Goal: Task Accomplishment & Management: Use online tool/utility

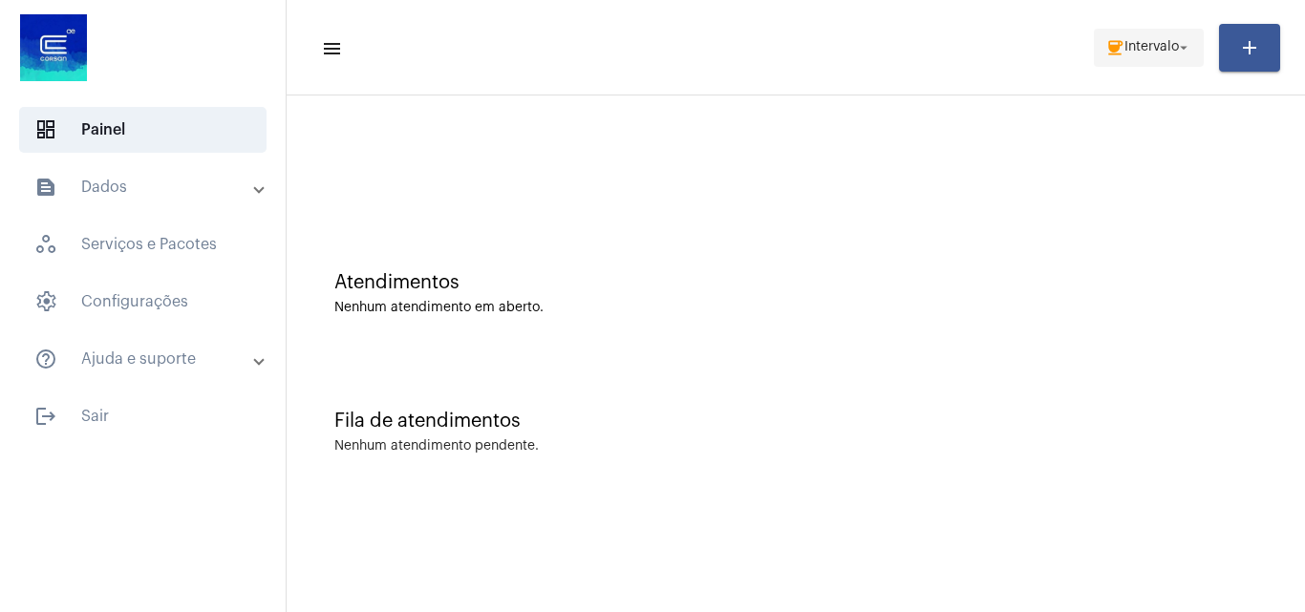
click at [1138, 41] on span "Intervalo" at bounding box center [1151, 47] width 54 height 13
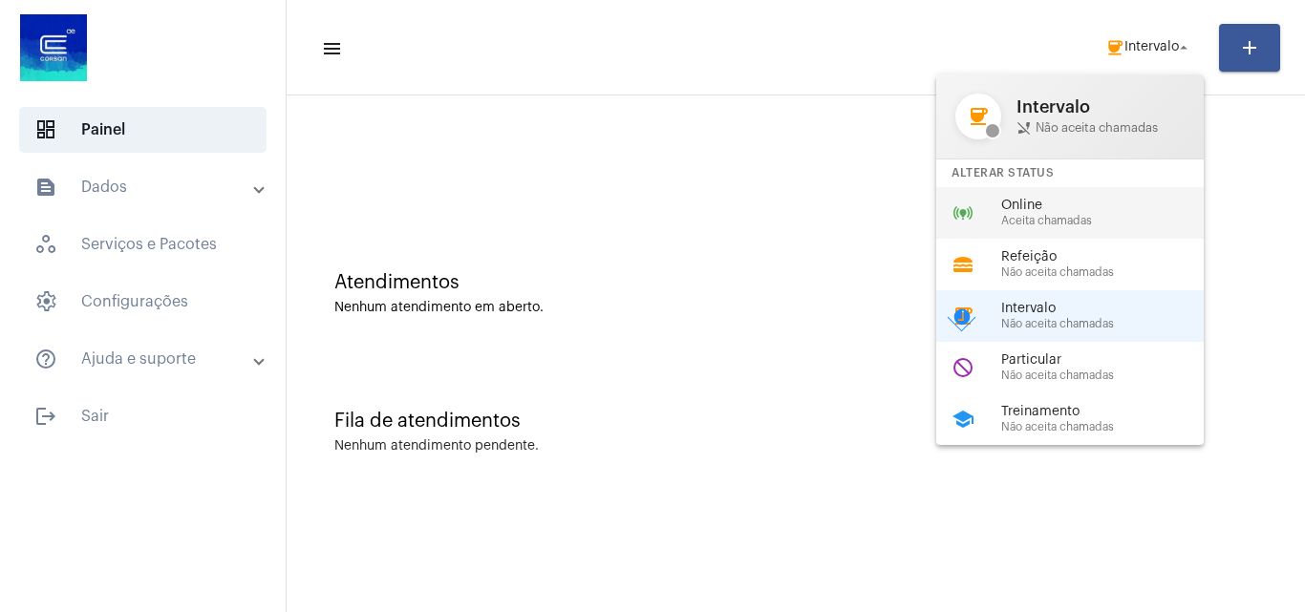
click at [1076, 212] on span "Online" at bounding box center [1110, 206] width 218 height 14
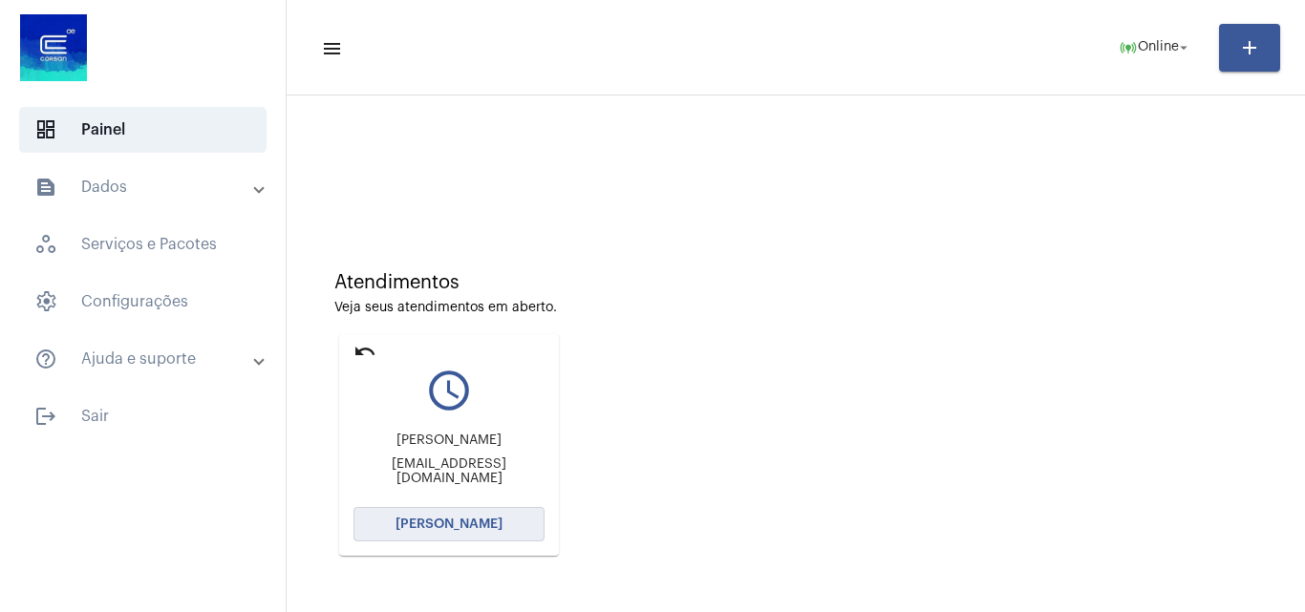
click at [465, 524] on span "[PERSON_NAME]" at bounding box center [448, 524] width 107 height 13
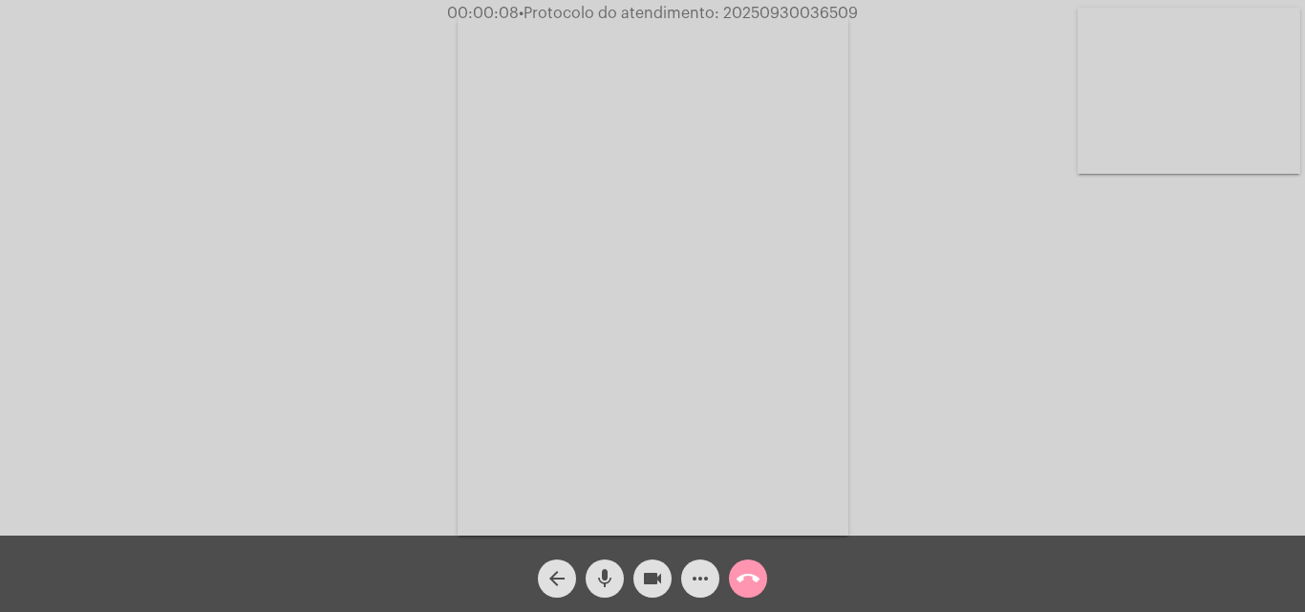
click at [1120, 387] on div "Acessando Câmera e Microfone..." at bounding box center [652, 273] width 1301 height 536
click at [609, 581] on mat-icon "mic" at bounding box center [604, 578] width 23 height 23
click at [597, 576] on mat-icon "mic_off" at bounding box center [604, 578] width 23 height 23
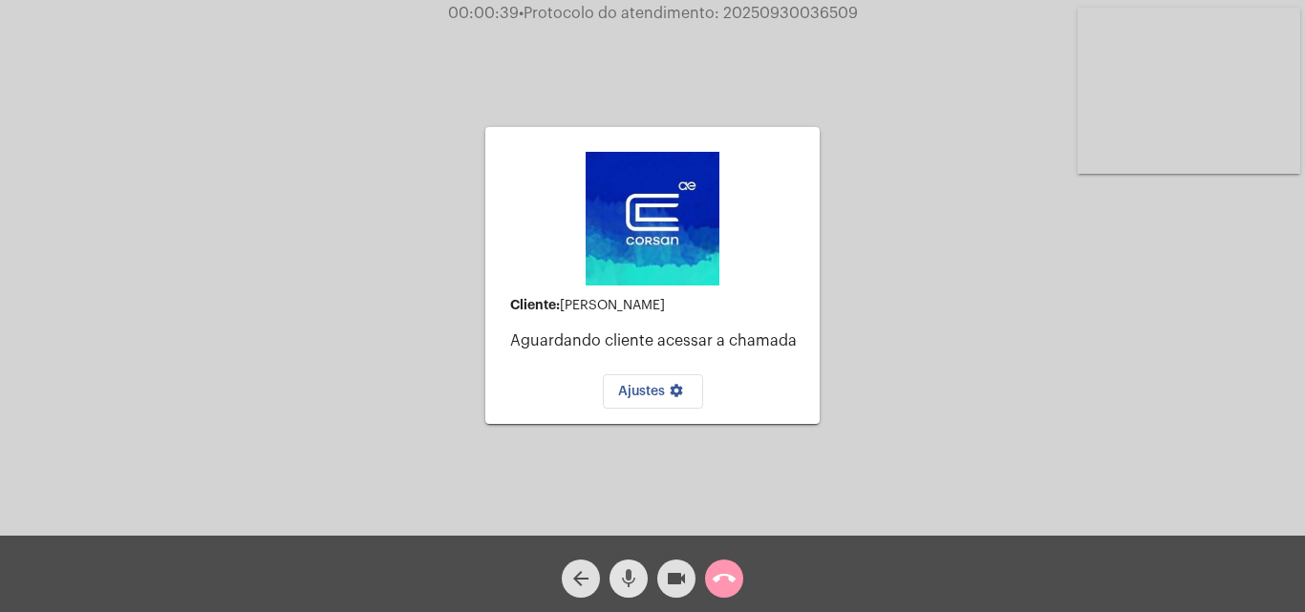
click at [627, 579] on mat-icon "mic" at bounding box center [628, 578] width 23 height 23
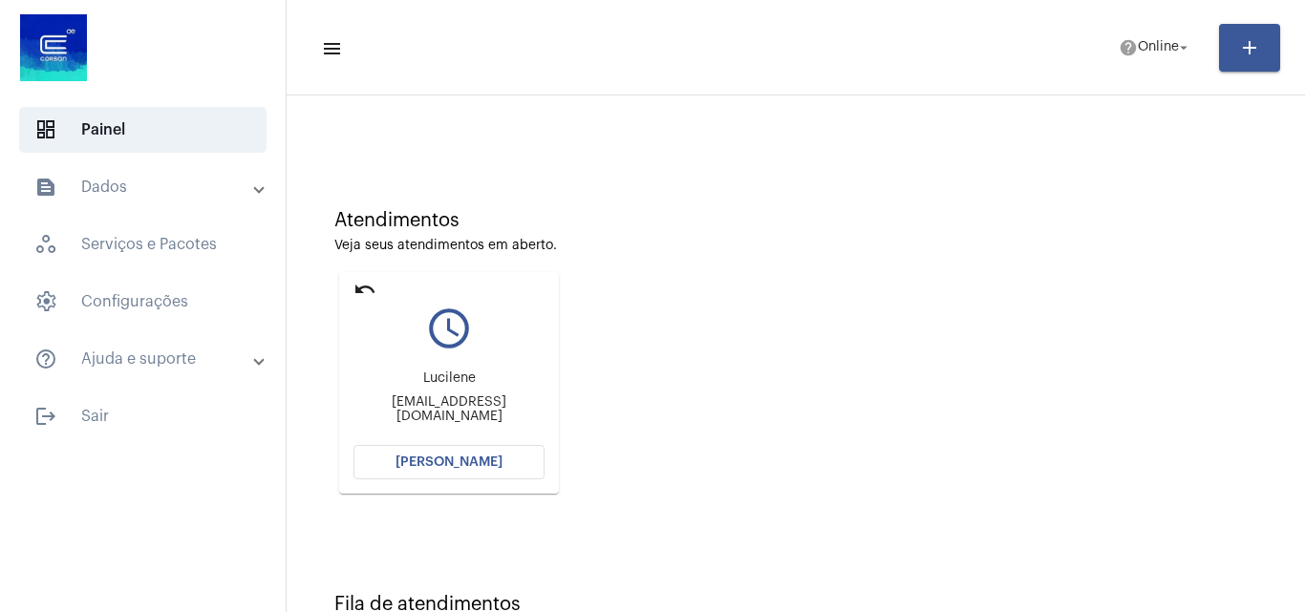
scroll to position [96, 0]
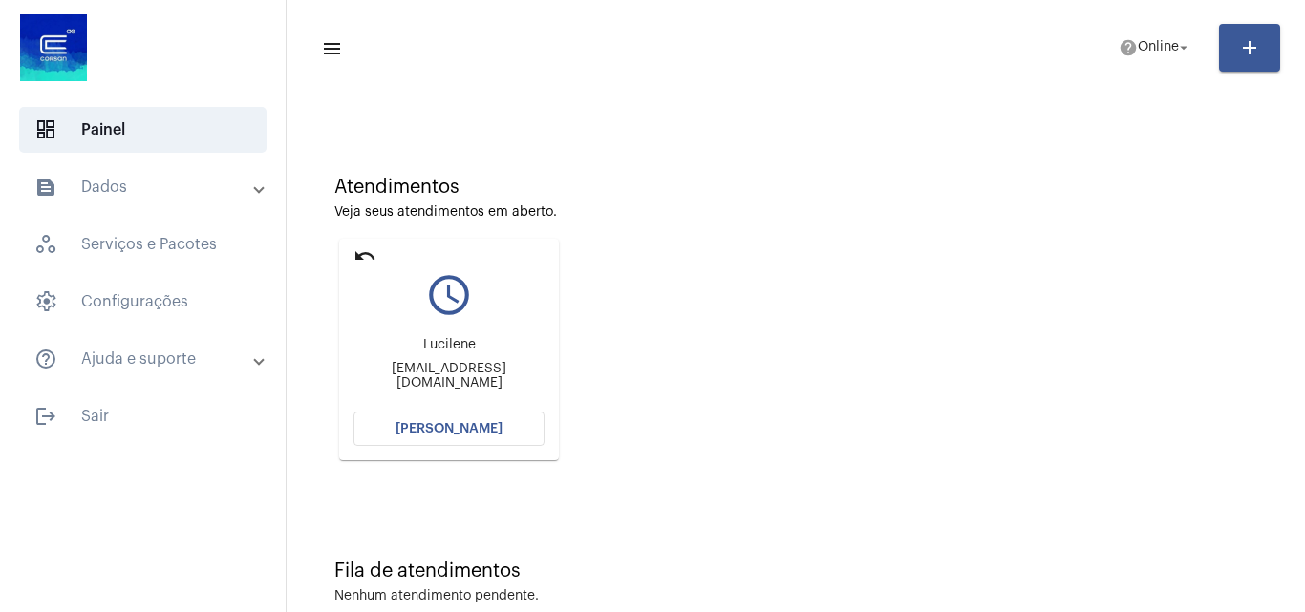
click at [459, 416] on button "[PERSON_NAME]" at bounding box center [448, 429] width 191 height 34
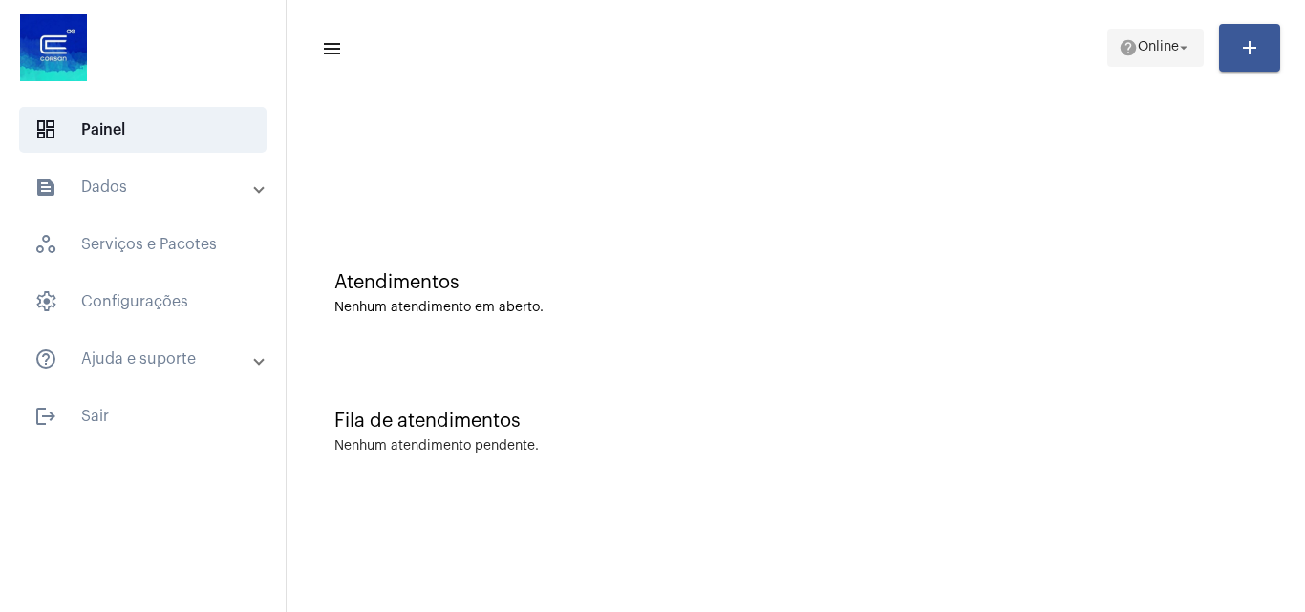
click at [1107, 43] on button "help Online arrow_drop_down" at bounding box center [1155, 48] width 96 height 38
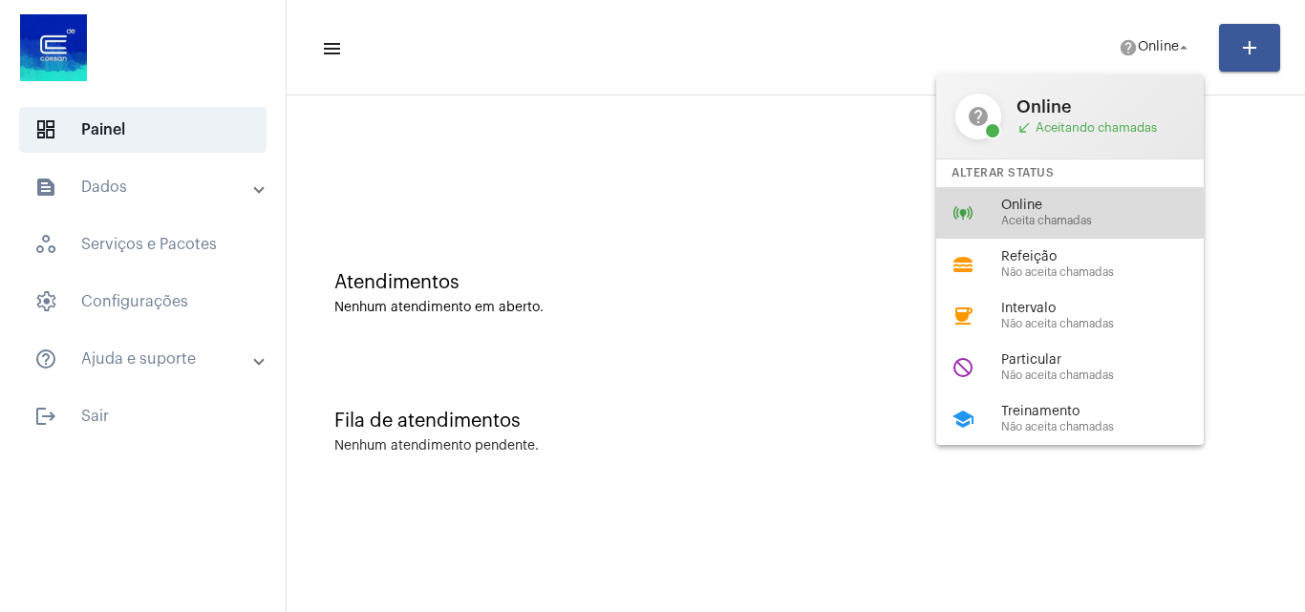
click at [1036, 212] on span "Online" at bounding box center [1110, 206] width 218 height 14
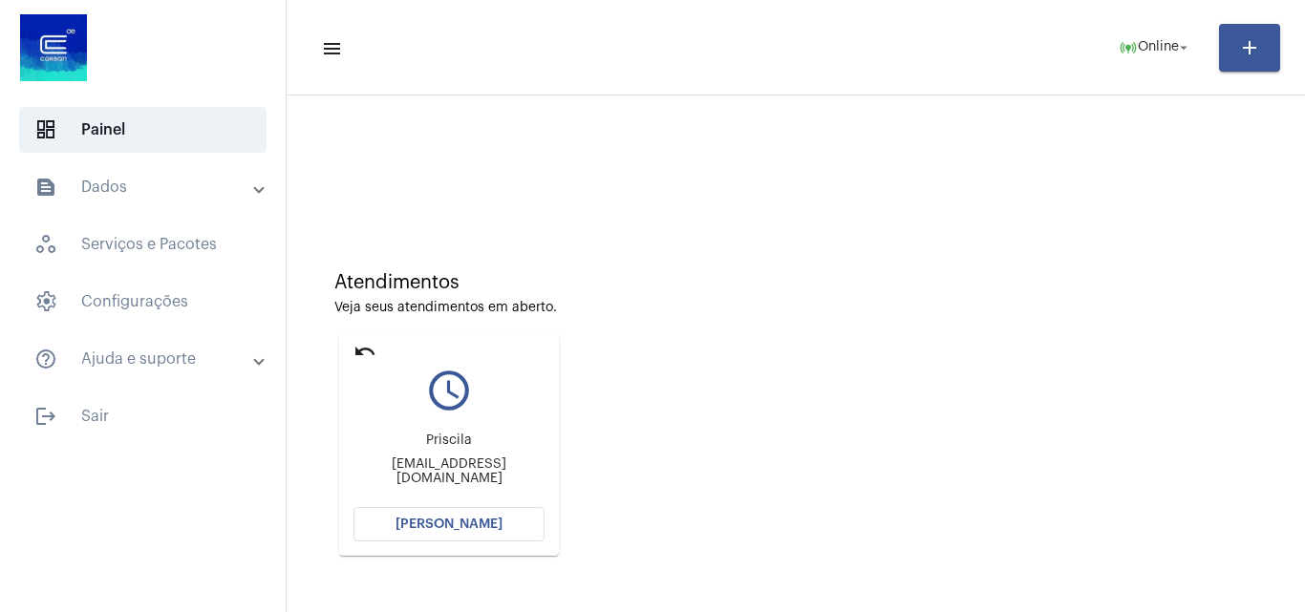
click at [419, 529] on span "[PERSON_NAME]" at bounding box center [448, 524] width 107 height 13
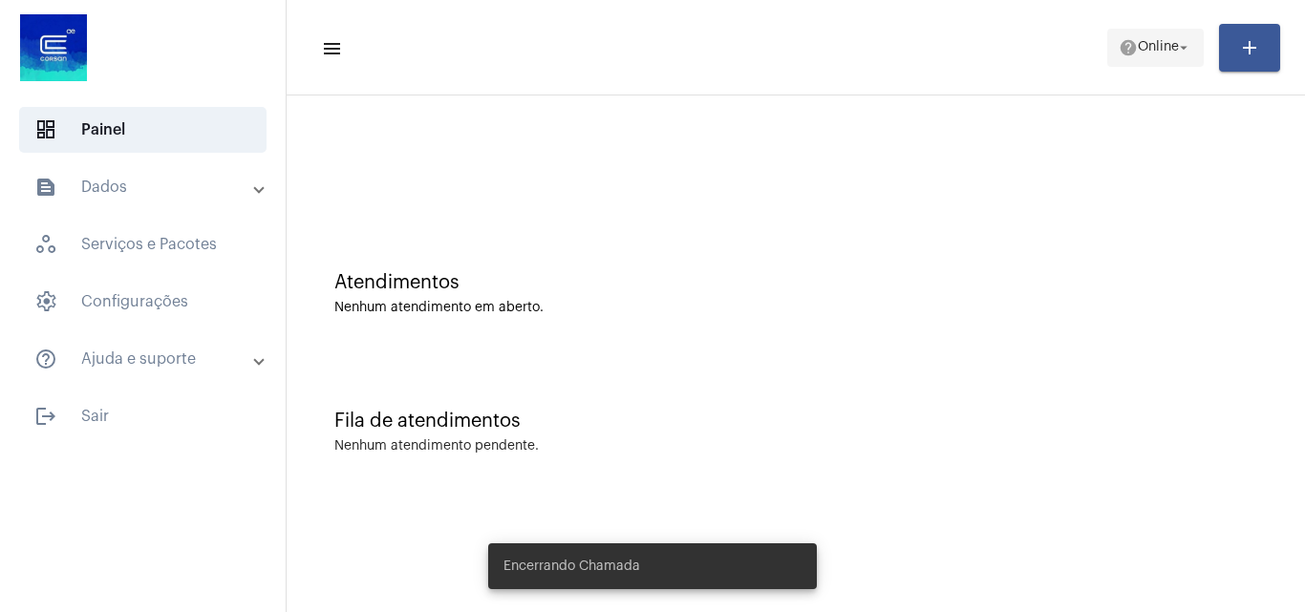
click at [1161, 59] on span "help Online arrow_drop_down" at bounding box center [1156, 47] width 74 height 34
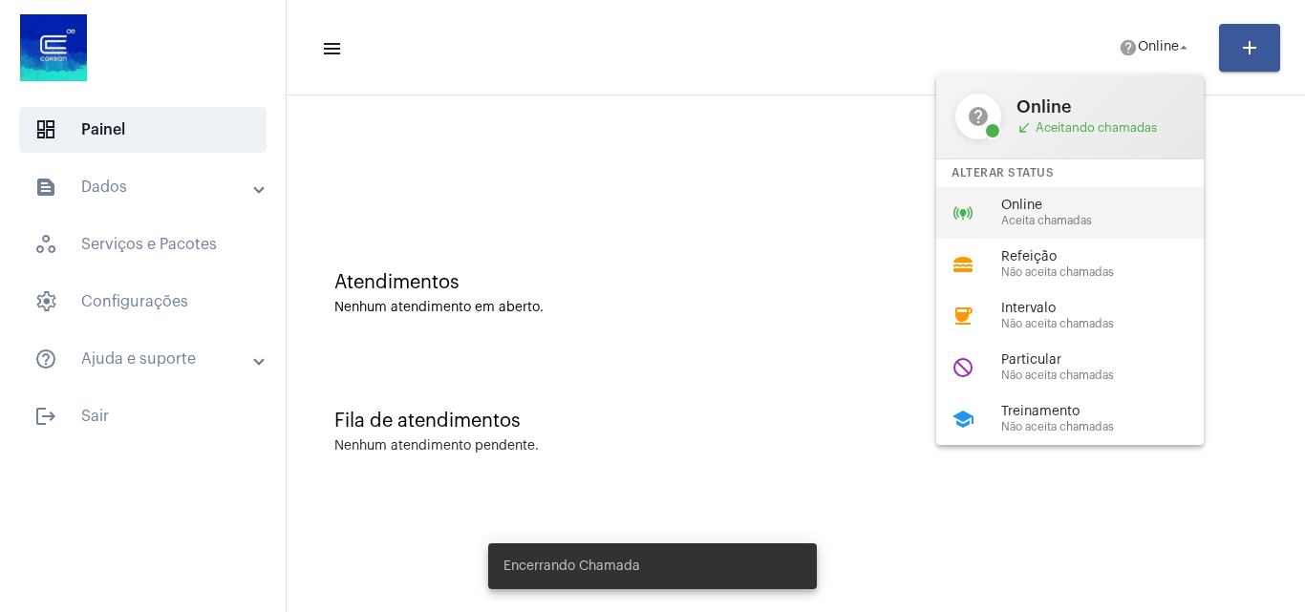
click at [1068, 212] on span "Online" at bounding box center [1110, 206] width 218 height 14
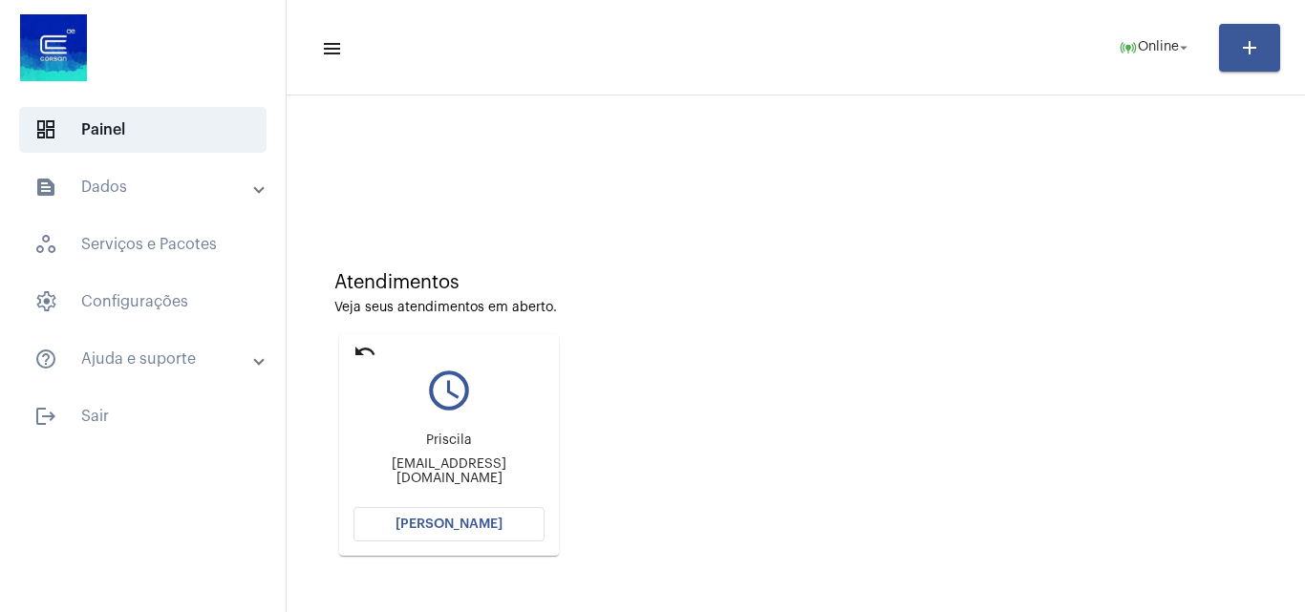
click at [457, 520] on span "[PERSON_NAME]" at bounding box center [448, 524] width 107 height 13
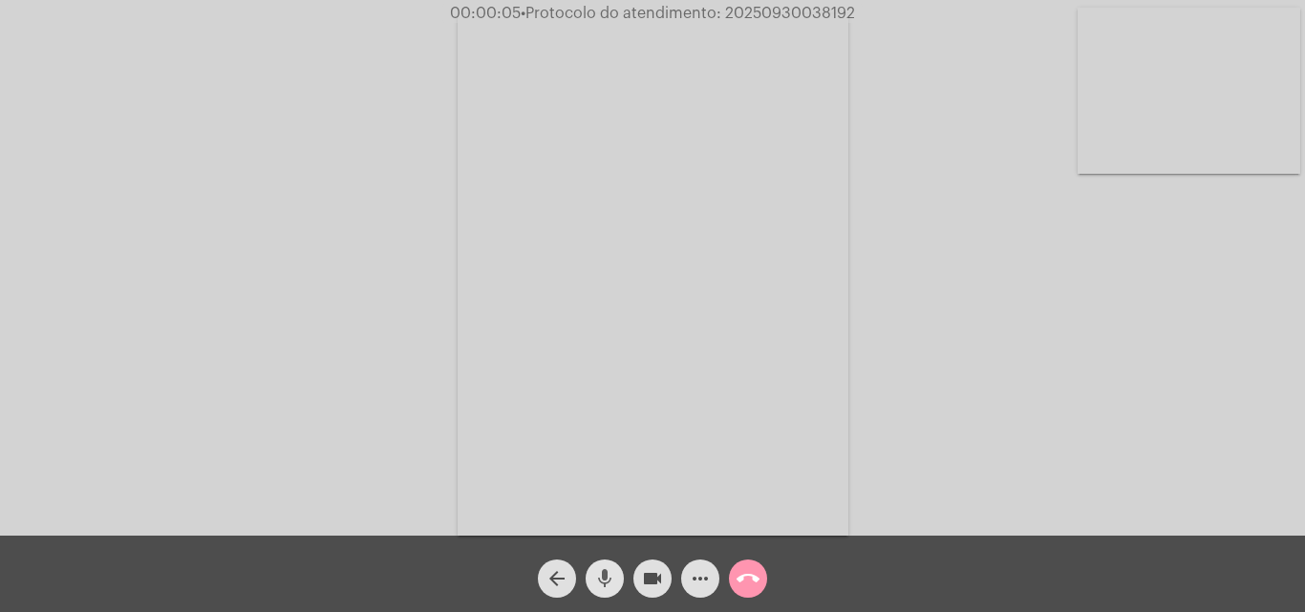
click at [607, 568] on mat-icon "mic" at bounding box center [604, 578] width 23 height 23
click at [607, 568] on mat-icon "mic_off" at bounding box center [604, 578] width 23 height 23
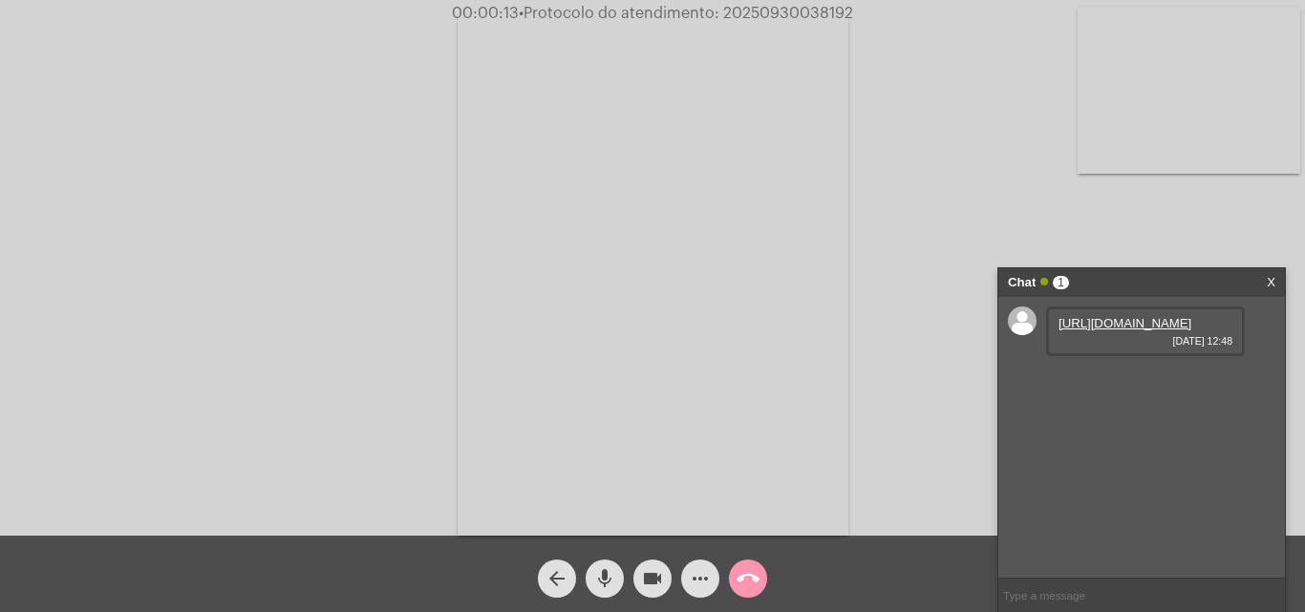
click at [1126, 331] on link "https://neft-transfer-bucket.s3.amazonaws.com/temp-fc1ad767-b1a4-b61b-4242-2325…" at bounding box center [1124, 323] width 133 height 14
click at [1145, 385] on link "https://neft-transfer-bucket.s3.amazonaws.com/temp-02f1d064-e34d-c275-16d6-1281…" at bounding box center [1124, 378] width 133 height 14
click at [1120, 439] on link "https://neft-transfer-bucket.s3.amazonaws.com/temp-57fe0608-a195-8e4e-a1ec-0e1f…" at bounding box center [1124, 432] width 133 height 14
click at [688, 572] on button "more_horiz" at bounding box center [700, 579] width 38 height 38
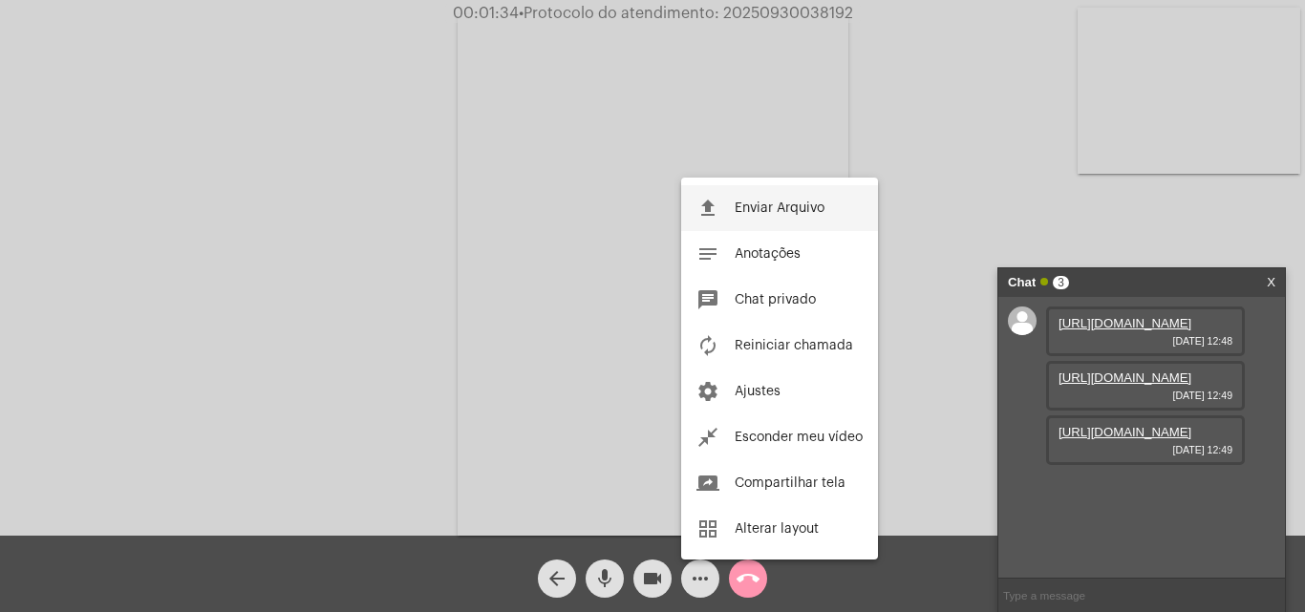
click at [741, 205] on span "Enviar Arquivo" at bounding box center [780, 208] width 90 height 13
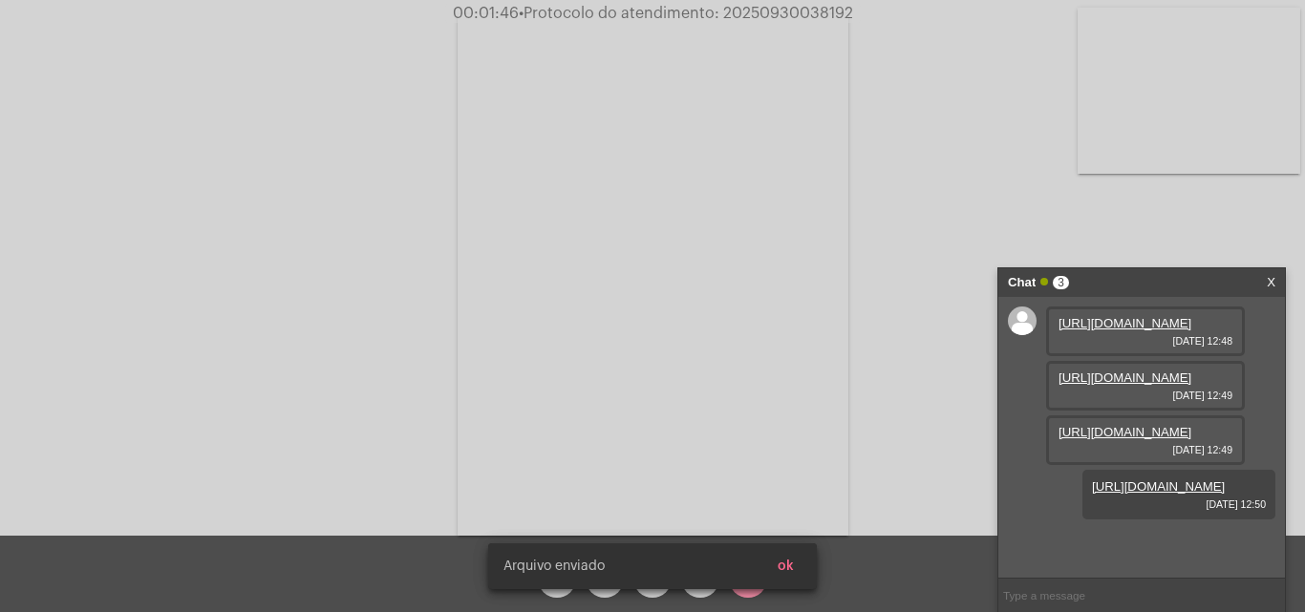
scroll to position [114, 0]
click at [796, 565] on button "ok" at bounding box center [785, 566] width 47 height 34
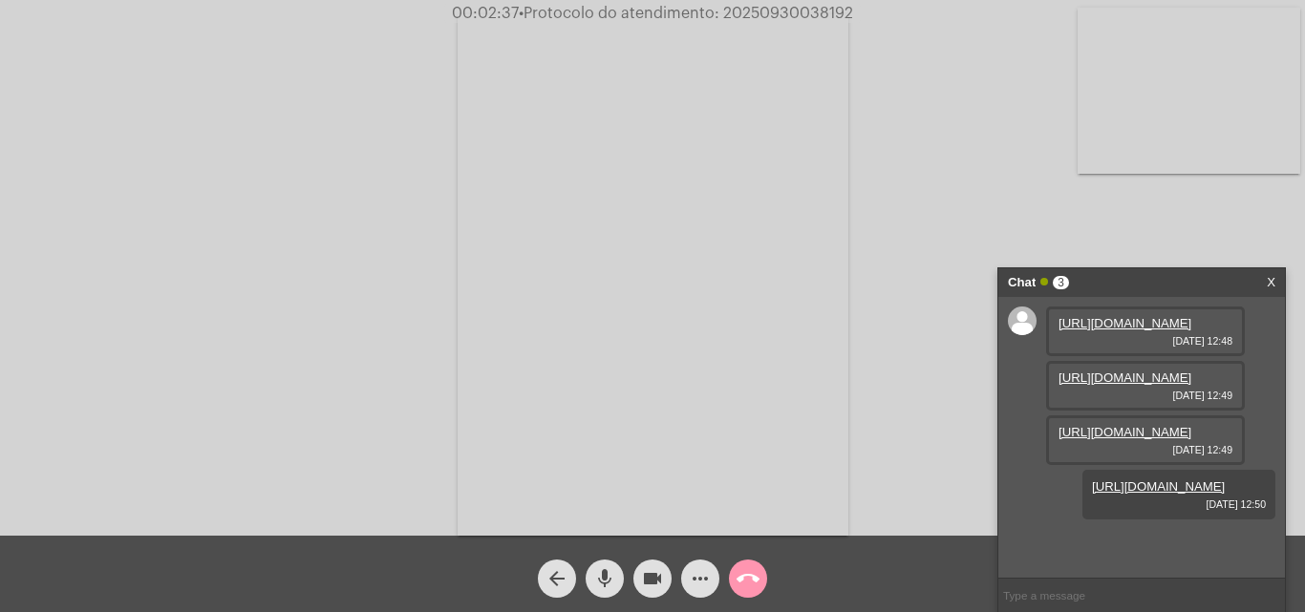
click at [611, 577] on mat-icon "mic" at bounding box center [604, 578] width 23 height 23
click at [610, 582] on mat-icon "mic_off" at bounding box center [604, 578] width 23 height 23
click at [609, 579] on mat-icon "mic" at bounding box center [604, 578] width 23 height 23
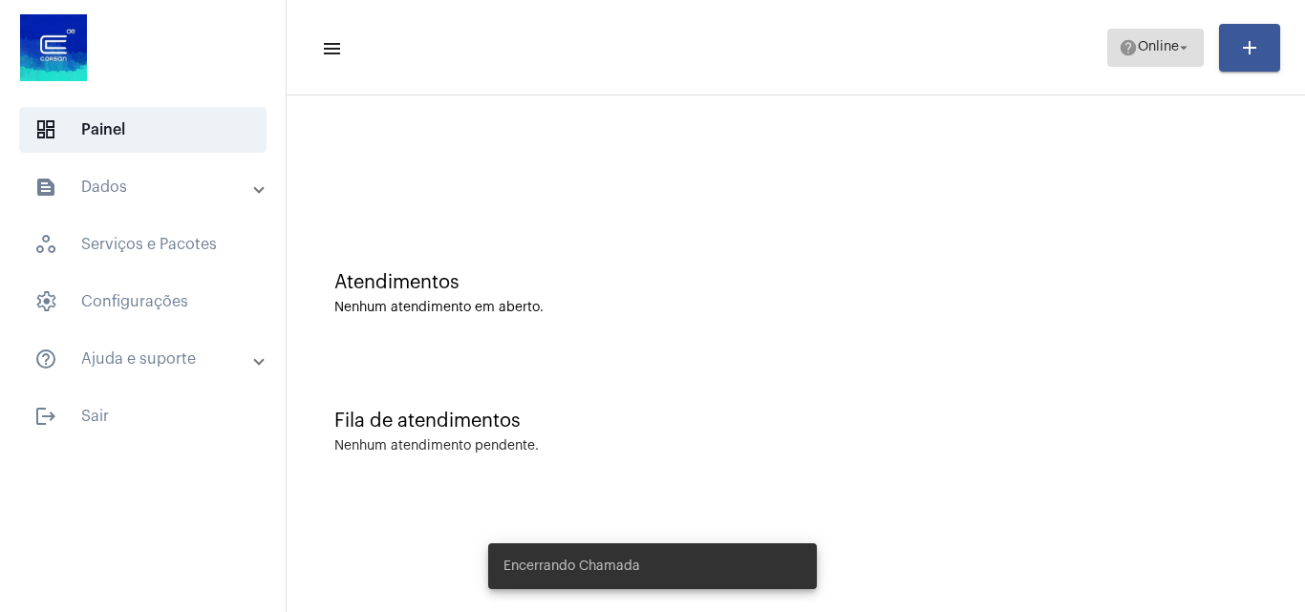
click at [1138, 51] on span "Online" at bounding box center [1158, 47] width 41 height 13
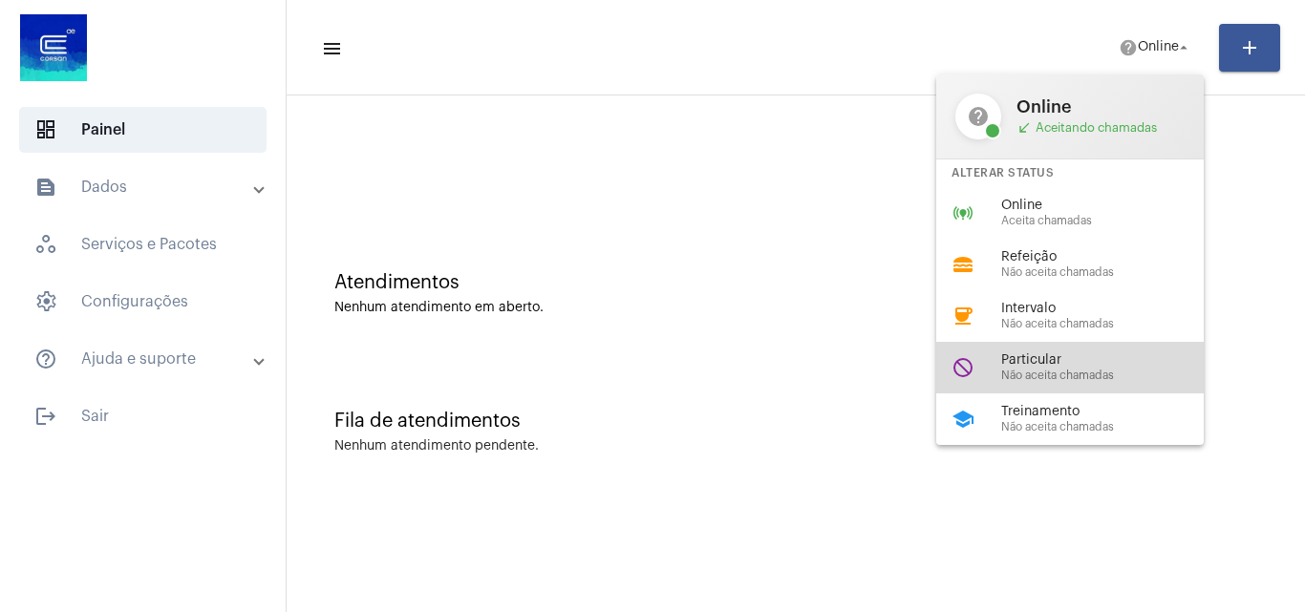
click at [1045, 370] on span "Não aceita chamadas" at bounding box center [1110, 376] width 218 height 12
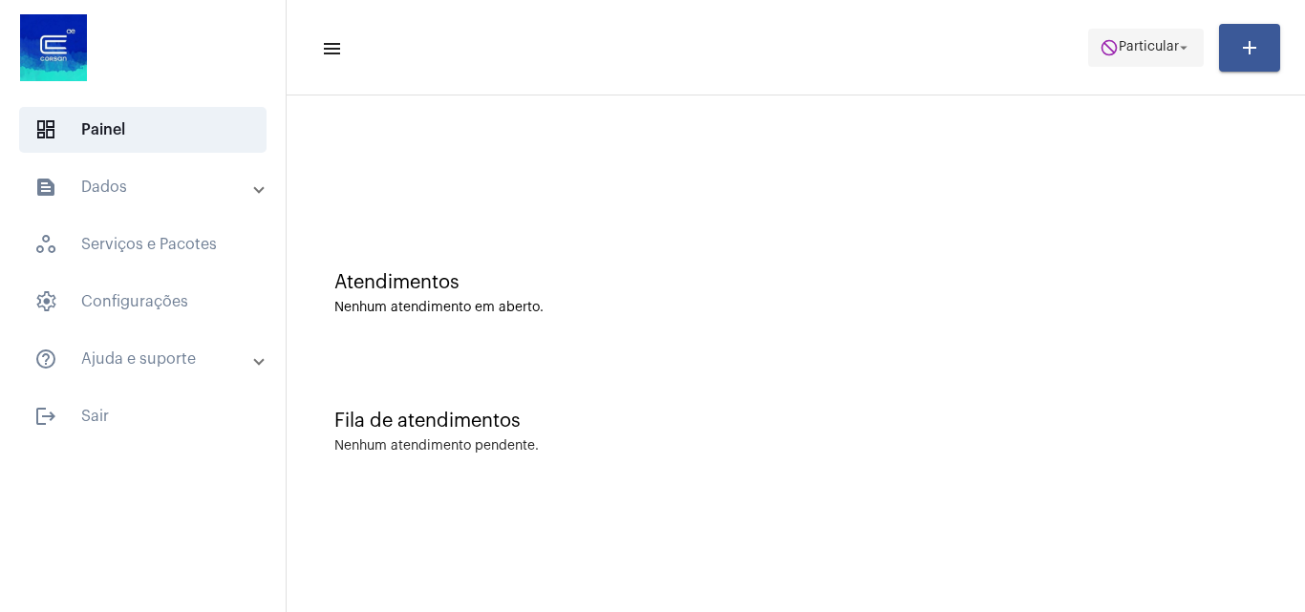
click at [1138, 35] on span "do_not_disturb Particular arrow_drop_down" at bounding box center [1146, 47] width 93 height 34
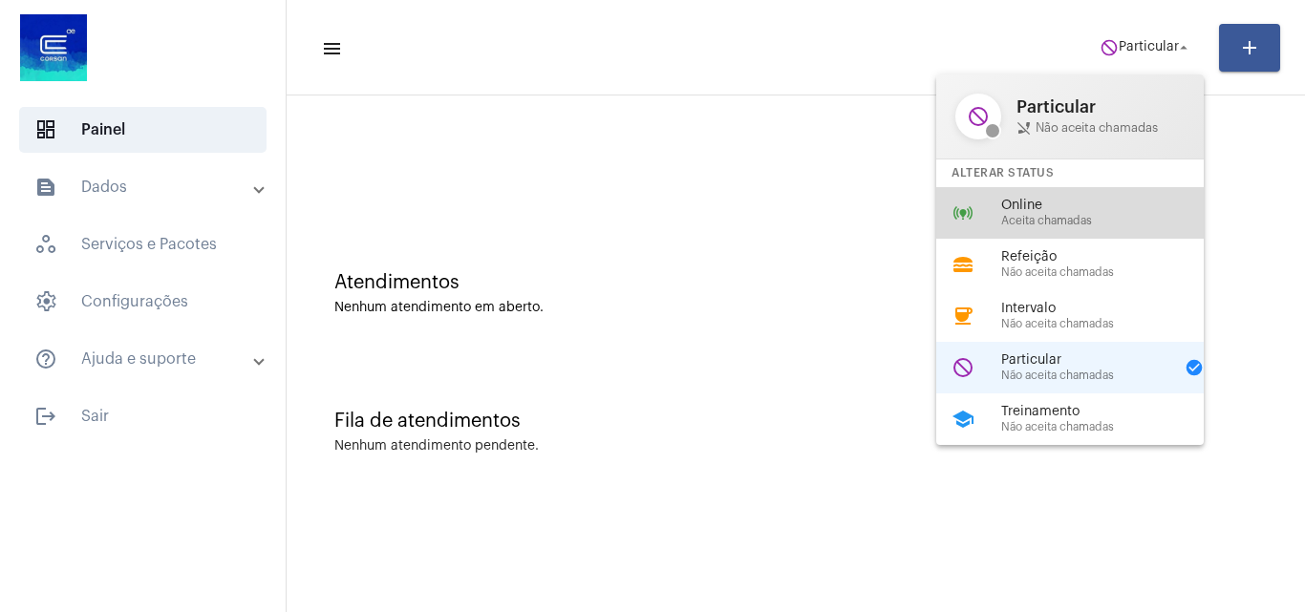
click at [1020, 223] on span "Aceita chamadas" at bounding box center [1110, 221] width 218 height 12
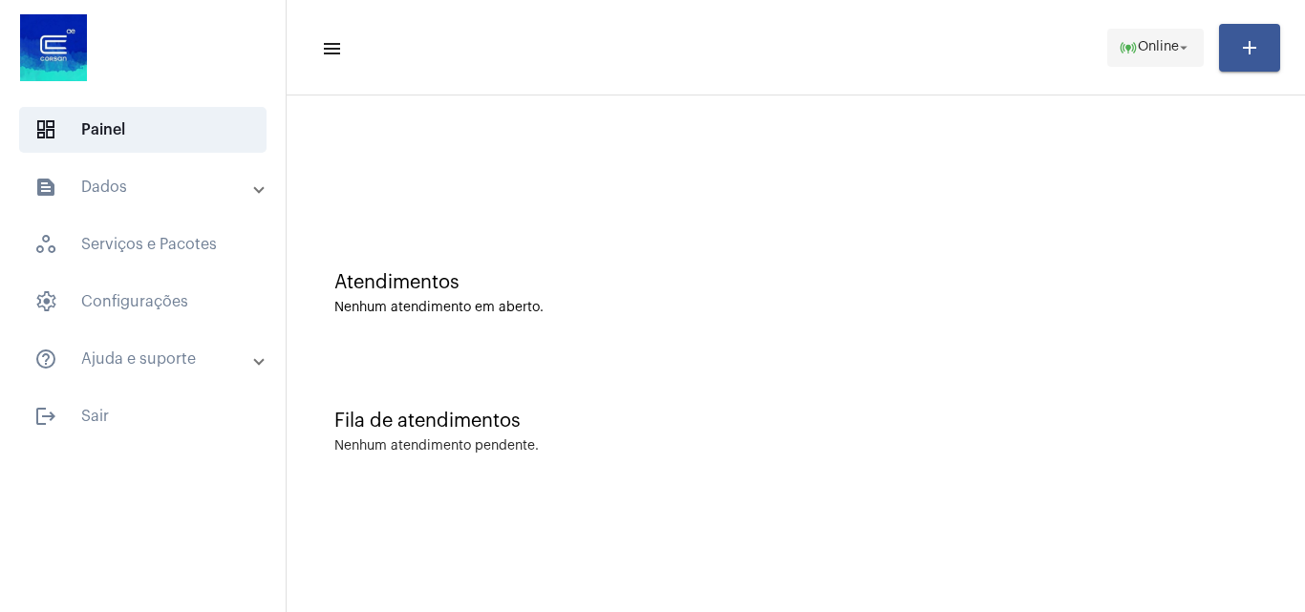
click at [1100, 39] on mat-toolbar-row "menu online_prediction Online arrow_drop_down add" at bounding box center [796, 47] width 1018 height 61
click at [1107, 39] on button "online_prediction Online arrow_drop_down" at bounding box center [1155, 48] width 96 height 38
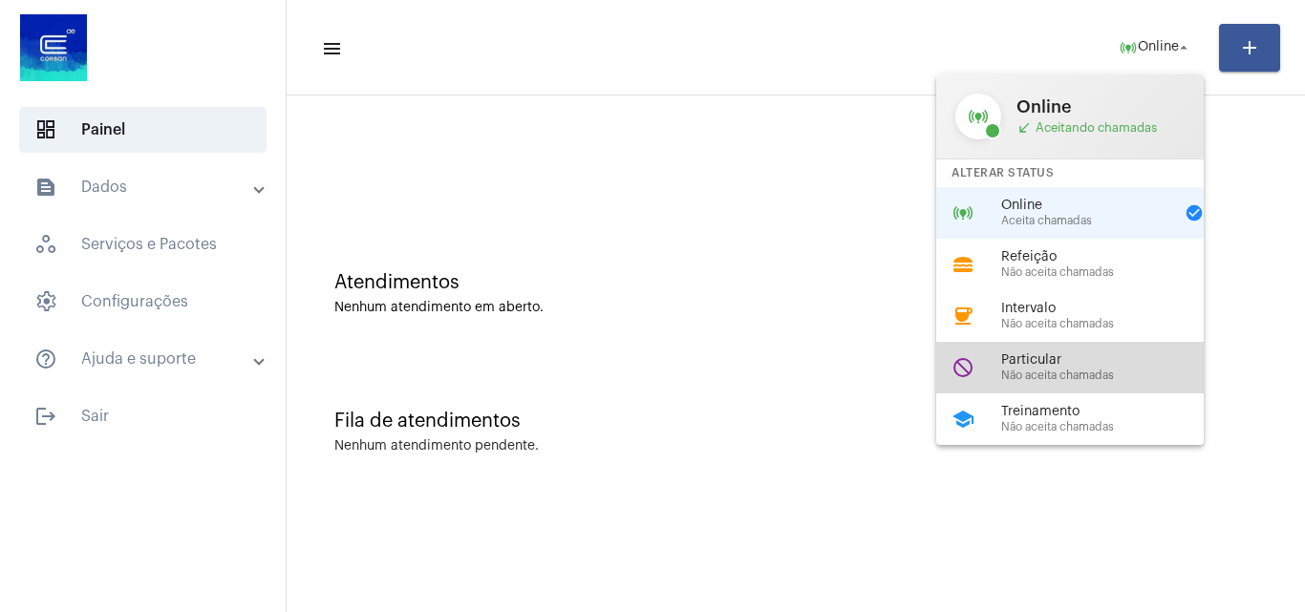
click at [1078, 373] on span "Não aceita chamadas" at bounding box center [1110, 376] width 218 height 12
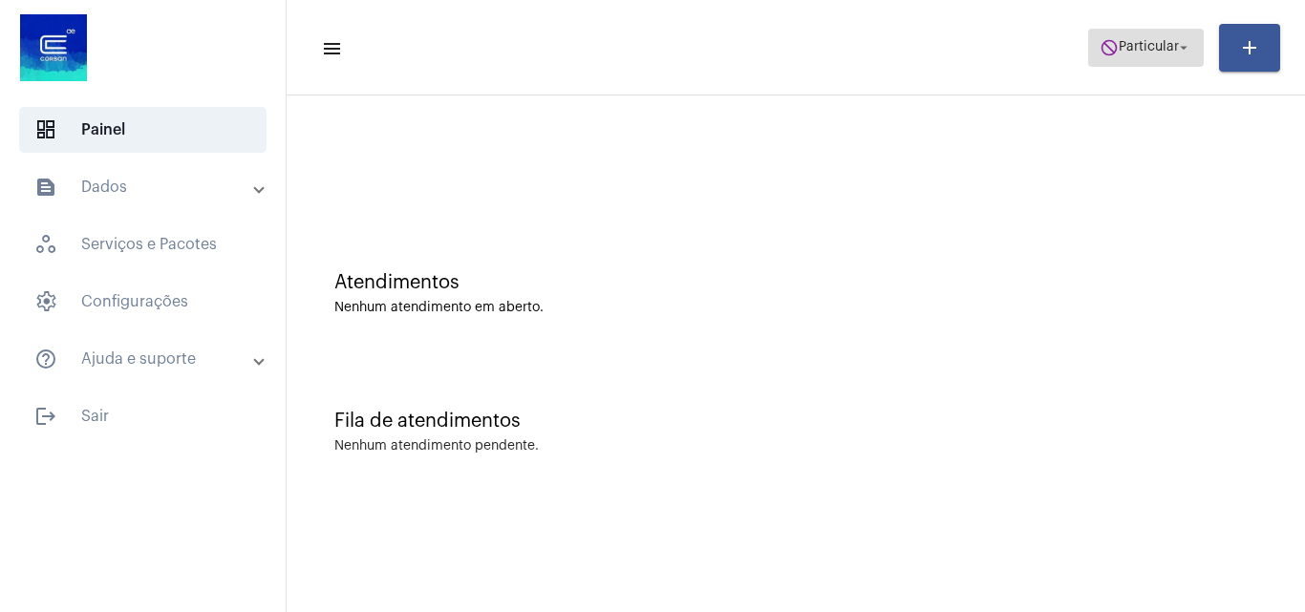
click at [1145, 56] on span "do_not_disturb Particular arrow_drop_down" at bounding box center [1146, 47] width 93 height 34
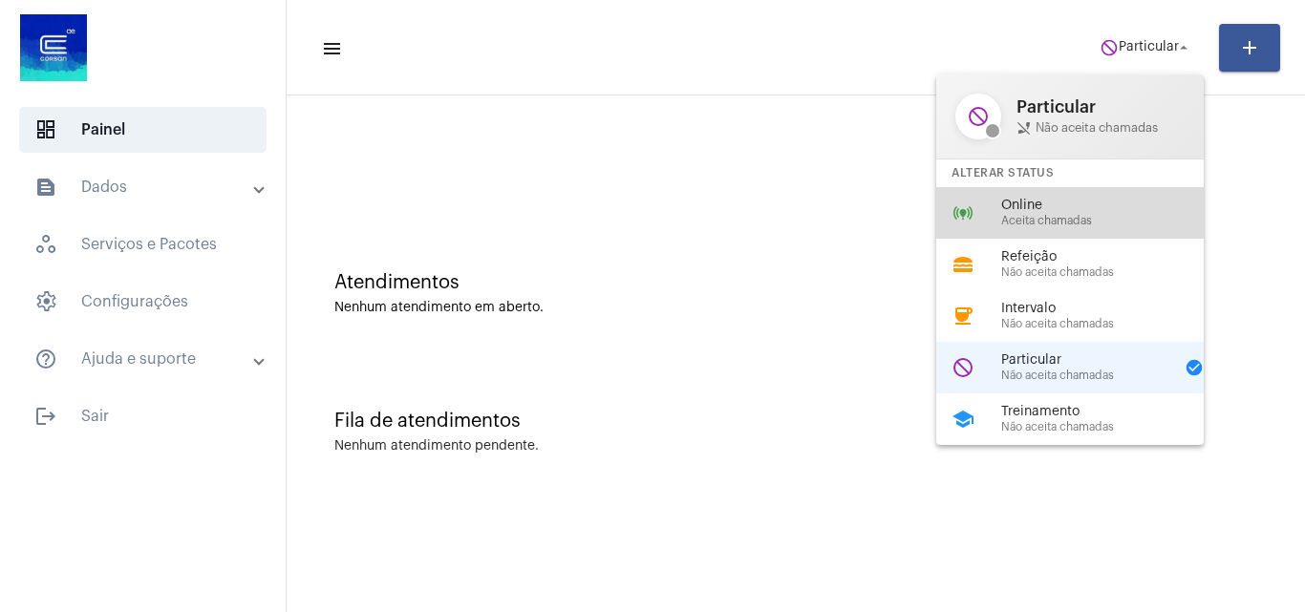
click at [1044, 218] on span "Aceita chamadas" at bounding box center [1110, 221] width 218 height 12
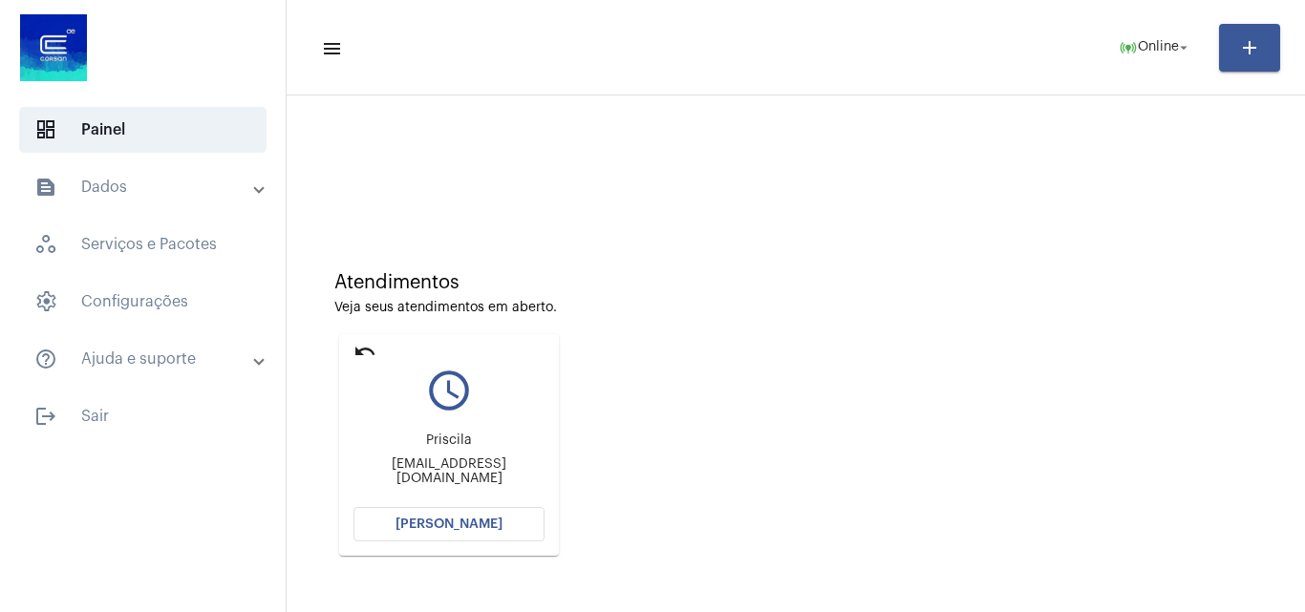
click at [495, 524] on span "[PERSON_NAME]" at bounding box center [448, 524] width 107 height 13
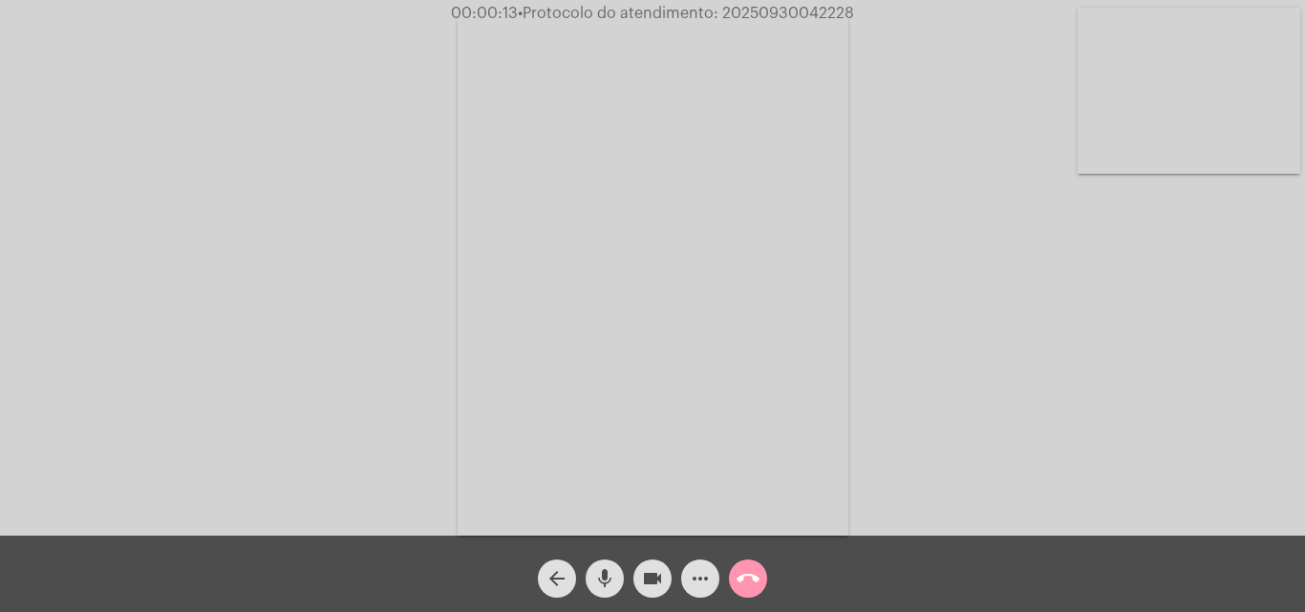
click at [1078, 363] on div "Acessando Câmera e Microfone..." at bounding box center [652, 273] width 1301 height 536
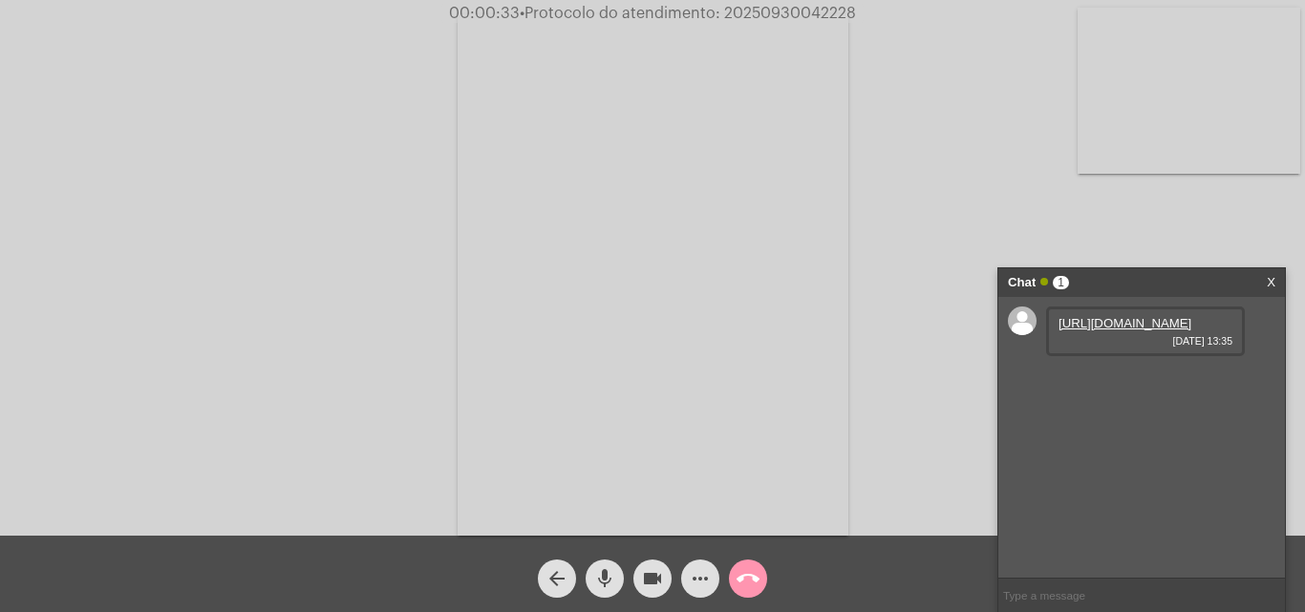
click at [1106, 331] on link "https://neft-transfer-bucket.s3.amazonaws.com/temp-d4955a38-2d42-32d6-554a-a4b1…" at bounding box center [1124, 323] width 133 height 14
click at [1155, 385] on link "https://neft-transfer-bucket.s3.amazonaws.com/temp-66aa62b3-3cac-3f71-3981-194f…" at bounding box center [1124, 378] width 133 height 14
drag, startPoint x: 737, startPoint y: 327, endPoint x: 635, endPoint y: 280, distance: 111.6
click at [737, 327] on video at bounding box center [653, 275] width 391 height 522
click at [377, 281] on video at bounding box center [291, 273] width 391 height 522
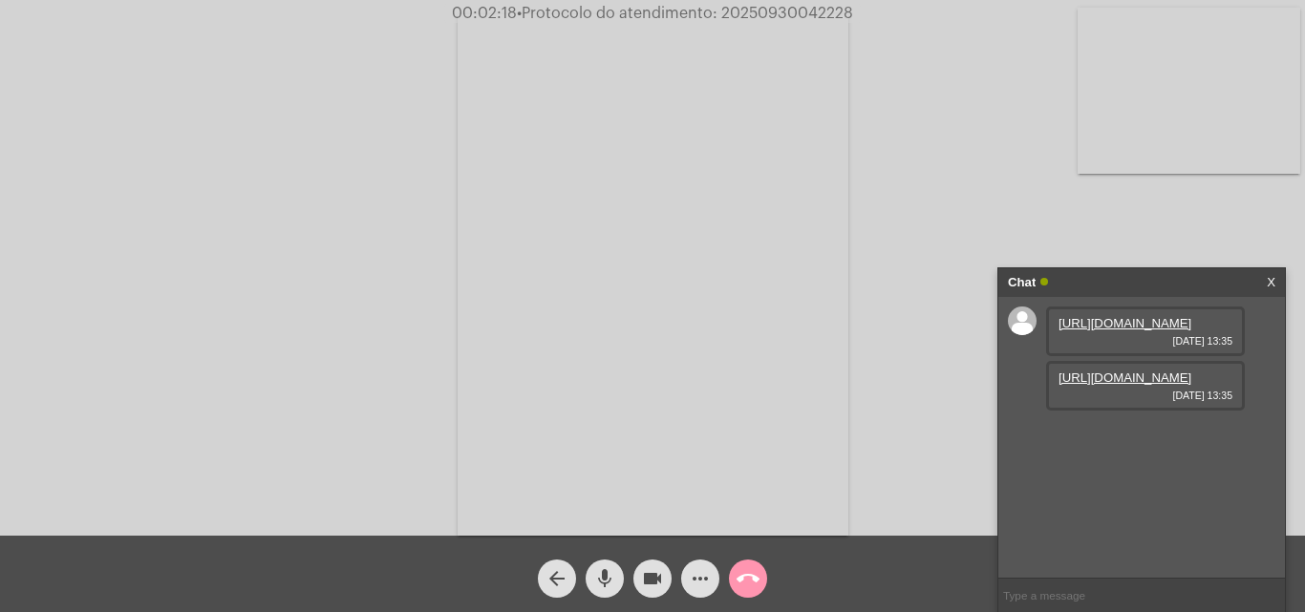
click at [1074, 591] on input "text" at bounding box center [1141, 595] width 287 height 33
click at [700, 569] on mat-icon "more_horiz" at bounding box center [700, 578] width 23 height 23
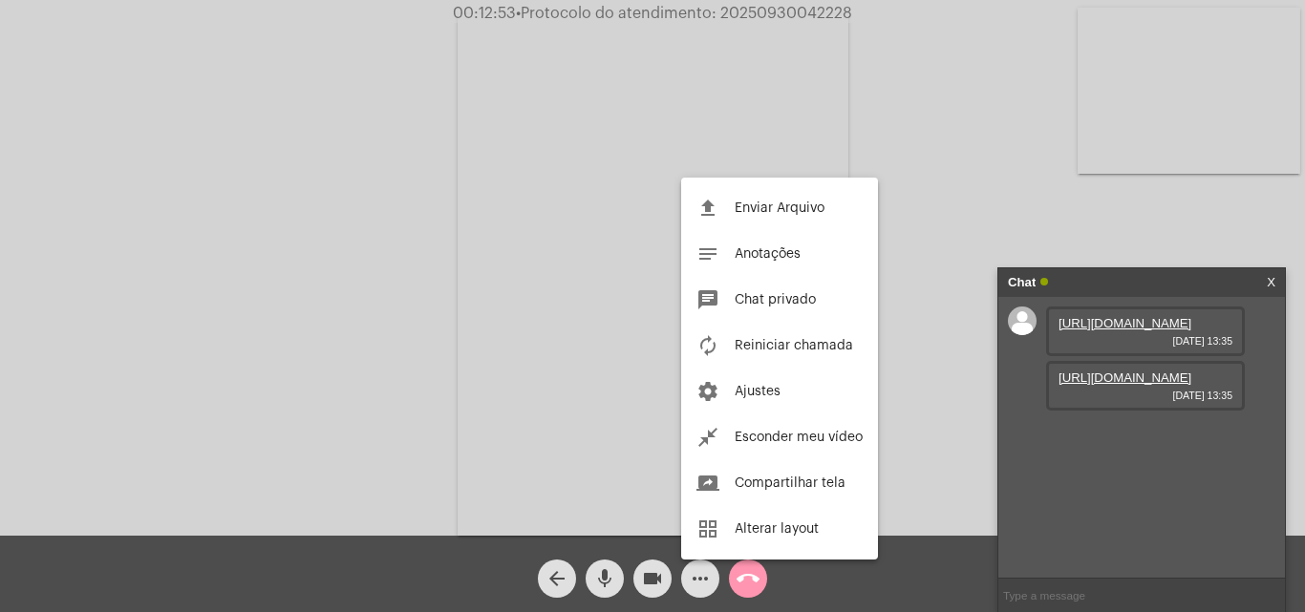
click at [379, 310] on div at bounding box center [652, 306] width 1305 height 612
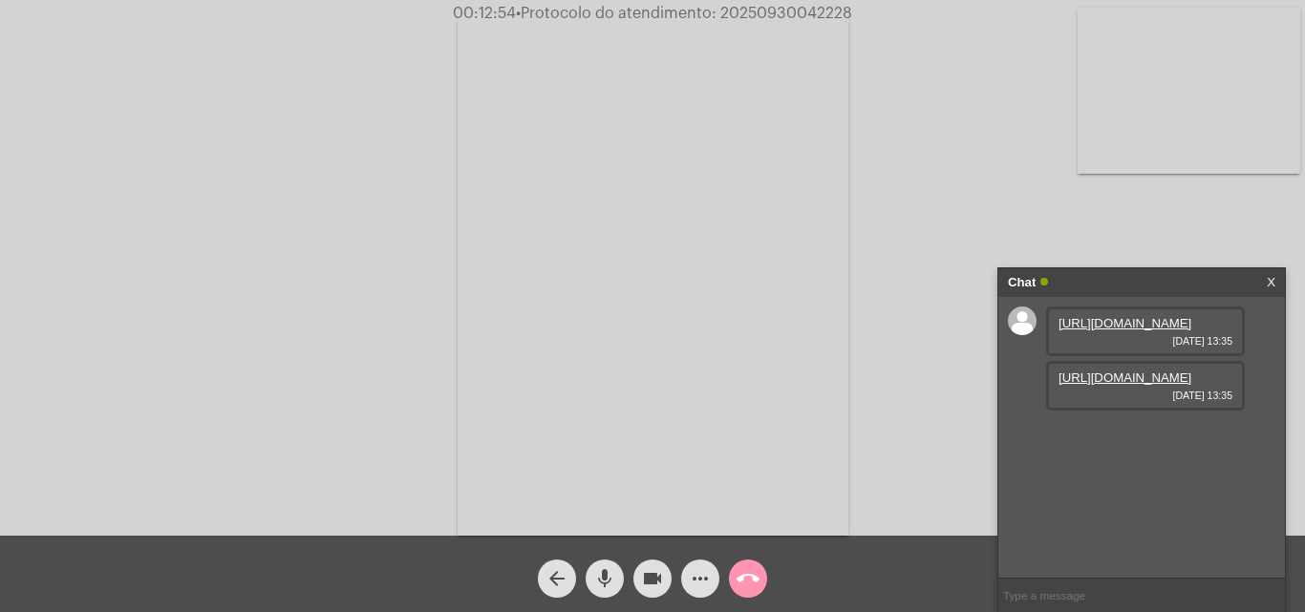
click at [697, 587] on mat-icon "more_horiz" at bounding box center [700, 578] width 23 height 23
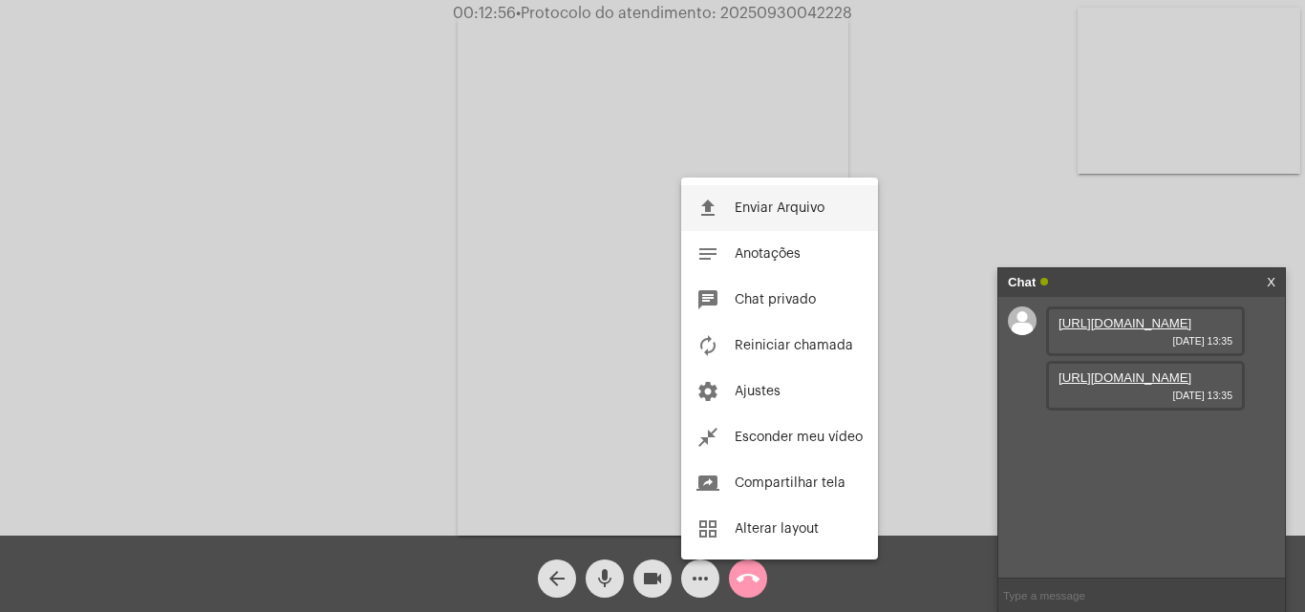
click at [722, 212] on button "file_upload Enviar Arquivo" at bounding box center [779, 208] width 197 height 46
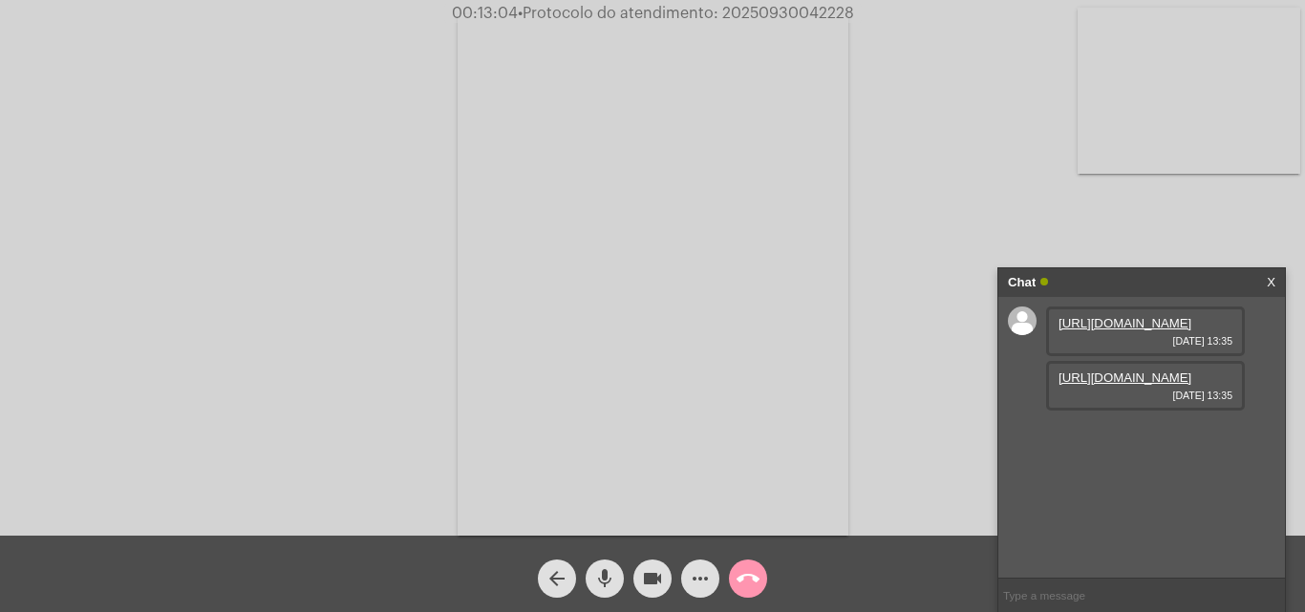
click at [1104, 597] on input "text" at bounding box center [1141, 595] width 287 height 33
click at [702, 577] on mat-icon "more_horiz" at bounding box center [700, 578] width 23 height 23
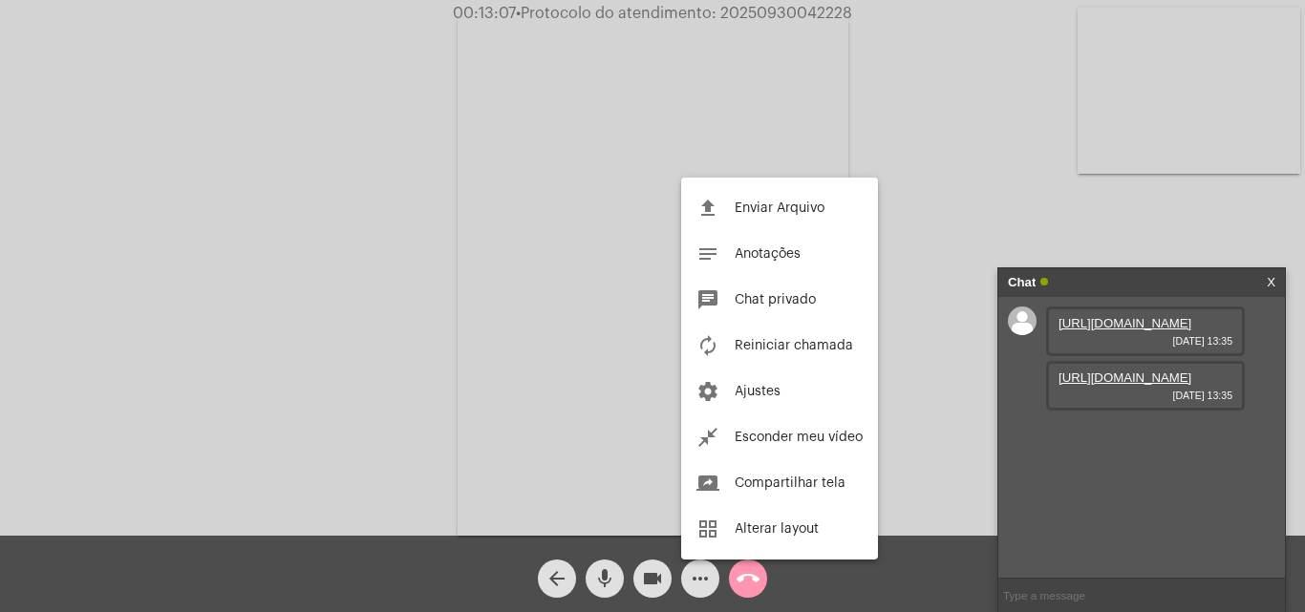
click at [406, 282] on div at bounding box center [652, 306] width 1305 height 612
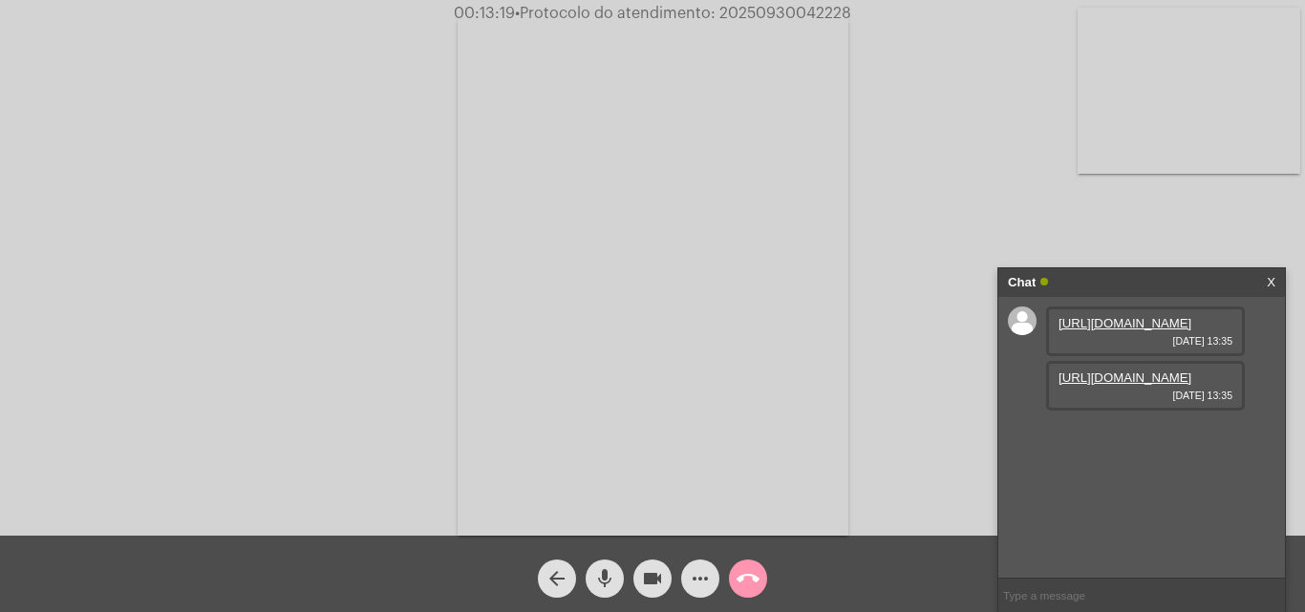
click at [698, 585] on mat-icon "more_horiz" at bounding box center [700, 578] width 23 height 23
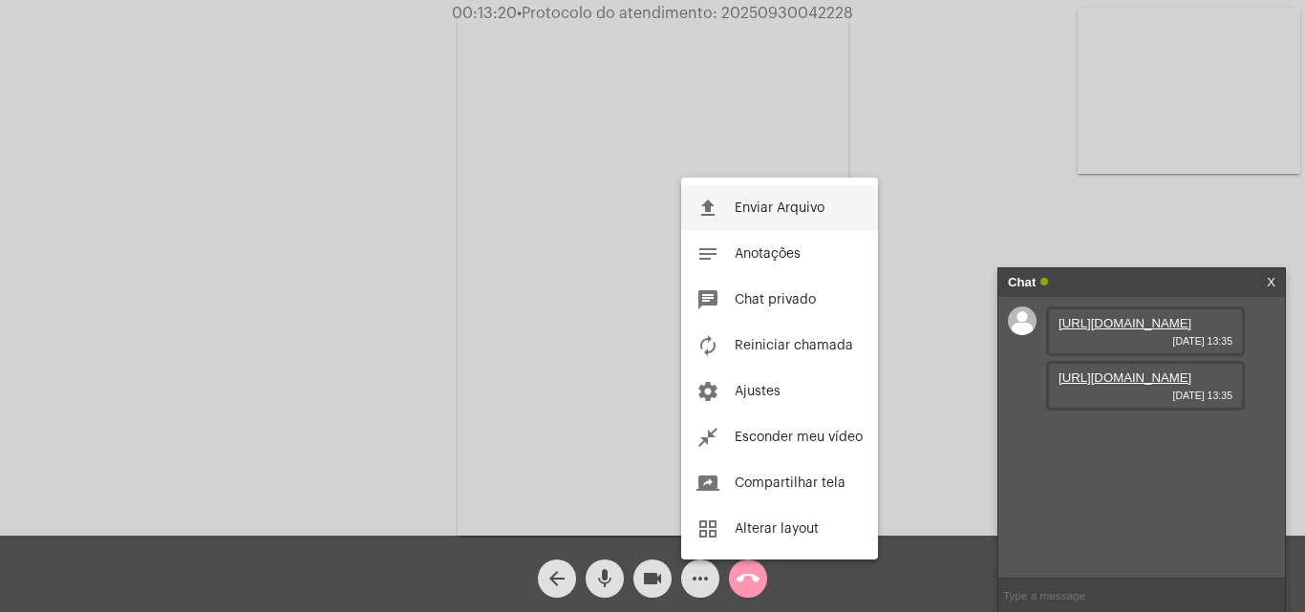
click at [760, 213] on span "Enviar Arquivo" at bounding box center [780, 208] width 90 height 13
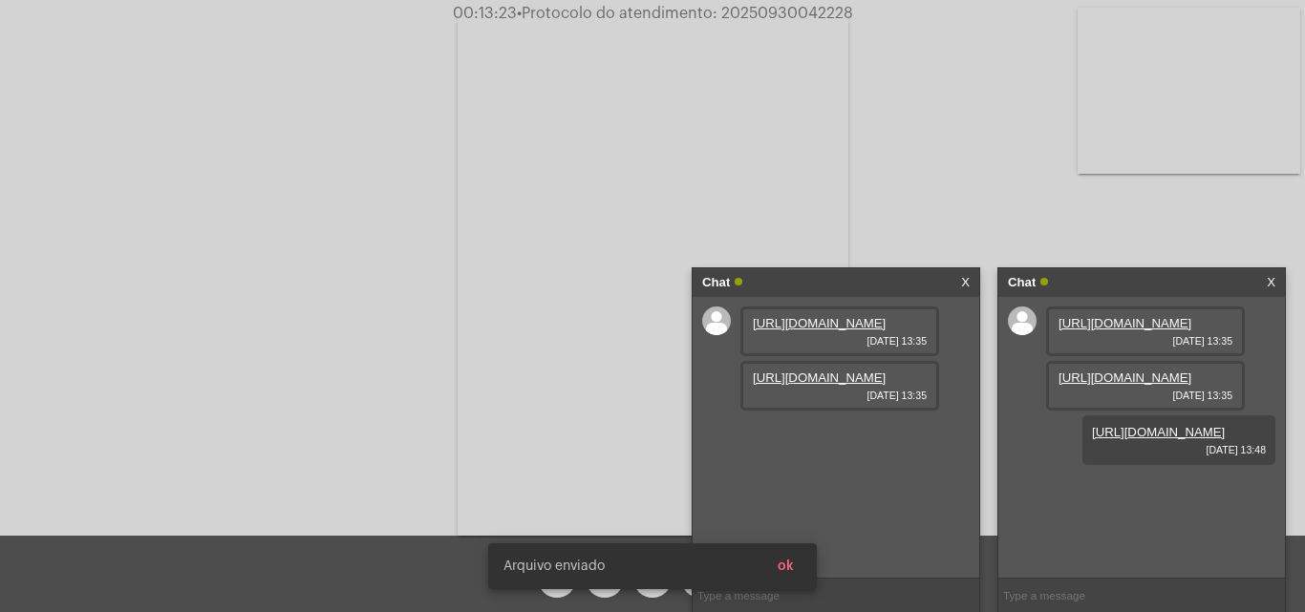
scroll to position [16, 0]
click at [798, 565] on button "ok" at bounding box center [785, 566] width 47 height 34
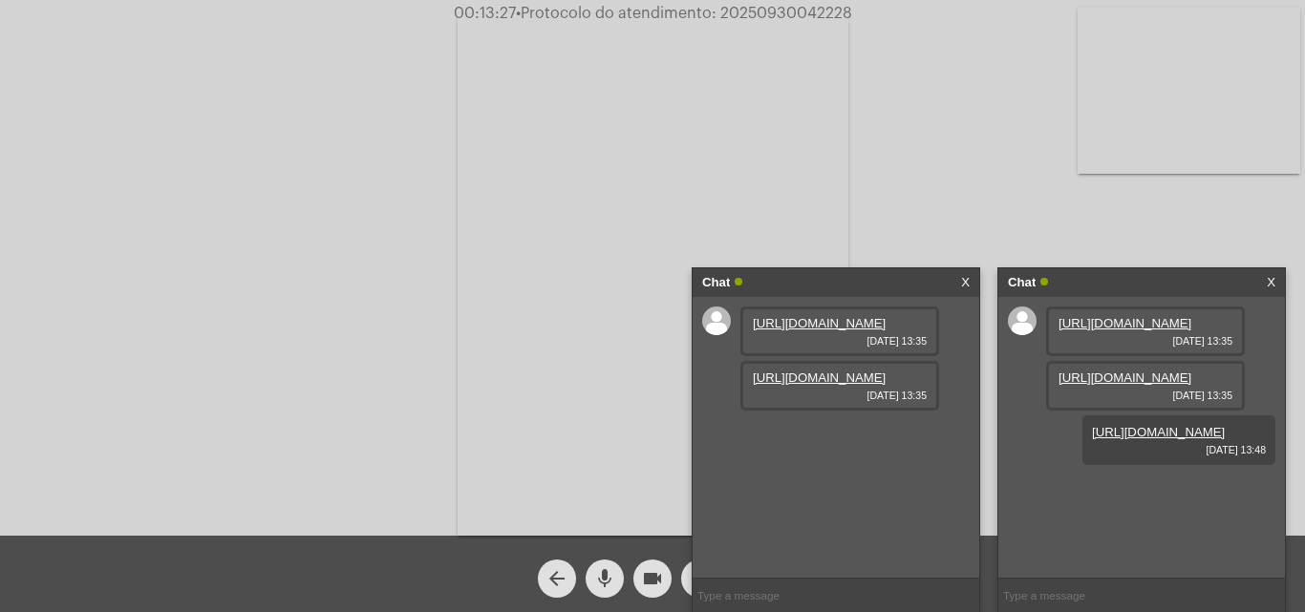
click at [957, 282] on div "Chat X" at bounding box center [836, 282] width 287 height 29
click at [965, 277] on link "X" at bounding box center [965, 282] width 9 height 29
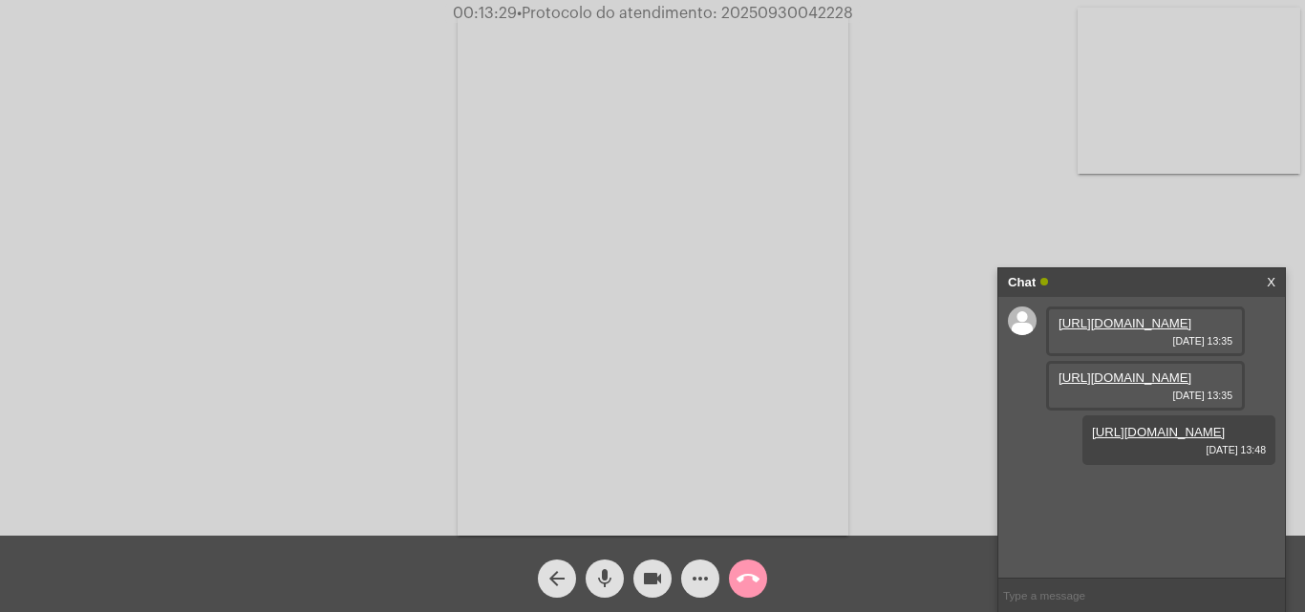
click at [775, 9] on span "• Protocolo do atendimento: 20250930042228" at bounding box center [685, 13] width 336 height 15
click at [775, 9] on span "• Protocolo do atendimento: 20250930042228" at bounding box center [686, 13] width 336 height 15
copy span "20250930042228"
click at [745, 574] on mat-icon "call_end" at bounding box center [748, 578] width 23 height 23
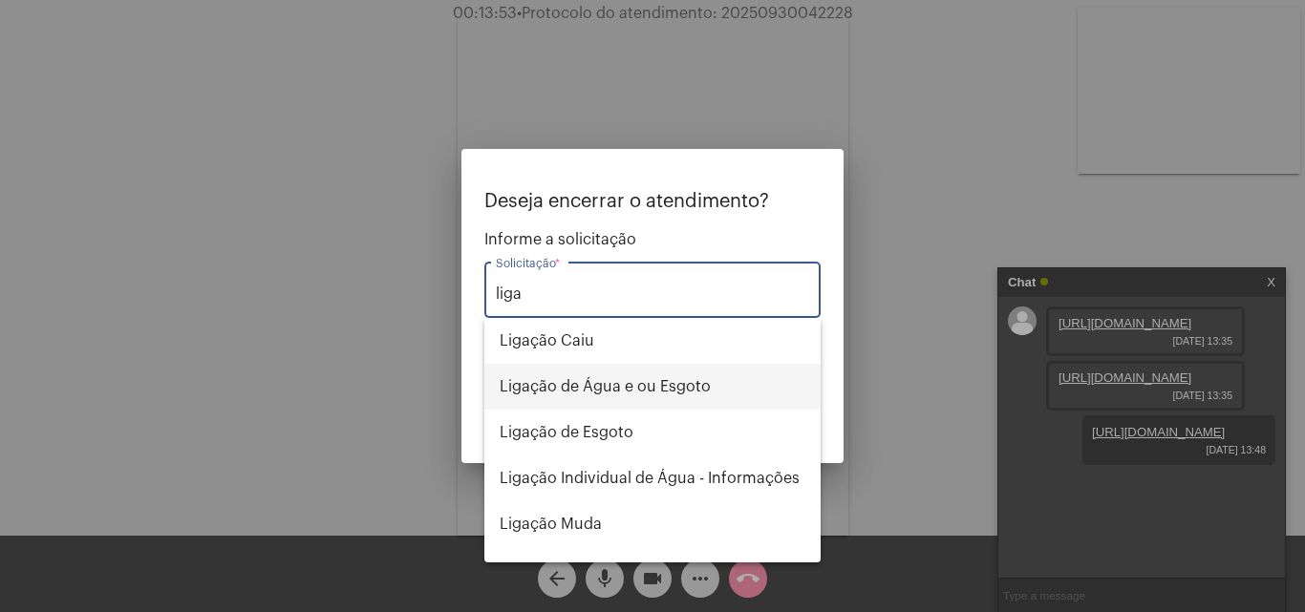
click at [589, 388] on span "Ligação de Água e ou Esgoto" at bounding box center [653, 387] width 306 height 46
type input "Ligação de Água e ou Esgoto"
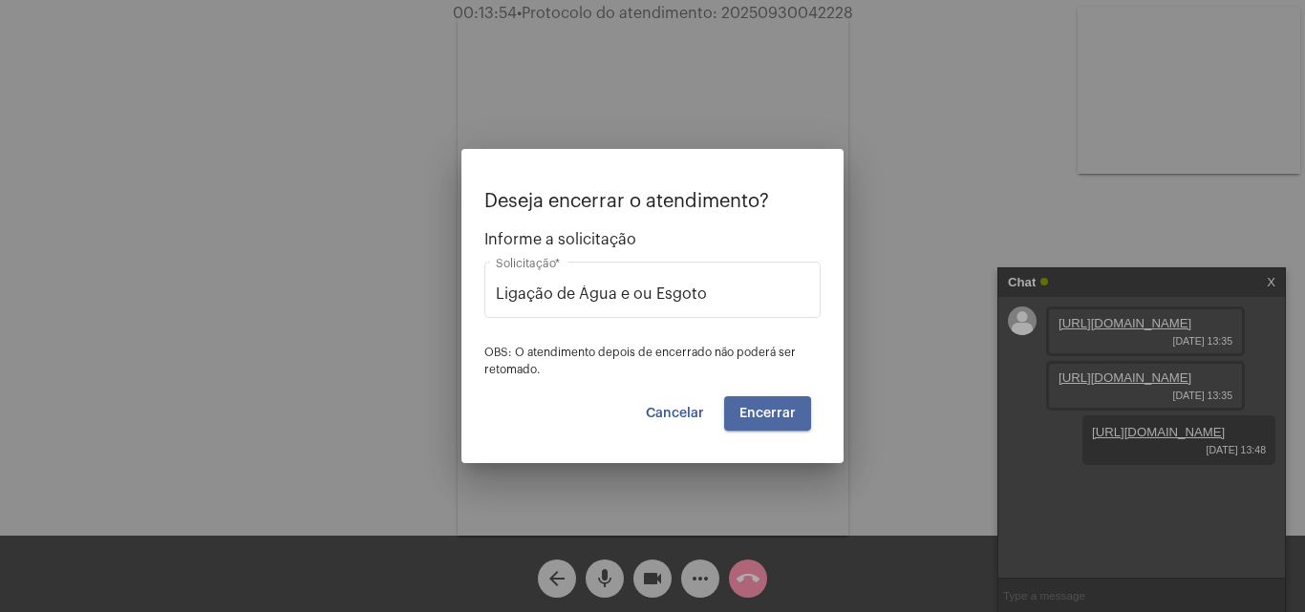
click at [761, 415] on span "Encerrar" at bounding box center [767, 413] width 56 height 13
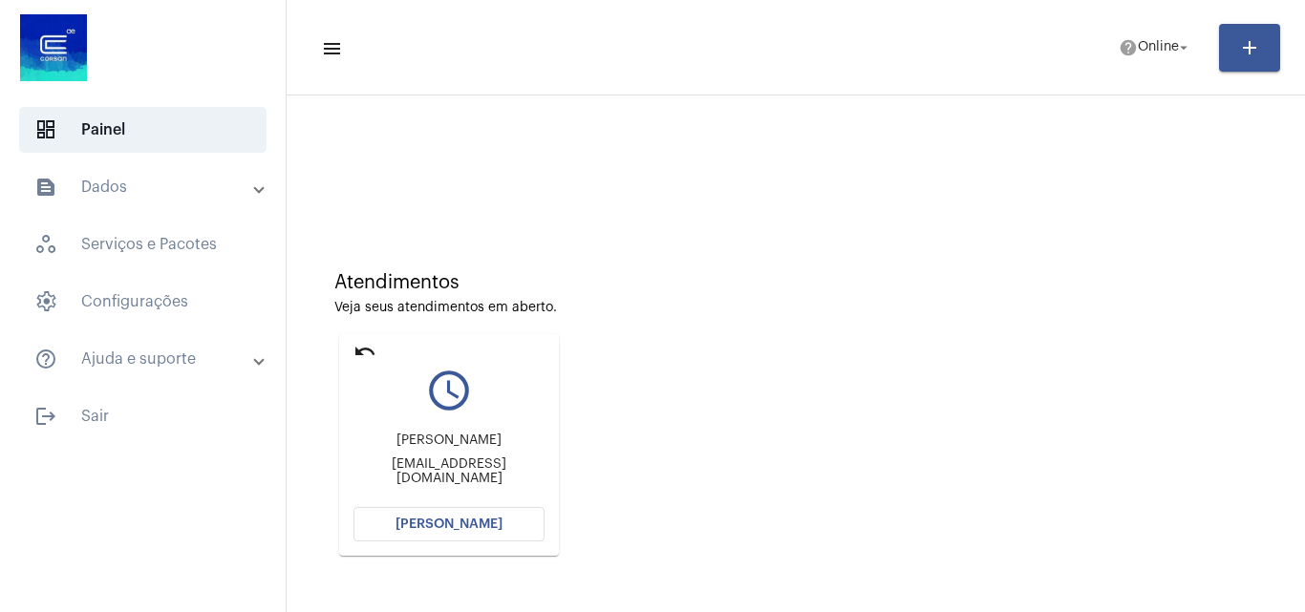
click at [464, 520] on span "[PERSON_NAME]" at bounding box center [448, 524] width 107 height 13
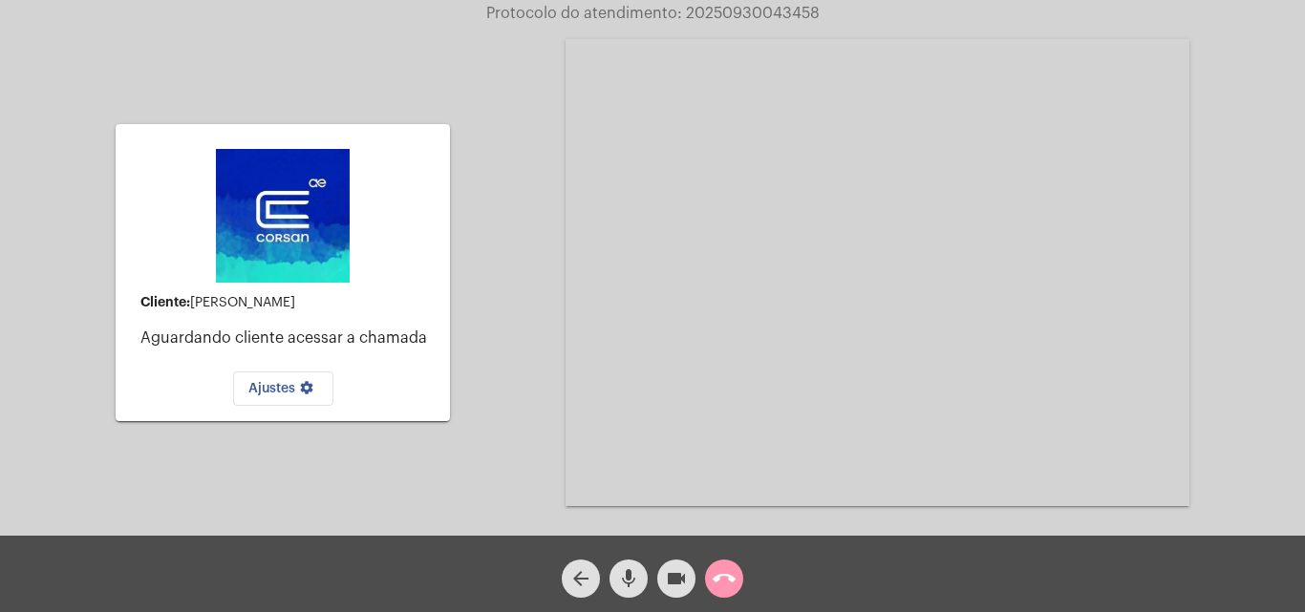
click at [593, 575] on button "arrow_back" at bounding box center [581, 579] width 38 height 38
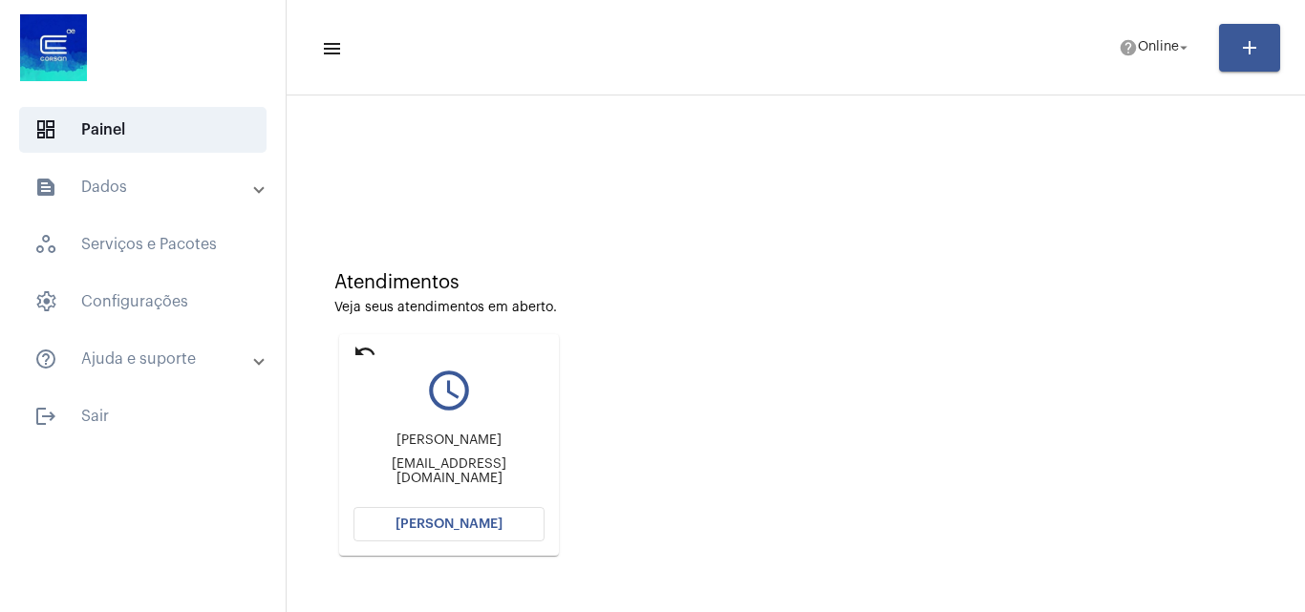
click at [490, 534] on button "[PERSON_NAME]" at bounding box center [448, 524] width 191 height 34
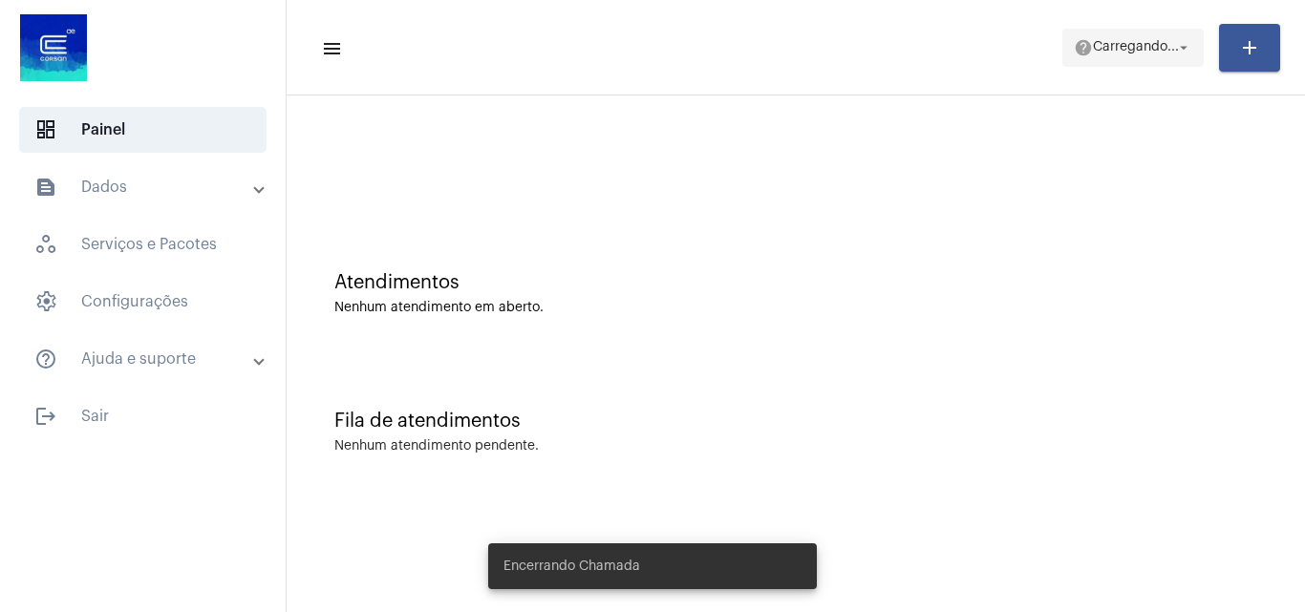
click at [1101, 52] on span "Carregando..." at bounding box center [1136, 47] width 86 height 13
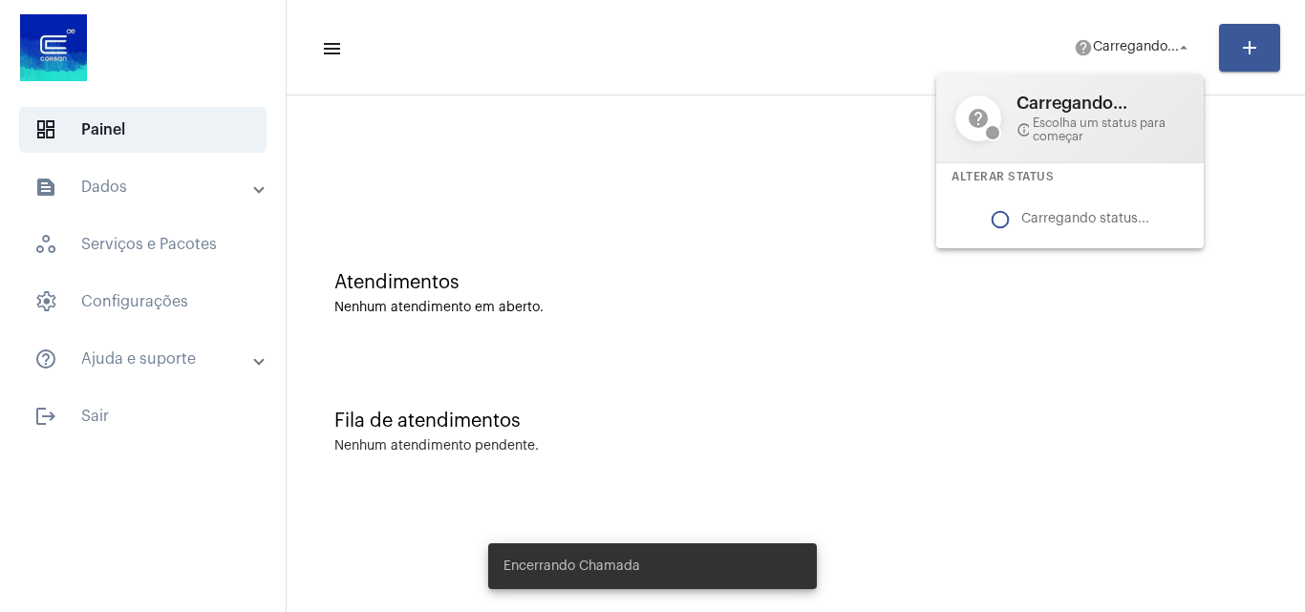
click at [684, 220] on div at bounding box center [652, 306] width 1305 height 612
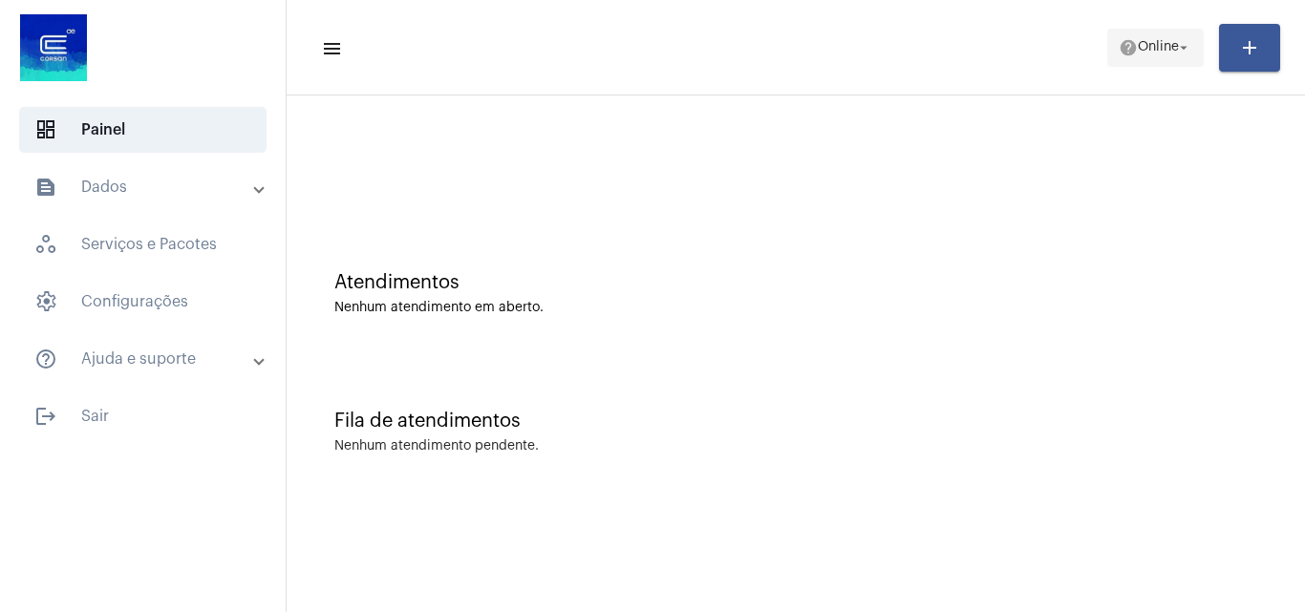
click at [1129, 57] on span "help Online arrow_drop_down" at bounding box center [1156, 47] width 74 height 34
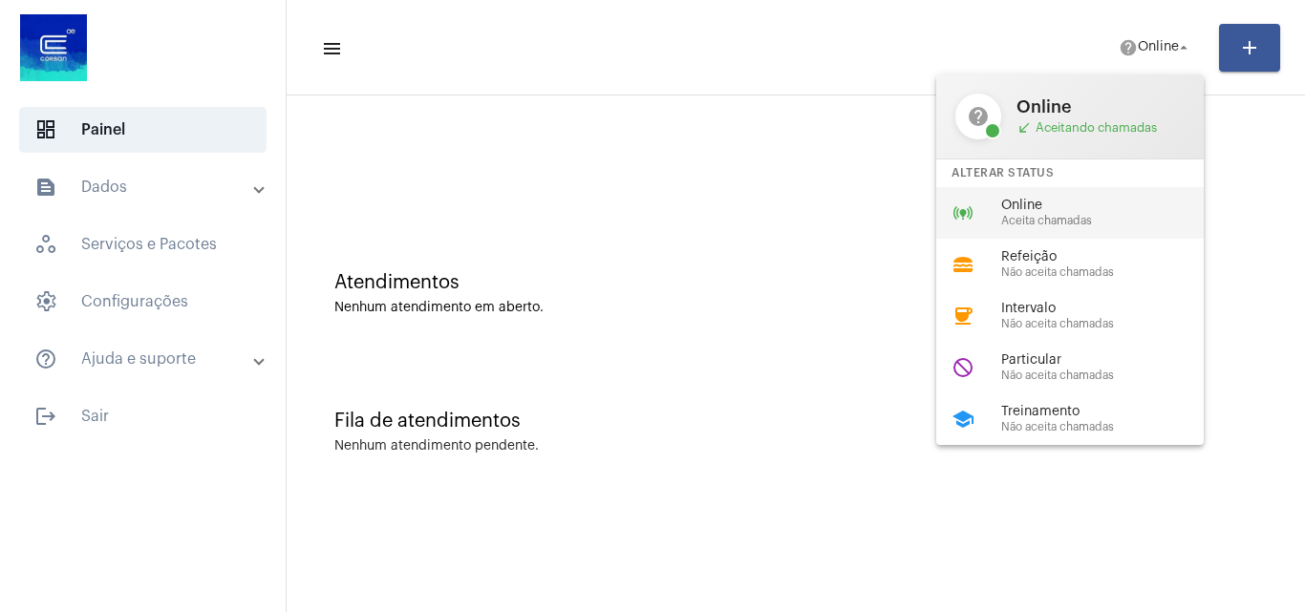
click at [1050, 222] on span "Aceita chamadas" at bounding box center [1110, 221] width 218 height 12
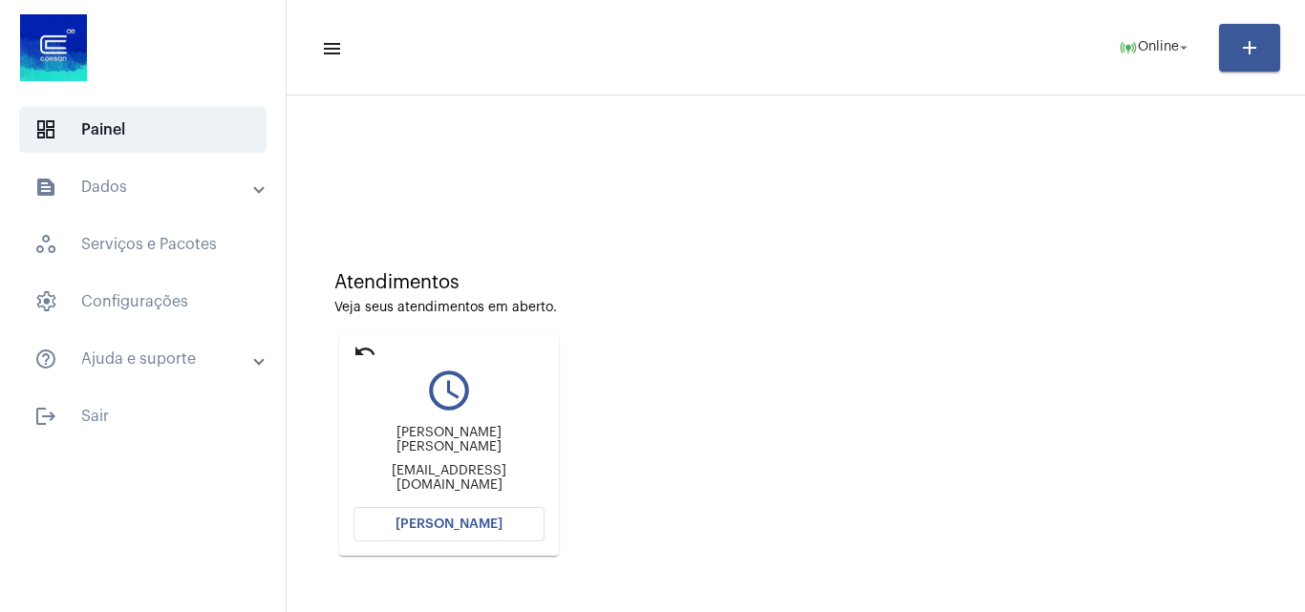
click at [455, 528] on span "[PERSON_NAME]" at bounding box center [448, 524] width 107 height 13
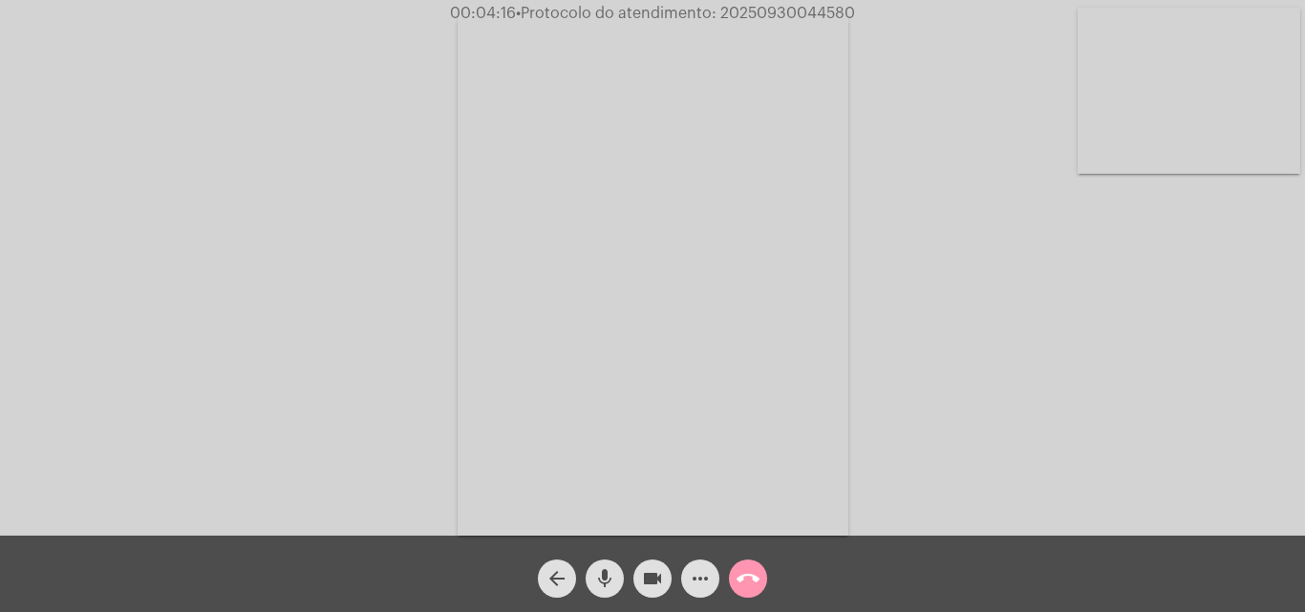
click at [693, 585] on mat-icon "more_horiz" at bounding box center [700, 578] width 23 height 23
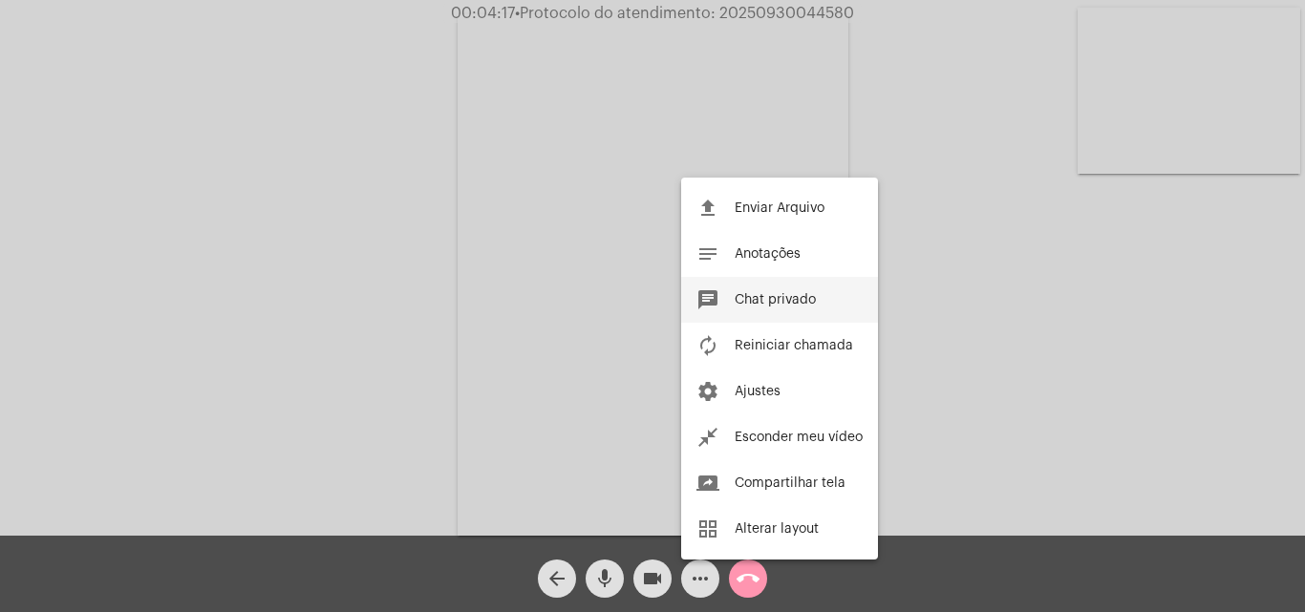
click at [757, 308] on button "chat Chat privado" at bounding box center [779, 300] width 197 height 46
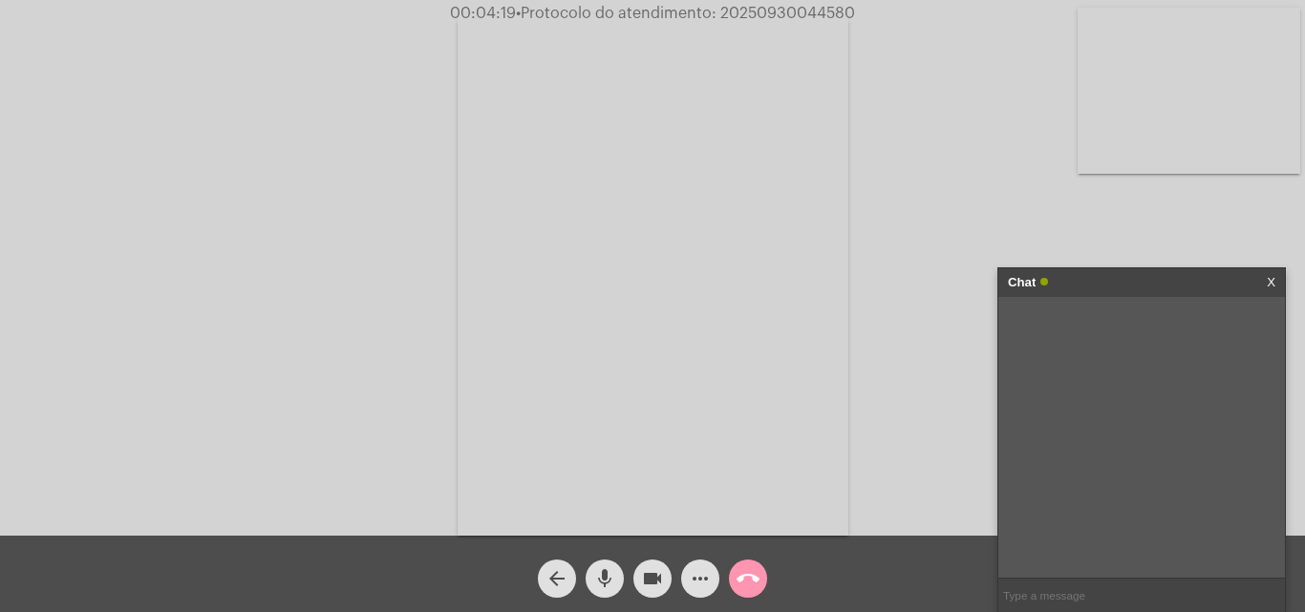
paste input "LGPD: não informar dados pessoas e dados de faturas. Em atendimento às orientaç…"
type input "LGPD: não informar dados pessoas e dados de faturas. Em atendimento às orientaç…"
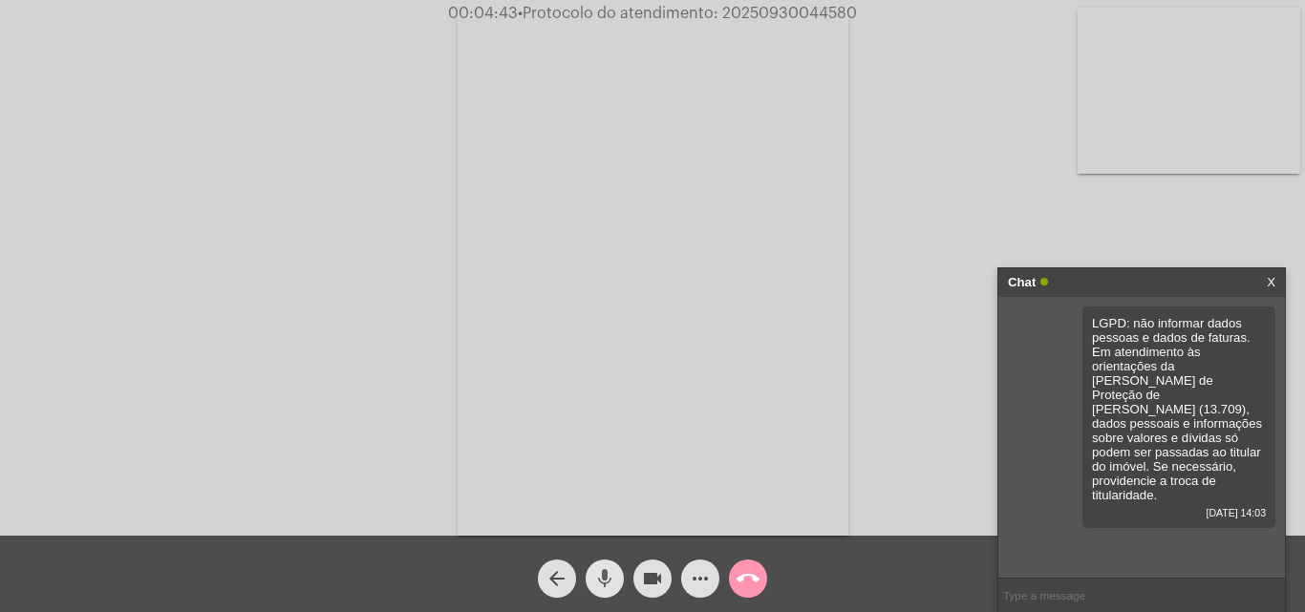
click at [603, 579] on mat-icon "mic" at bounding box center [604, 578] width 23 height 23
click at [606, 582] on mat-icon "mic_off" at bounding box center [604, 578] width 23 height 23
click at [614, 579] on mat-icon "mic" at bounding box center [604, 578] width 23 height 23
click at [609, 571] on mat-icon "mic_off" at bounding box center [604, 578] width 23 height 23
click at [703, 588] on mat-icon "more_horiz" at bounding box center [700, 578] width 23 height 23
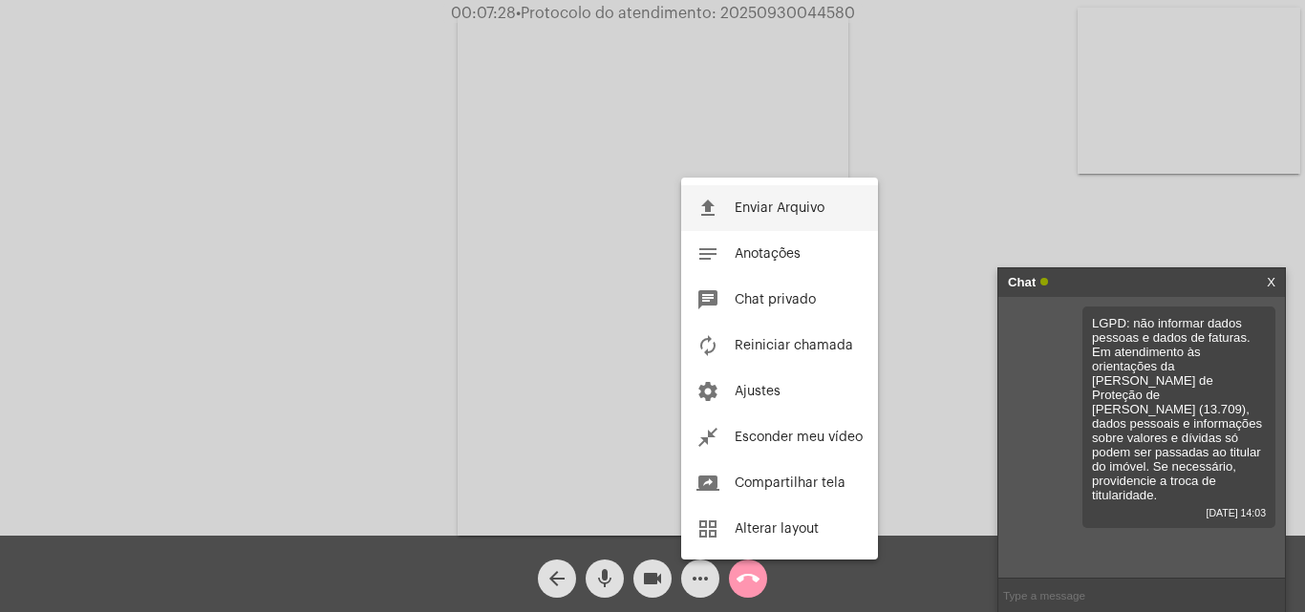
click at [755, 206] on span "Enviar Arquivo" at bounding box center [780, 208] width 90 height 13
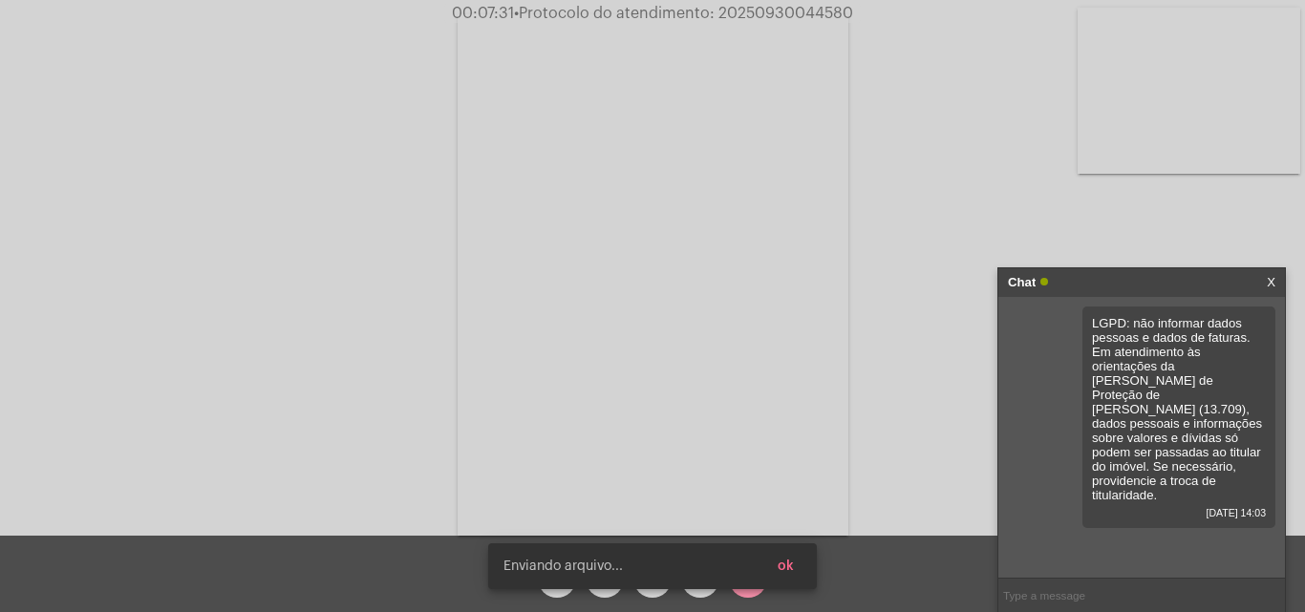
scroll to position [19, 0]
click at [786, 564] on span "ok" at bounding box center [786, 566] width 16 height 13
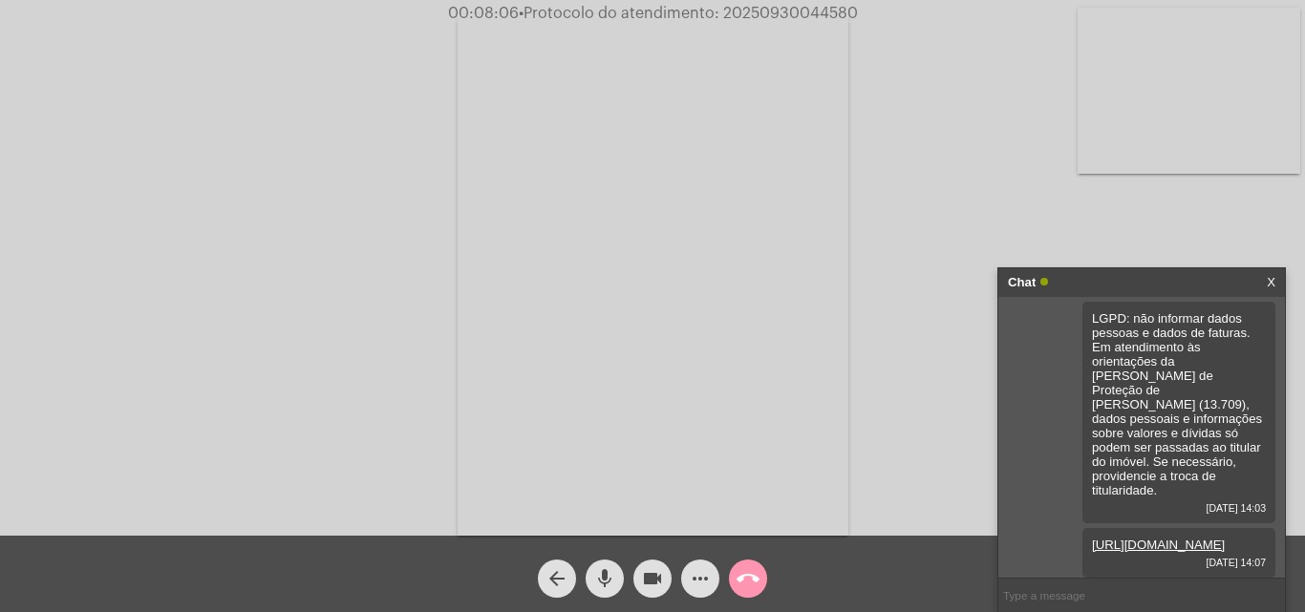
click at [700, 577] on mat-icon "more_horiz" at bounding box center [700, 578] width 23 height 23
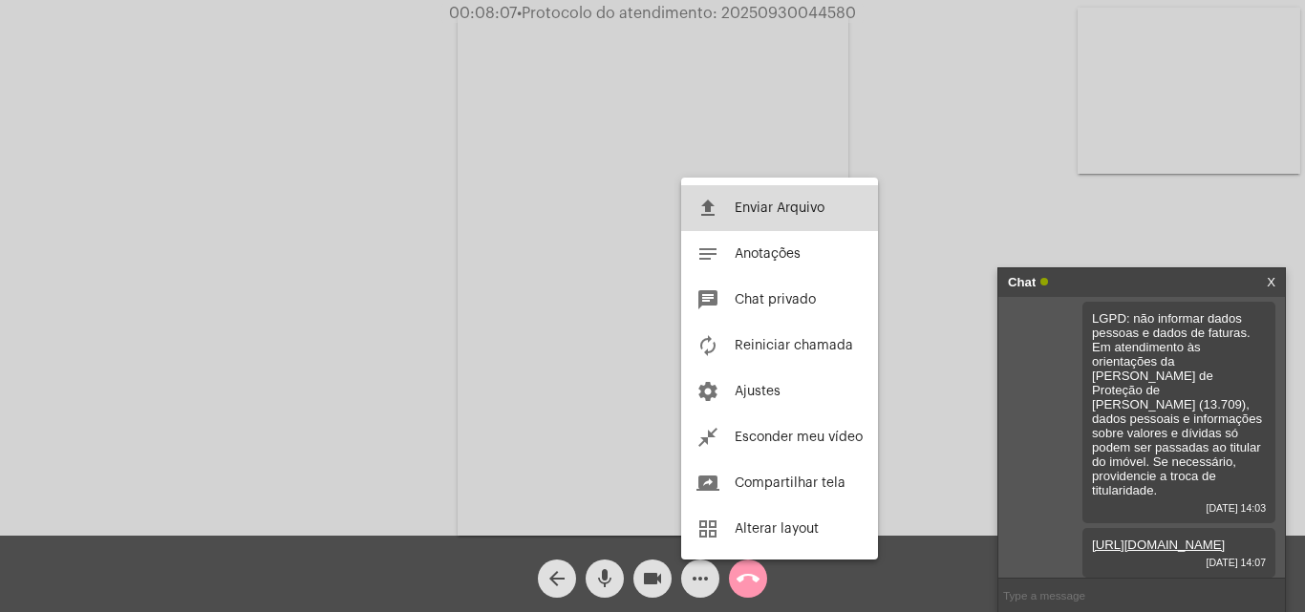
click at [741, 212] on span "Enviar Arquivo" at bounding box center [780, 208] width 90 height 13
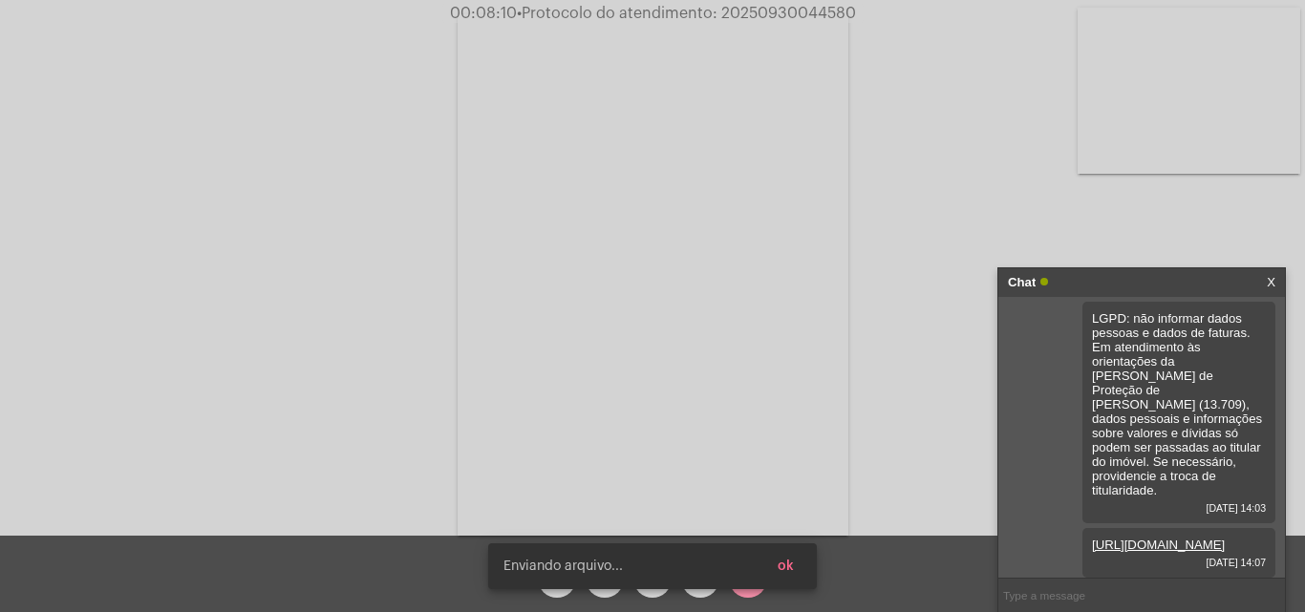
scroll to position [117, 0]
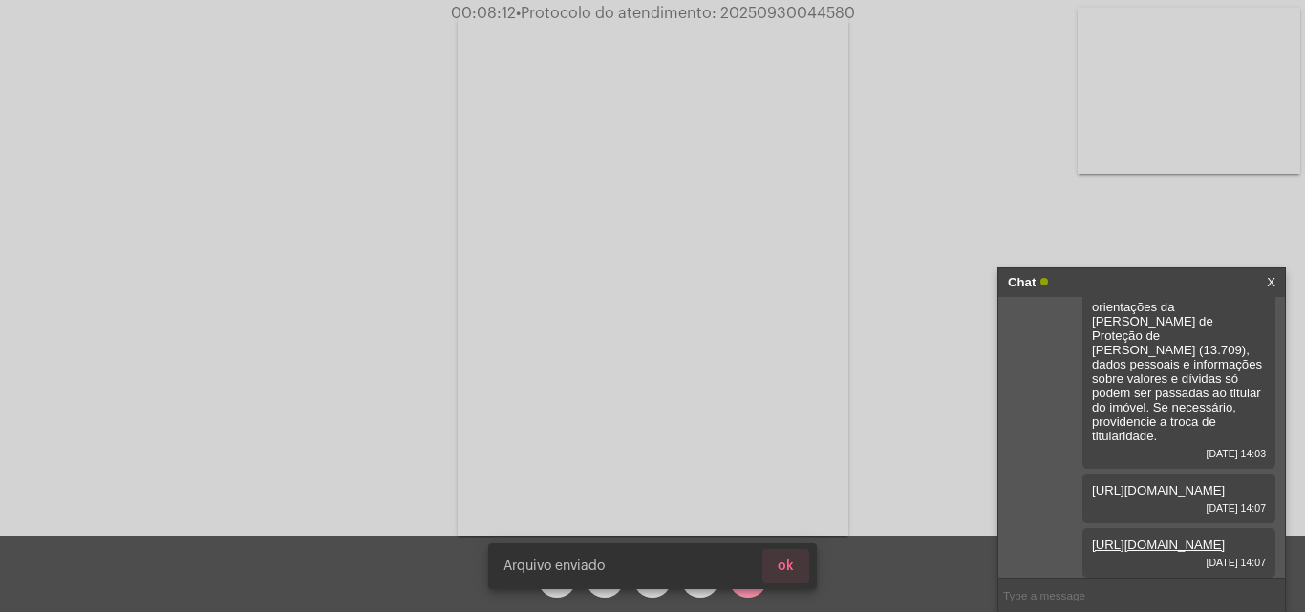
click at [796, 566] on button "ok" at bounding box center [785, 566] width 47 height 34
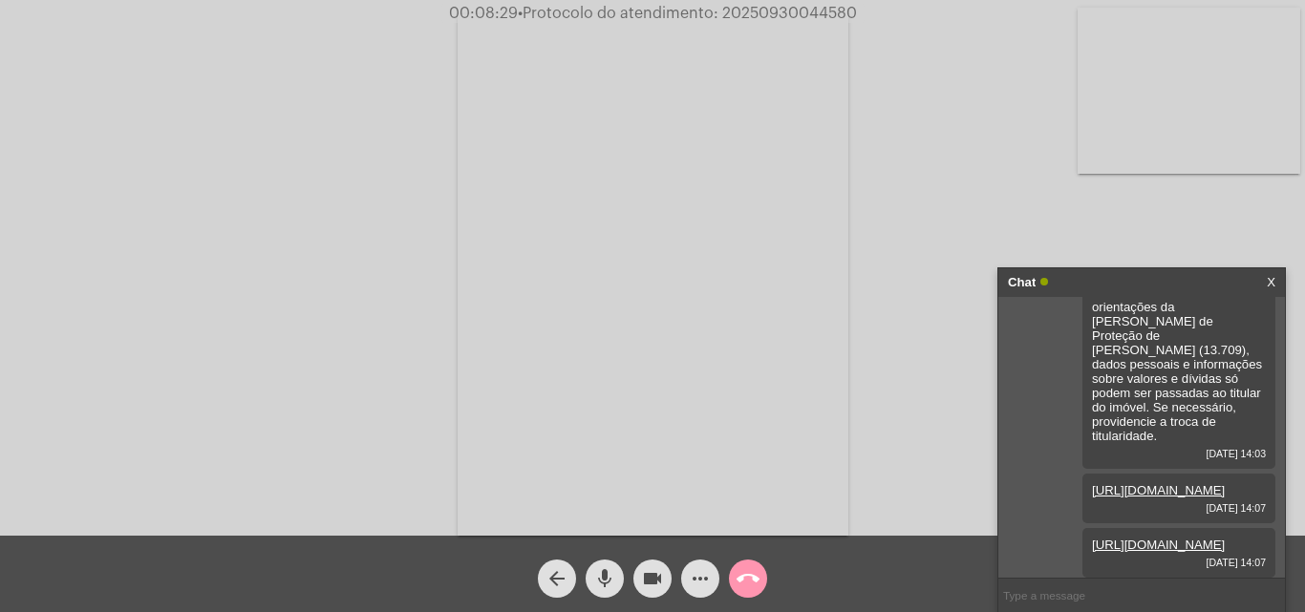
click at [694, 578] on mat-icon "more_horiz" at bounding box center [700, 578] width 23 height 23
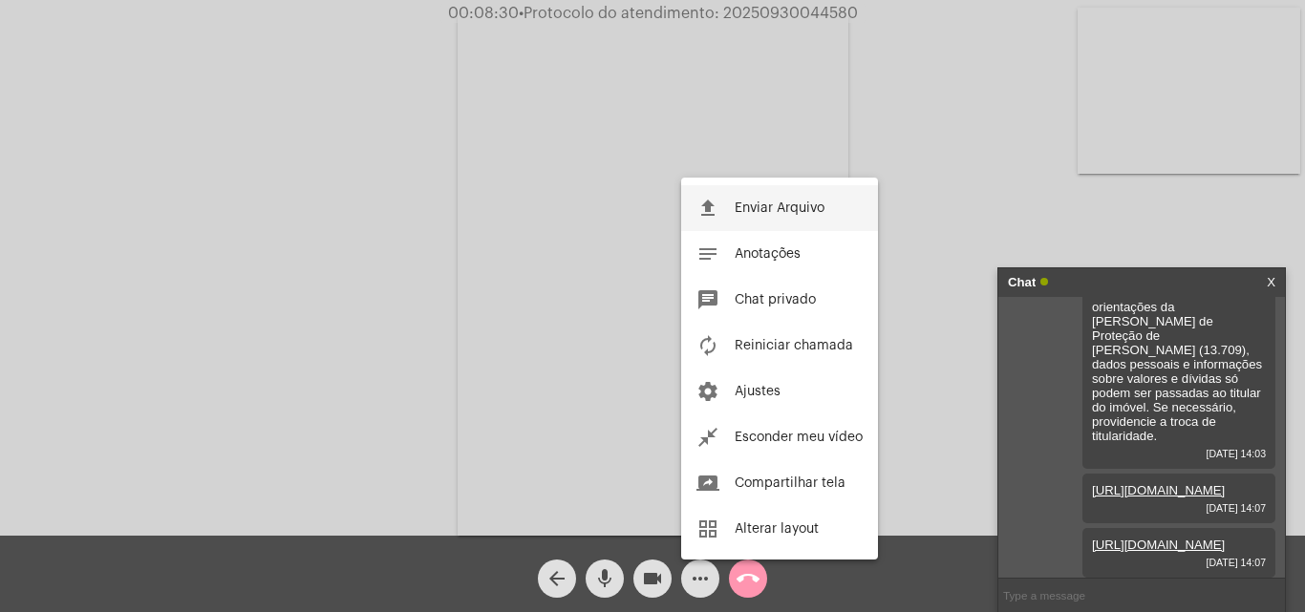
click at [767, 205] on span "Enviar Arquivo" at bounding box center [780, 208] width 90 height 13
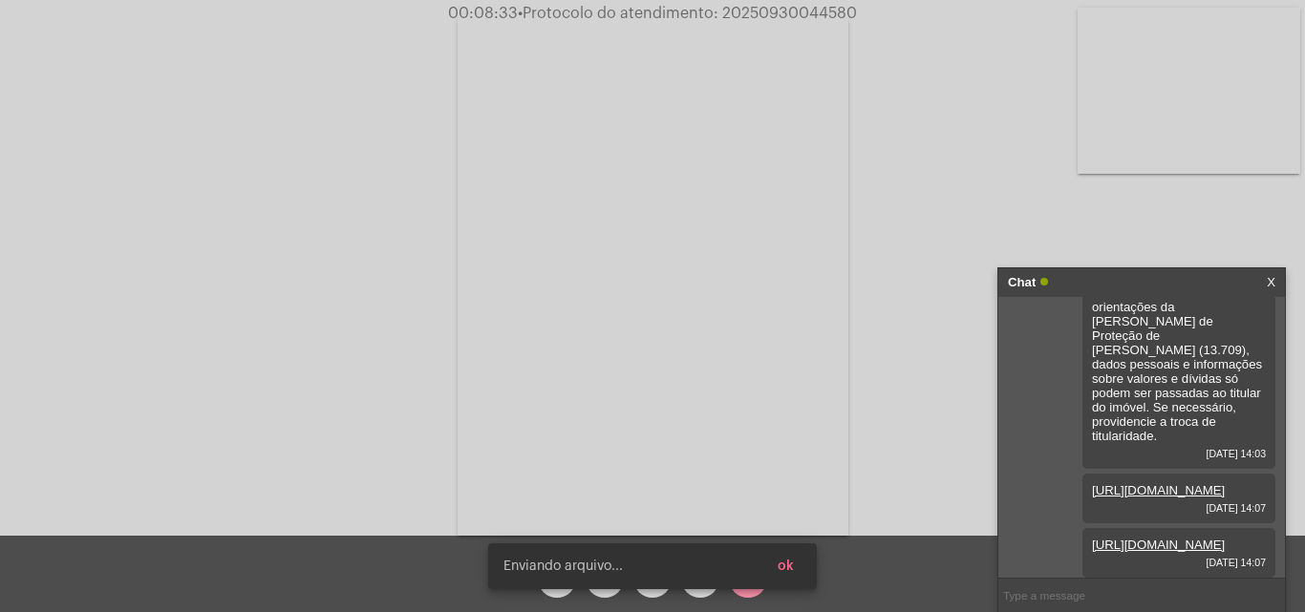
scroll to position [214, 0]
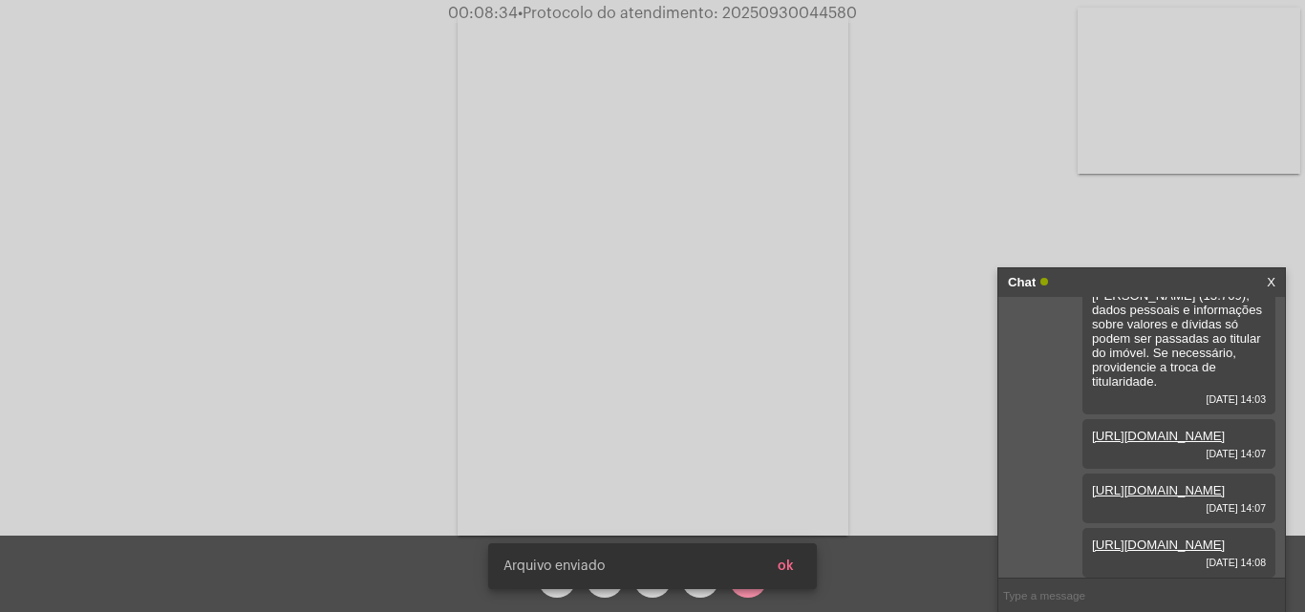
click at [800, 566] on button "ok" at bounding box center [785, 566] width 47 height 34
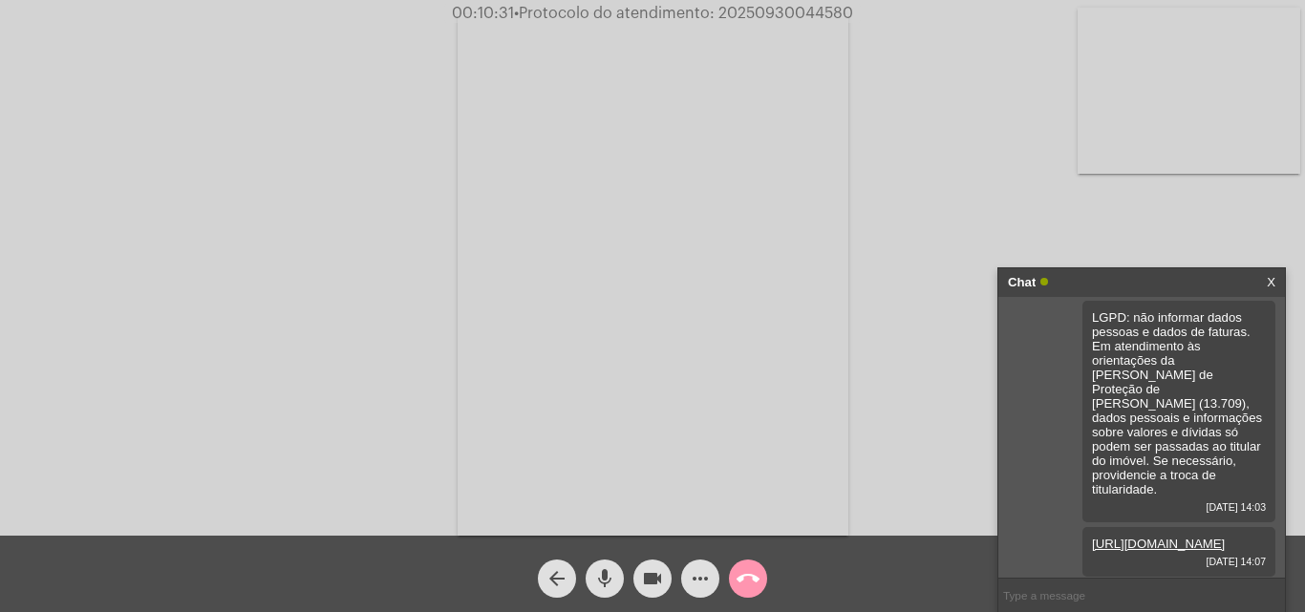
scroll to position [0, 0]
click at [761, 11] on span "• Protocolo do atendimento: 20250930044580" at bounding box center [685, 13] width 339 height 15
copy span "20250930044580"
click at [748, 585] on mat-icon "call_end" at bounding box center [748, 578] width 23 height 23
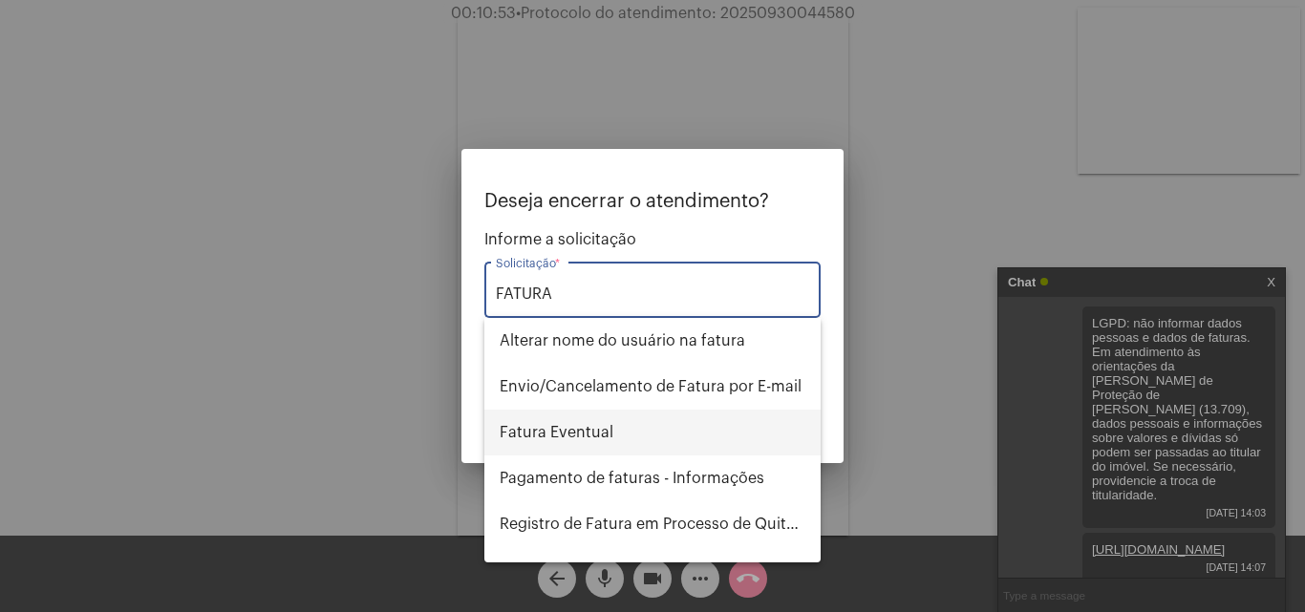
click at [675, 430] on span "Fatura Eventual" at bounding box center [653, 433] width 306 height 46
type input "Fatura Eventual"
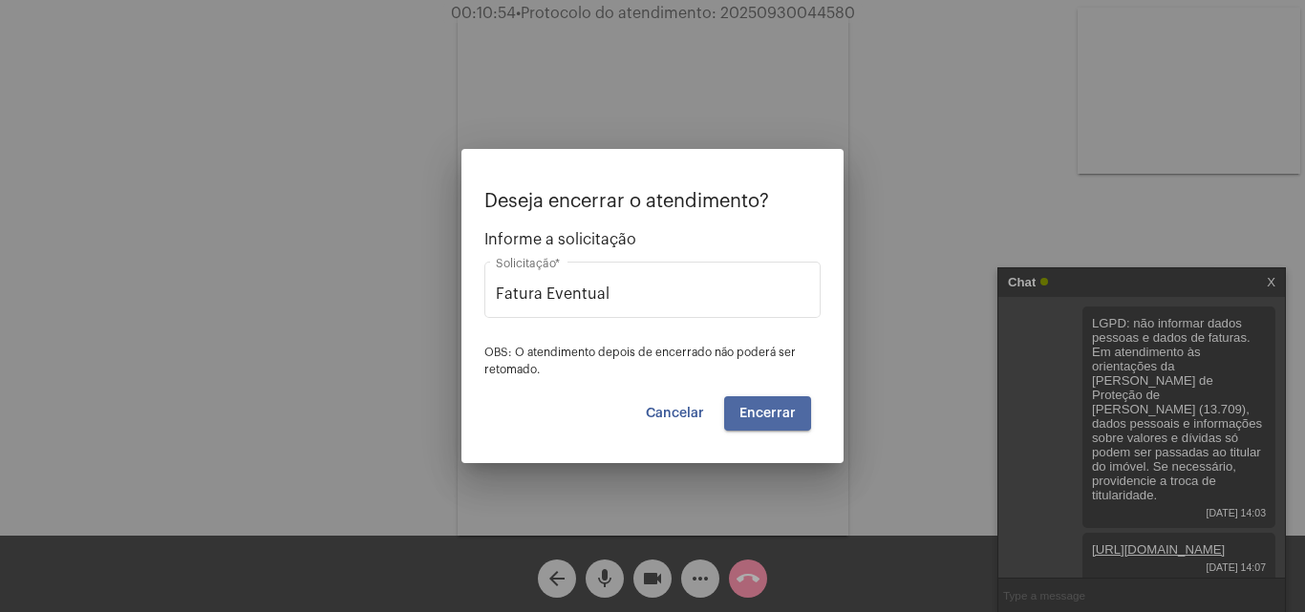
click at [759, 412] on span "Encerrar" at bounding box center [767, 413] width 56 height 13
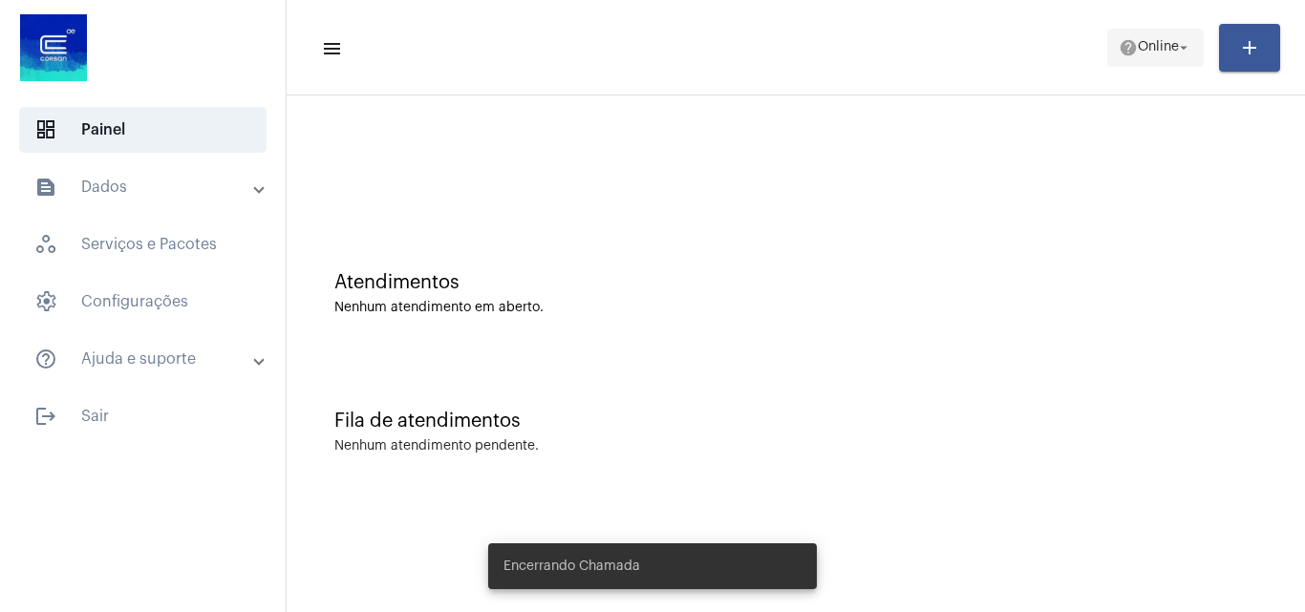
click at [1138, 42] on span "Online" at bounding box center [1158, 47] width 41 height 13
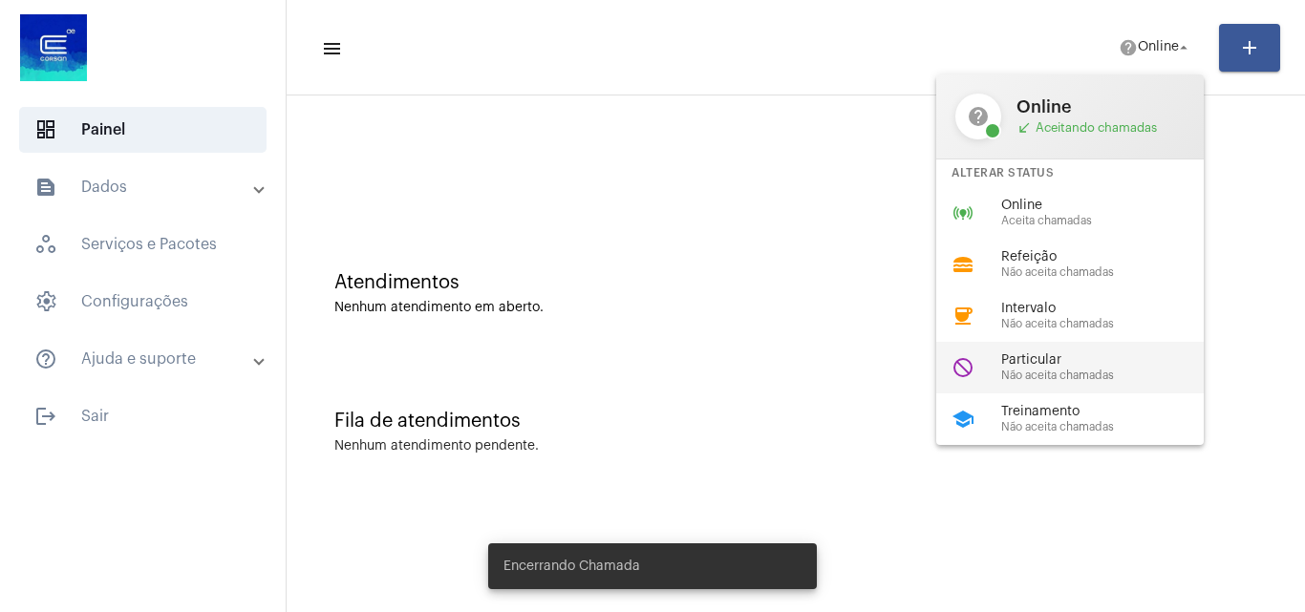
click at [1036, 366] on span "Particular" at bounding box center [1110, 360] width 218 height 14
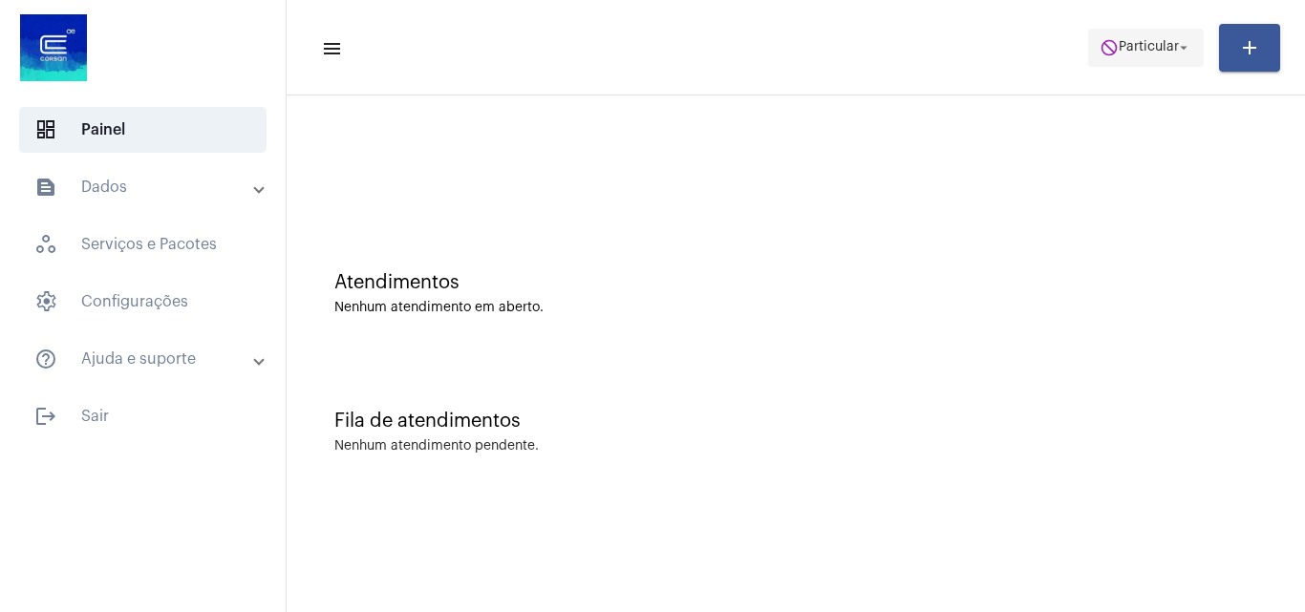
click at [1117, 59] on span "do_not_disturb Particular arrow_drop_down" at bounding box center [1146, 47] width 93 height 34
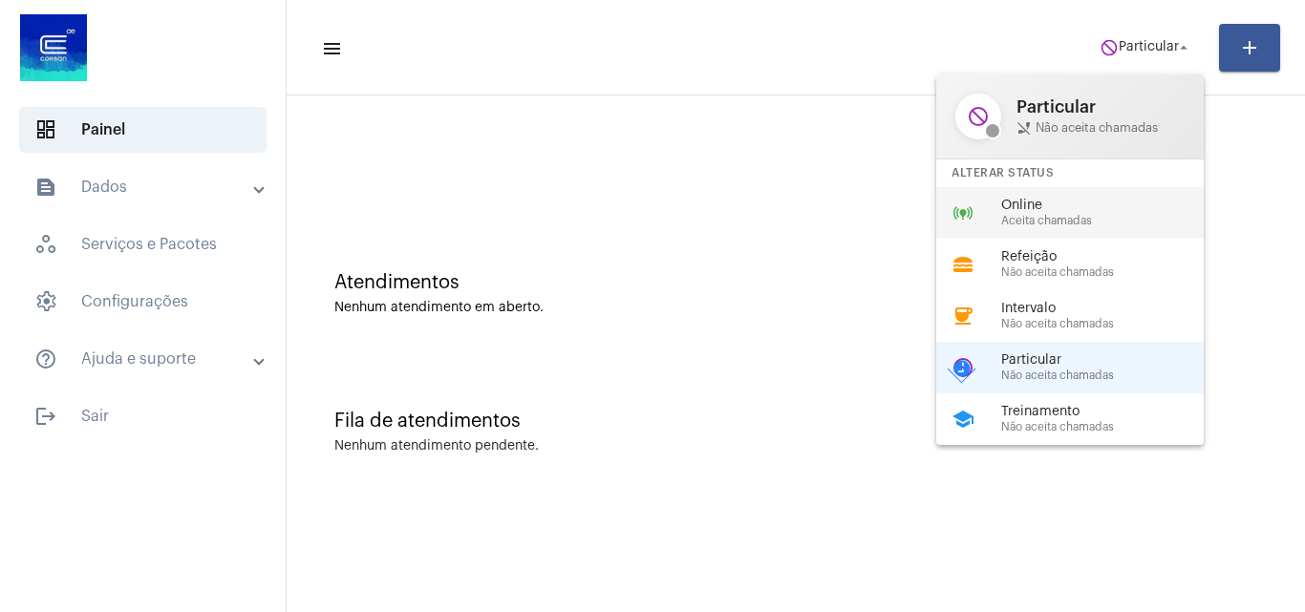
click at [1039, 216] on span "Aceita chamadas" at bounding box center [1110, 221] width 218 height 12
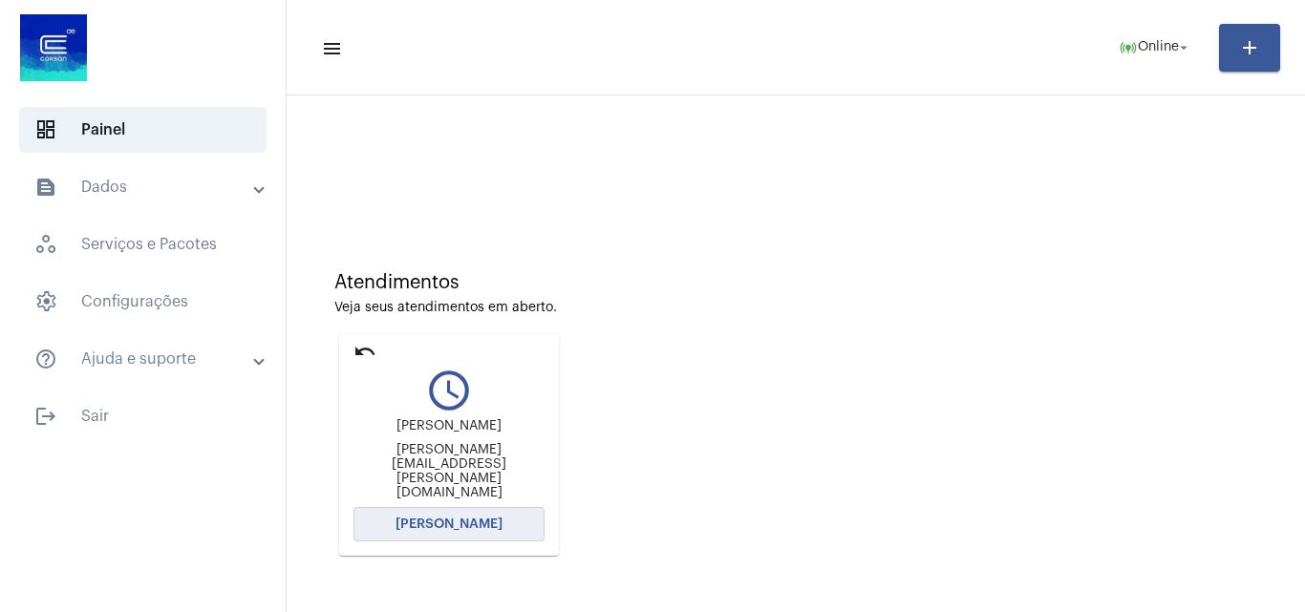
click at [439, 532] on button "[PERSON_NAME]" at bounding box center [448, 524] width 191 height 34
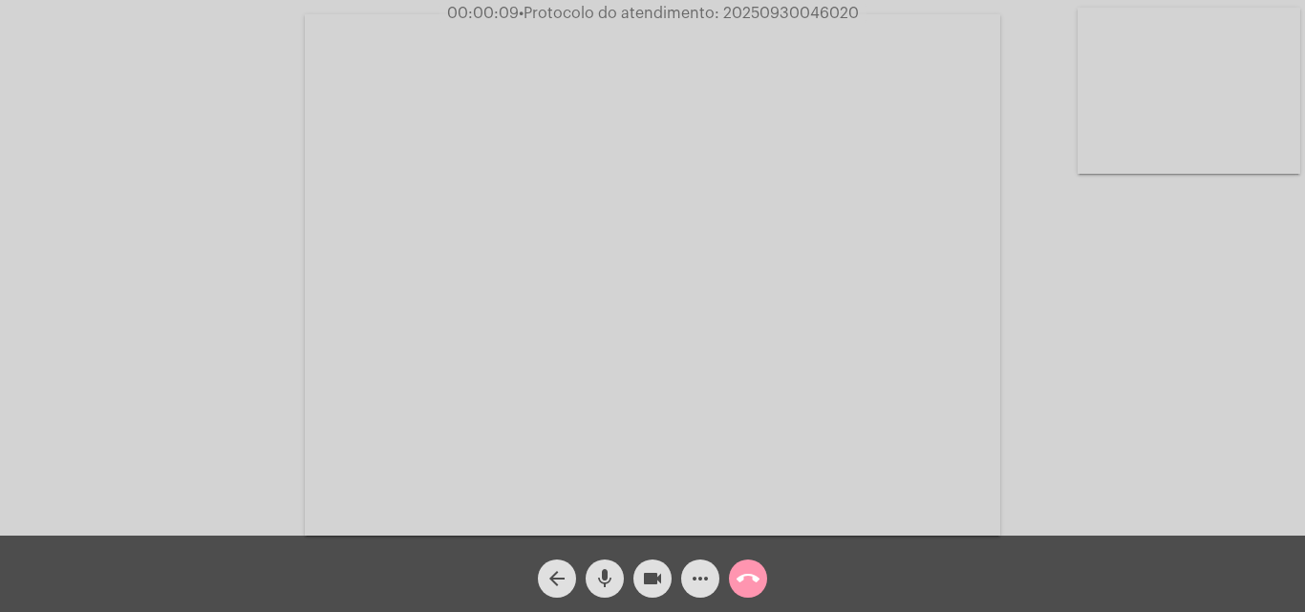
click at [1207, 422] on div "Acessando Câmera e Microfone..." at bounding box center [652, 273] width 1301 height 536
click at [702, 584] on mat-icon "more_horiz" at bounding box center [700, 578] width 23 height 23
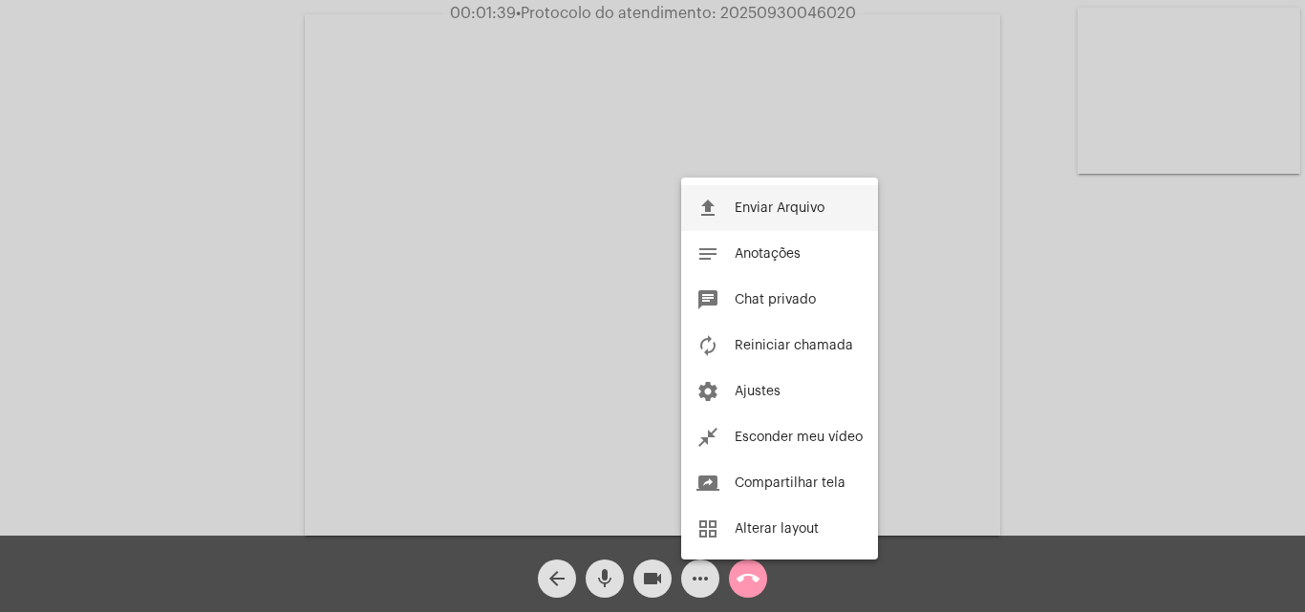
click at [800, 206] on span "Enviar Arquivo" at bounding box center [780, 208] width 90 height 13
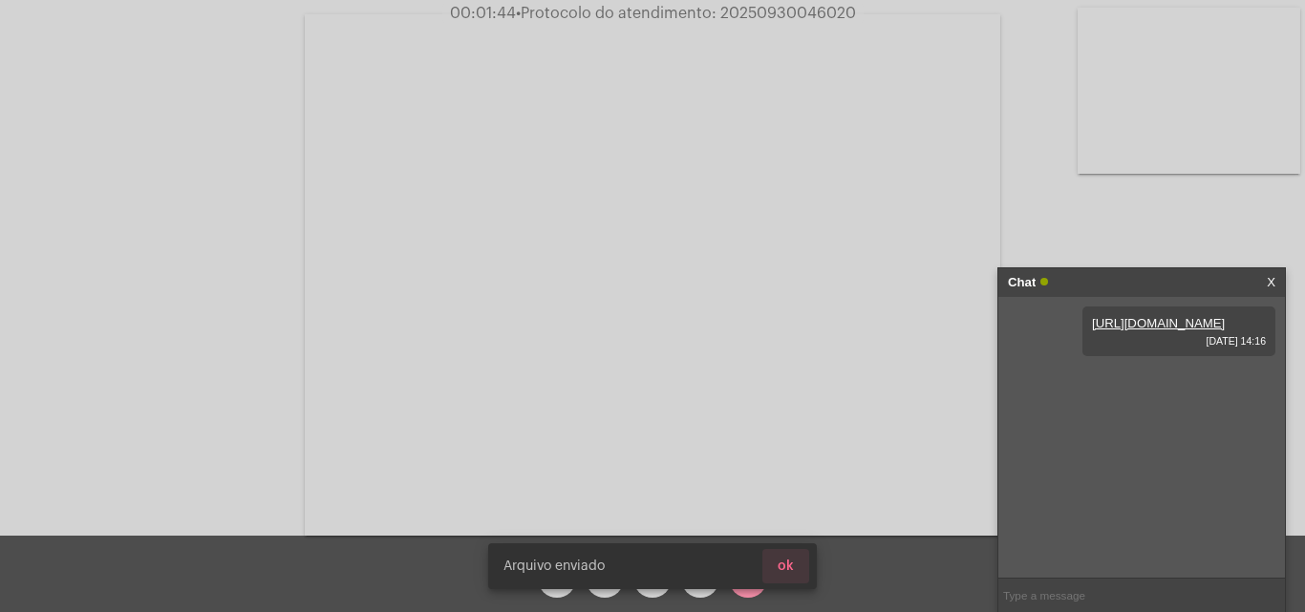
click at [797, 560] on button "ok" at bounding box center [785, 566] width 47 height 34
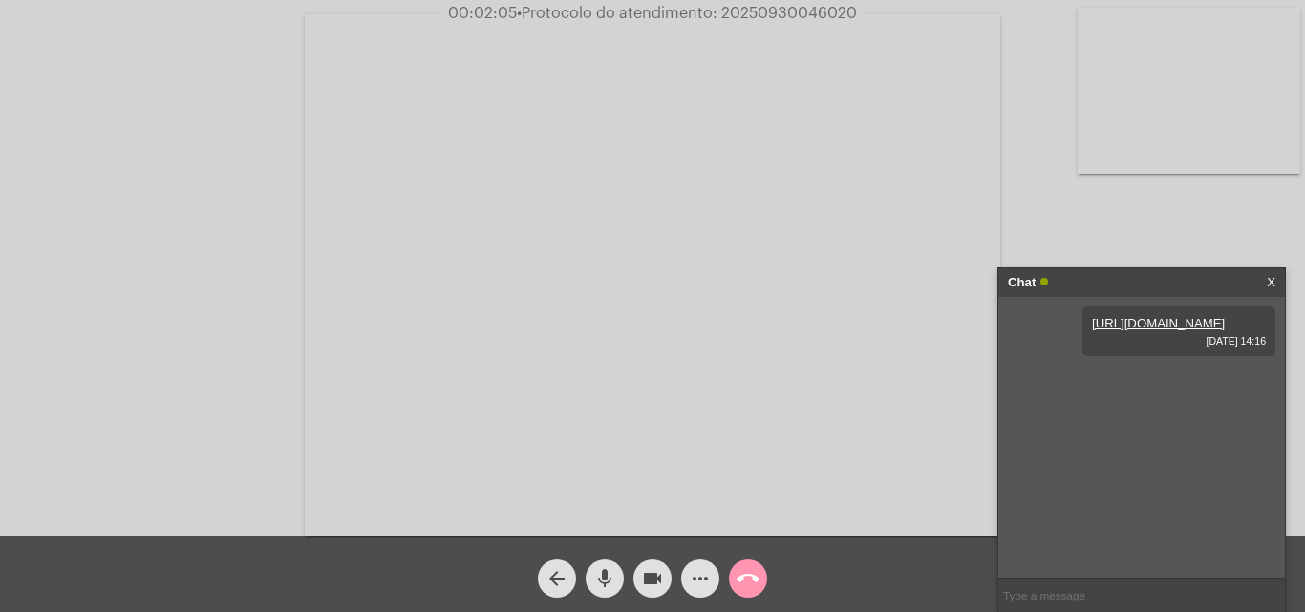
click at [750, 576] on mat-icon "call_end" at bounding box center [748, 578] width 23 height 23
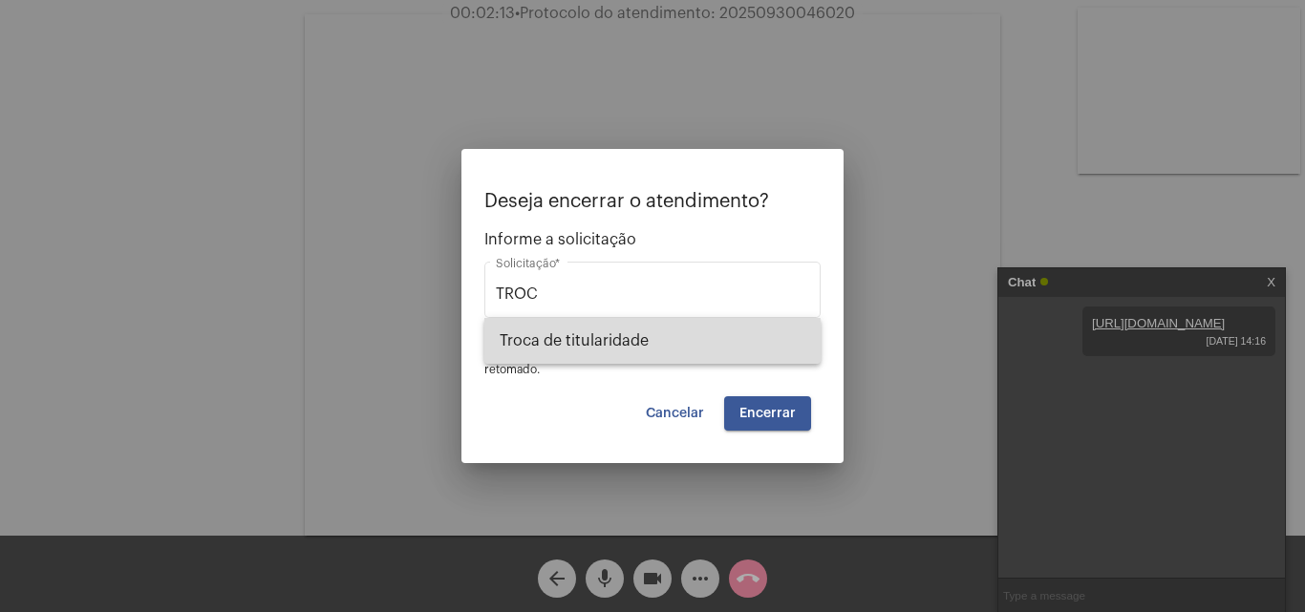
click at [622, 348] on span "Troca de titularidade" at bounding box center [653, 341] width 306 height 46
type input "Troca de titularidade"
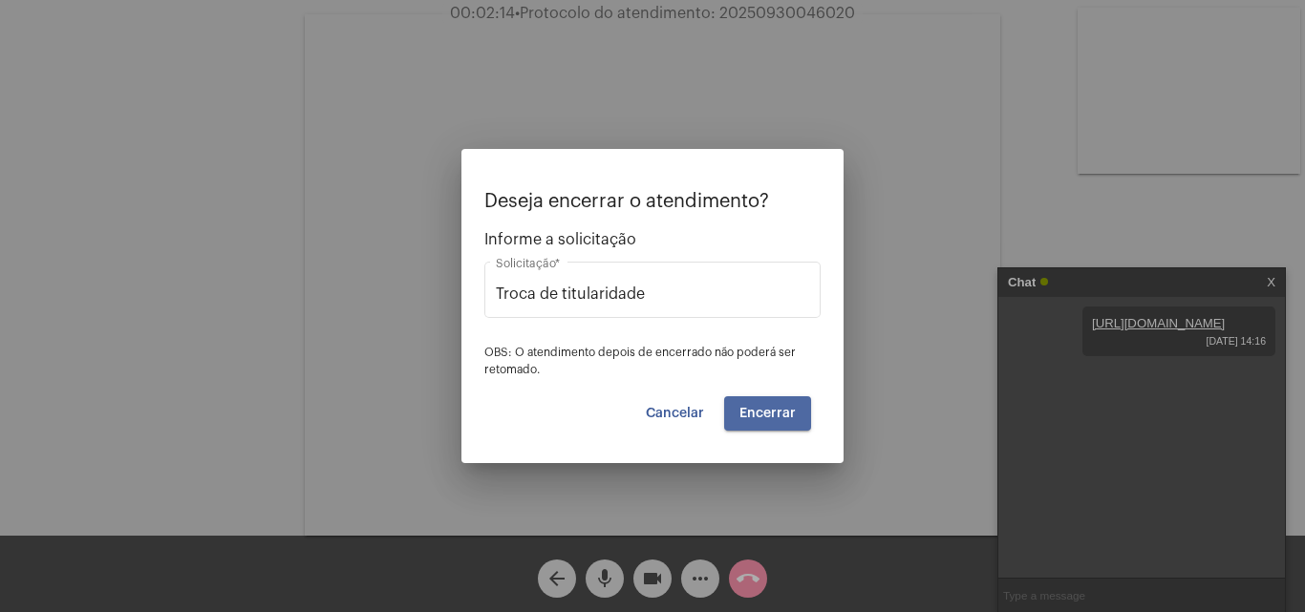
click at [771, 410] on span "Encerrar" at bounding box center [767, 413] width 56 height 13
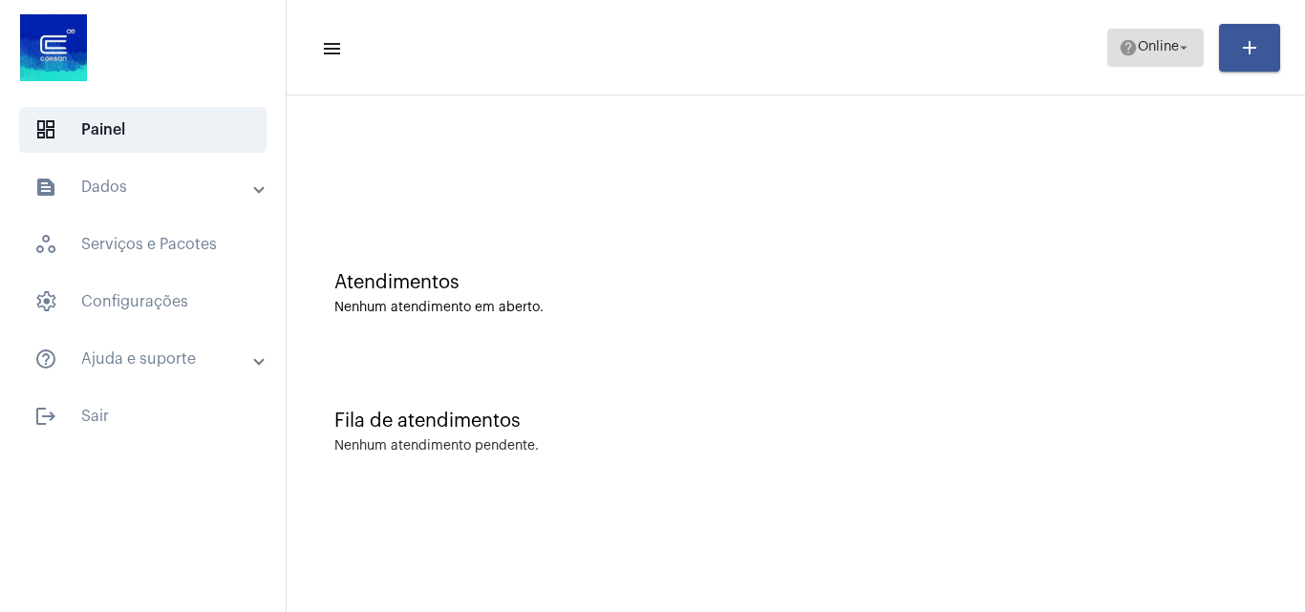
click at [1186, 47] on mat-icon "arrow_drop_down" at bounding box center [1183, 47] width 17 height 17
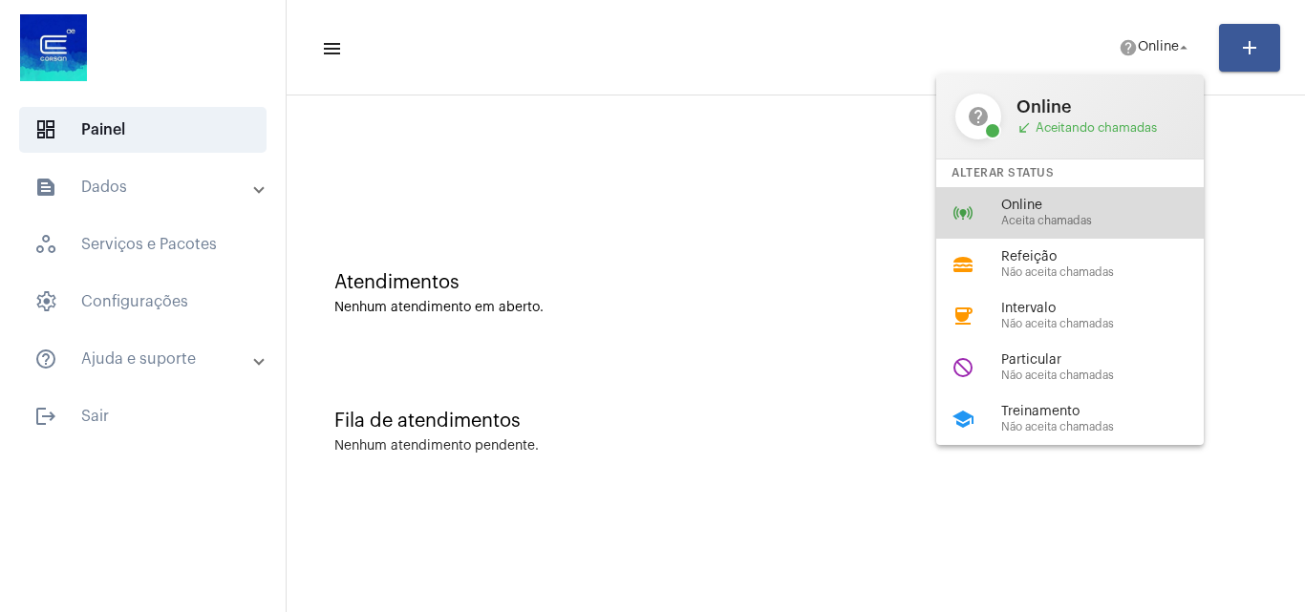
click at [1036, 208] on span "Online" at bounding box center [1110, 206] width 218 height 14
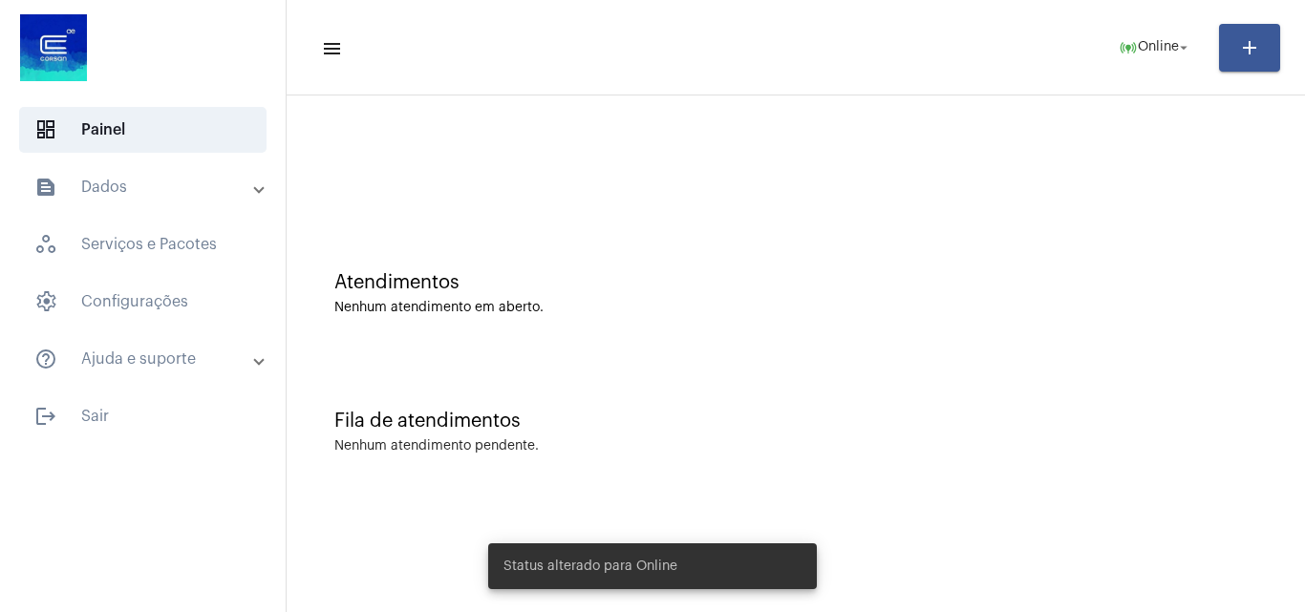
click at [105, 189] on mat-panel-title "text_snippet_outlined Dados" at bounding box center [144, 187] width 221 height 23
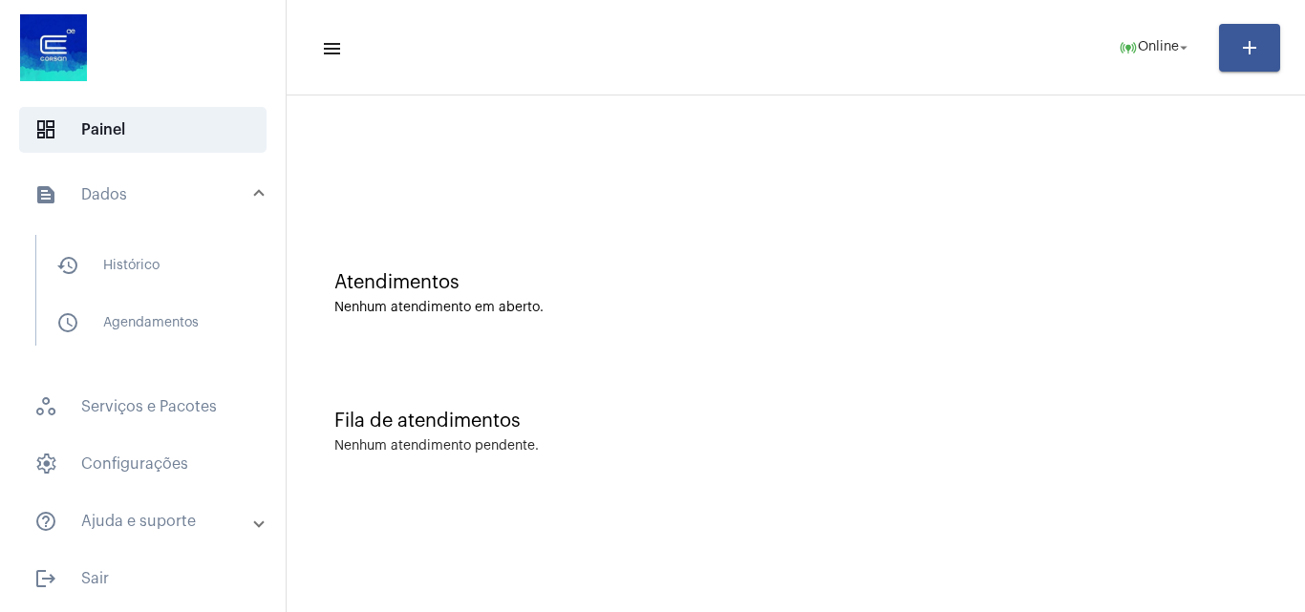
click at [121, 182] on mat-expansion-panel-header "text_snippet_outlined Dados" at bounding box center [148, 194] width 274 height 61
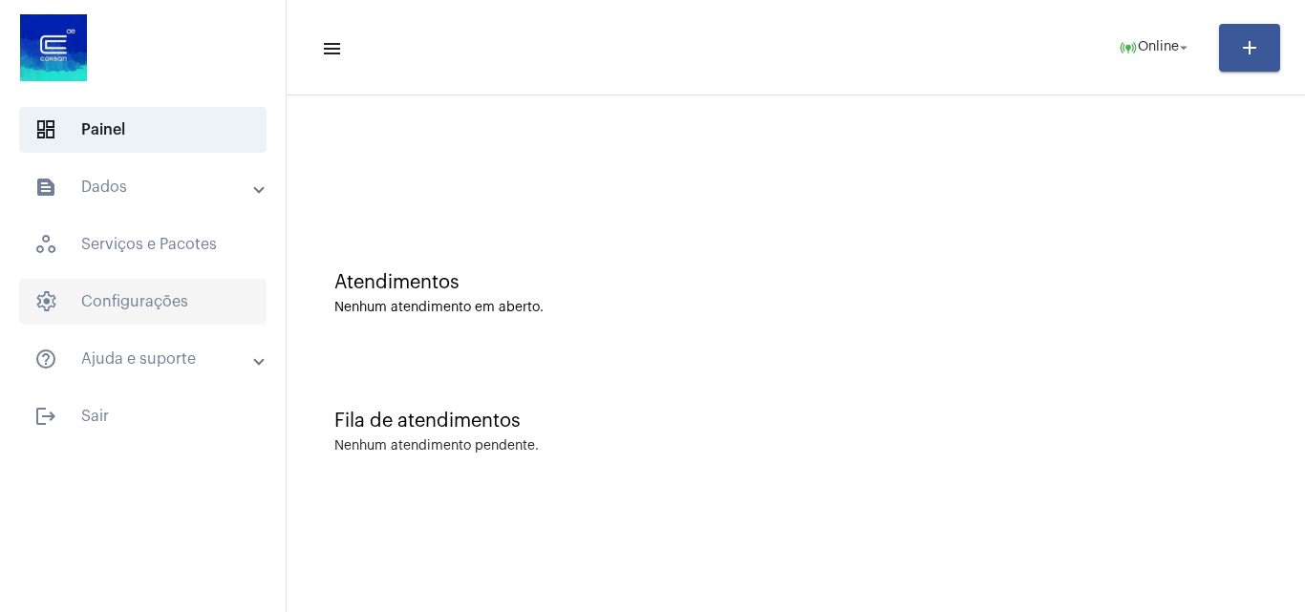
click at [129, 297] on span "settings Configurações" at bounding box center [142, 302] width 247 height 46
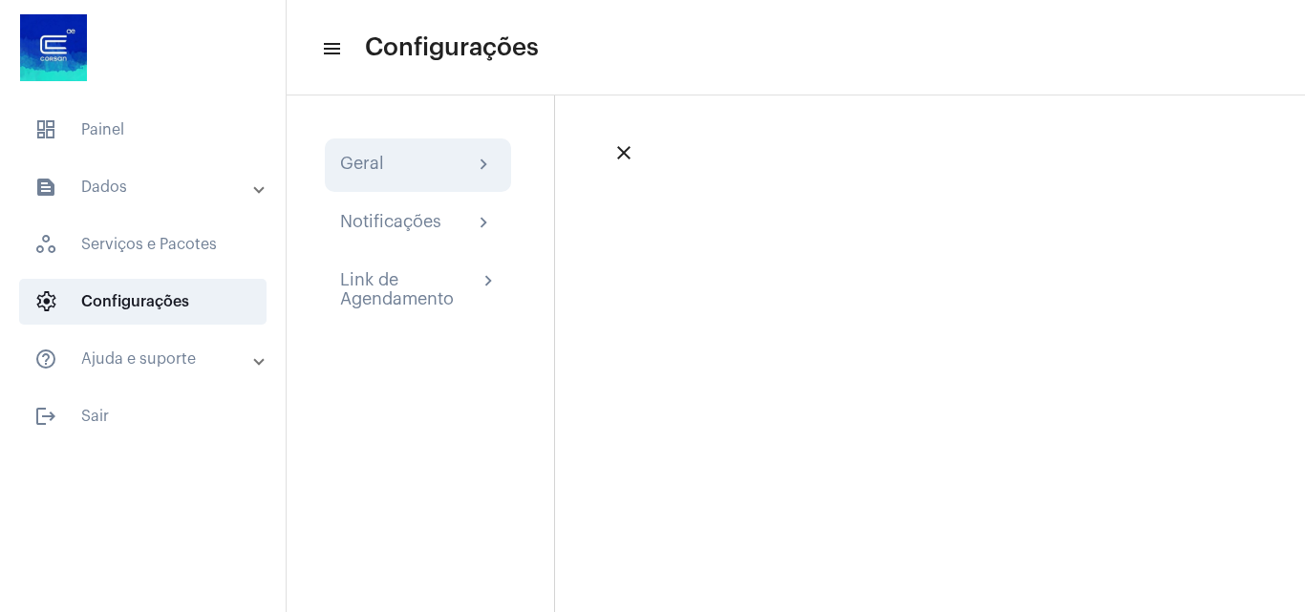
click at [381, 163] on div "Geral" at bounding box center [362, 165] width 44 height 23
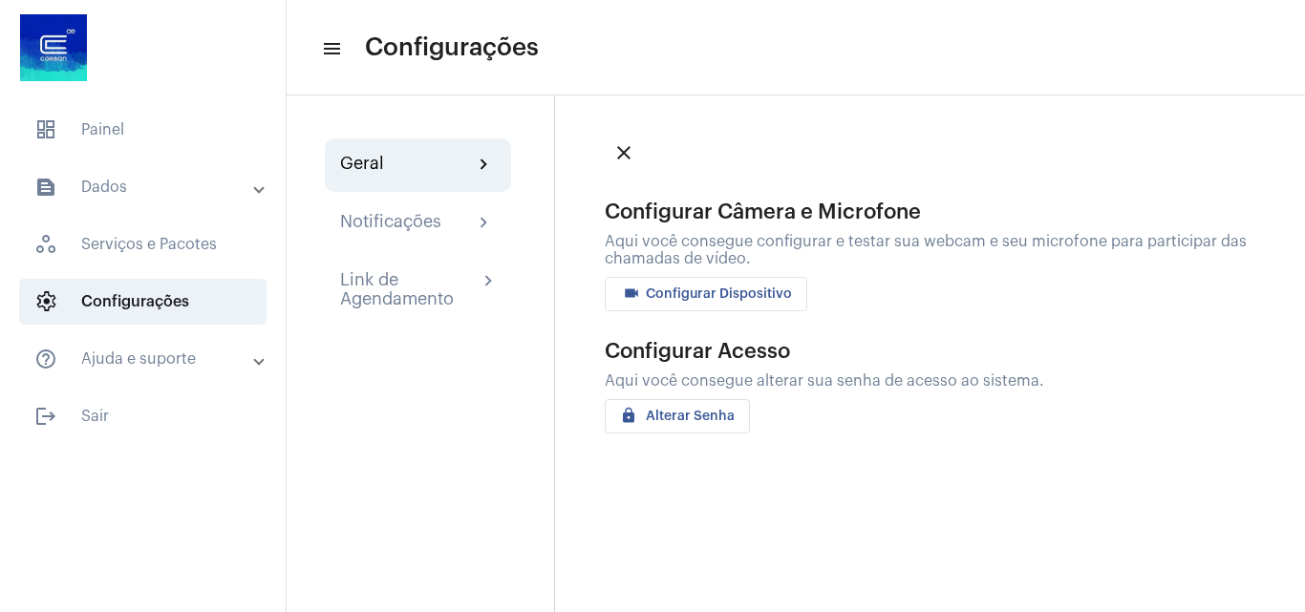
click at [651, 294] on span "videocam Configurar Dispositivo" at bounding box center [706, 294] width 172 height 13
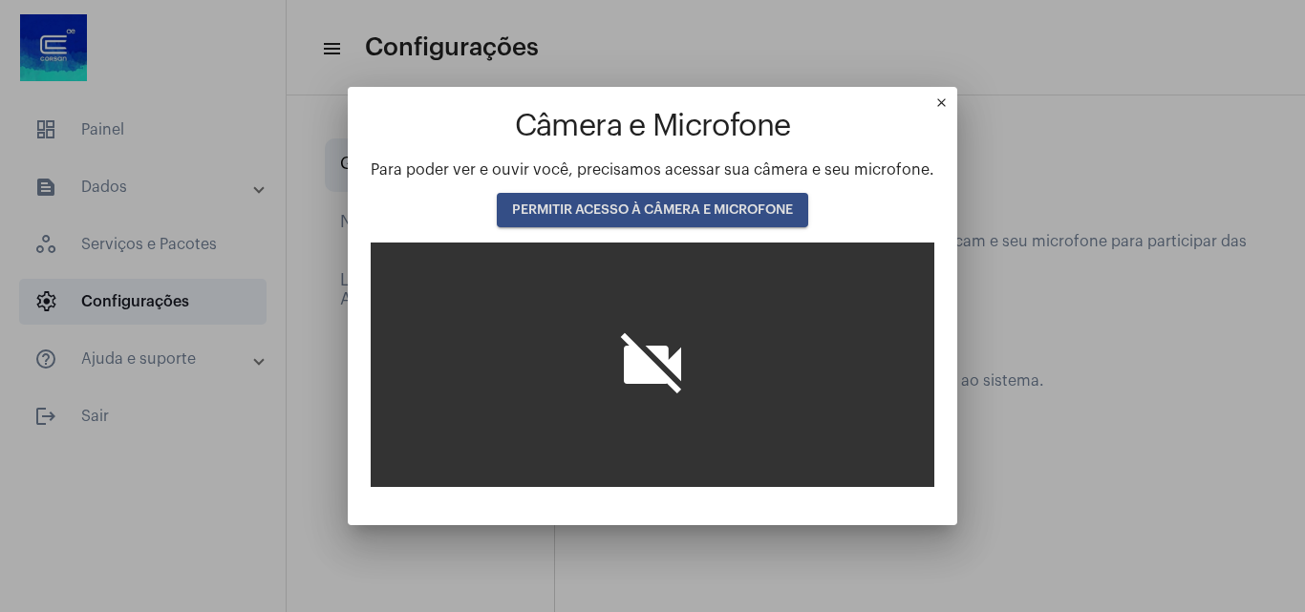
click at [668, 209] on span "PERMITIR ACESSO À CÂMERA E MICROFONE" at bounding box center [652, 209] width 281 height 13
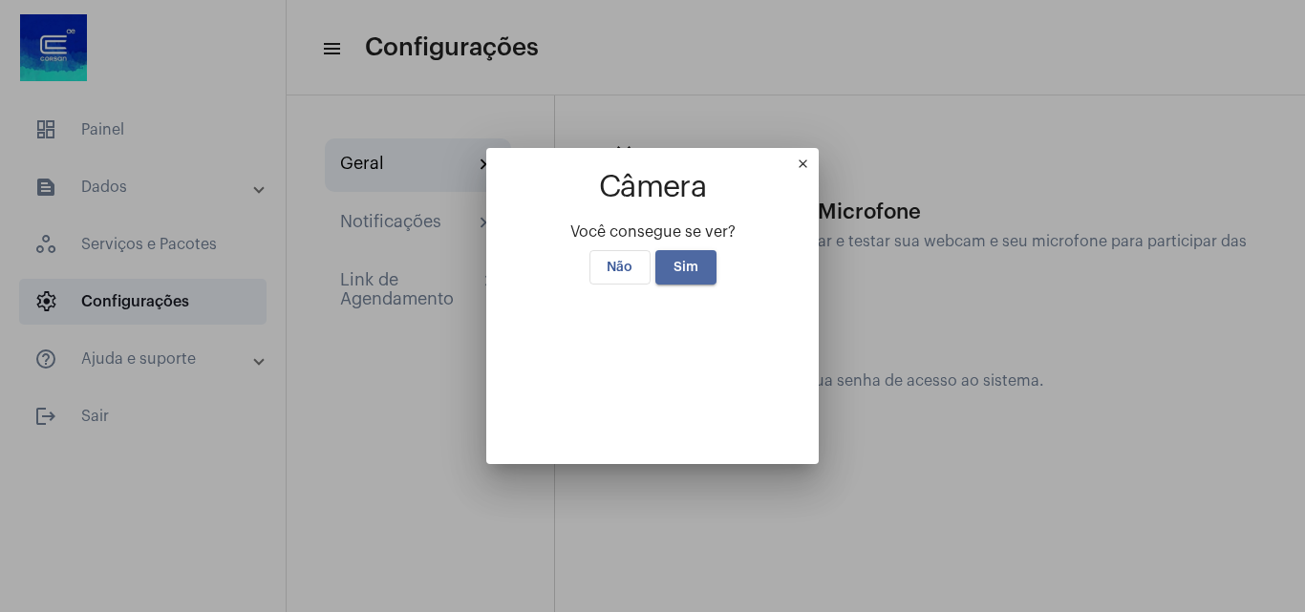
click at [673, 261] on span "Sim" at bounding box center [685, 267] width 25 height 13
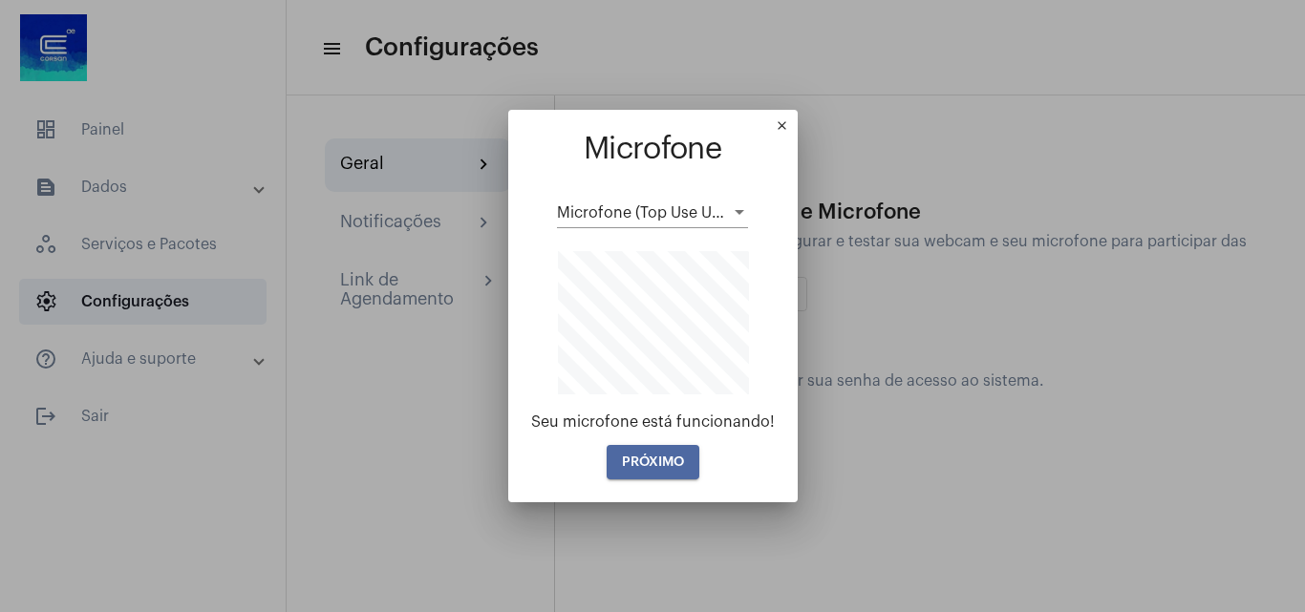
click at [645, 457] on span "PRÓXIMO" at bounding box center [653, 462] width 62 height 13
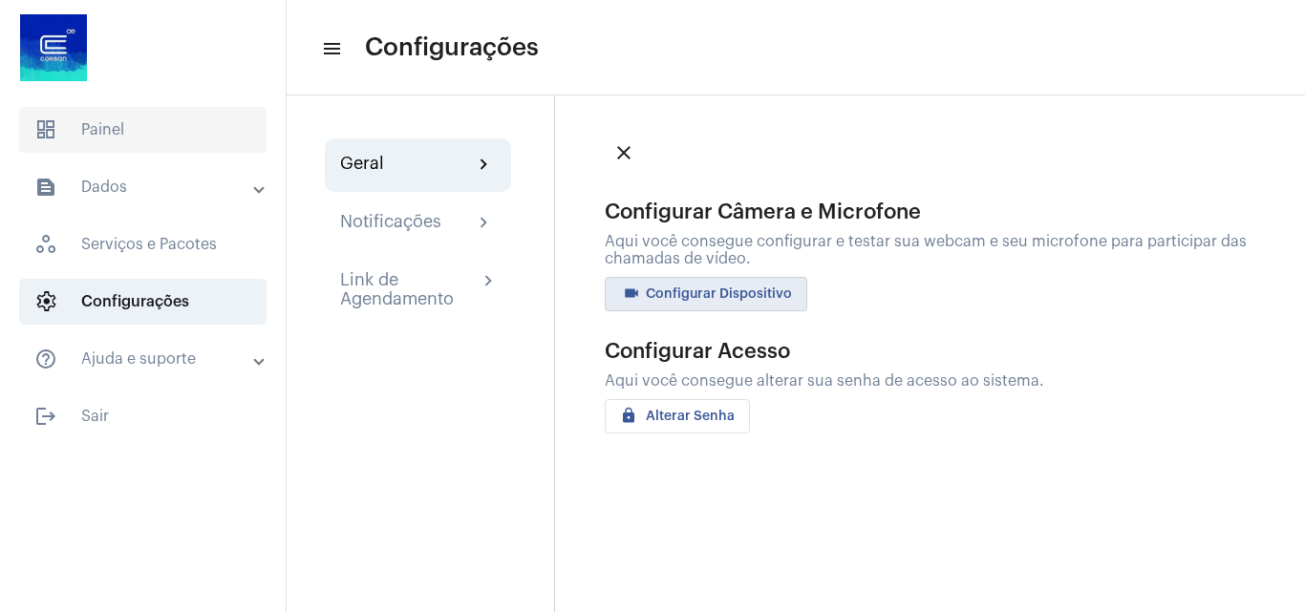
click at [152, 117] on span "dashboard Painel" at bounding box center [142, 130] width 247 height 46
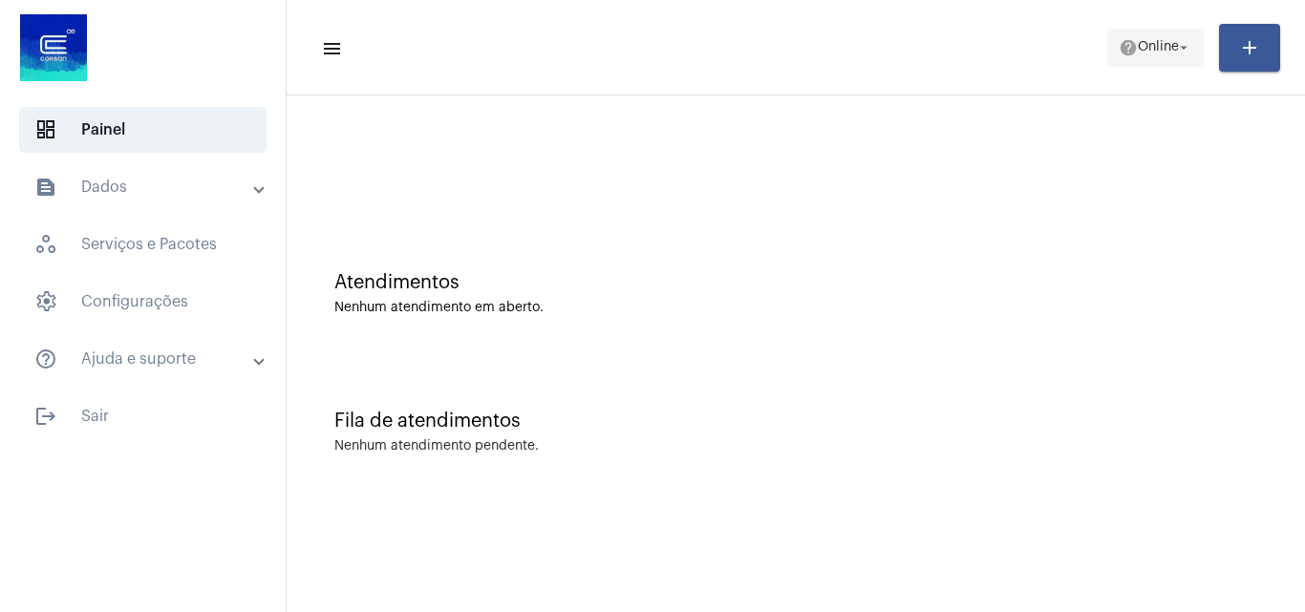
drag, startPoint x: 1108, startPoint y: 53, endPoint x: 1133, endPoint y: 53, distance: 24.8
click at [1119, 53] on button "help Online arrow_drop_down" at bounding box center [1155, 48] width 96 height 38
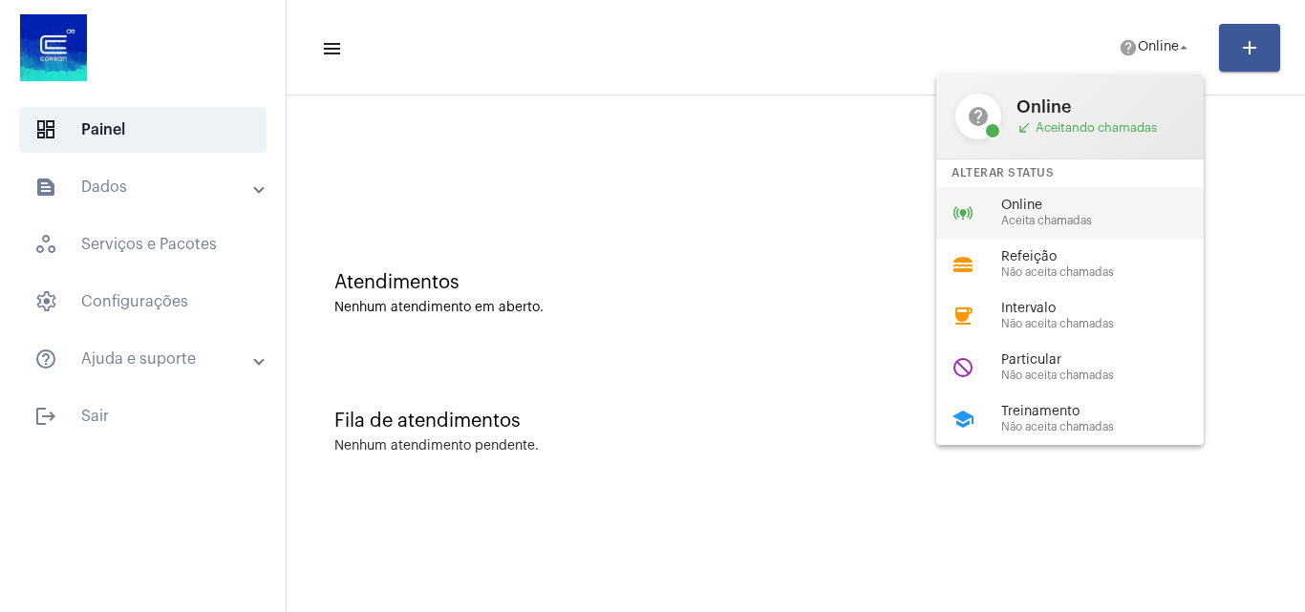
click at [1006, 226] on span "Aceita chamadas" at bounding box center [1110, 221] width 218 height 12
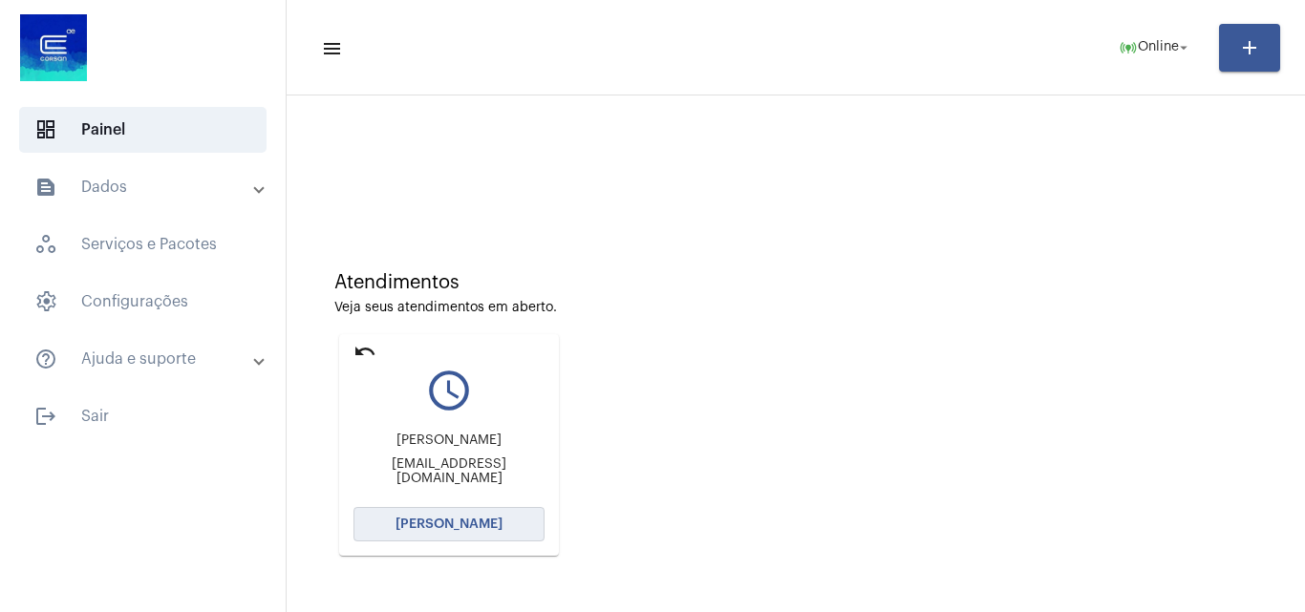
click at [457, 525] on span "[PERSON_NAME]" at bounding box center [448, 524] width 107 height 13
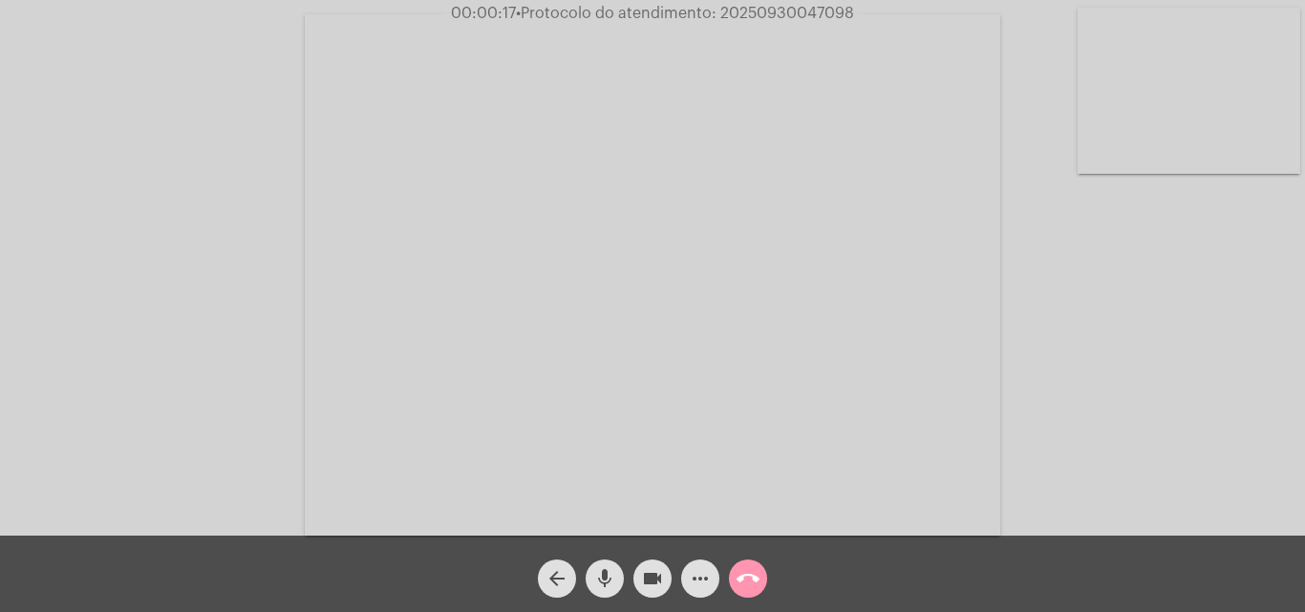
click at [1158, 386] on div "Acessando Câmera e Microfone..." at bounding box center [652, 273] width 1301 height 536
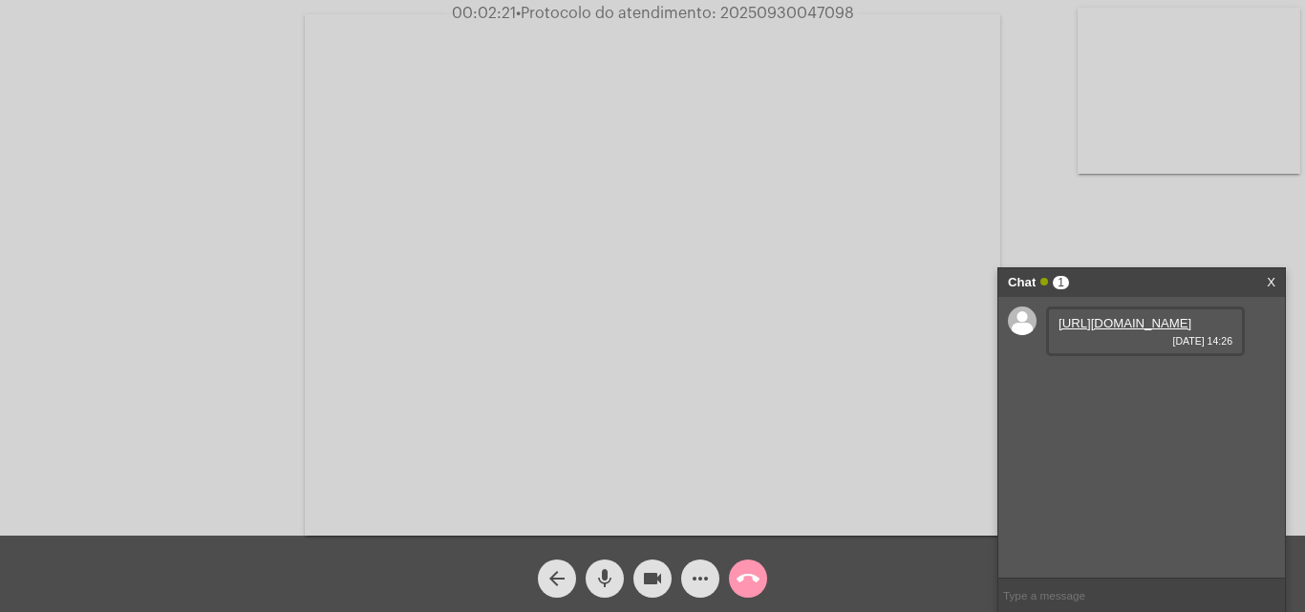
click at [1113, 331] on link "[URL][DOMAIN_NAME]" at bounding box center [1124, 323] width 133 height 14
click at [1026, 601] on input "text" at bounding box center [1141, 595] width 287 height 33
paste input "0800 979 0066"
type input "0800 979 0066"
paste input "AGERGS"
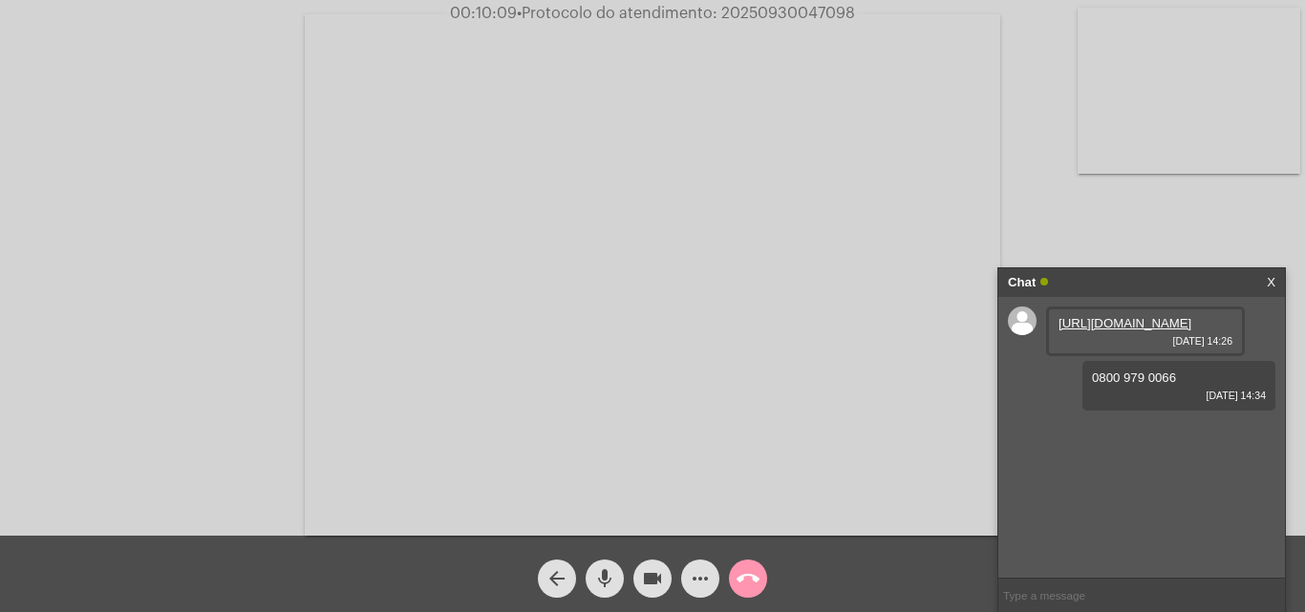
type input "AGERGS"
click at [707, 572] on mat-icon "more_horiz" at bounding box center [700, 578] width 23 height 23
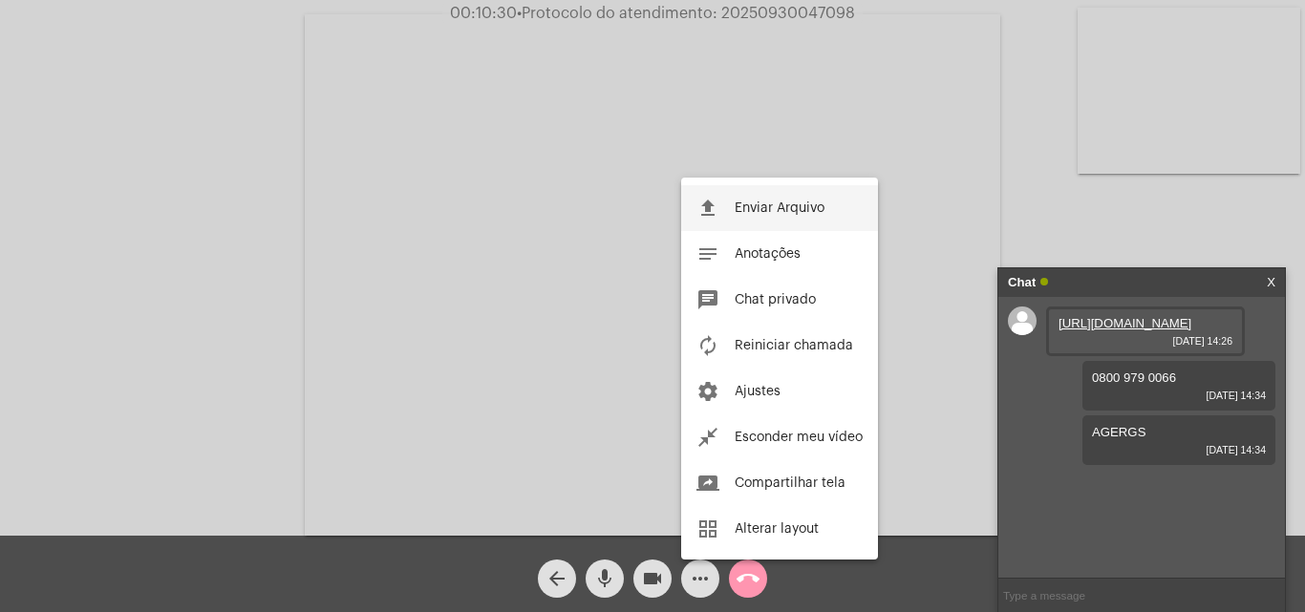
click at [785, 201] on button "file_upload Enviar Arquivo" at bounding box center [779, 208] width 197 height 46
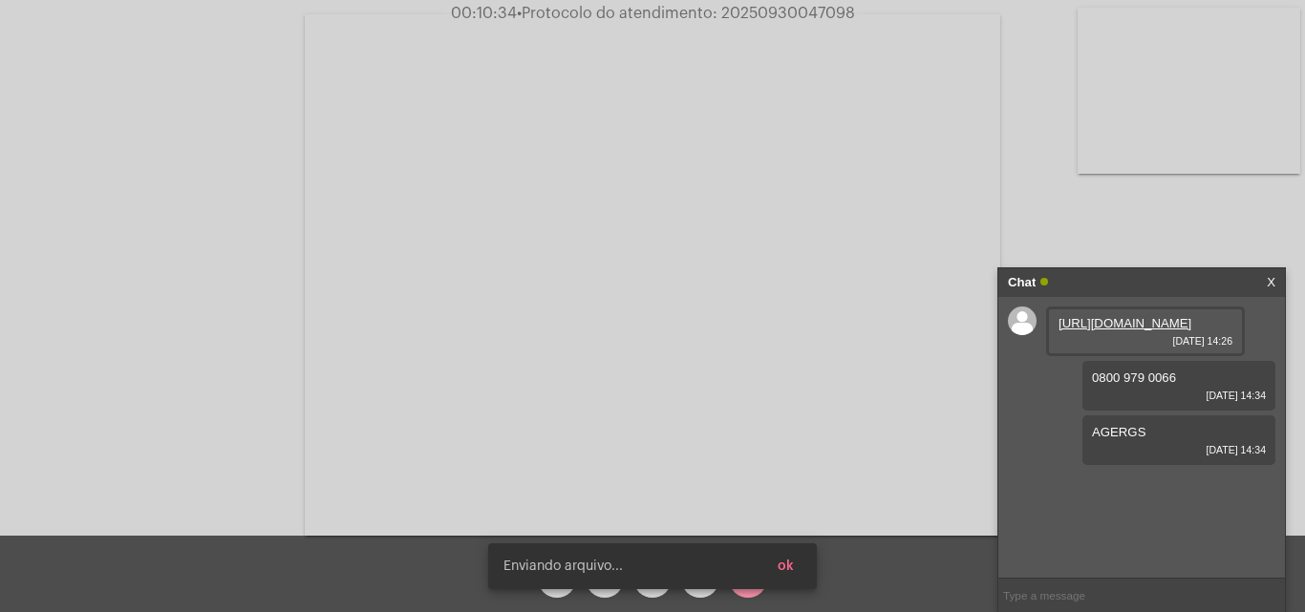
scroll to position [28, 0]
click at [797, 566] on button "ok" at bounding box center [785, 566] width 47 height 34
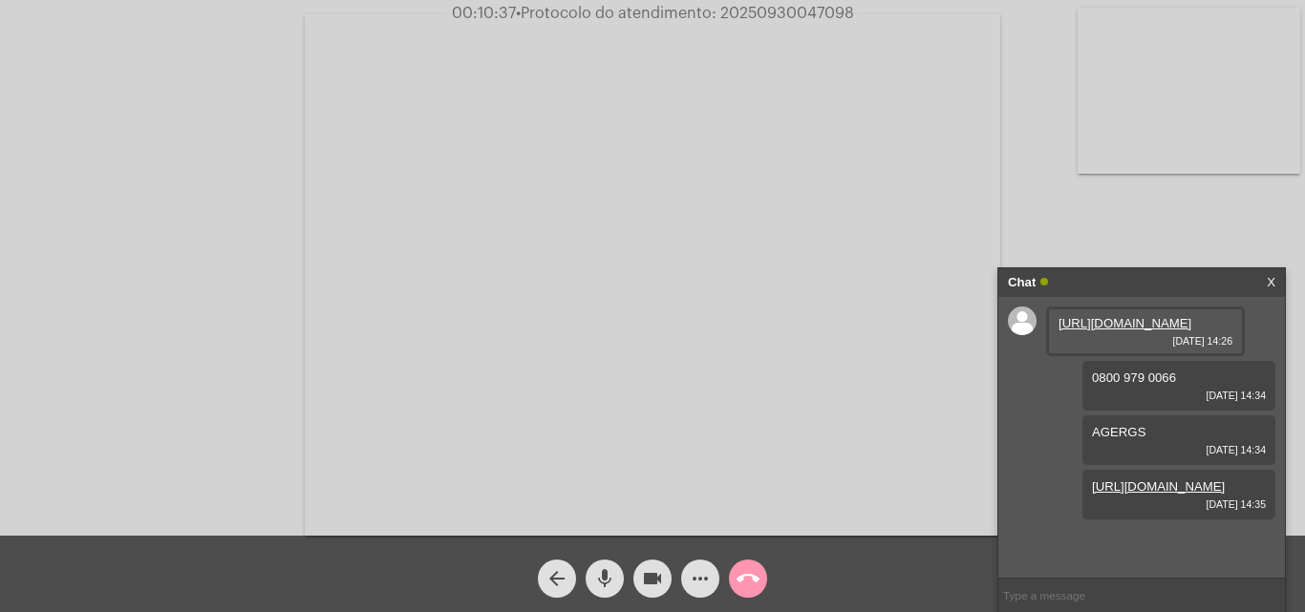
click at [612, 571] on mat-icon "mic" at bounding box center [604, 578] width 23 height 23
click at [601, 577] on mat-icon "mic_off" at bounding box center [604, 578] width 23 height 23
click at [598, 574] on mat-icon "mic" at bounding box center [604, 578] width 23 height 23
click at [611, 581] on mat-icon "mic_off" at bounding box center [604, 578] width 23 height 23
click at [612, 579] on mat-icon "mic" at bounding box center [604, 578] width 23 height 23
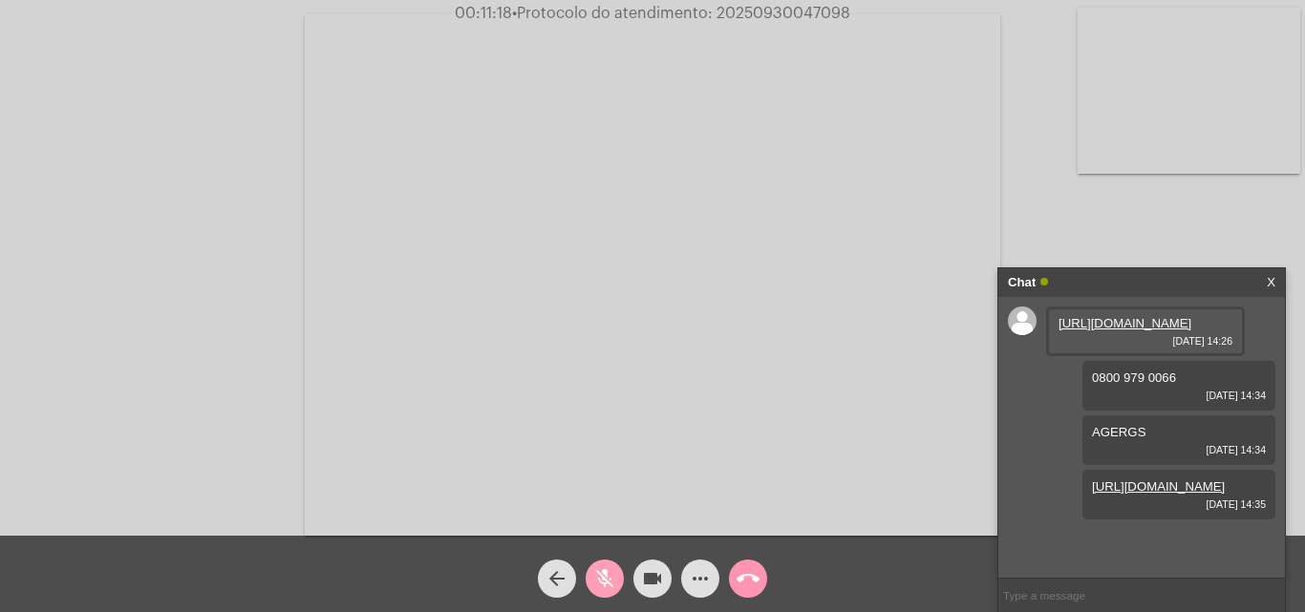
click at [613, 573] on mat-icon "mic_off" at bounding box center [604, 578] width 23 height 23
click at [785, 14] on span "• Protocolo do atendimento: 20250930047098" at bounding box center [683, 13] width 338 height 15
copy span "20250930047098"
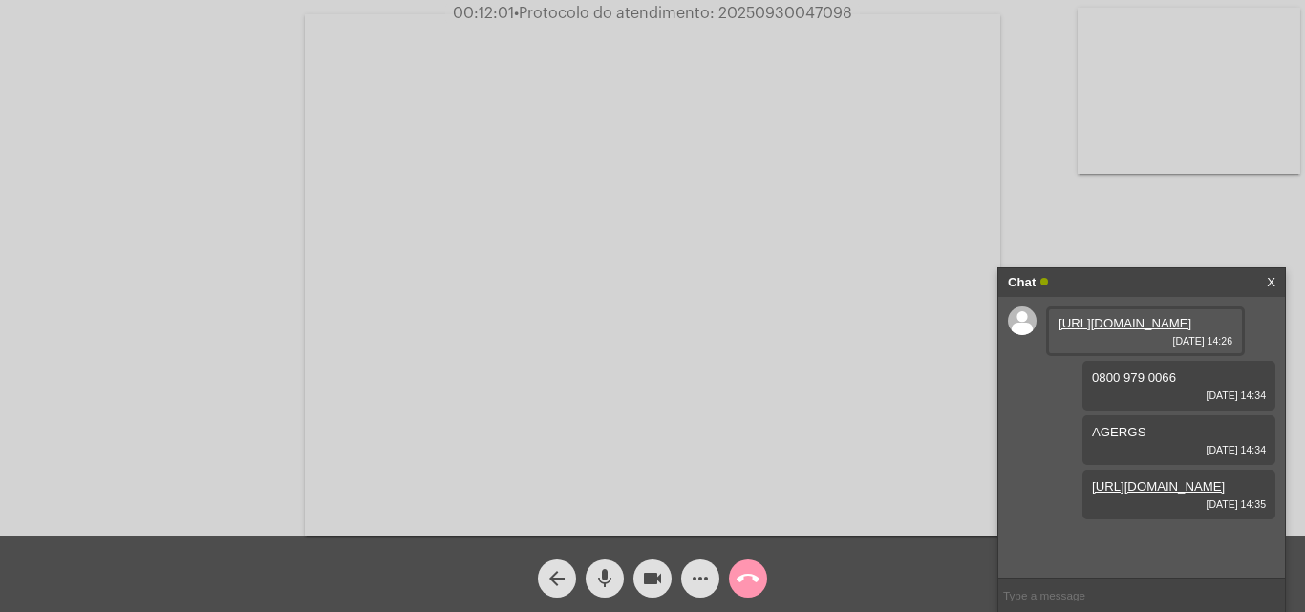
click at [747, 577] on mat-icon "call_end" at bounding box center [748, 578] width 23 height 23
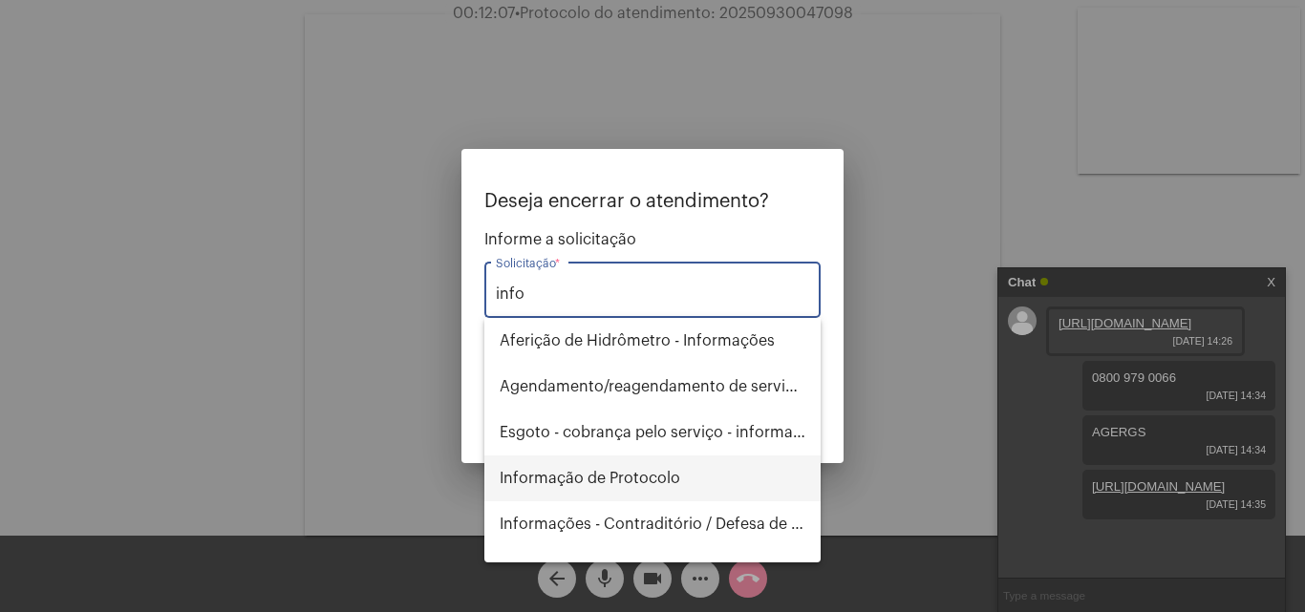
click at [657, 467] on span "Informação de Protocolo" at bounding box center [653, 479] width 306 height 46
type input "Informação de Protocolo"
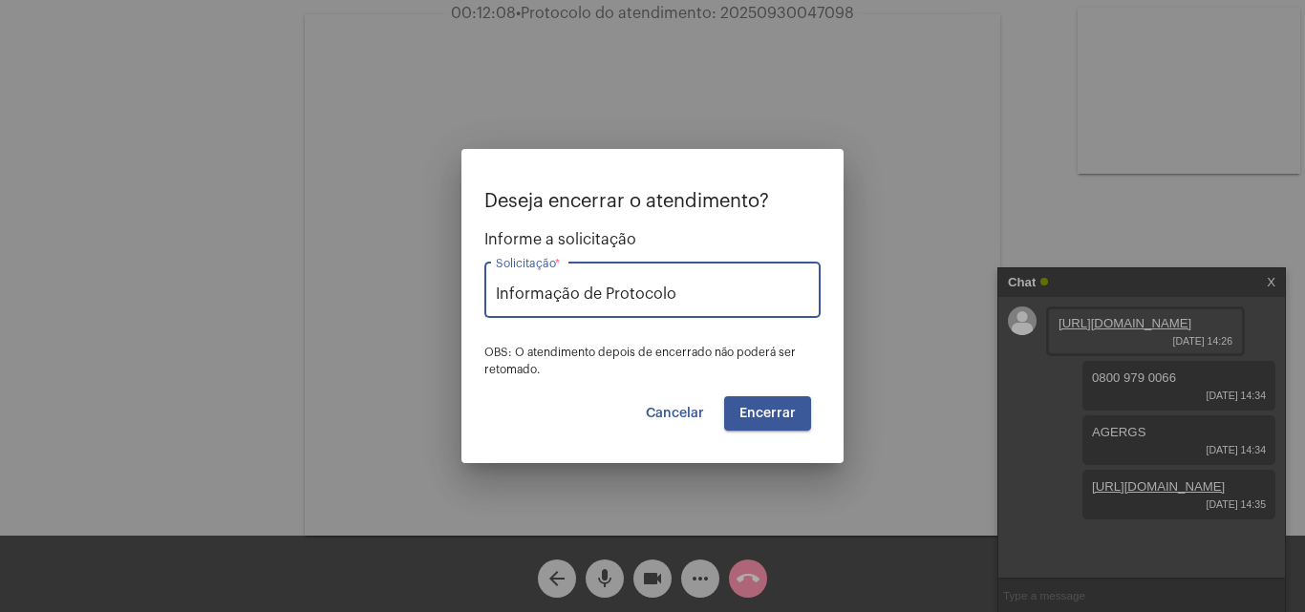
click at [791, 412] on span "Encerrar" at bounding box center [767, 413] width 56 height 13
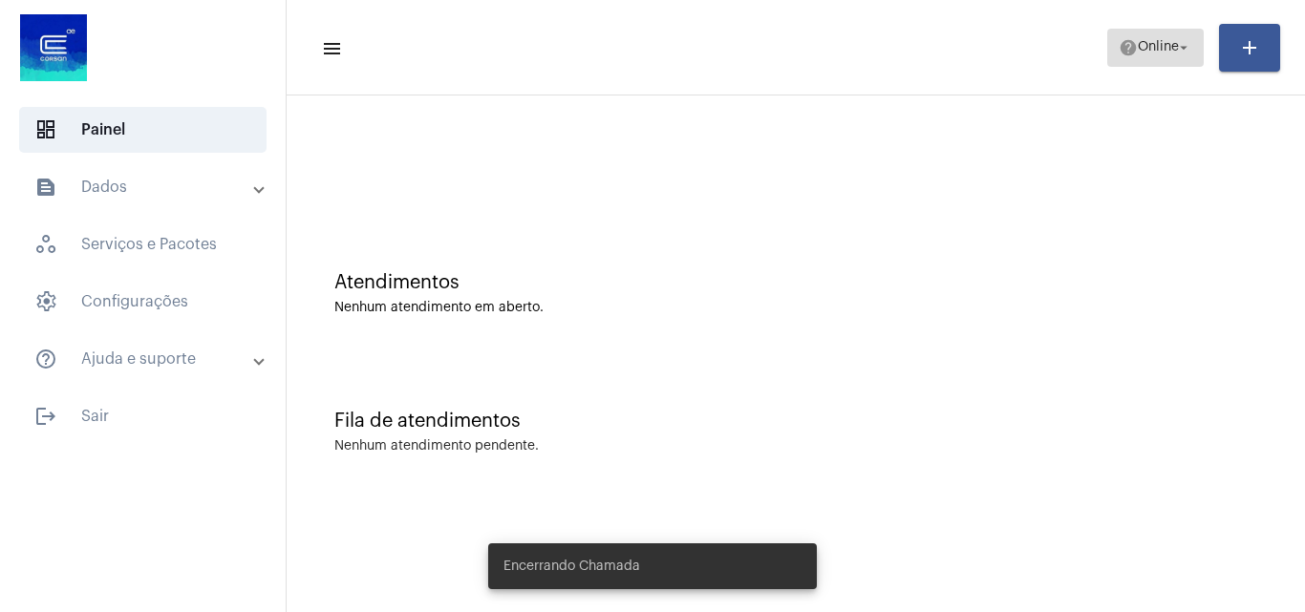
click at [1126, 56] on mat-icon "help" at bounding box center [1128, 47] width 19 height 19
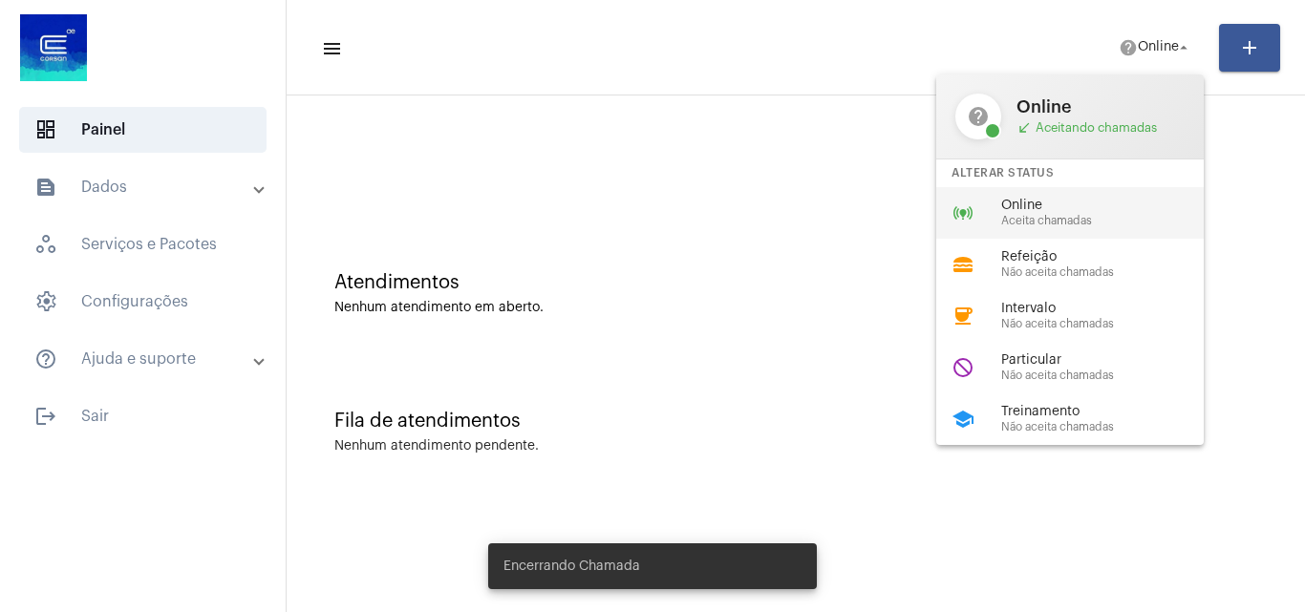
click at [1055, 208] on span "Online" at bounding box center [1110, 206] width 218 height 14
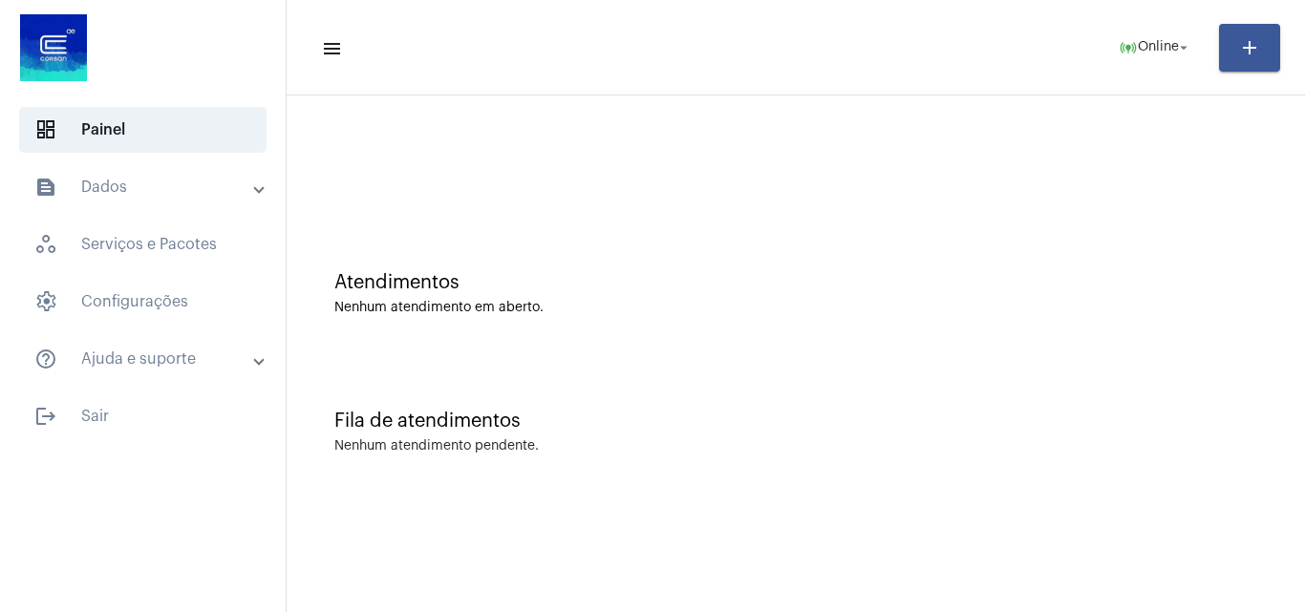
click at [175, 188] on mat-panel-title "text_snippet_outlined Dados" at bounding box center [144, 187] width 221 height 23
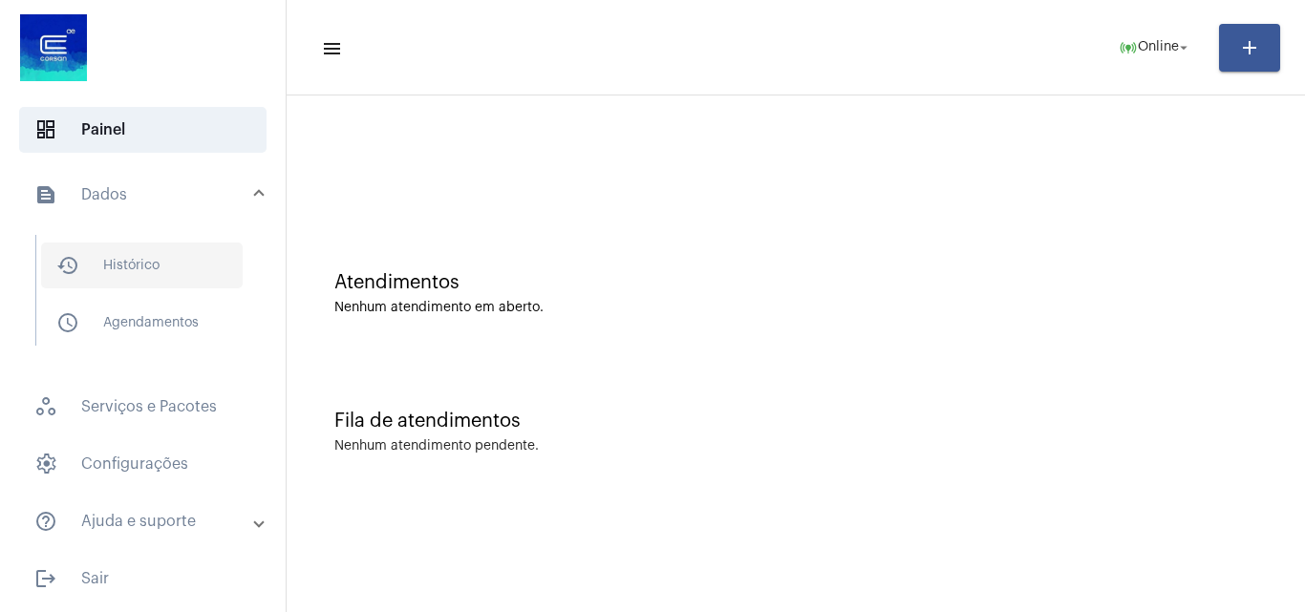
click at [118, 267] on span "history_outlined Histórico" at bounding box center [142, 266] width 202 height 46
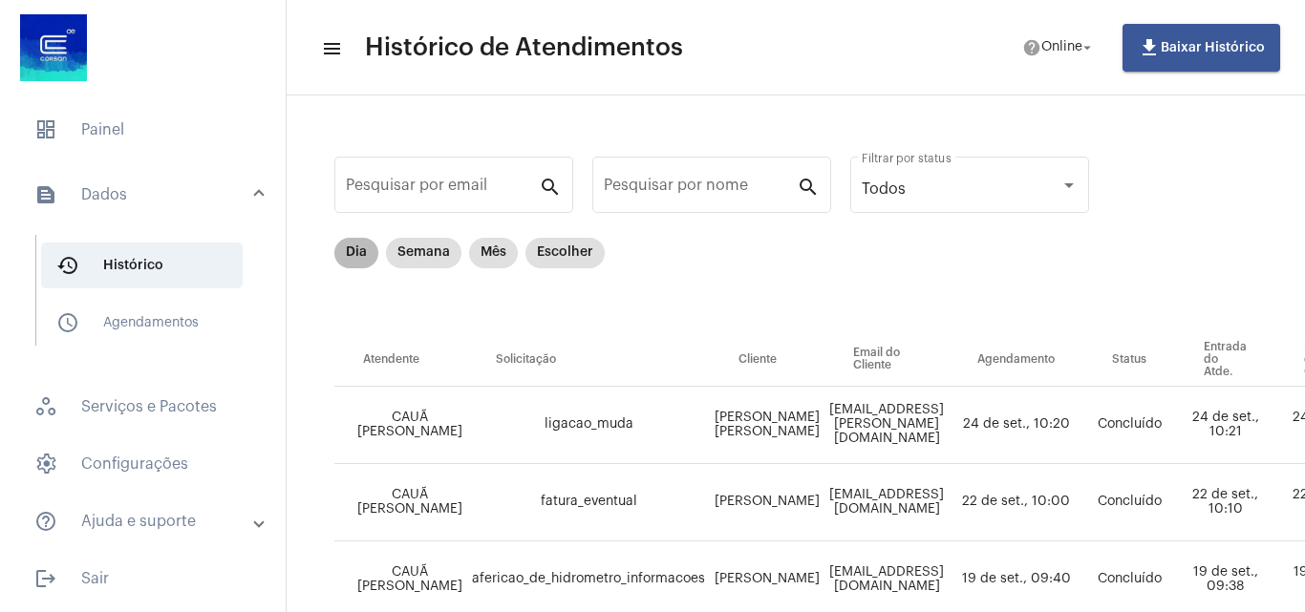
click at [350, 247] on mat-chip "Dia" at bounding box center [356, 253] width 44 height 31
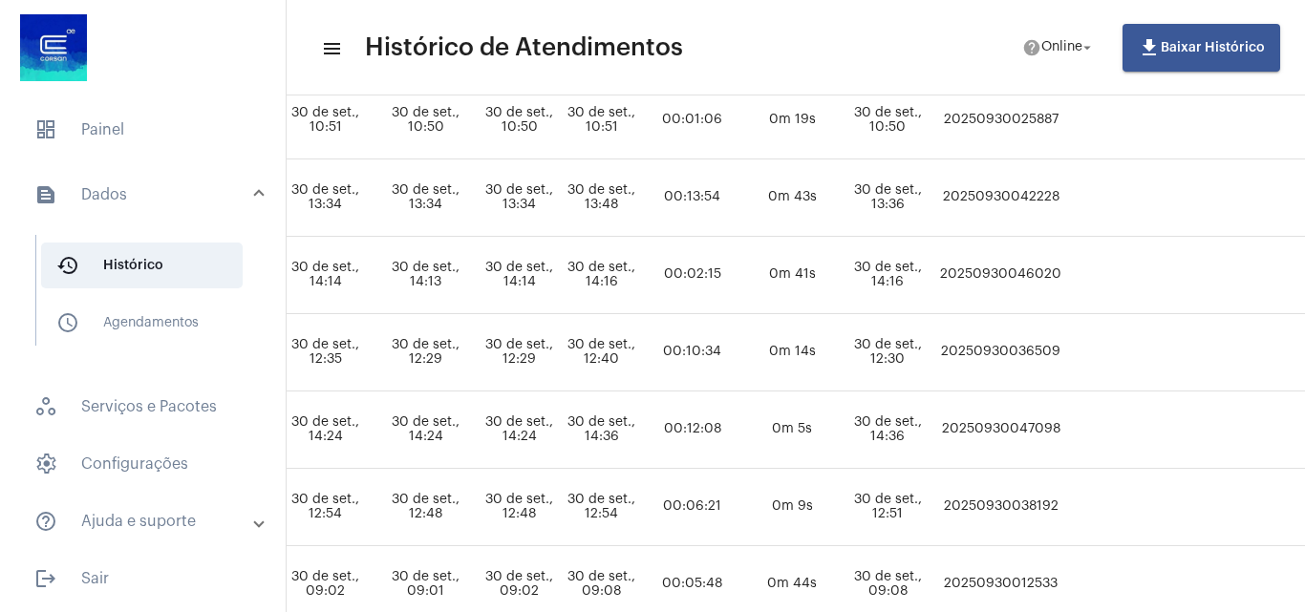
scroll to position [382, 1010]
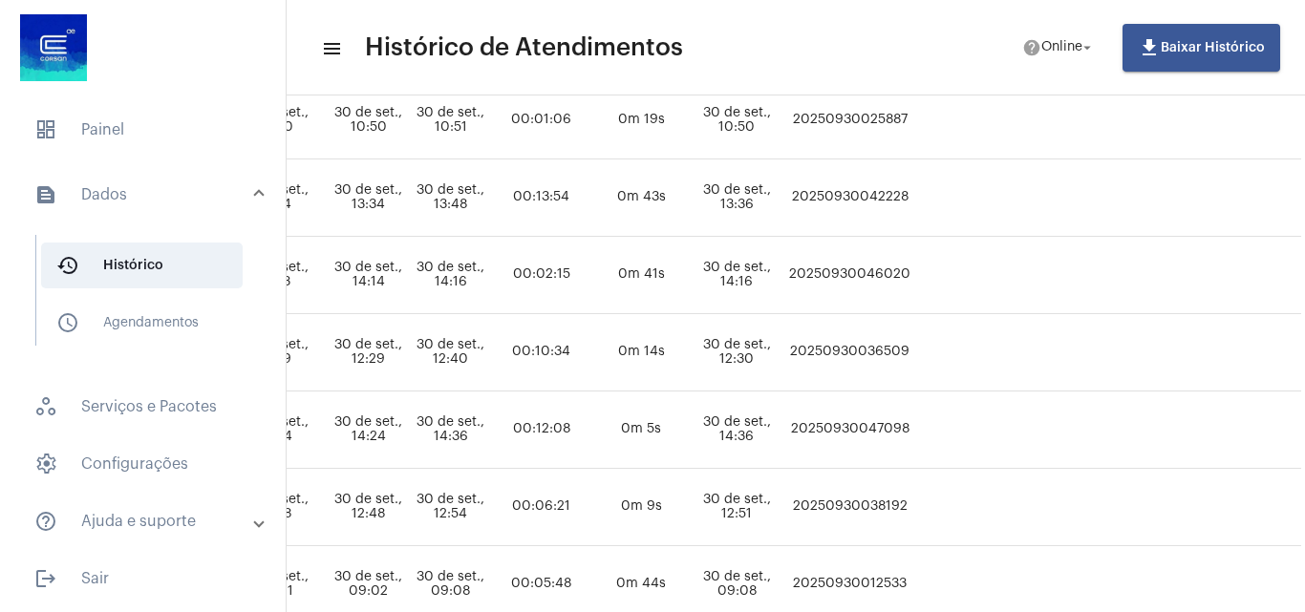
click at [892, 429] on td "20250930047098" at bounding box center [849, 430] width 131 height 77
copy td "20250930047098"
click at [1055, 54] on span "help Online arrow_drop_down" at bounding box center [1059, 47] width 74 height 34
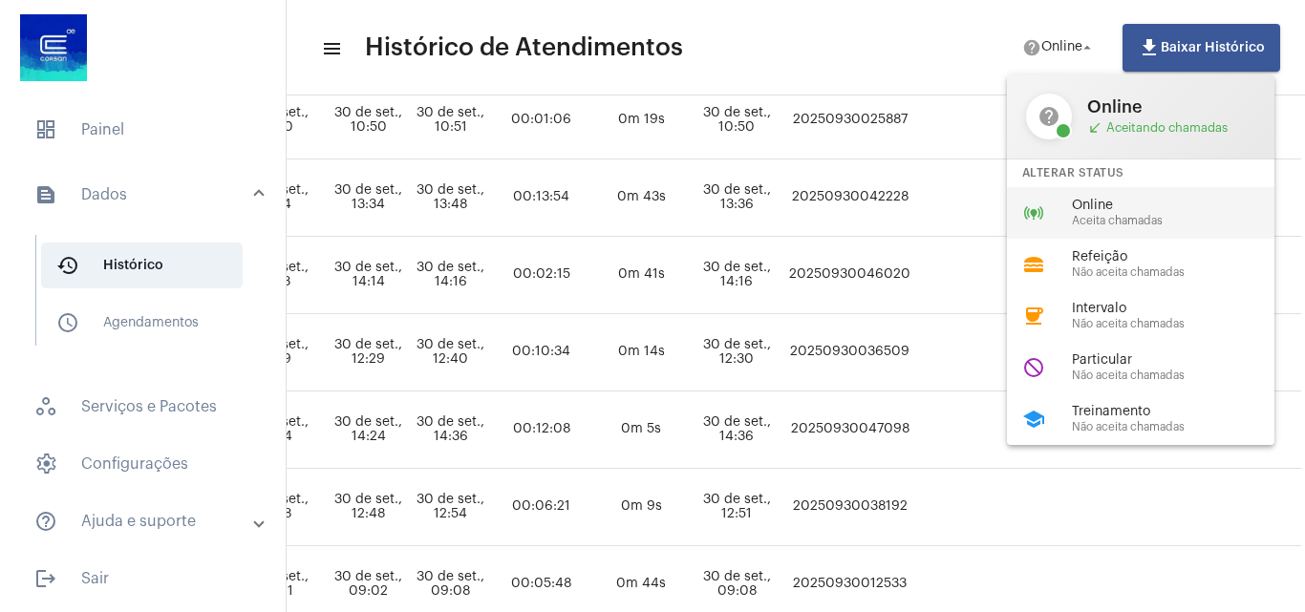
click at [1044, 218] on mat-icon "online_prediction" at bounding box center [1033, 213] width 23 height 23
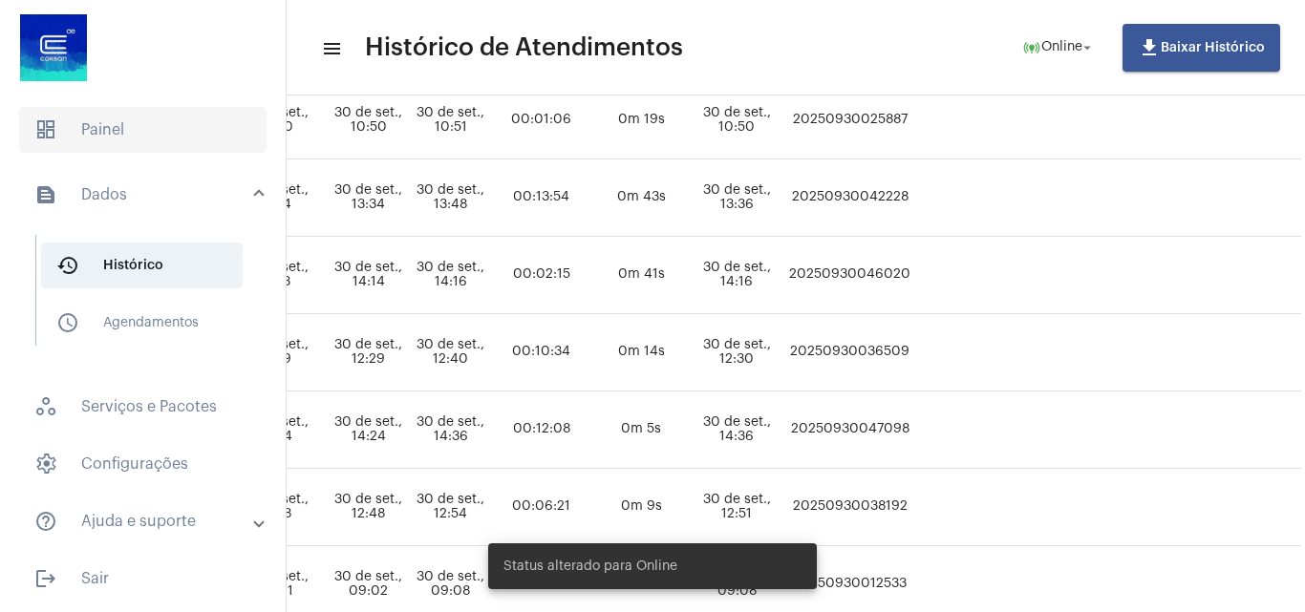
click at [139, 125] on span "dashboard Painel" at bounding box center [142, 130] width 247 height 46
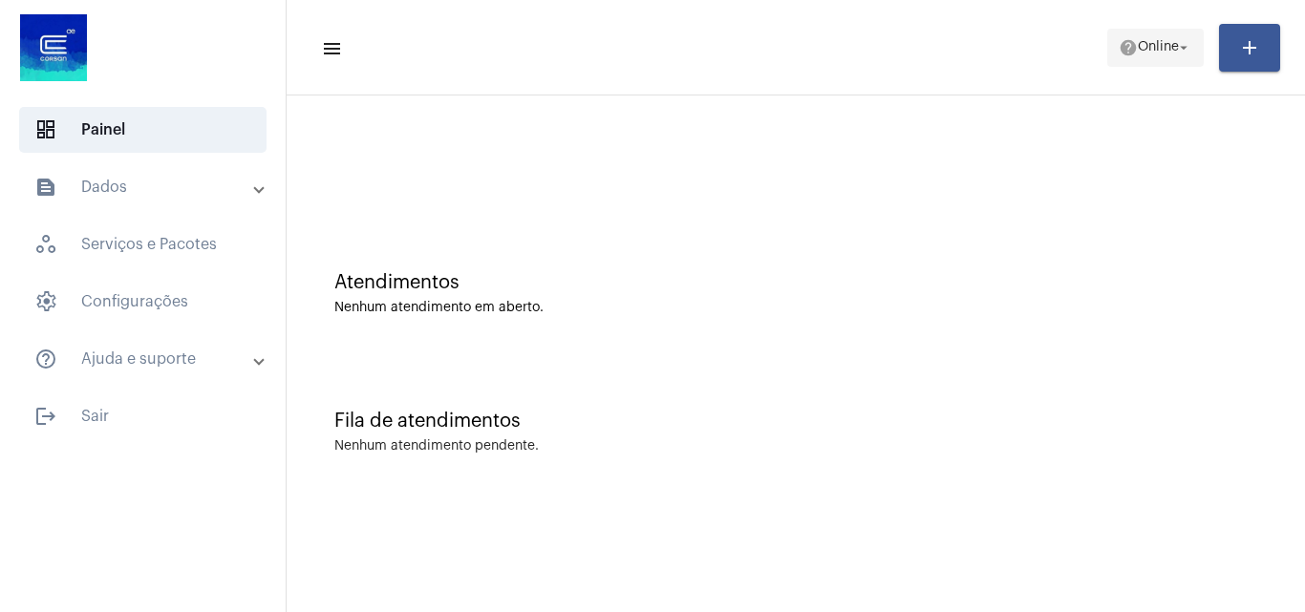
click at [1186, 50] on mat-icon "arrow_drop_down" at bounding box center [1183, 47] width 17 height 17
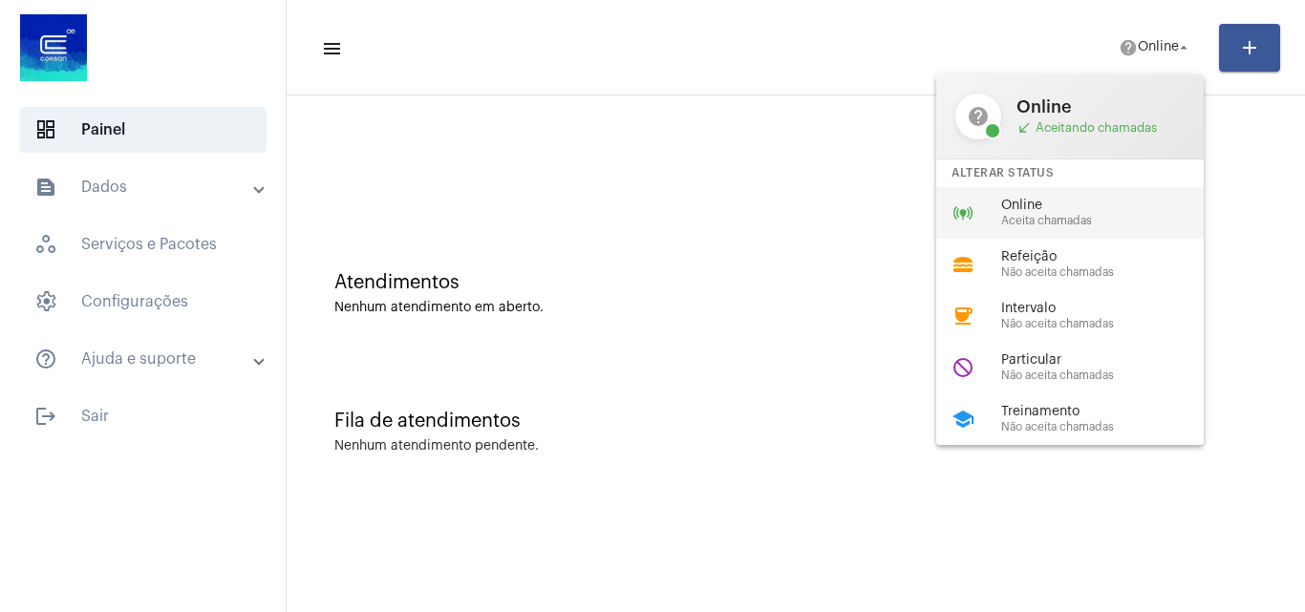
click at [1023, 220] on span "Aceita chamadas" at bounding box center [1110, 221] width 218 height 12
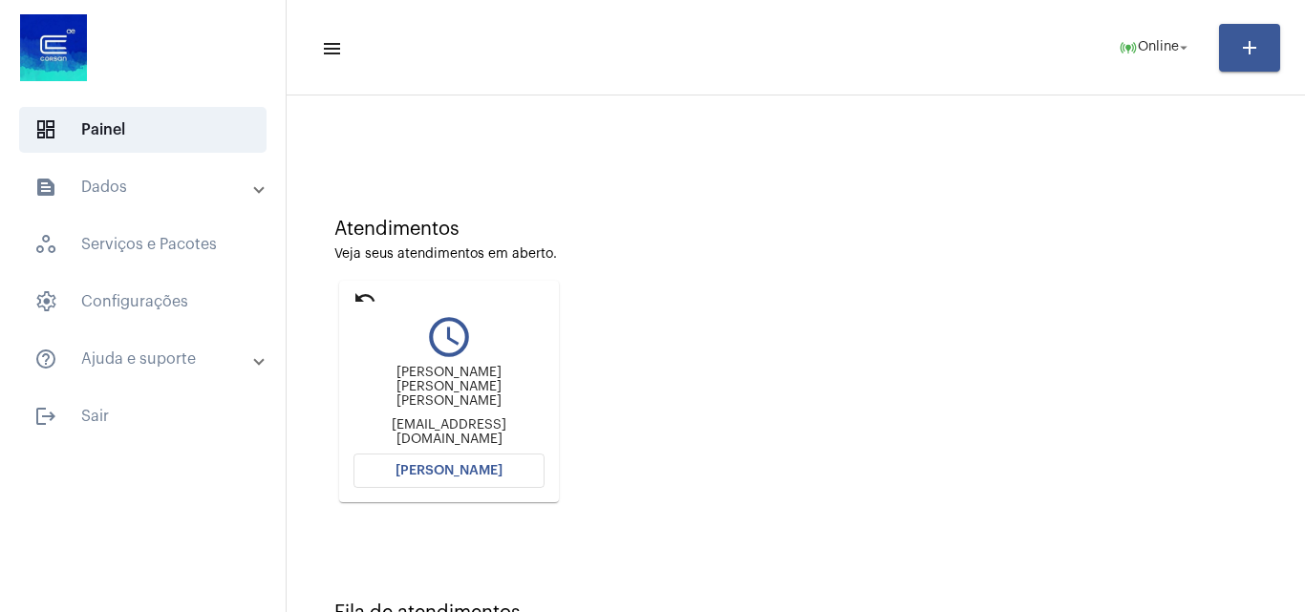
scroll to position [96, 0]
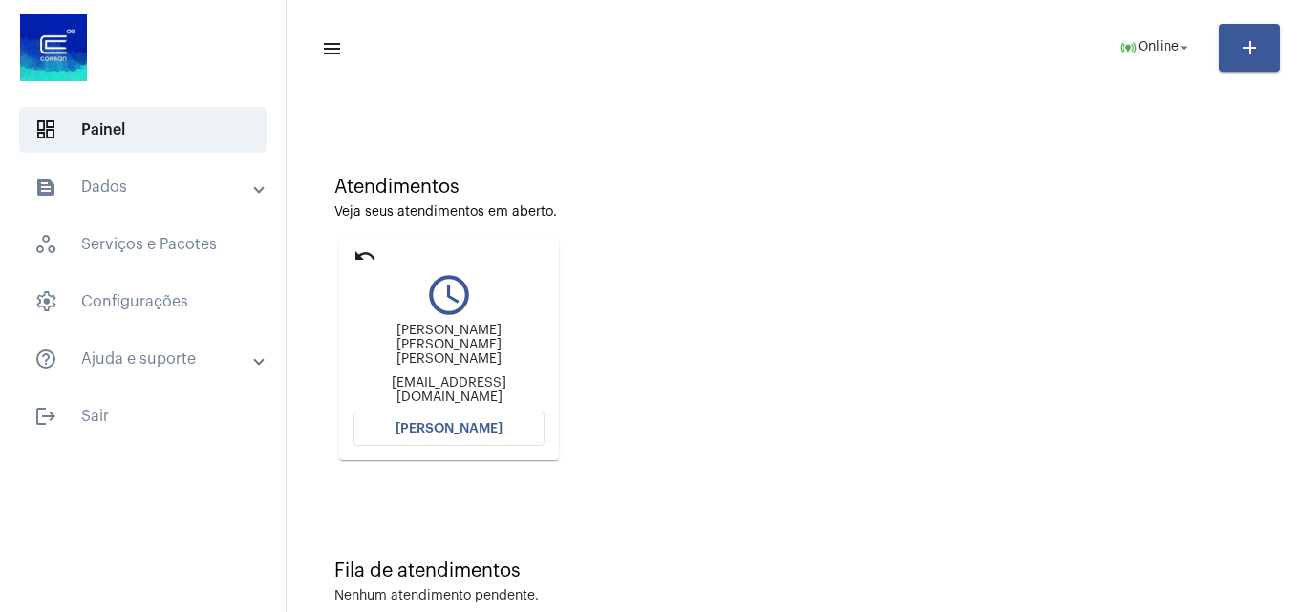
click at [486, 432] on span "[PERSON_NAME]" at bounding box center [448, 428] width 107 height 13
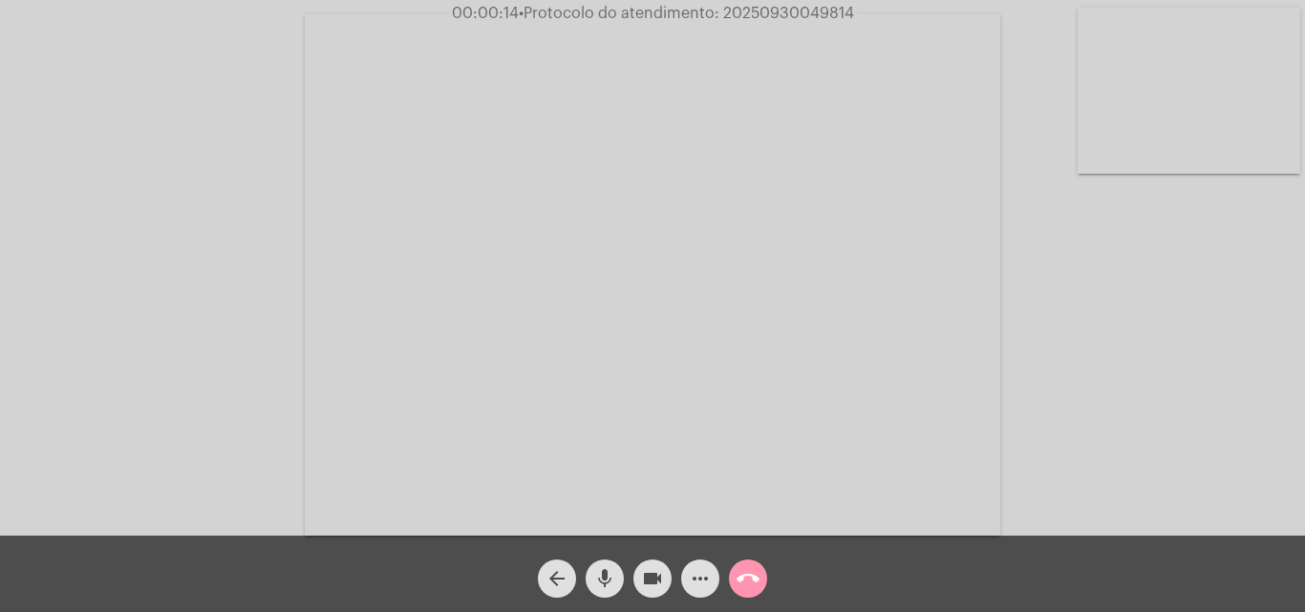
click at [1129, 430] on div "Acessando Câmera e Microfone..." at bounding box center [652, 273] width 1301 height 536
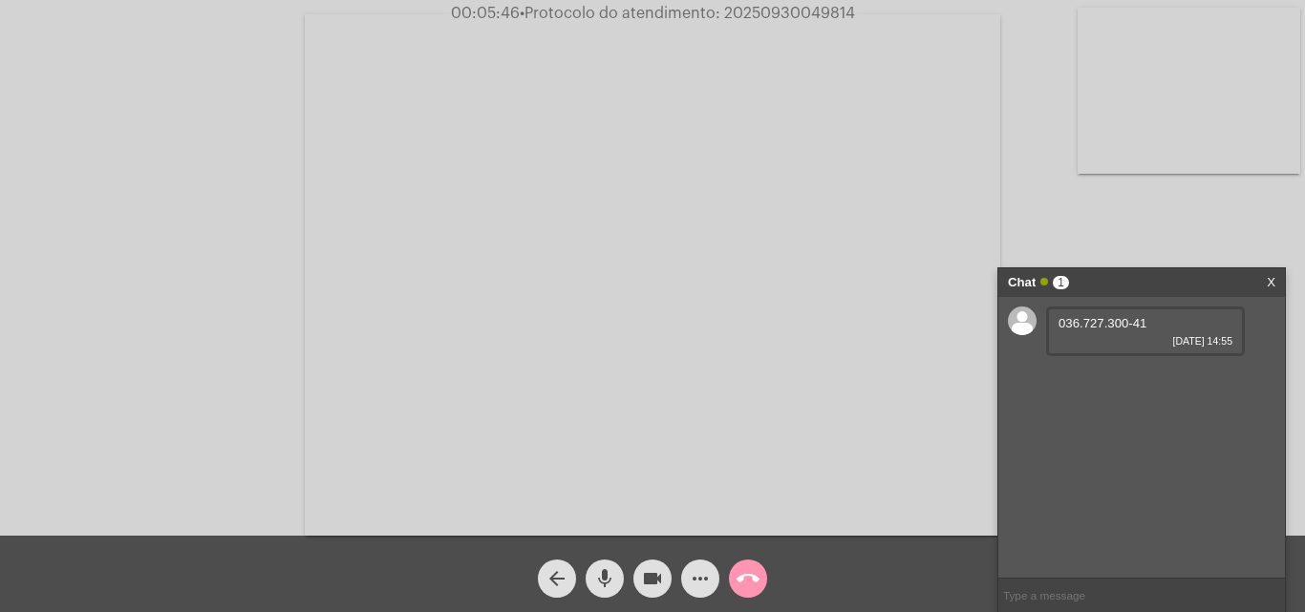
click at [705, 571] on mat-icon "more_horiz" at bounding box center [700, 578] width 23 height 23
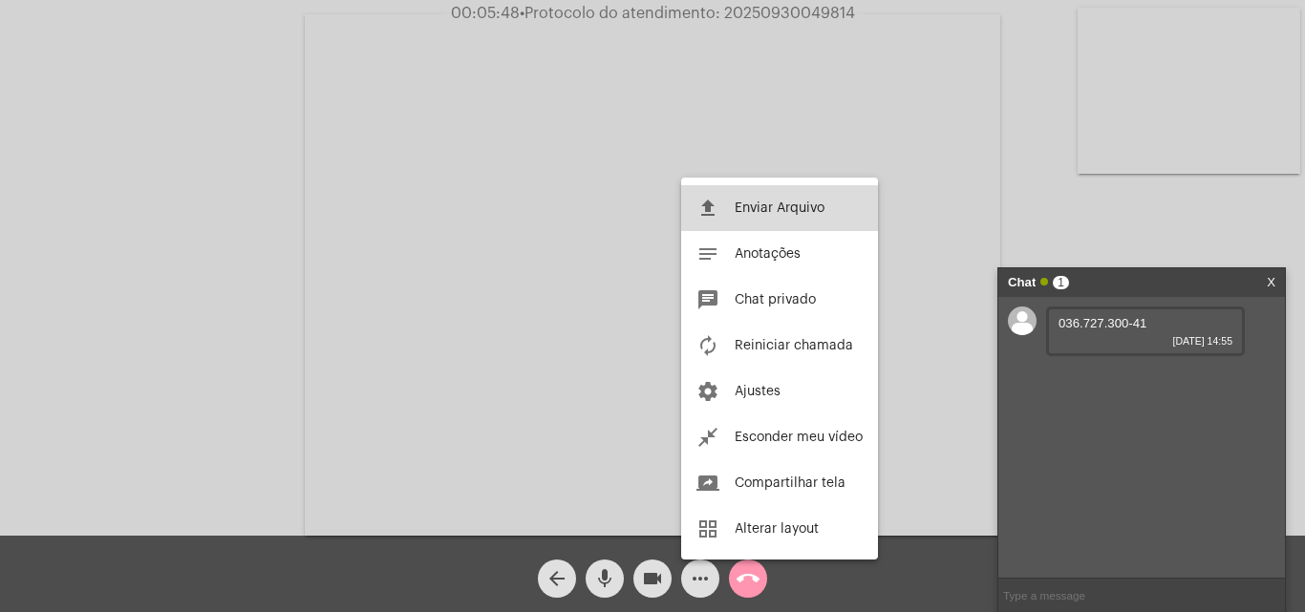
click at [735, 213] on span "Enviar Arquivo" at bounding box center [780, 208] width 90 height 13
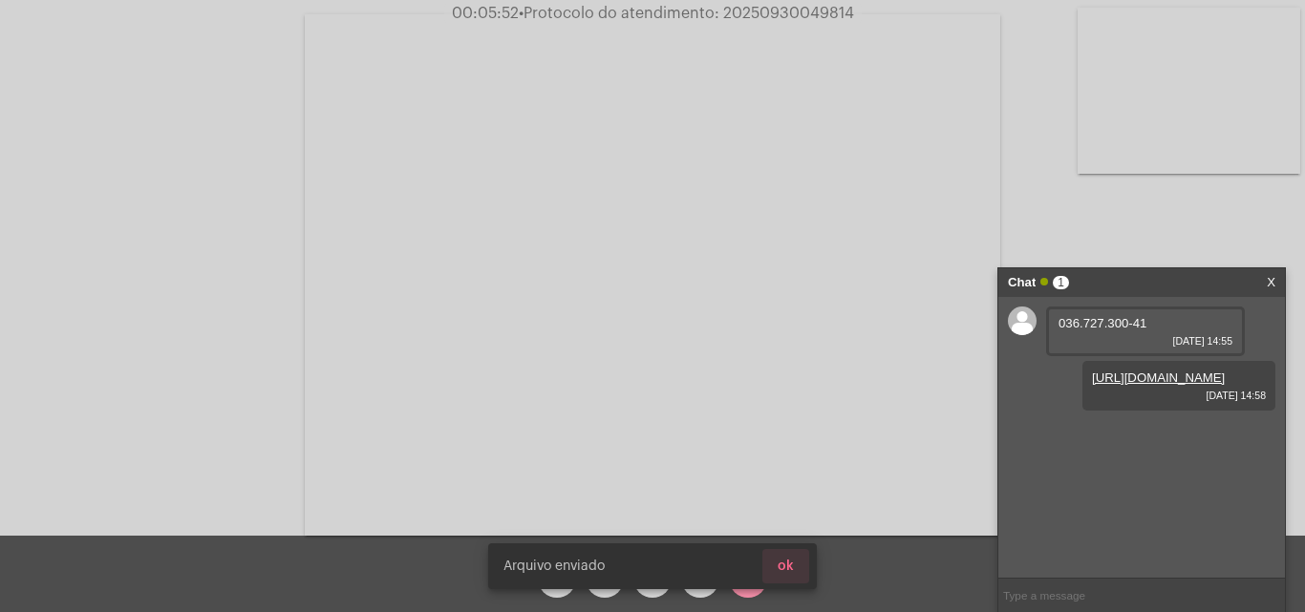
click at [797, 568] on button "ok" at bounding box center [785, 566] width 47 height 34
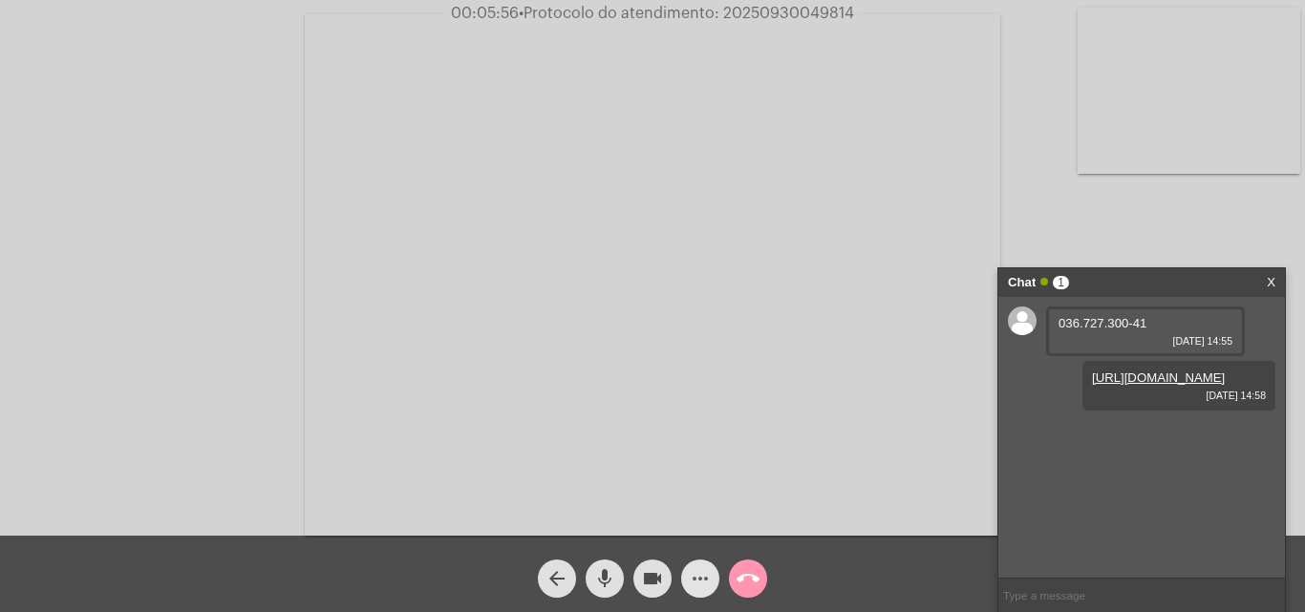
click at [689, 574] on mat-icon "more_horiz" at bounding box center [700, 578] width 23 height 23
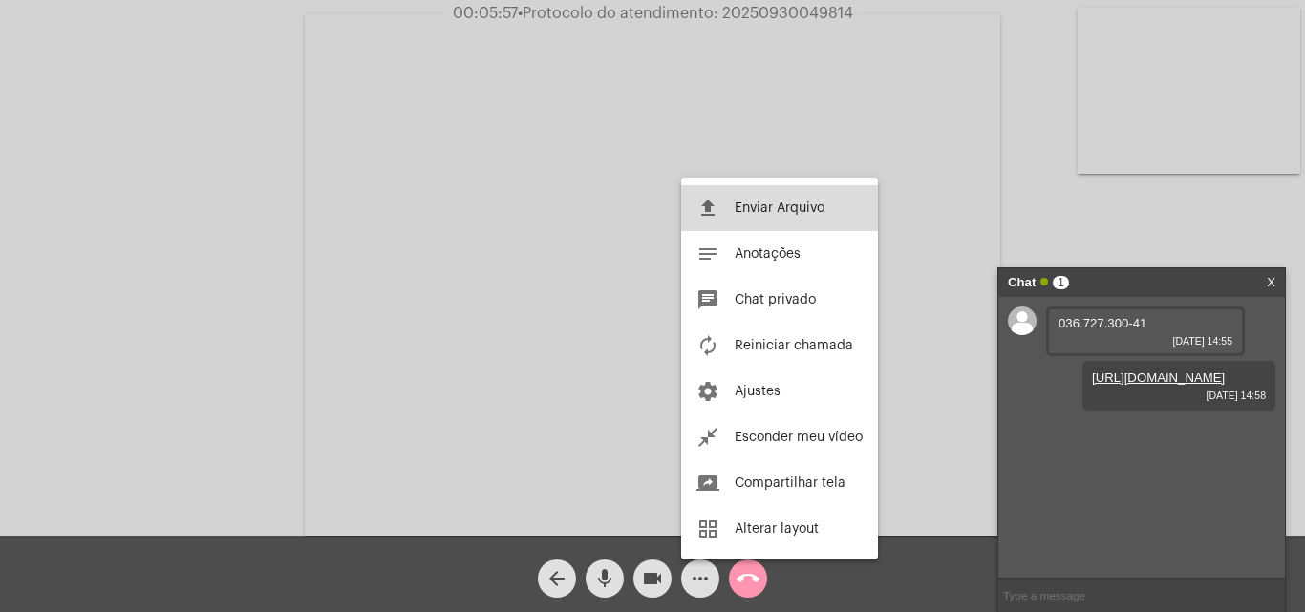
click at [740, 213] on span "Enviar Arquivo" at bounding box center [780, 208] width 90 height 13
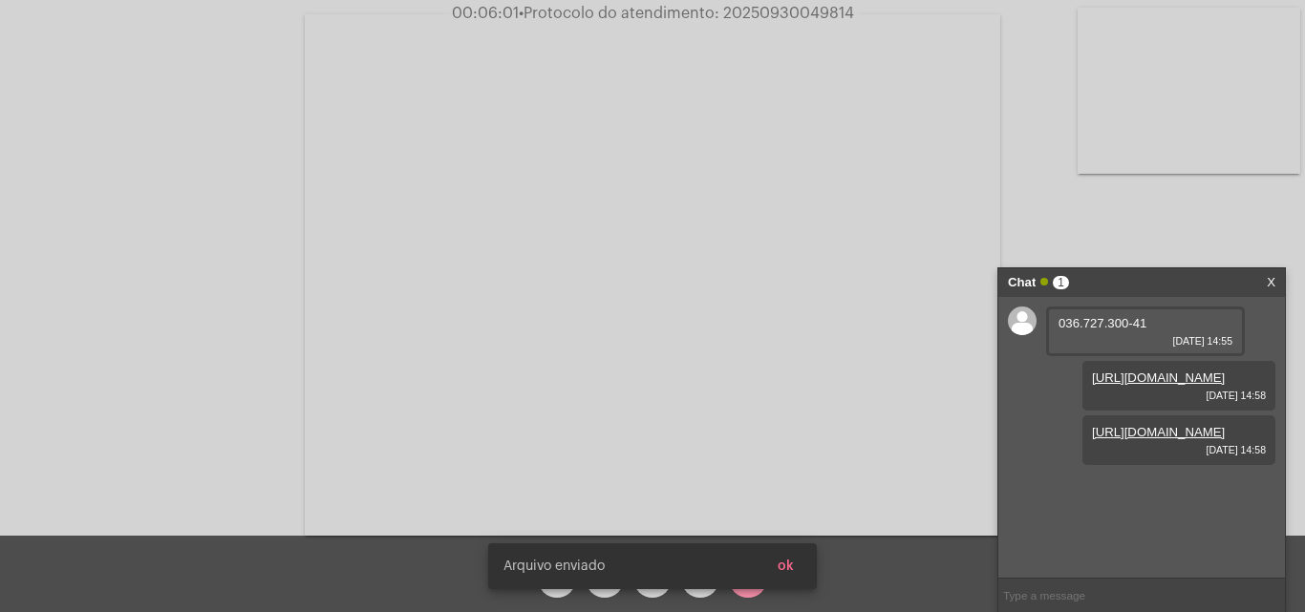
click at [793, 561] on span "ok" at bounding box center [786, 566] width 16 height 13
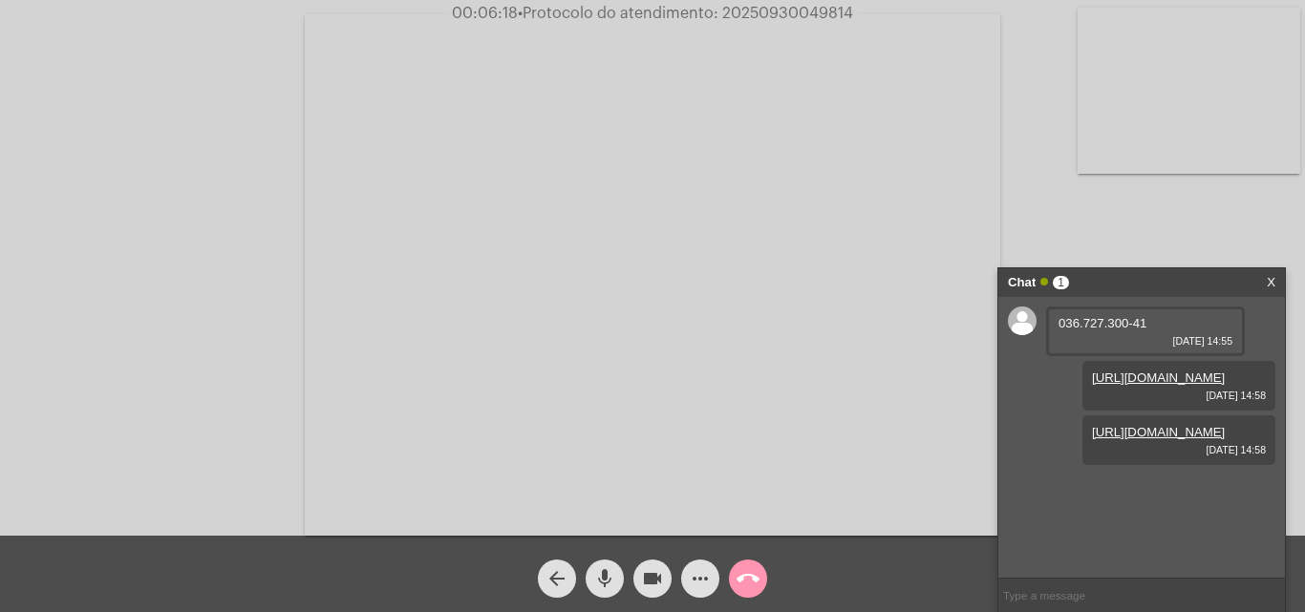
click at [711, 566] on span "more_horiz" at bounding box center [700, 579] width 23 height 38
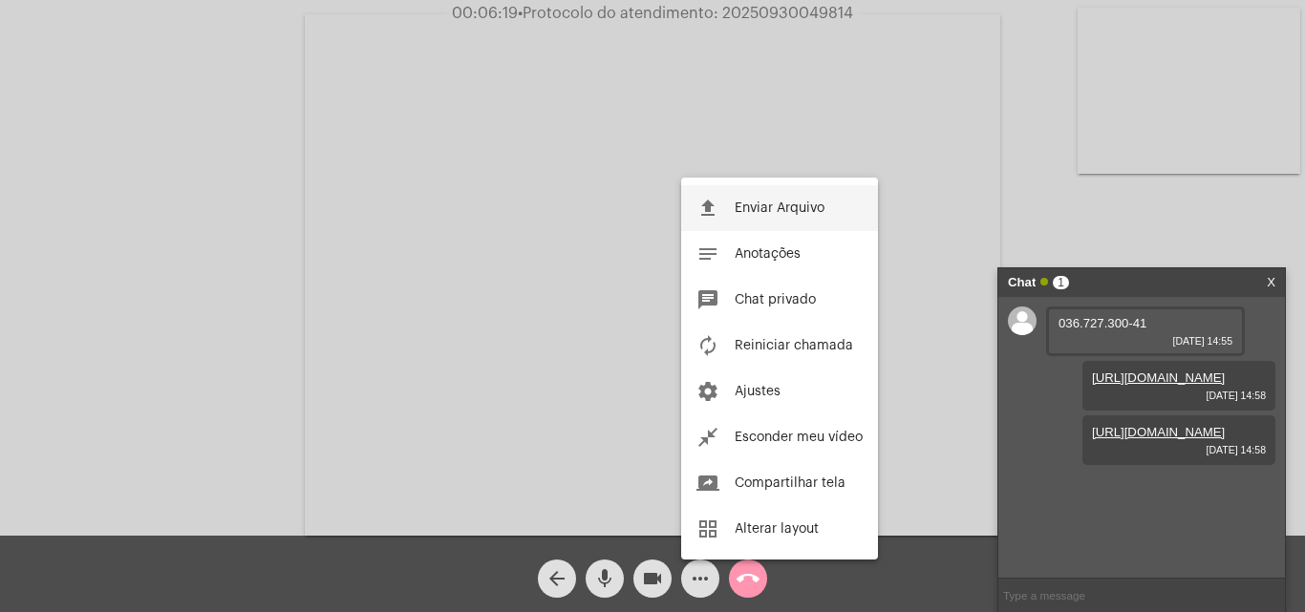
click at [746, 203] on span "Enviar Arquivo" at bounding box center [780, 208] width 90 height 13
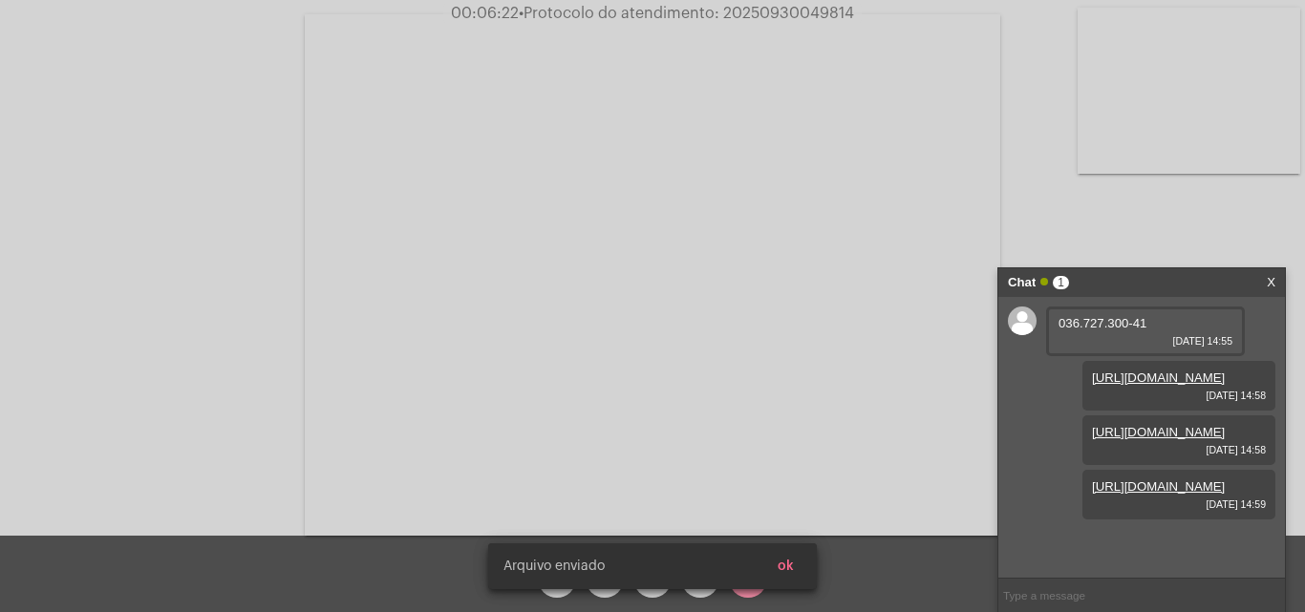
scroll to position [71, 0]
click at [800, 567] on button "ok" at bounding box center [785, 566] width 47 height 34
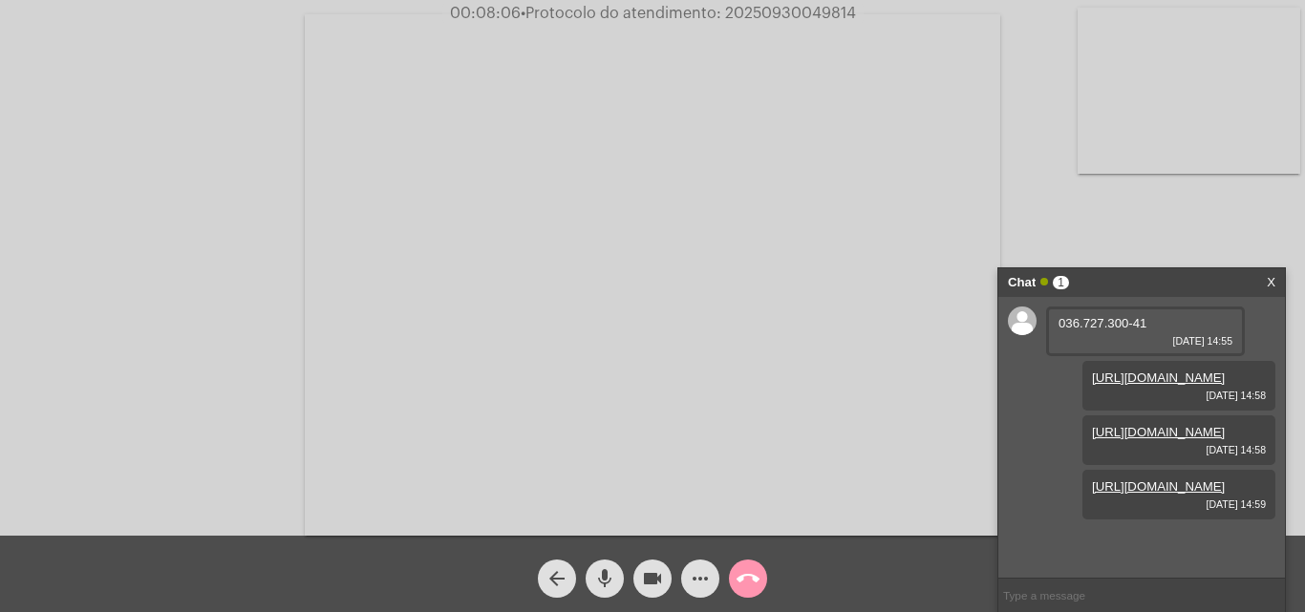
click at [753, 13] on span "• Protocolo do atendimento: 20250930049814" at bounding box center [688, 13] width 335 height 15
copy span "20250930049814"
click at [760, 576] on button "call_end" at bounding box center [748, 579] width 38 height 38
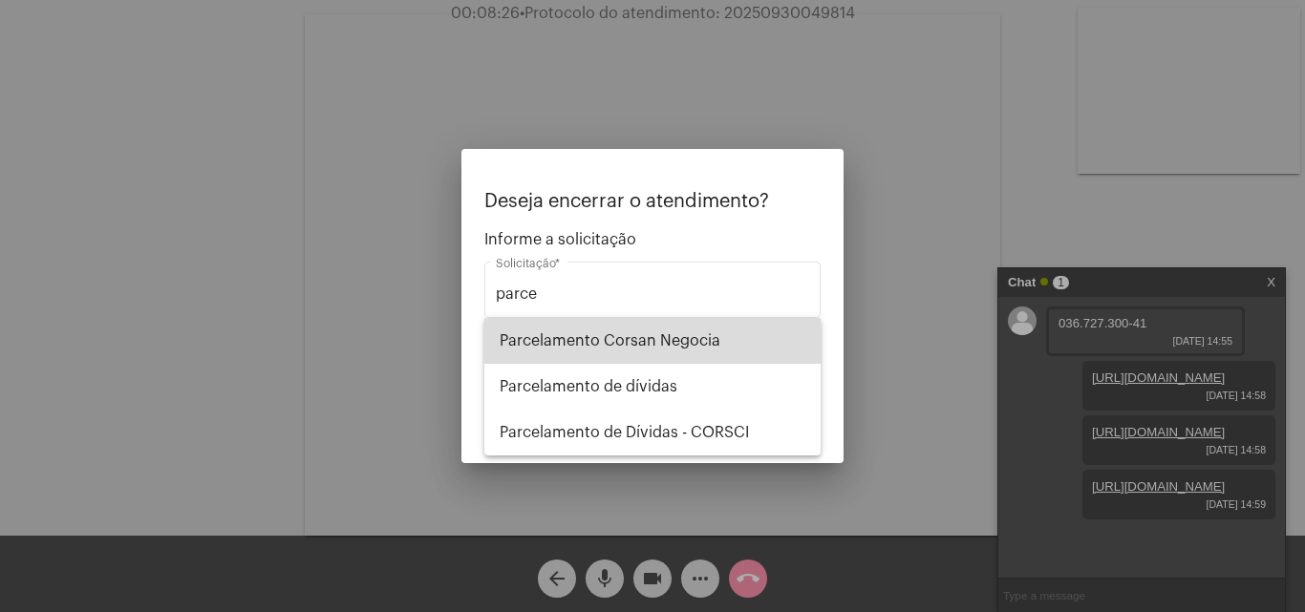
click at [608, 345] on span "Parcelamento Corsan Negocia" at bounding box center [653, 341] width 306 height 46
type input "Parcelamento Corsan Negocia"
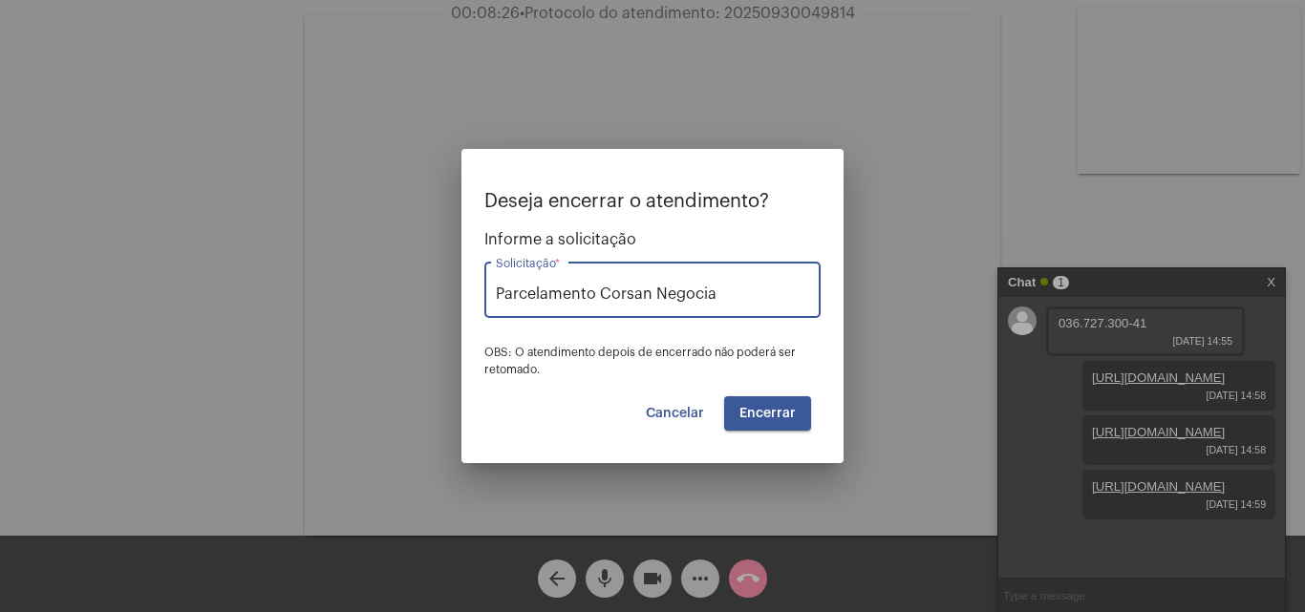
click at [771, 415] on span "Encerrar" at bounding box center [767, 413] width 56 height 13
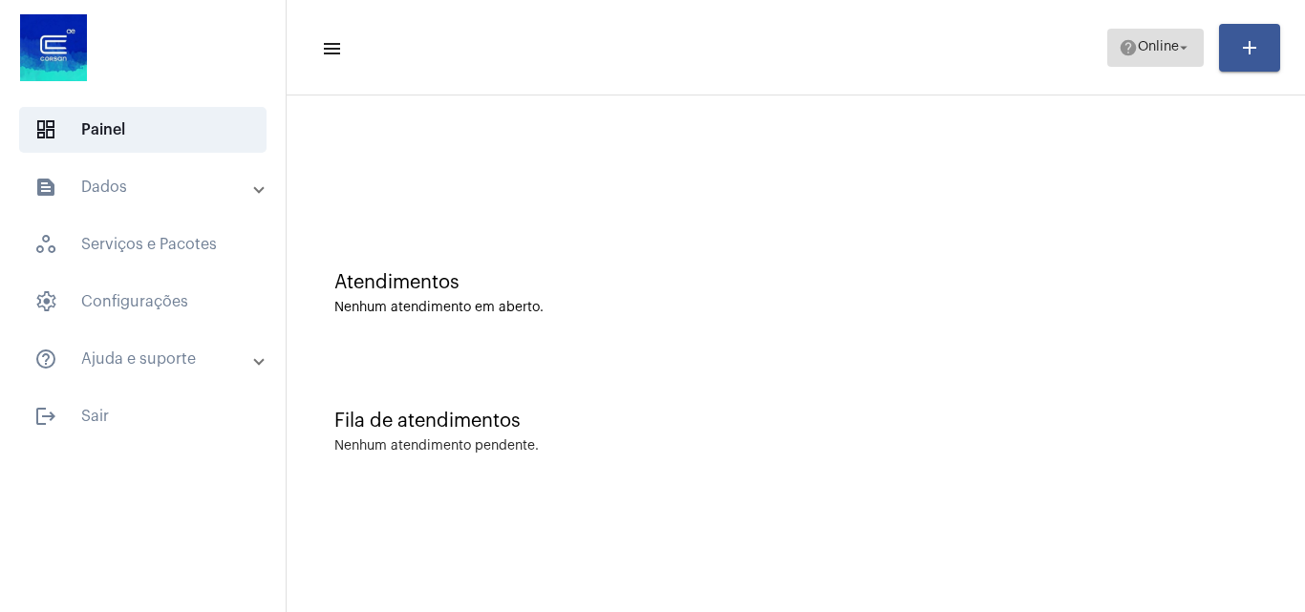
click at [1124, 43] on mat-icon "help" at bounding box center [1128, 47] width 19 height 19
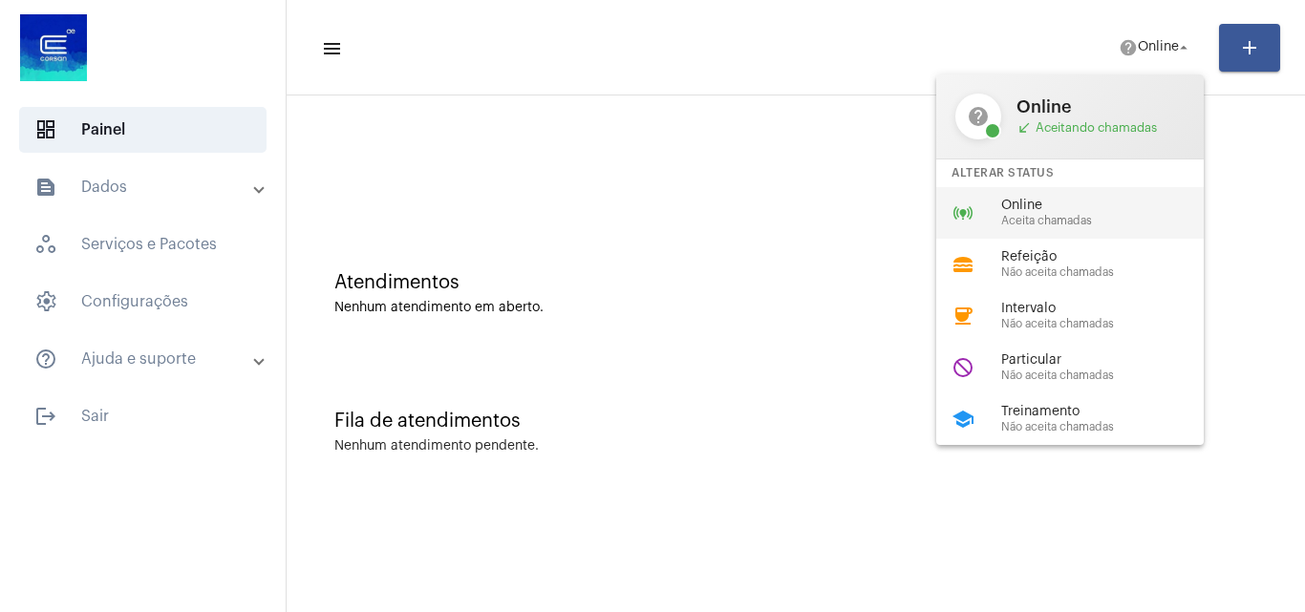
click at [1068, 206] on span "Online" at bounding box center [1110, 206] width 218 height 14
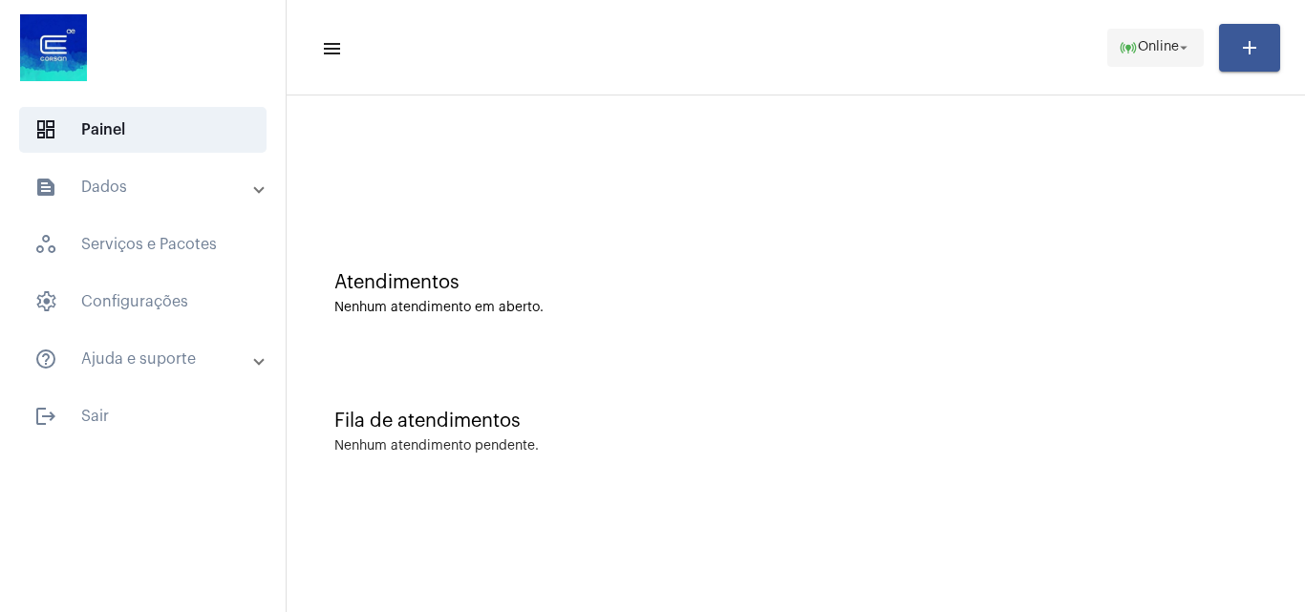
click at [1121, 45] on mat-icon "online_prediction" at bounding box center [1128, 47] width 19 height 19
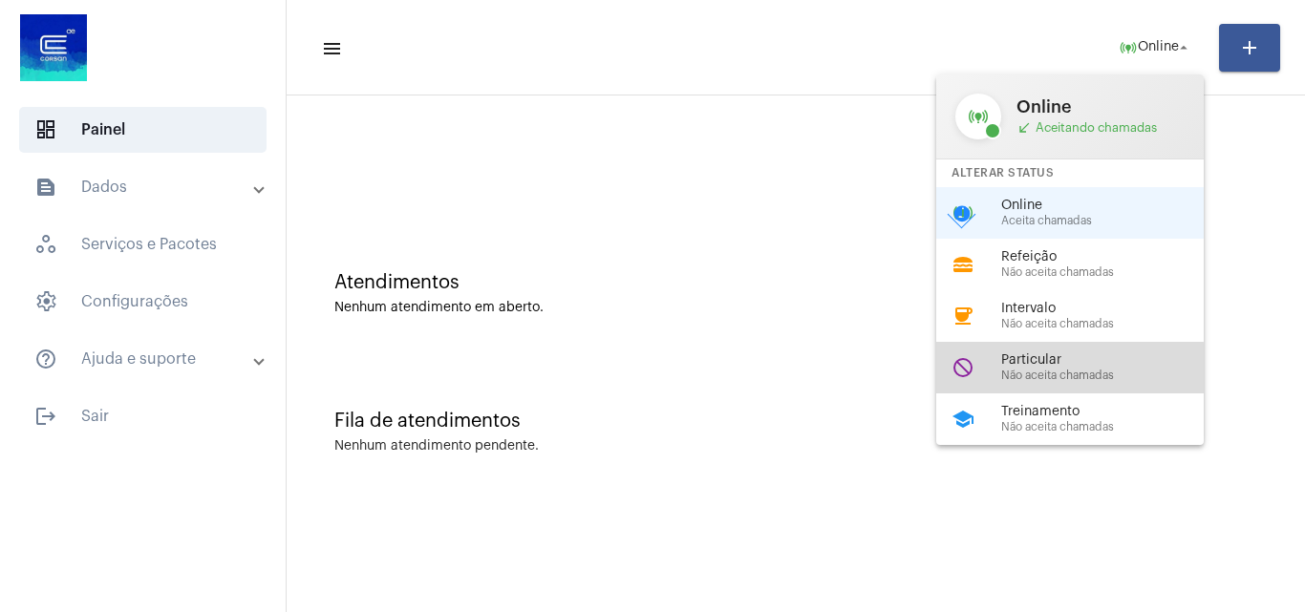
click at [992, 372] on div "do_not_disturb Particular Não aceita chamadas" at bounding box center [1085, 368] width 298 height 52
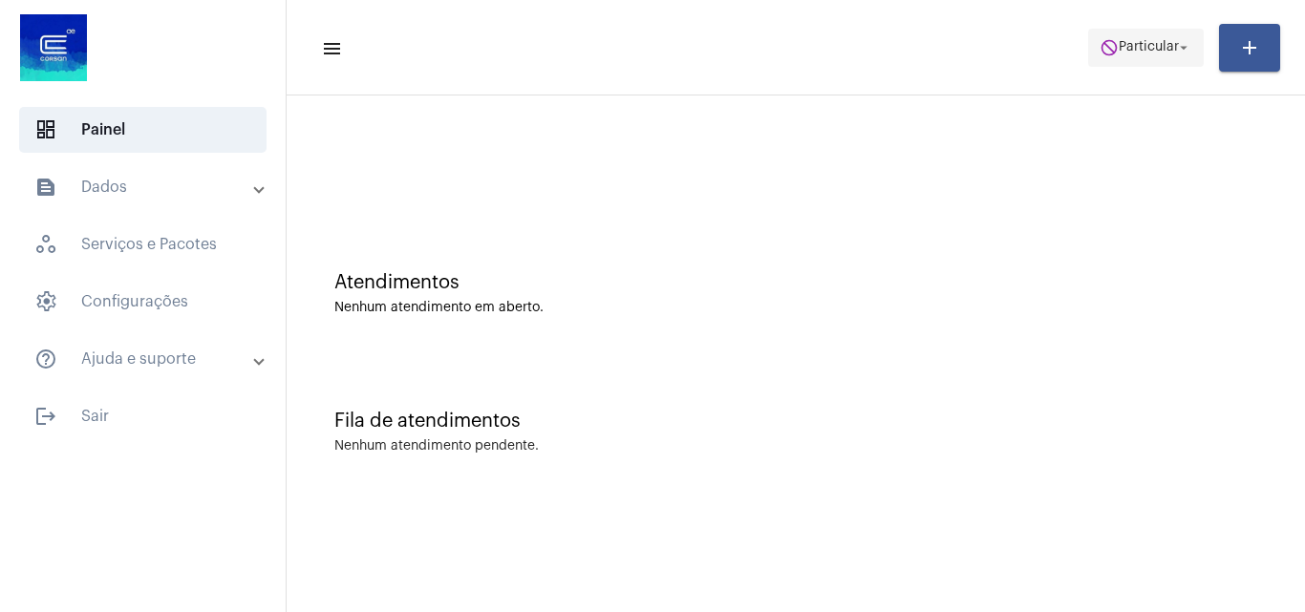
click at [1176, 40] on mat-icon "arrow_drop_down" at bounding box center [1183, 47] width 17 height 17
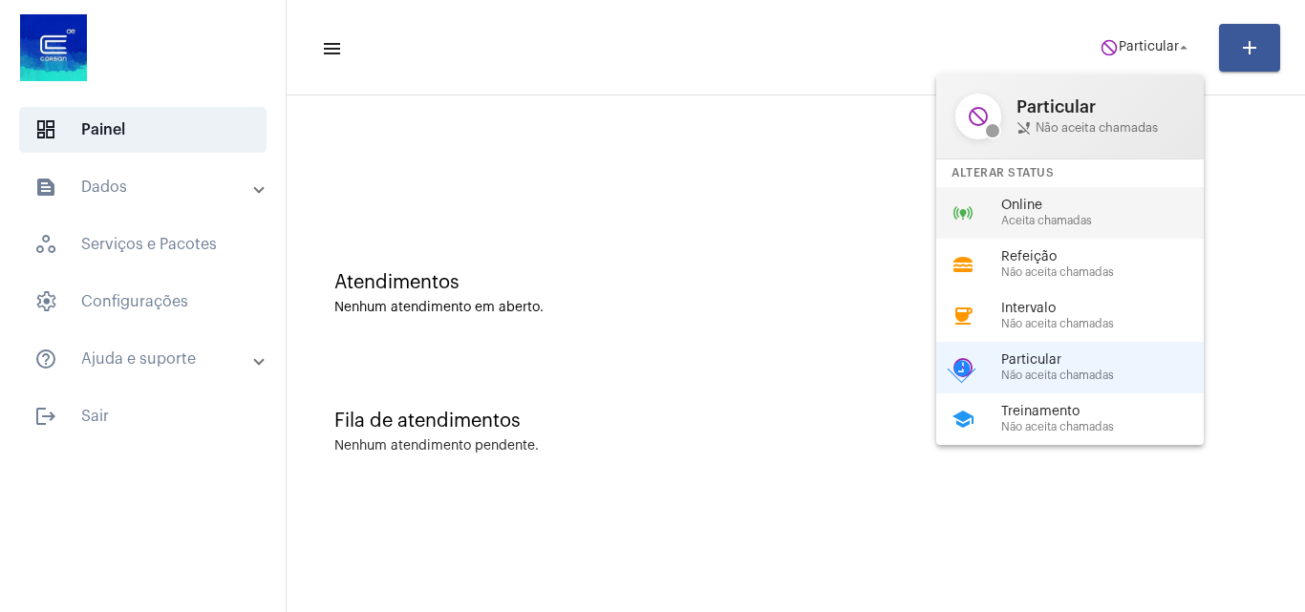
click at [1046, 224] on span "Aceita chamadas" at bounding box center [1110, 221] width 218 height 12
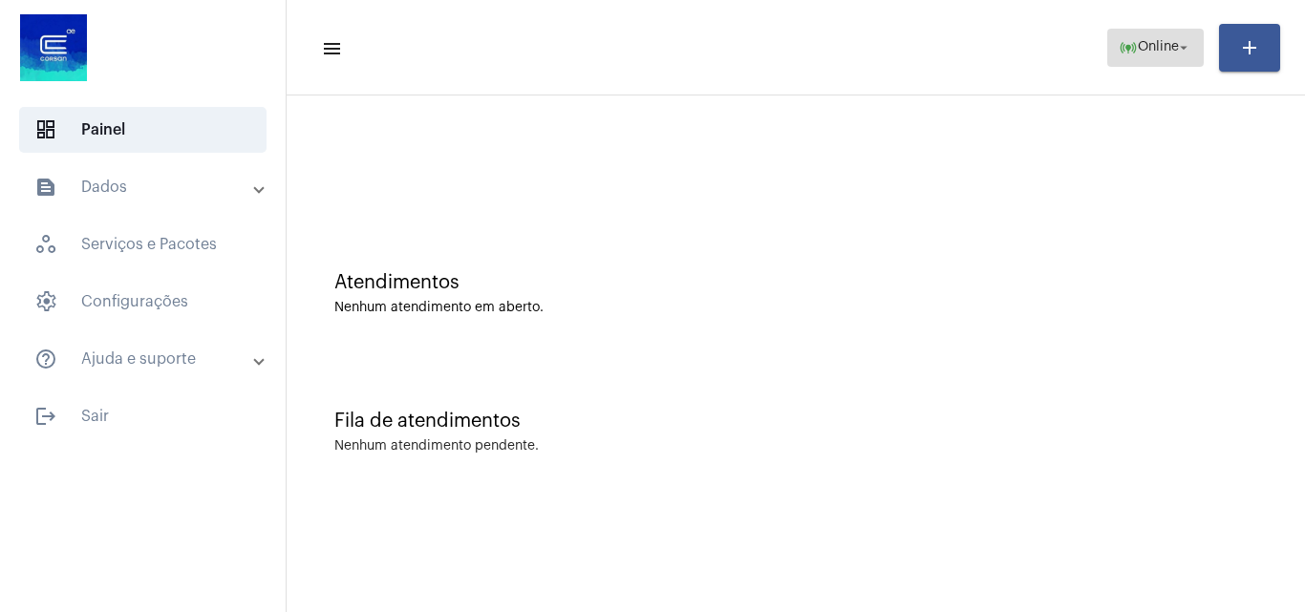
click at [1145, 51] on span "Online" at bounding box center [1158, 47] width 41 height 13
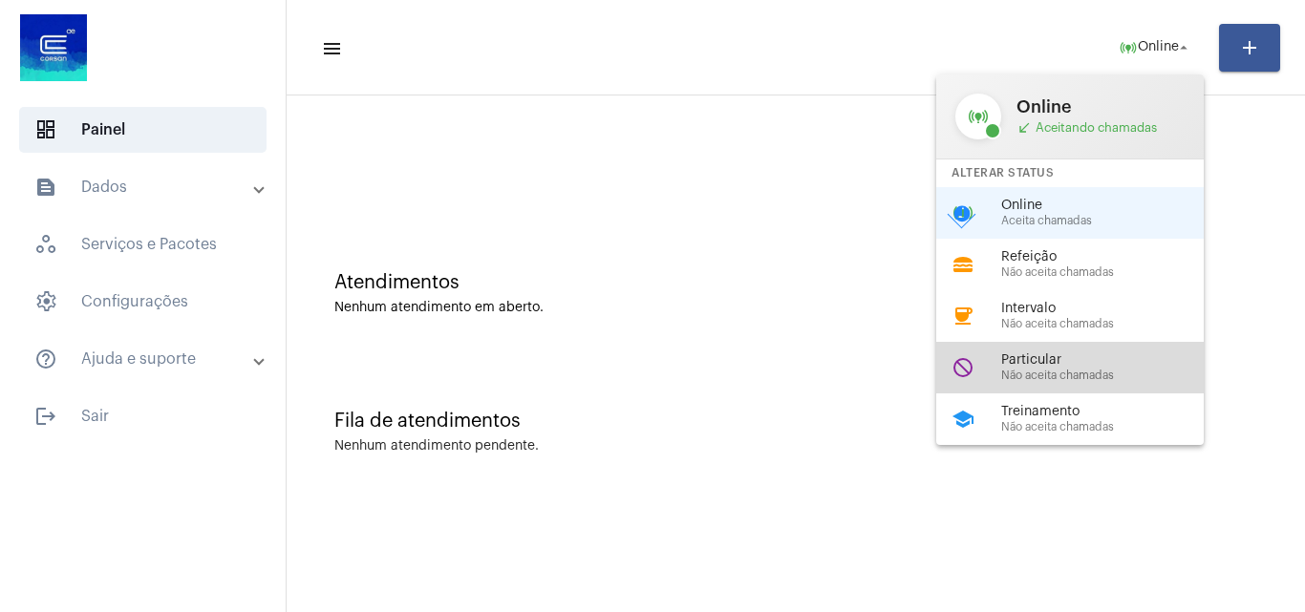
click at [1045, 372] on span "Não aceita chamadas" at bounding box center [1110, 376] width 218 height 12
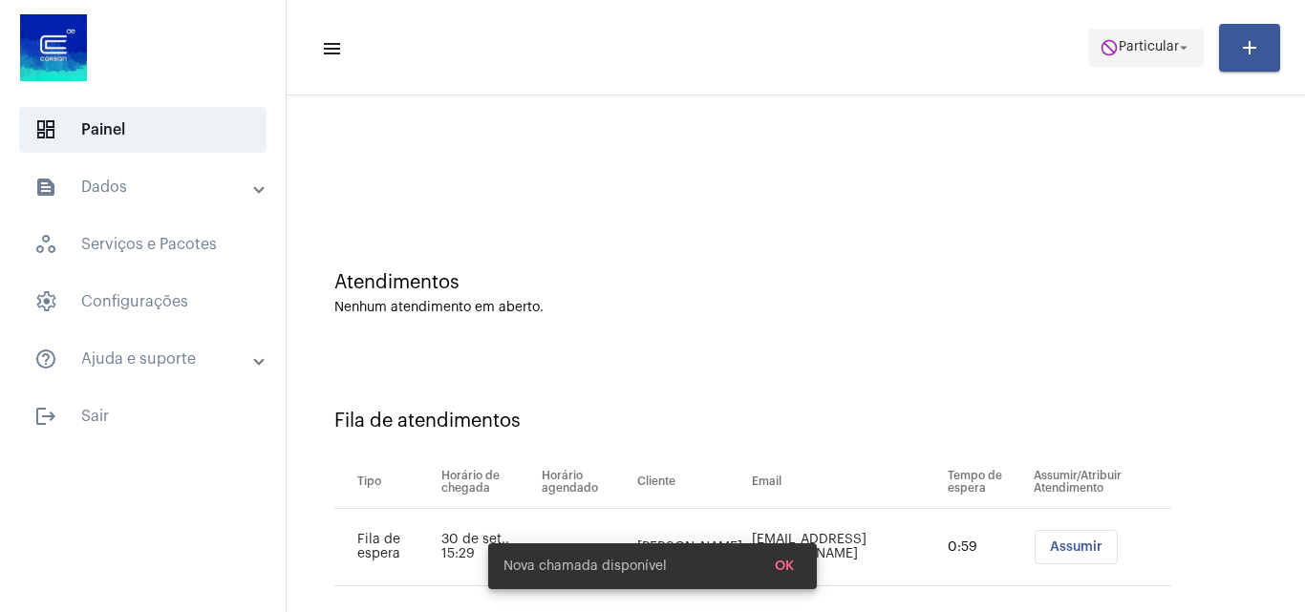
click at [1128, 38] on span "do_not_disturb Particular arrow_drop_down" at bounding box center [1146, 47] width 93 height 34
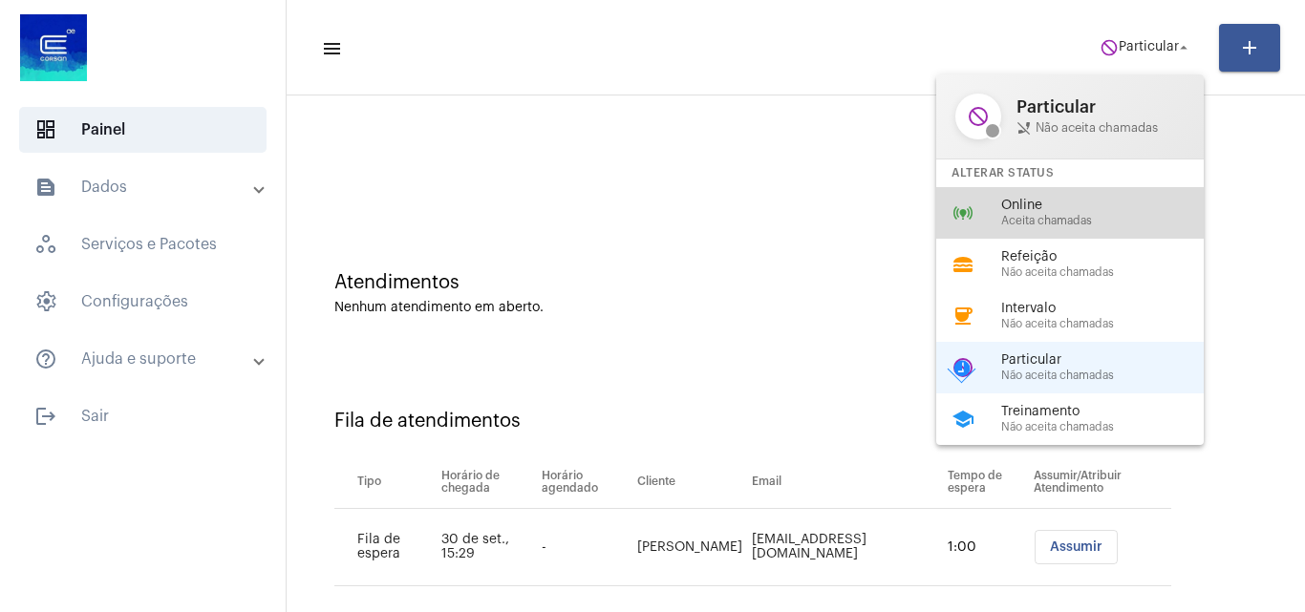
click at [1054, 220] on span "Aceita chamadas" at bounding box center [1110, 221] width 218 height 12
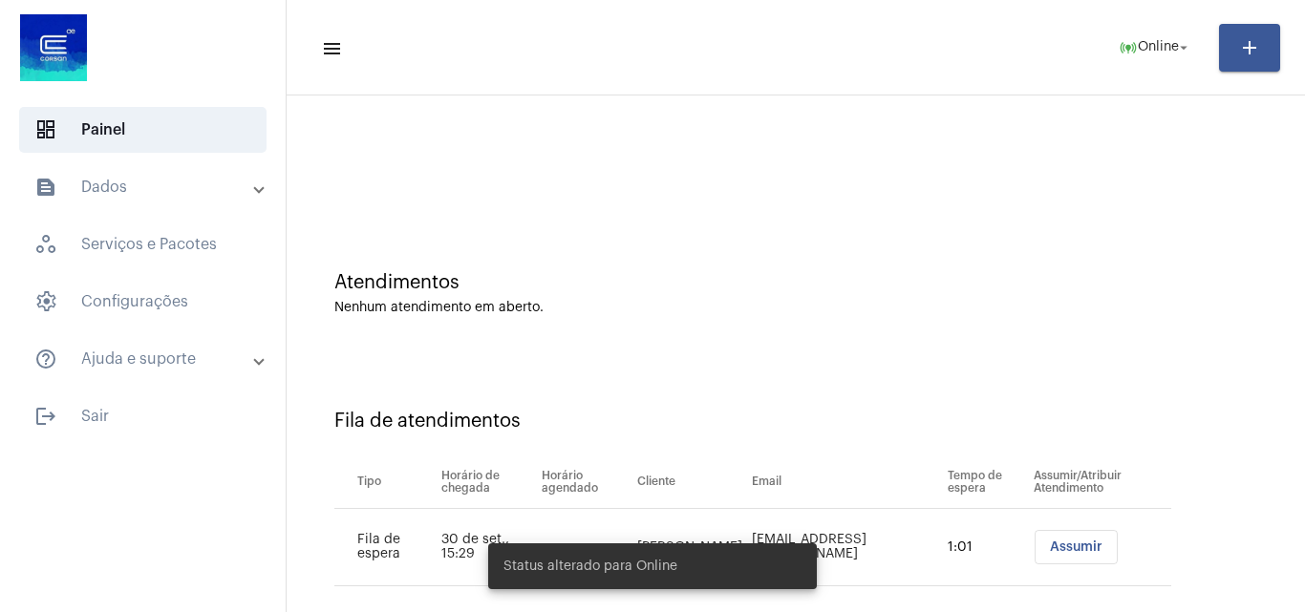
click at [1050, 542] on span "Assumir" at bounding box center [1076, 547] width 53 height 13
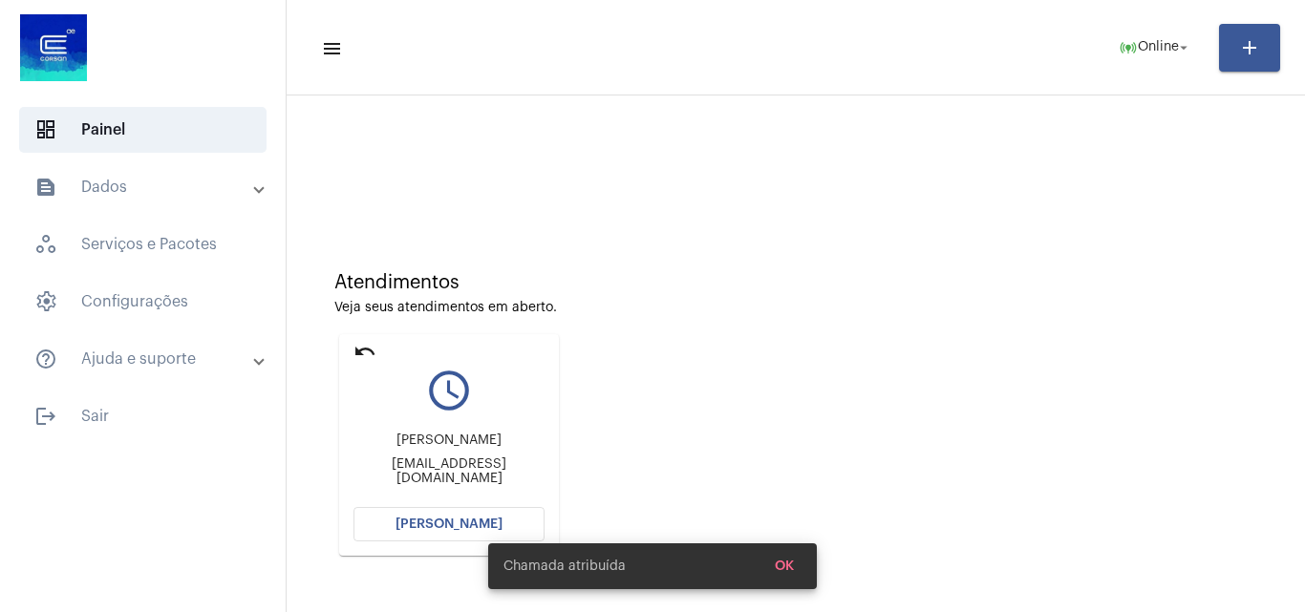
click at [417, 519] on span "[PERSON_NAME]" at bounding box center [448, 524] width 107 height 13
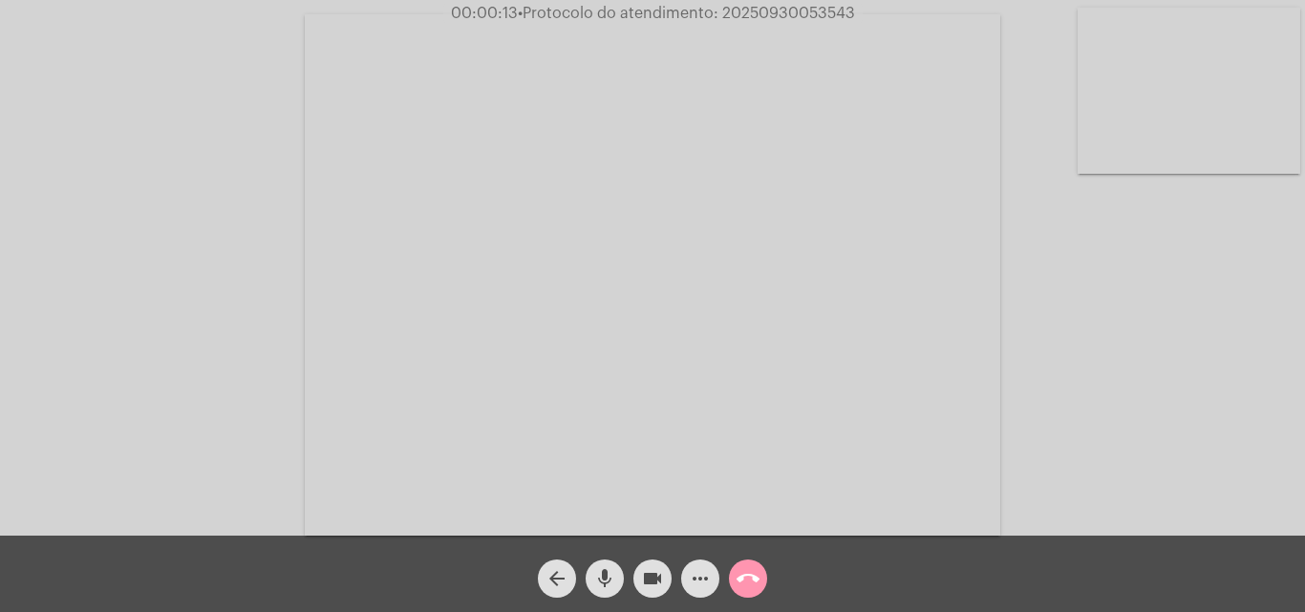
click at [1164, 386] on div "Acessando Câmera e Microfone..." at bounding box center [652, 273] width 1301 height 536
click at [697, 586] on mat-icon "more_horiz" at bounding box center [700, 578] width 23 height 23
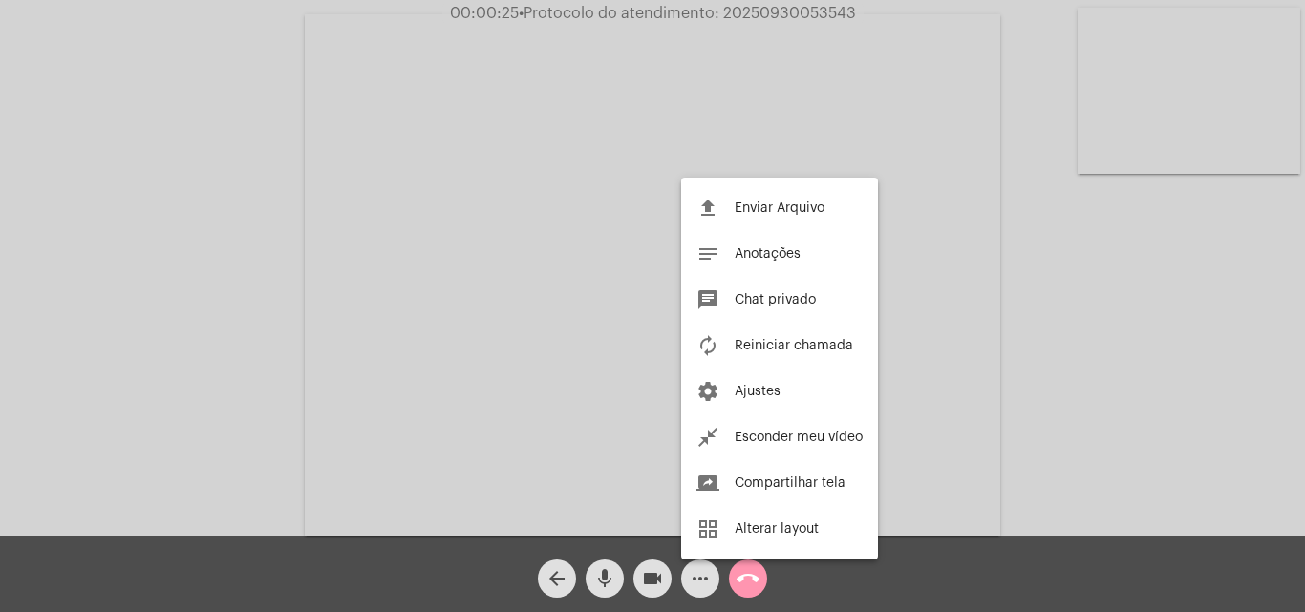
click at [194, 185] on div at bounding box center [652, 306] width 1305 height 612
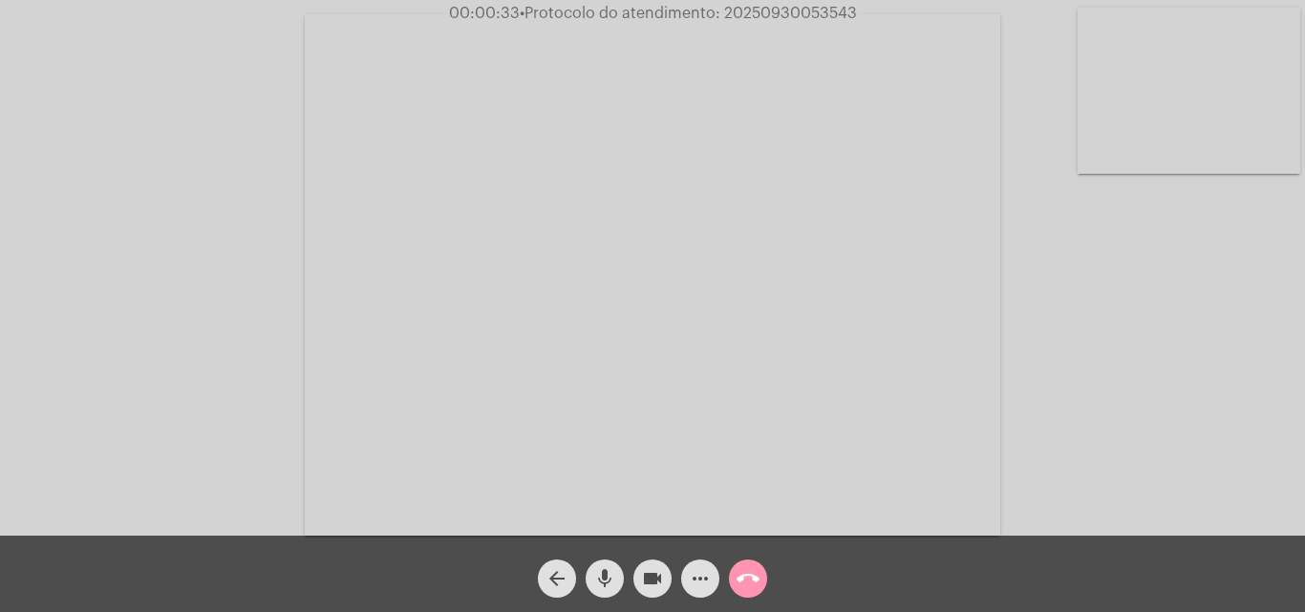
click at [608, 569] on mat-icon "mic" at bounding box center [604, 578] width 23 height 23
click at [604, 577] on mat-icon "mic_off" at bounding box center [604, 578] width 23 height 23
click at [599, 578] on mat-icon "mic" at bounding box center [604, 578] width 23 height 23
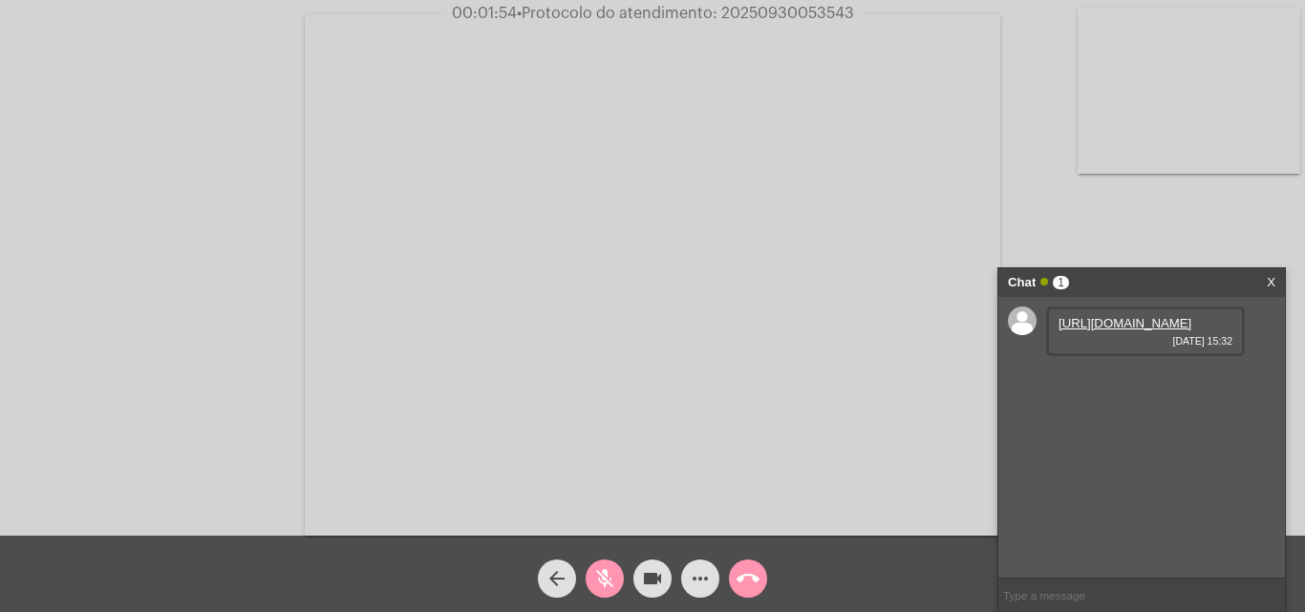
click at [1088, 331] on link "[URL][DOMAIN_NAME]" at bounding box center [1124, 323] width 133 height 14
click at [597, 573] on mat-icon "mic_off" at bounding box center [604, 578] width 23 height 23
click at [1104, 385] on link "[URL][DOMAIN_NAME]" at bounding box center [1124, 378] width 133 height 14
click at [1091, 439] on link "[URL][DOMAIN_NAME]" at bounding box center [1124, 432] width 133 height 14
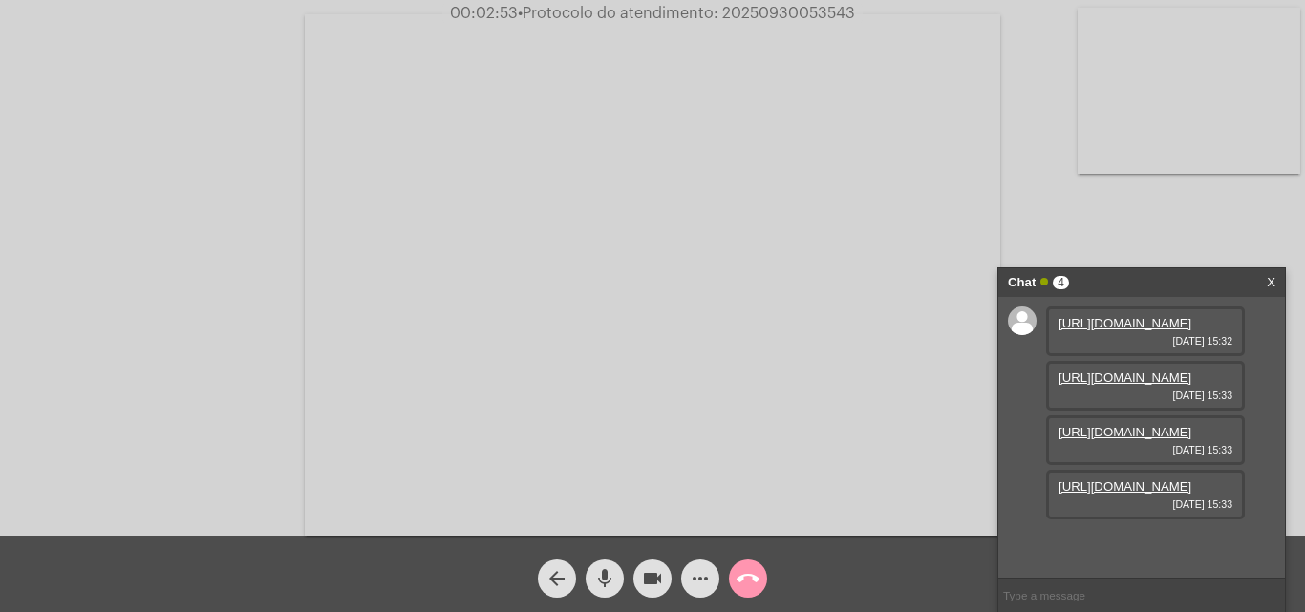
scroll to position [114, 0]
click at [1112, 494] on link "[URL][DOMAIN_NAME]" at bounding box center [1124, 487] width 133 height 14
click at [1053, 231] on div "Acessando Câmera e Microfone..." at bounding box center [652, 273] width 1301 height 536
click at [1074, 534] on link "[URL][DOMAIN_NAME]" at bounding box center [1124, 541] width 133 height 14
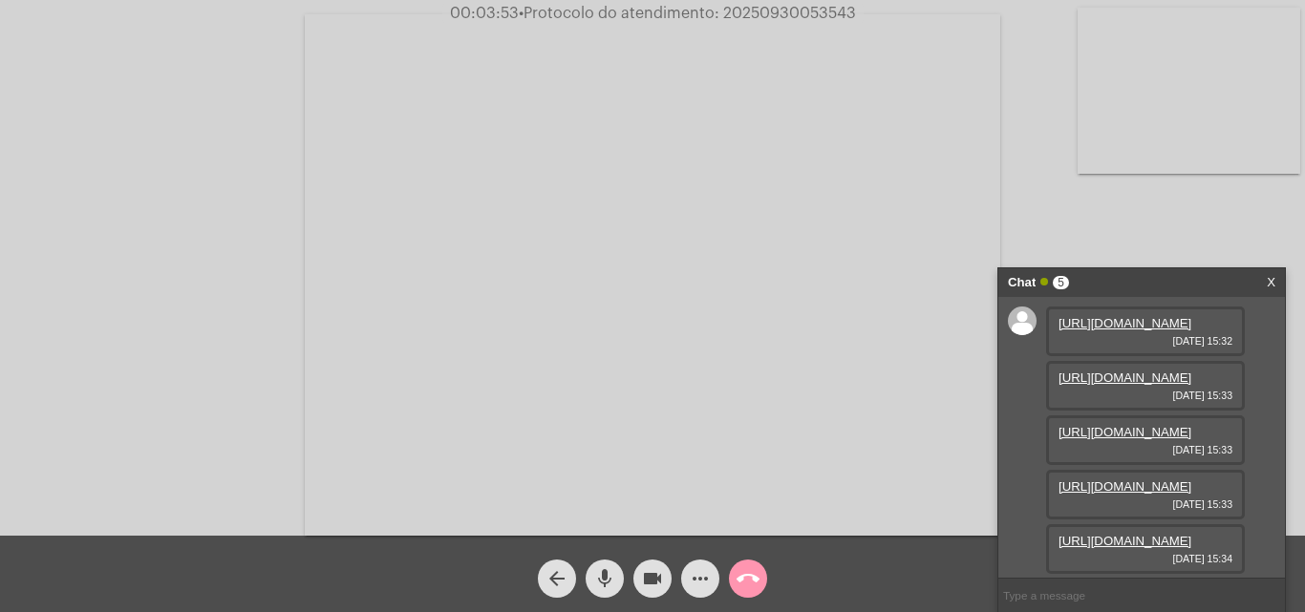
click at [1133, 248] on div "Acessando Câmera e Microfone..." at bounding box center [652, 273] width 1301 height 536
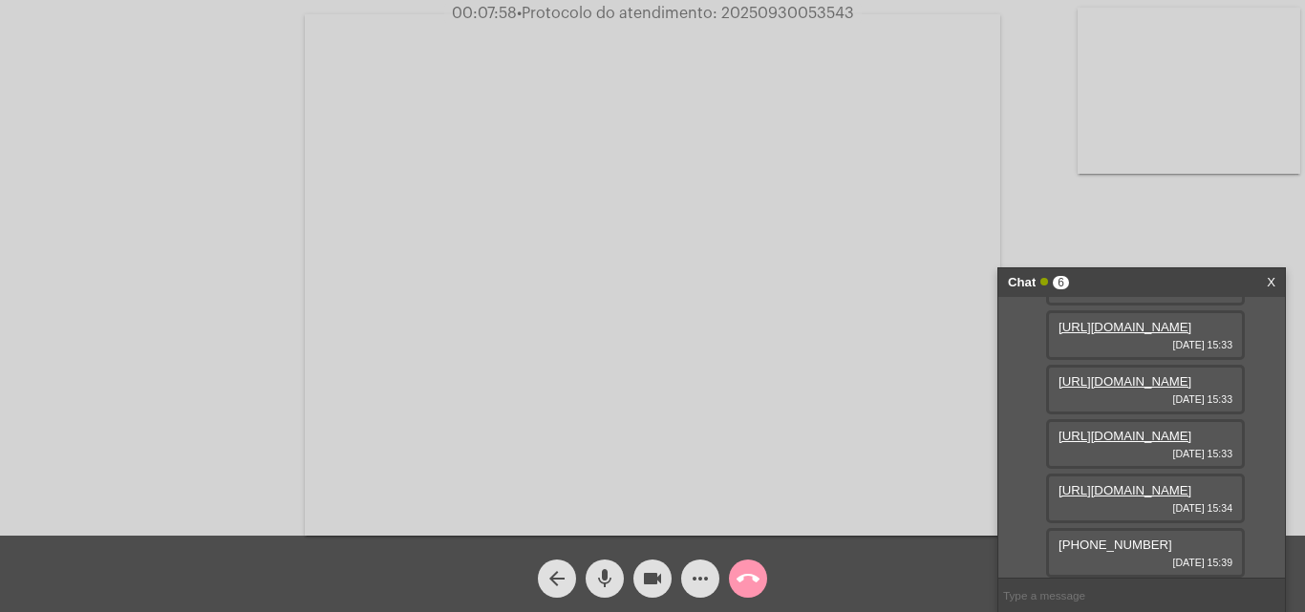
scroll to position [266, 0]
drag, startPoint x: 1106, startPoint y: 544, endPoint x: 1127, endPoint y: 544, distance: 21.0
click at [1127, 544] on span "[PHONE_NUMBER]" at bounding box center [1115, 545] width 114 height 14
copy span "9670"
click at [1146, 537] on div "[PHONE_NUMBER] [DATE] 15:39" at bounding box center [1145, 553] width 199 height 50
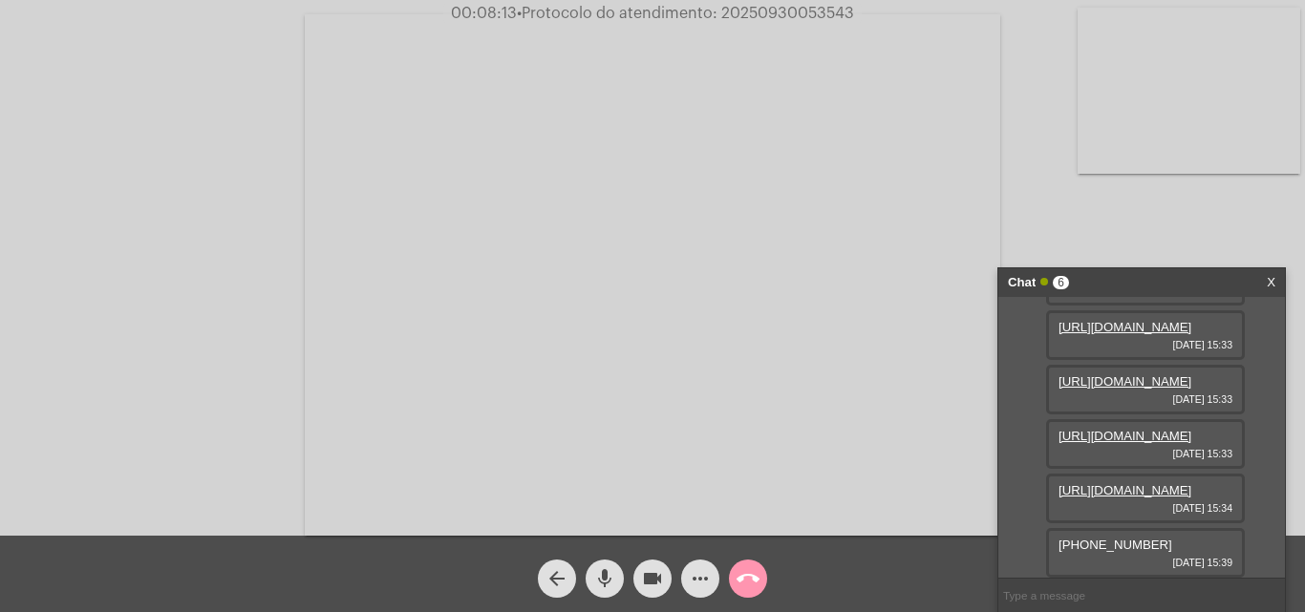
click at [1146, 537] on div "[PHONE_NUMBER] [DATE] 15:39" at bounding box center [1145, 553] width 199 height 50
copy span "5365"
drag, startPoint x: 1075, startPoint y: 543, endPoint x: 1102, endPoint y: 543, distance: 27.7
click at [1102, 543] on span "[PHONE_NUMBER]" at bounding box center [1115, 545] width 114 height 14
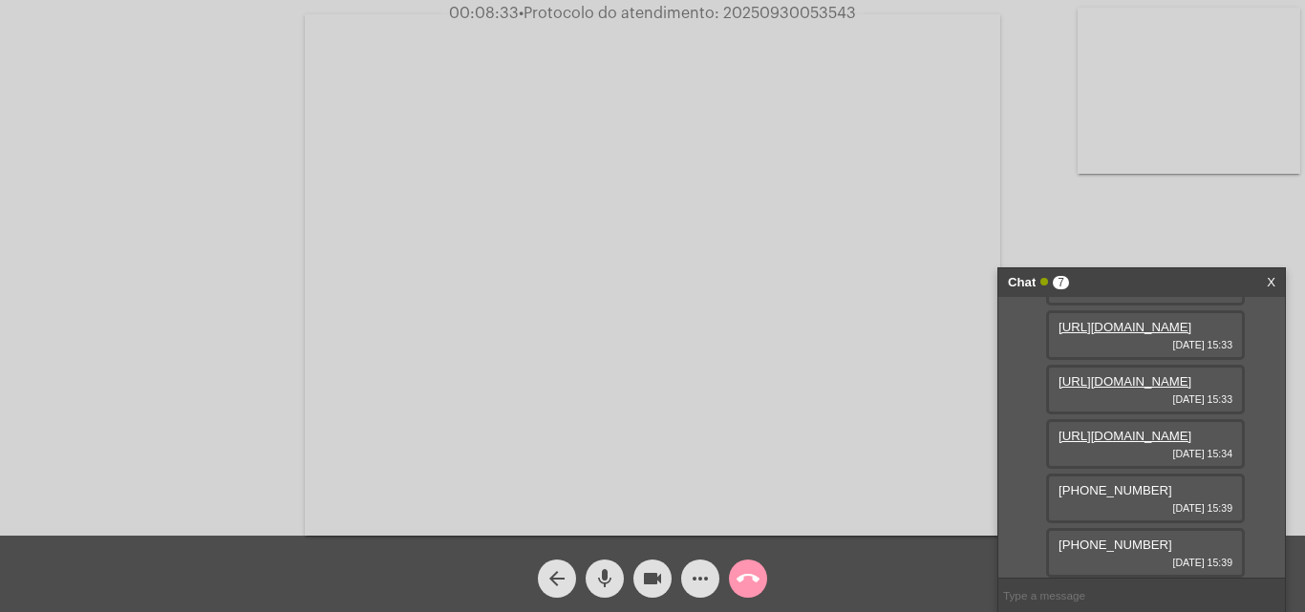
copy span "9693"
click at [1120, 539] on span "[PHONE_NUMBER]" at bounding box center [1115, 545] width 114 height 14
copy span "3257"
click at [602, 575] on mat-icon "mic" at bounding box center [604, 578] width 23 height 23
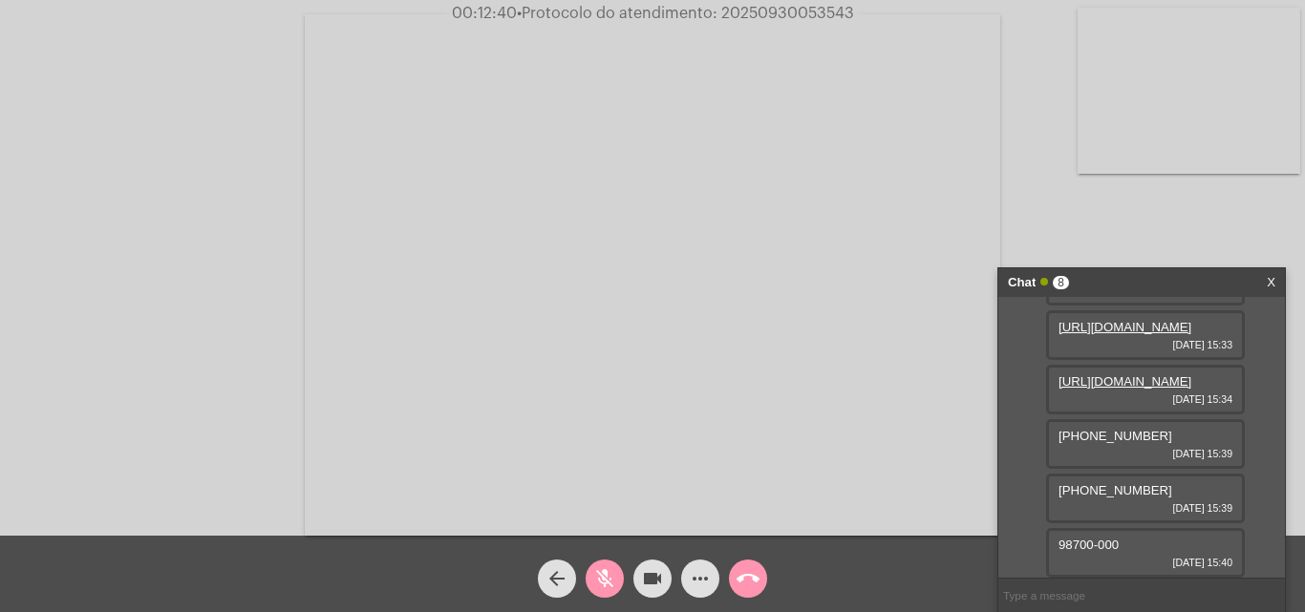
click at [653, 580] on mat-icon "videocam" at bounding box center [652, 578] width 23 height 23
click at [614, 584] on mat-icon "mic_off" at bounding box center [604, 578] width 23 height 23
click at [650, 580] on mat-icon "videocam_off" at bounding box center [652, 578] width 23 height 23
click at [604, 583] on mat-icon "mic" at bounding box center [604, 578] width 23 height 23
click at [601, 580] on mat-icon "mic_off" at bounding box center [604, 578] width 23 height 23
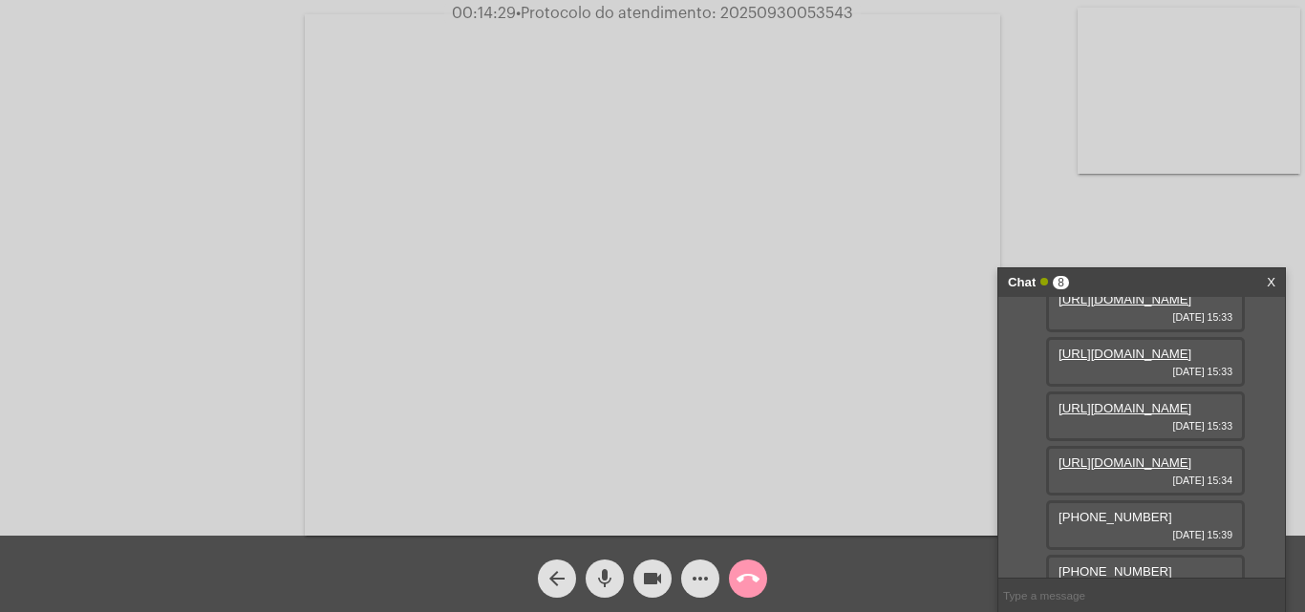
scroll to position [0, 0]
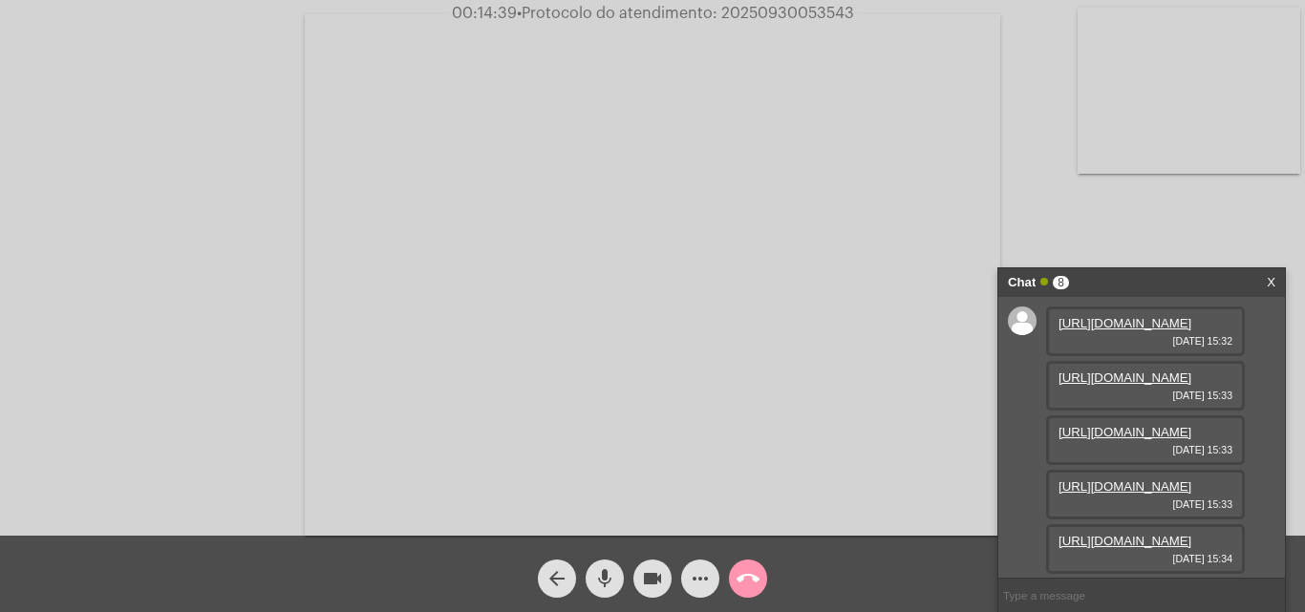
click at [607, 575] on mat-icon "mic" at bounding box center [604, 578] width 23 height 23
click at [593, 583] on mat-icon "mic_off" at bounding box center [604, 578] width 23 height 23
click at [712, 577] on button "more_horiz" at bounding box center [700, 579] width 38 height 38
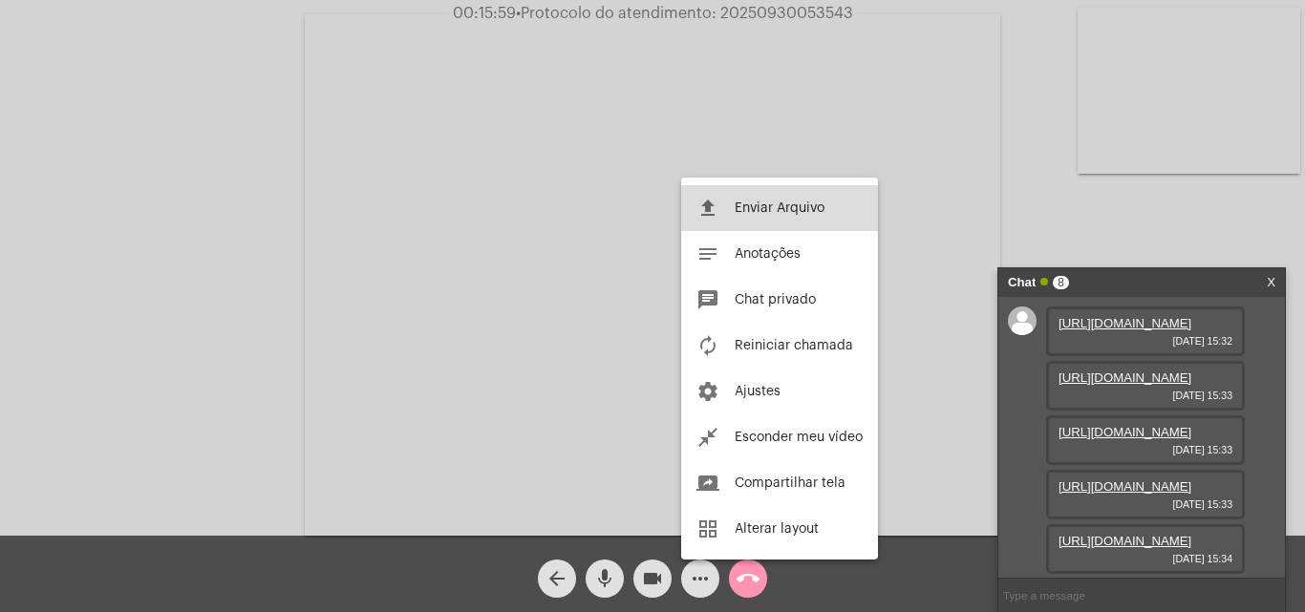
click at [772, 208] on span "Enviar Arquivo" at bounding box center [780, 208] width 90 height 13
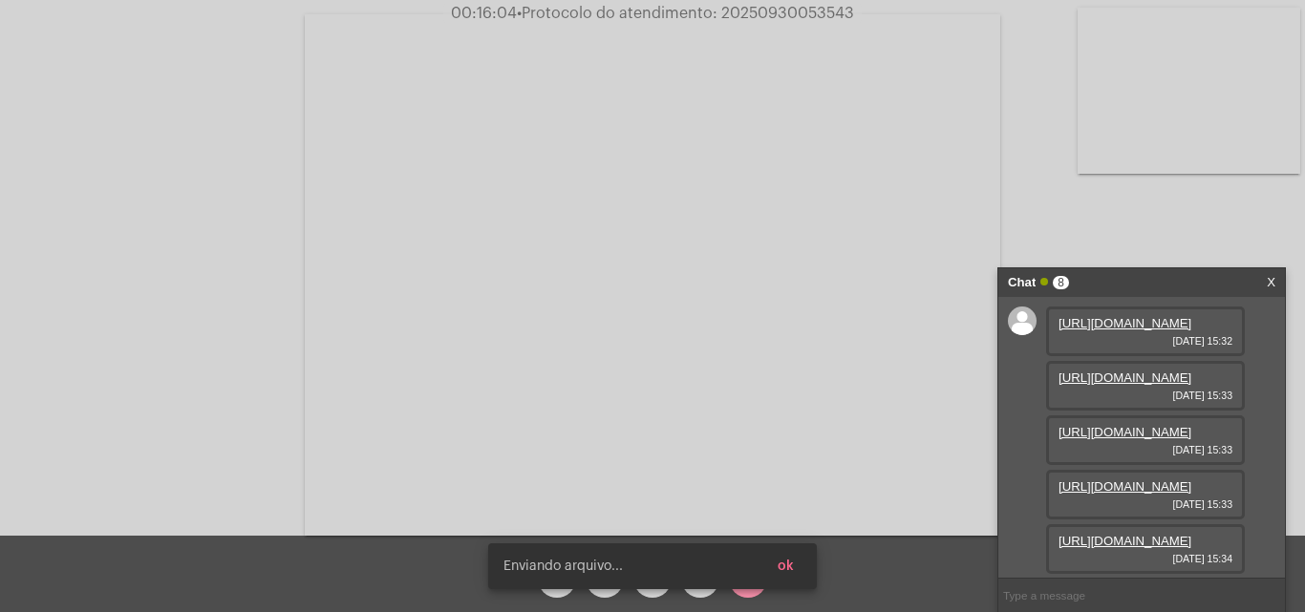
scroll to position [472, 0]
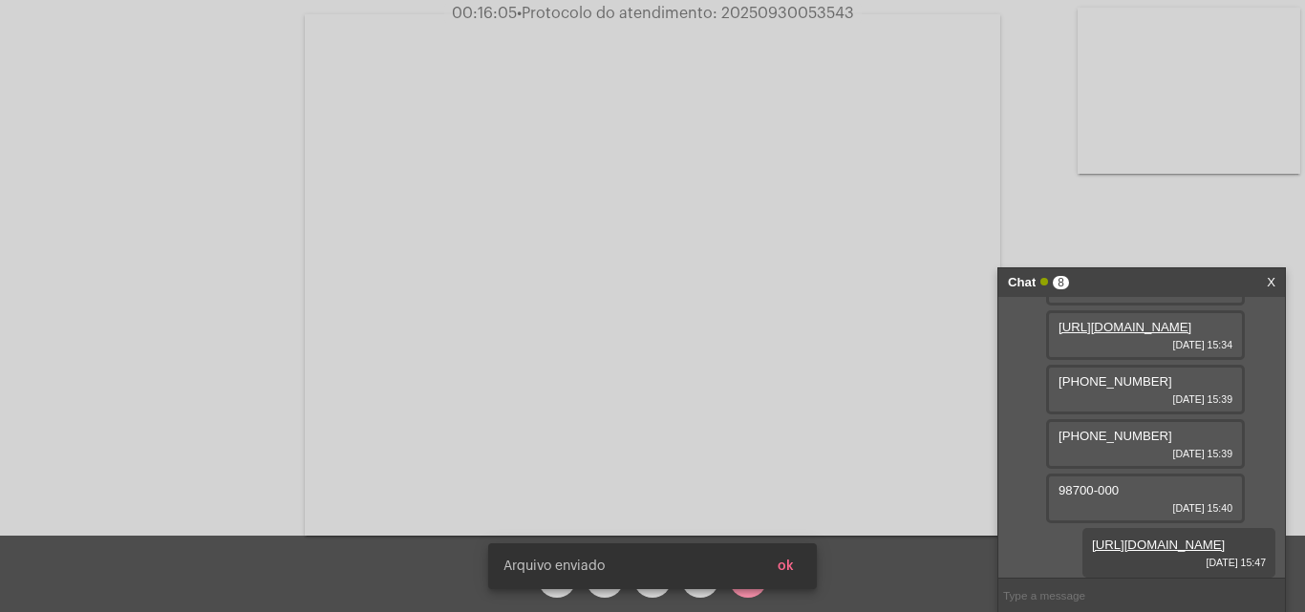
click at [787, 562] on span "ok" at bounding box center [786, 566] width 16 height 13
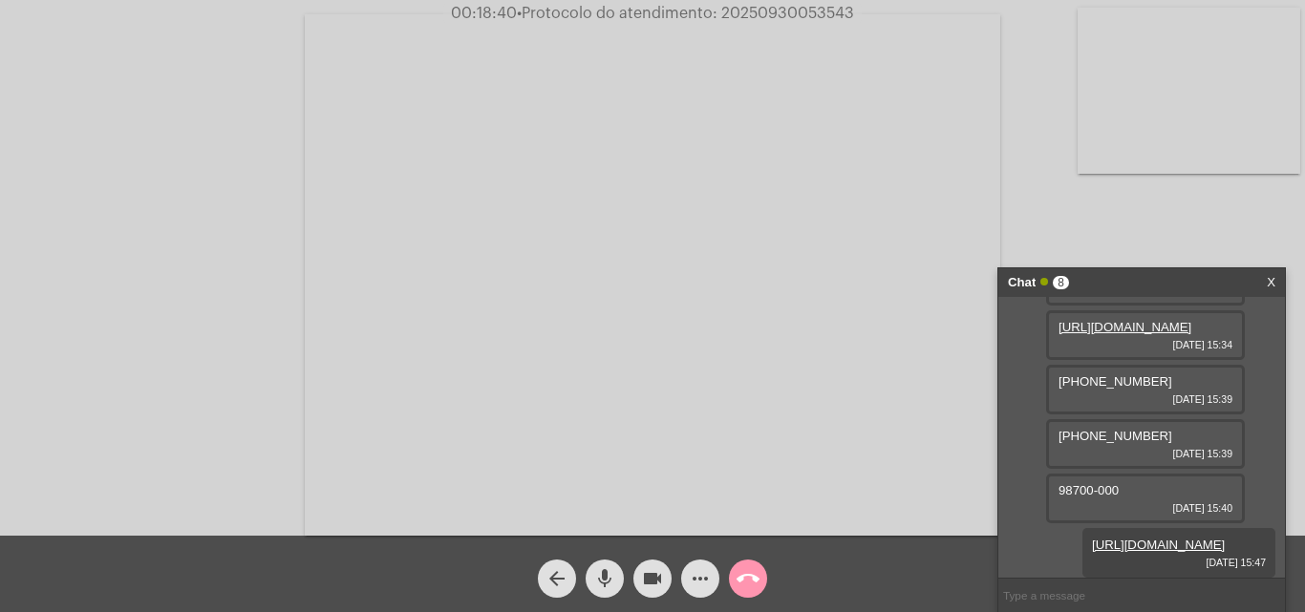
click at [786, 5] on span "00:18:40 • Protocolo do atendimento: 20250930053543" at bounding box center [652, 13] width 418 height 19
click at [782, 7] on span "00:18:40 • Protocolo do atendimento: 20250930053543" at bounding box center [652, 13] width 418 height 19
copy span "20250930053543"
click at [748, 570] on mat-icon "call_end" at bounding box center [748, 578] width 23 height 23
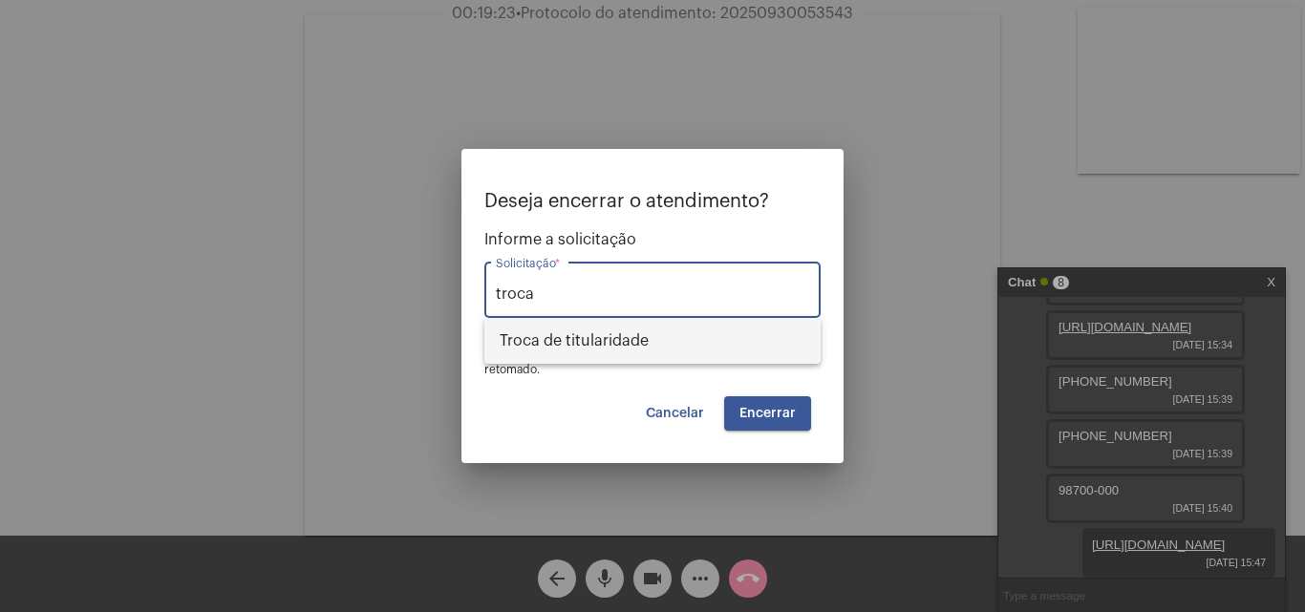
click at [635, 351] on span "Troca de titularidade" at bounding box center [653, 341] width 306 height 46
type input "Troca de titularidade"
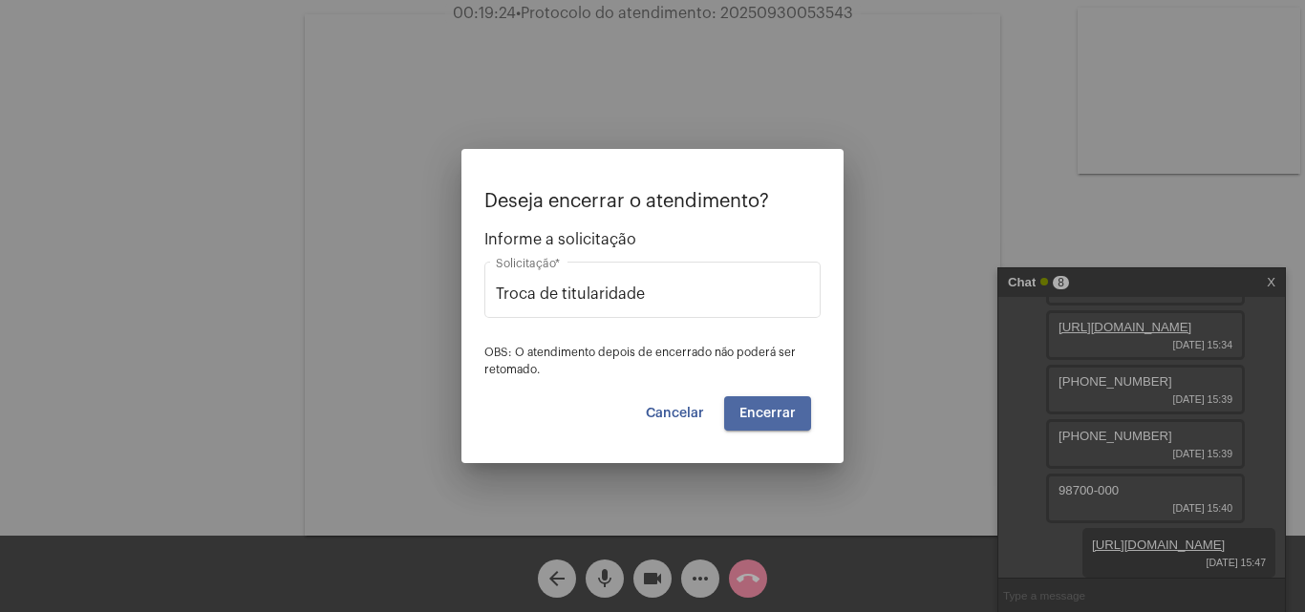
click at [781, 416] on span "Encerrar" at bounding box center [767, 413] width 56 height 13
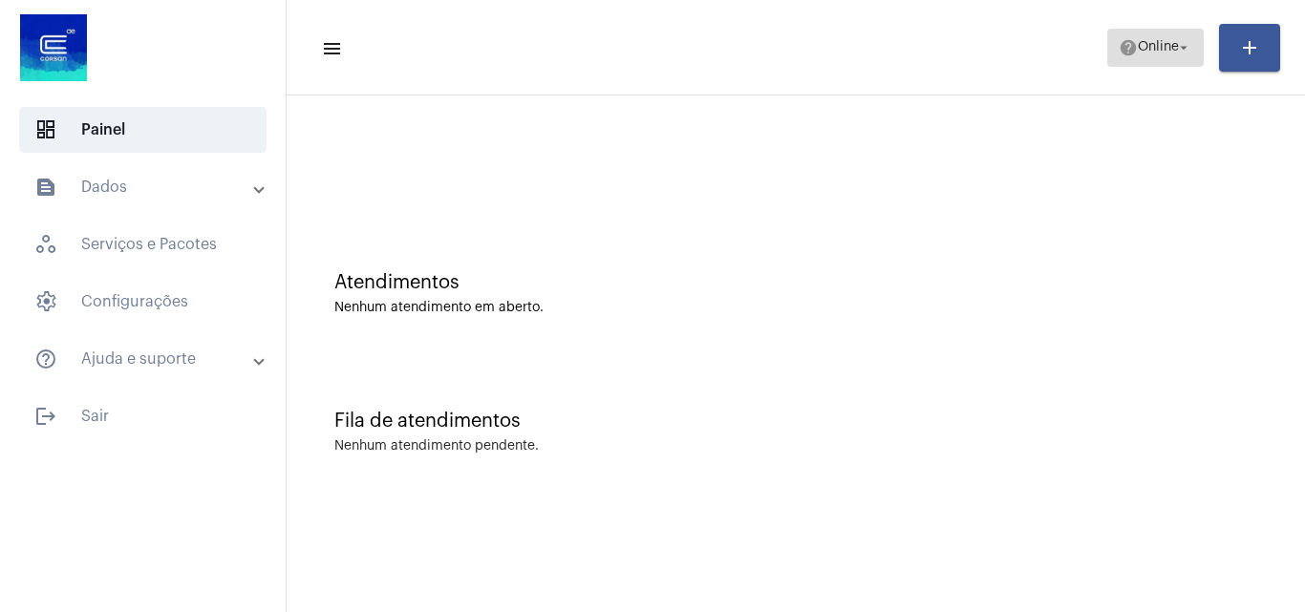
click at [1138, 53] on span "Online" at bounding box center [1158, 47] width 41 height 13
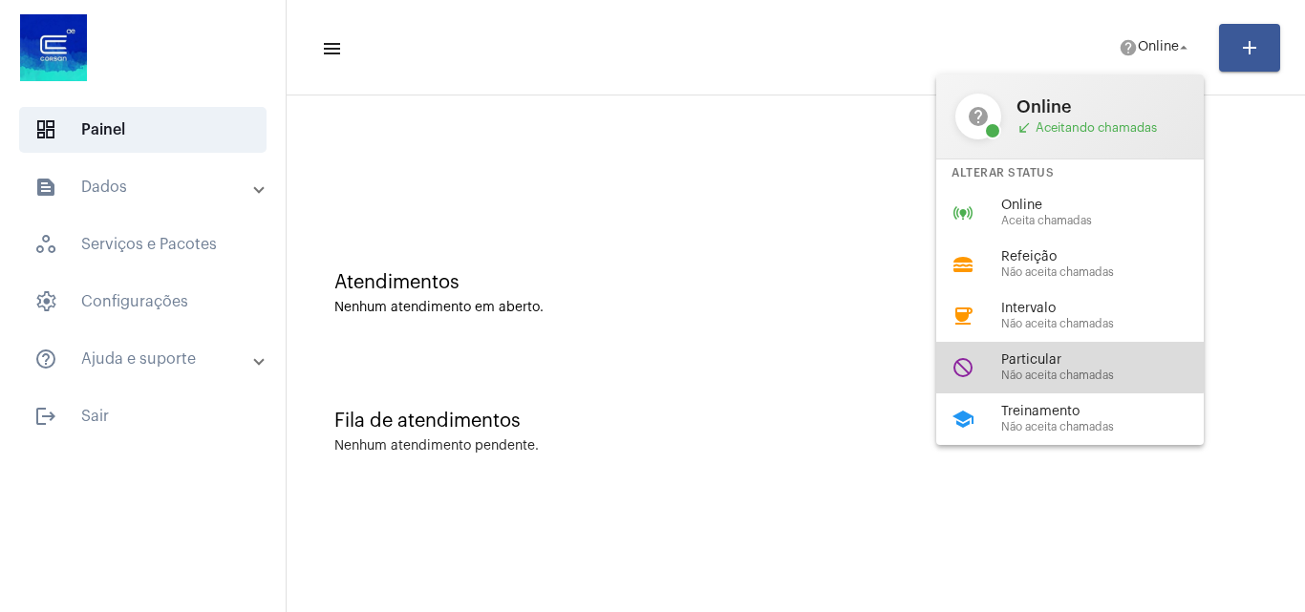
click at [1057, 345] on div "do_not_disturb Particular Não aceita chamadas" at bounding box center [1085, 368] width 298 height 52
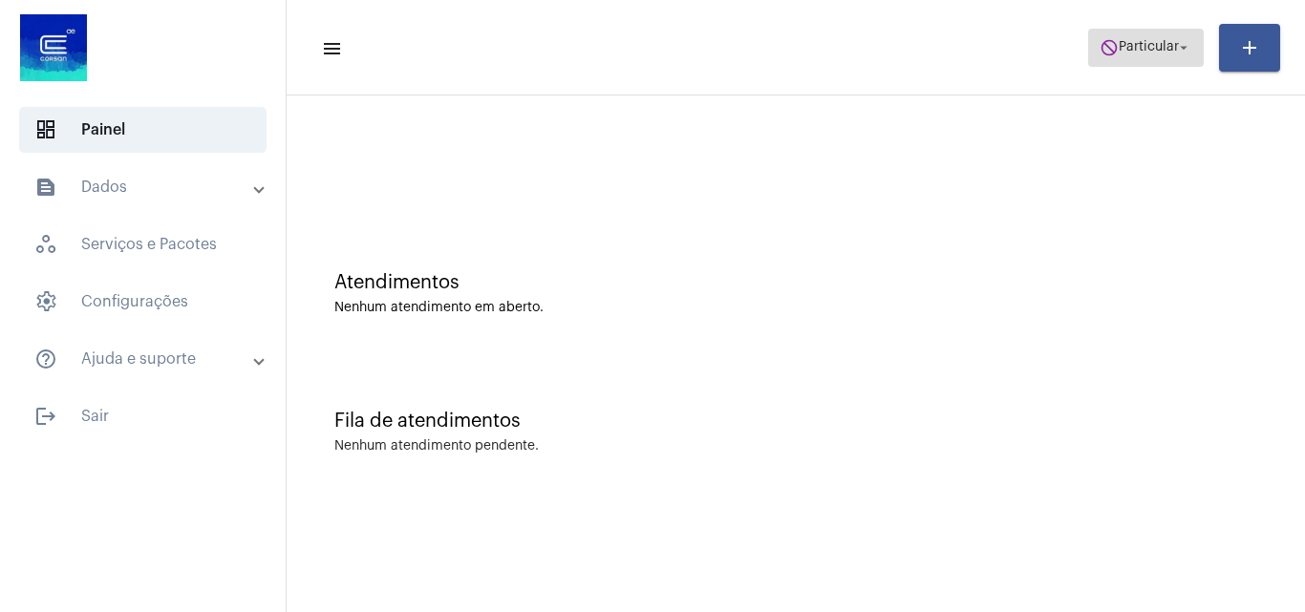
click at [1157, 48] on span "Particular" at bounding box center [1149, 47] width 60 height 13
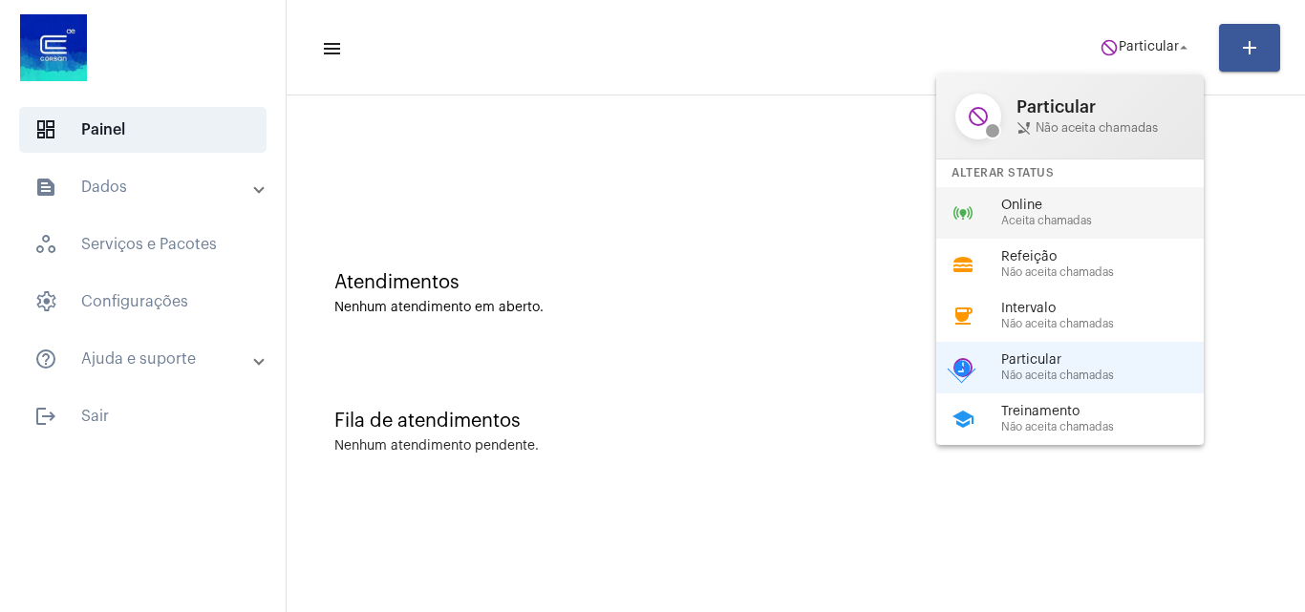
click at [1089, 216] on span "Aceita chamadas" at bounding box center [1110, 221] width 218 height 12
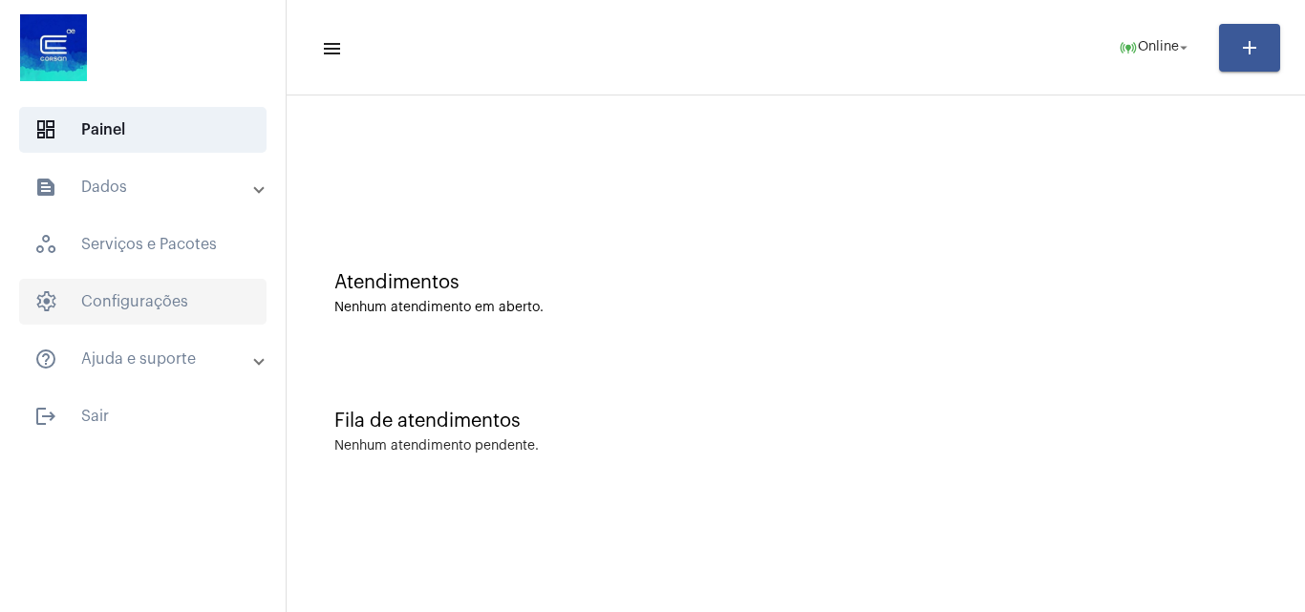
click at [163, 294] on span "settings Configurações" at bounding box center [142, 302] width 247 height 46
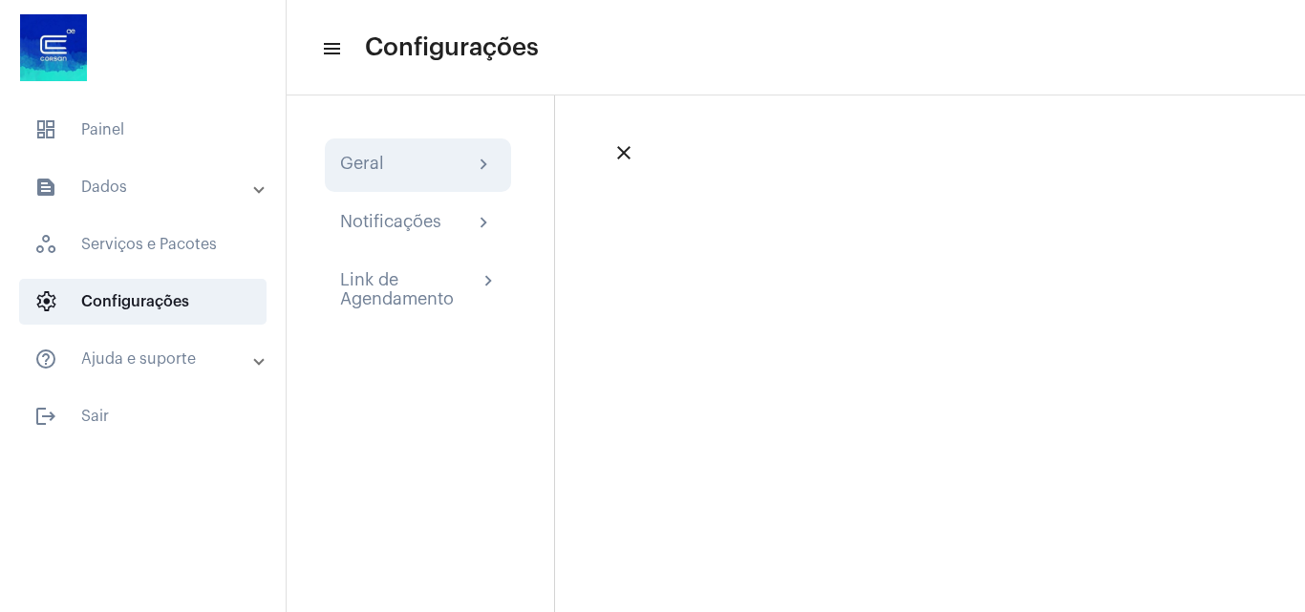
click at [384, 177] on div "Geral chevron_right" at bounding box center [418, 165] width 186 height 53
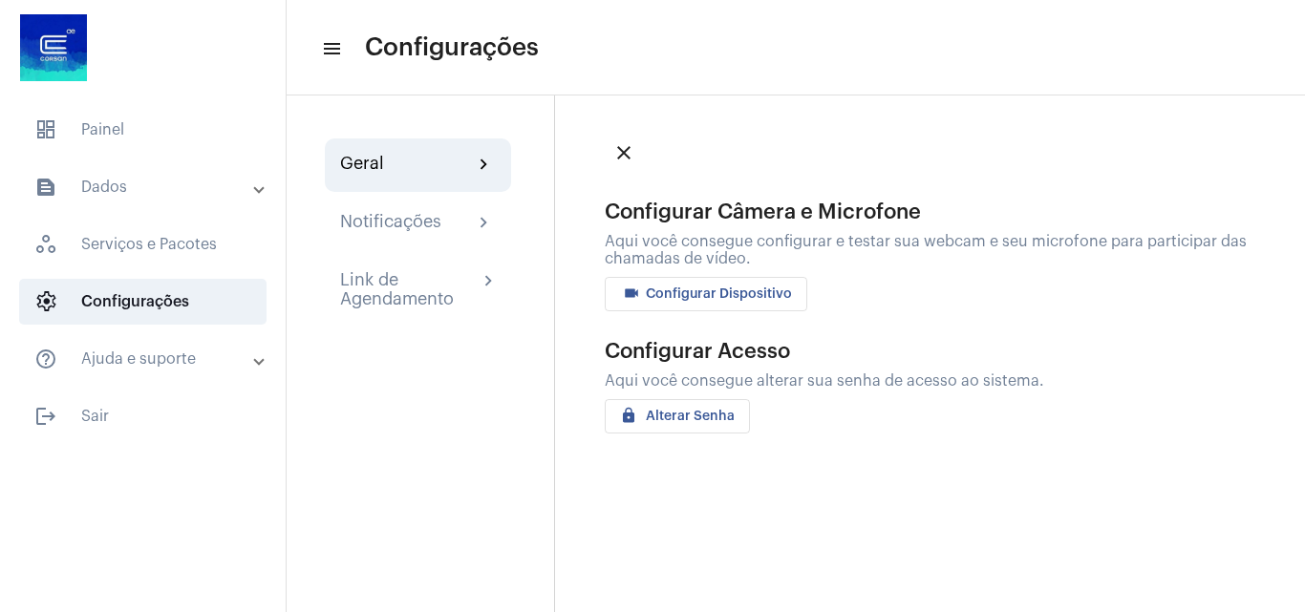
click at [747, 300] on span "videocam Configurar Dispositivo" at bounding box center [706, 294] width 172 height 13
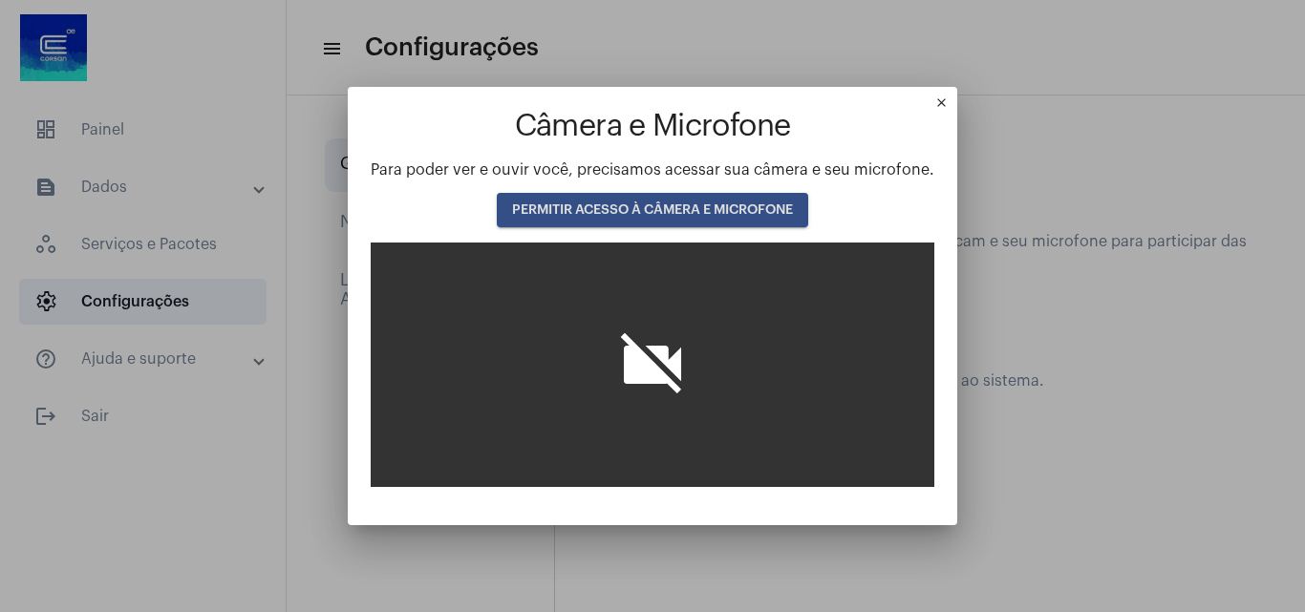
click at [670, 210] on span "PERMITIR ACESSO À CÂMERA E MICROFONE" at bounding box center [652, 209] width 281 height 13
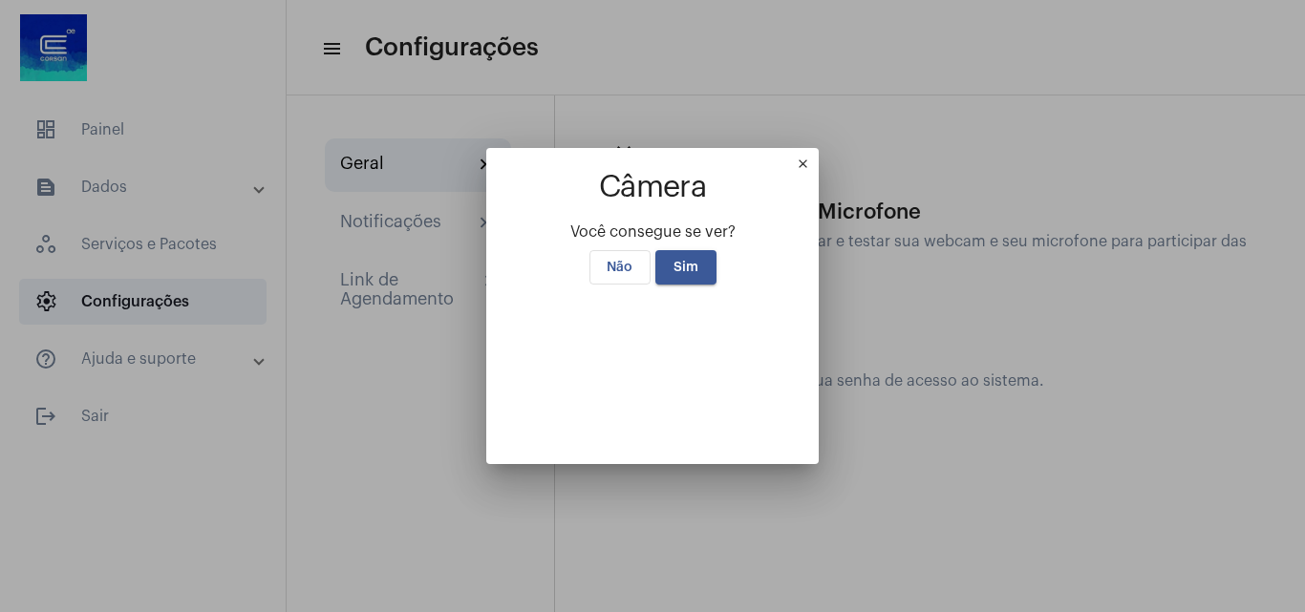
click at [681, 261] on span "Sim" at bounding box center [685, 267] width 25 height 13
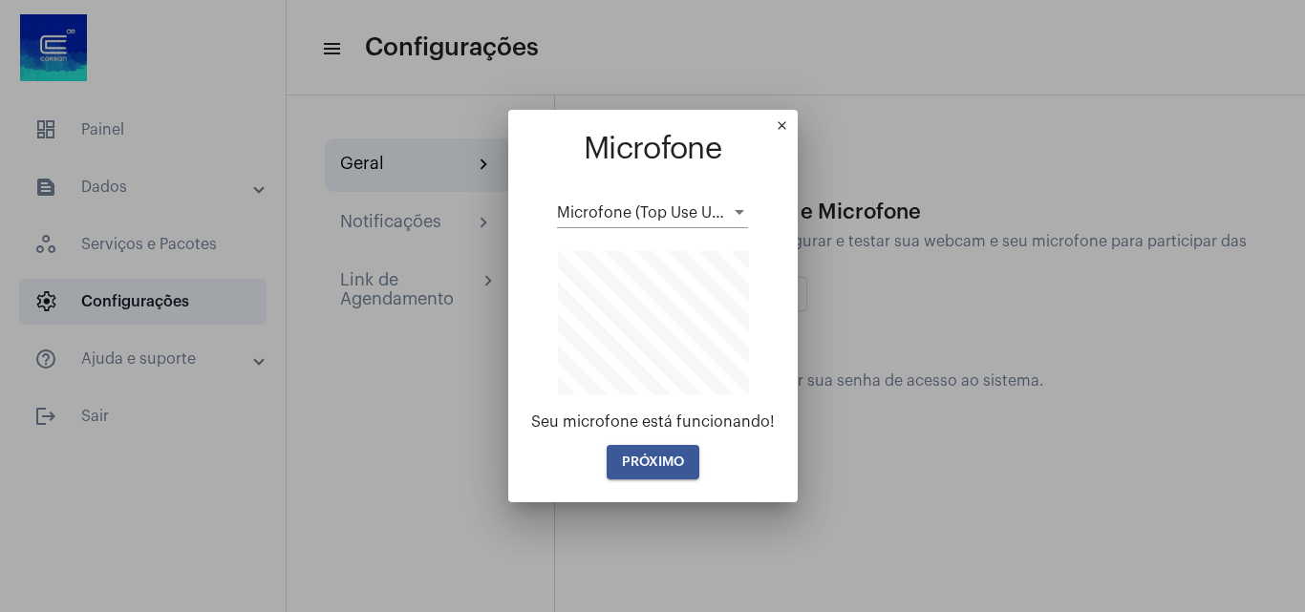
click at [678, 460] on span "PRÓXIMO" at bounding box center [653, 462] width 62 height 13
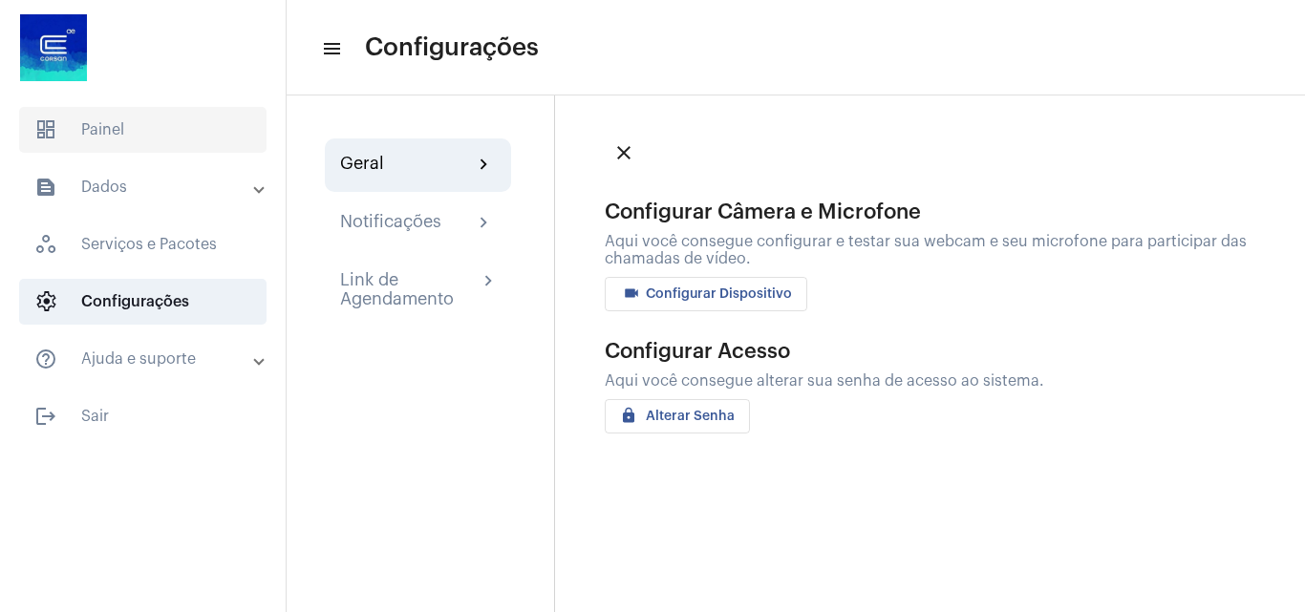
click at [156, 131] on span "dashboard Painel" at bounding box center [142, 130] width 247 height 46
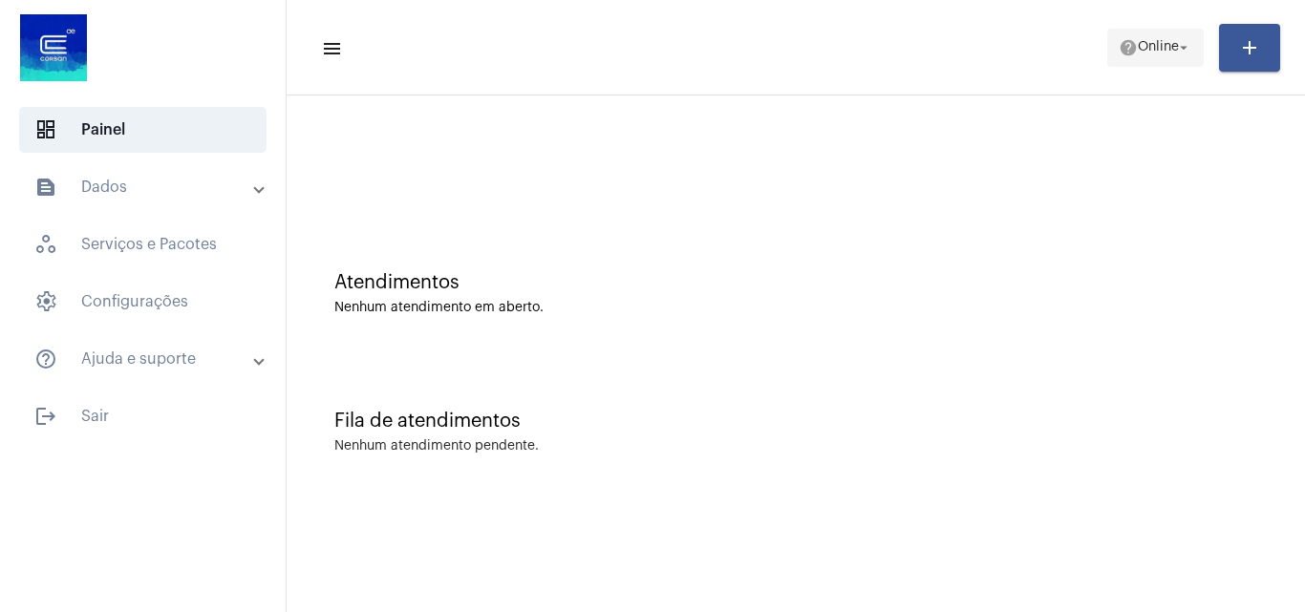
click at [1123, 64] on span "help Online arrow_drop_down" at bounding box center [1156, 47] width 74 height 34
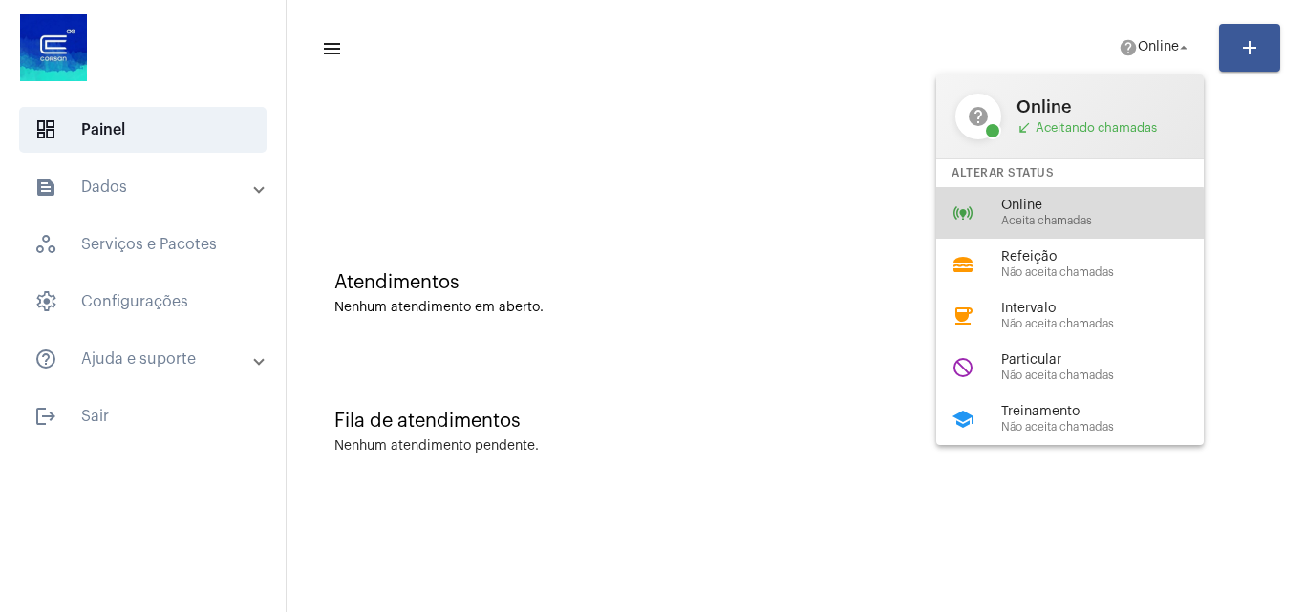
click at [986, 218] on div "online_prediction Online Aceita chamadas" at bounding box center [1085, 213] width 298 height 52
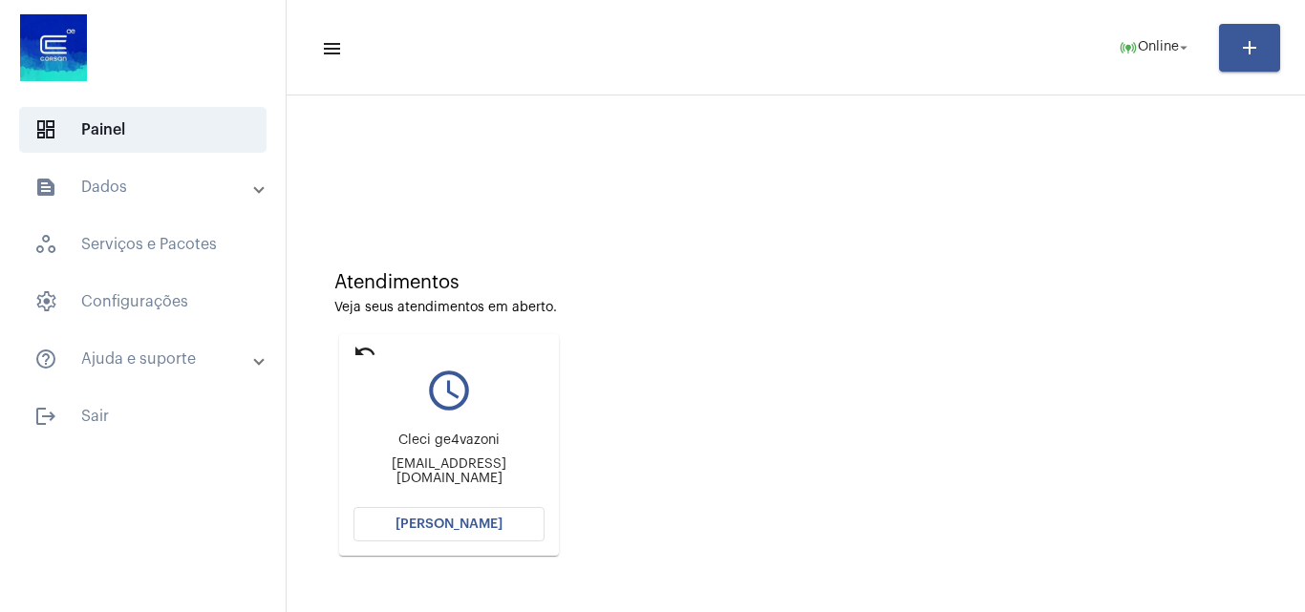
click at [497, 517] on button "[PERSON_NAME]" at bounding box center [448, 524] width 191 height 34
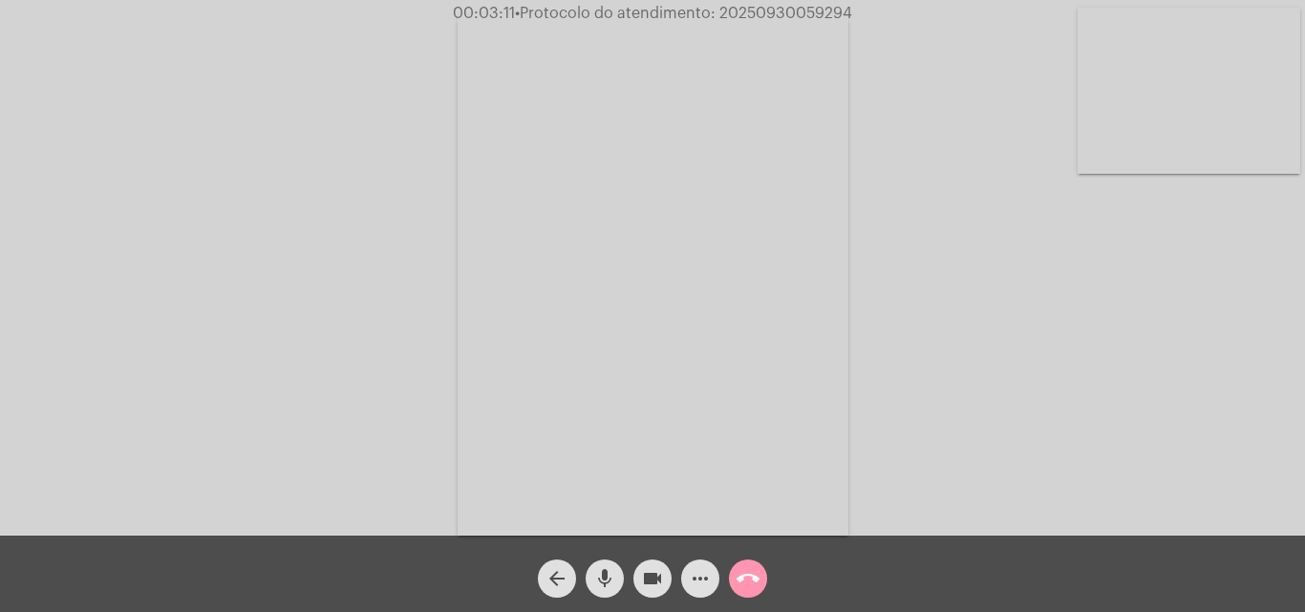
click at [609, 576] on mat-icon "mic" at bounding box center [604, 578] width 23 height 23
click at [615, 571] on mat-icon "mic_off" at bounding box center [604, 578] width 23 height 23
click at [615, 571] on mat-icon "mic" at bounding box center [604, 578] width 23 height 23
click at [615, 571] on mat-icon "mic_off" at bounding box center [604, 578] width 23 height 23
click at [696, 566] on span "more_horiz" at bounding box center [700, 579] width 23 height 38
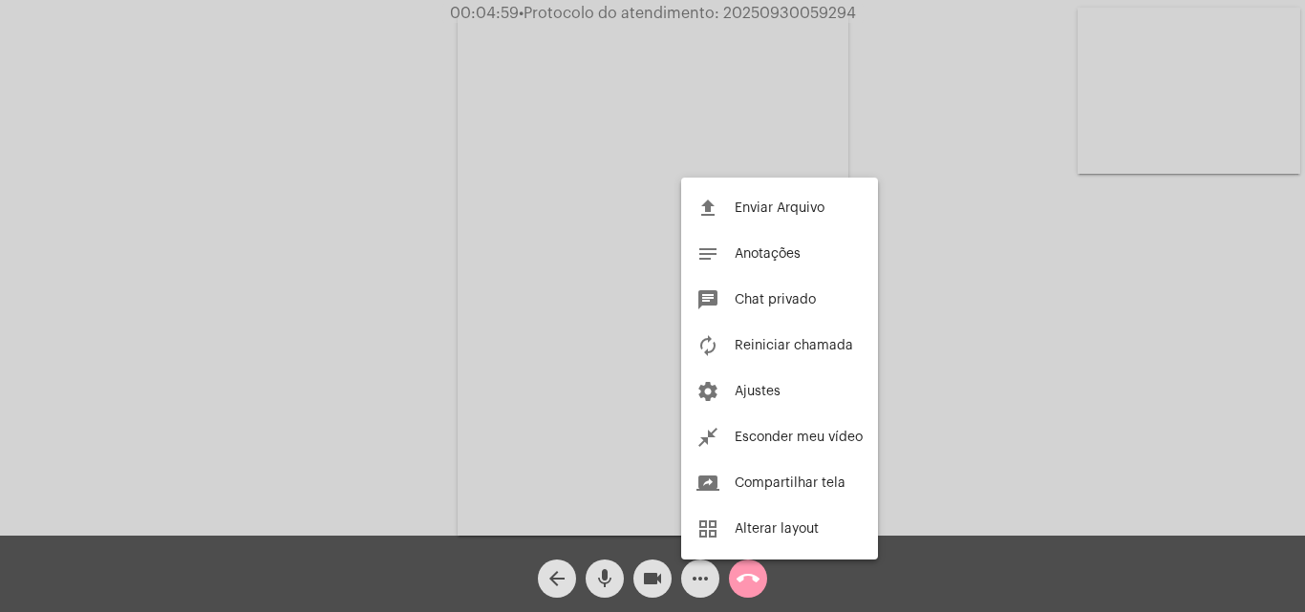
click at [331, 259] on div at bounding box center [652, 306] width 1305 height 612
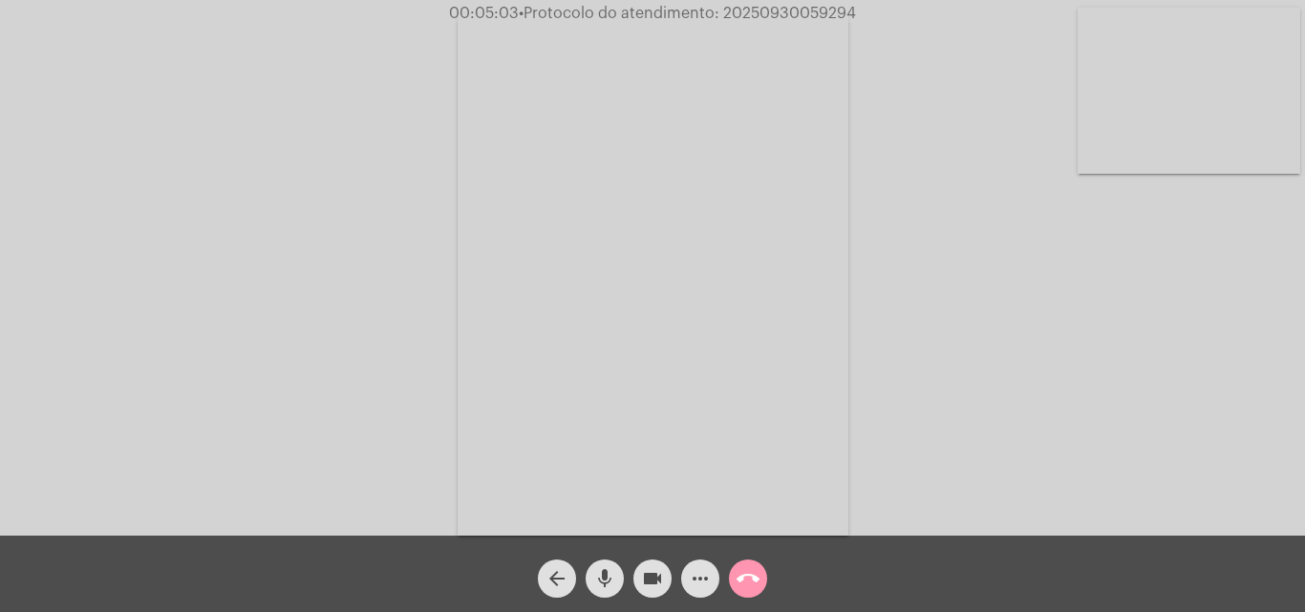
click at [605, 582] on mat-icon "mic" at bounding box center [604, 578] width 23 height 23
click at [596, 576] on mat-icon "mic_off" at bounding box center [604, 578] width 23 height 23
click at [609, 571] on mat-icon "mic" at bounding box center [604, 578] width 23 height 23
click at [597, 582] on mat-icon "mic_off" at bounding box center [604, 578] width 23 height 23
click at [649, 288] on video at bounding box center [653, 275] width 391 height 522
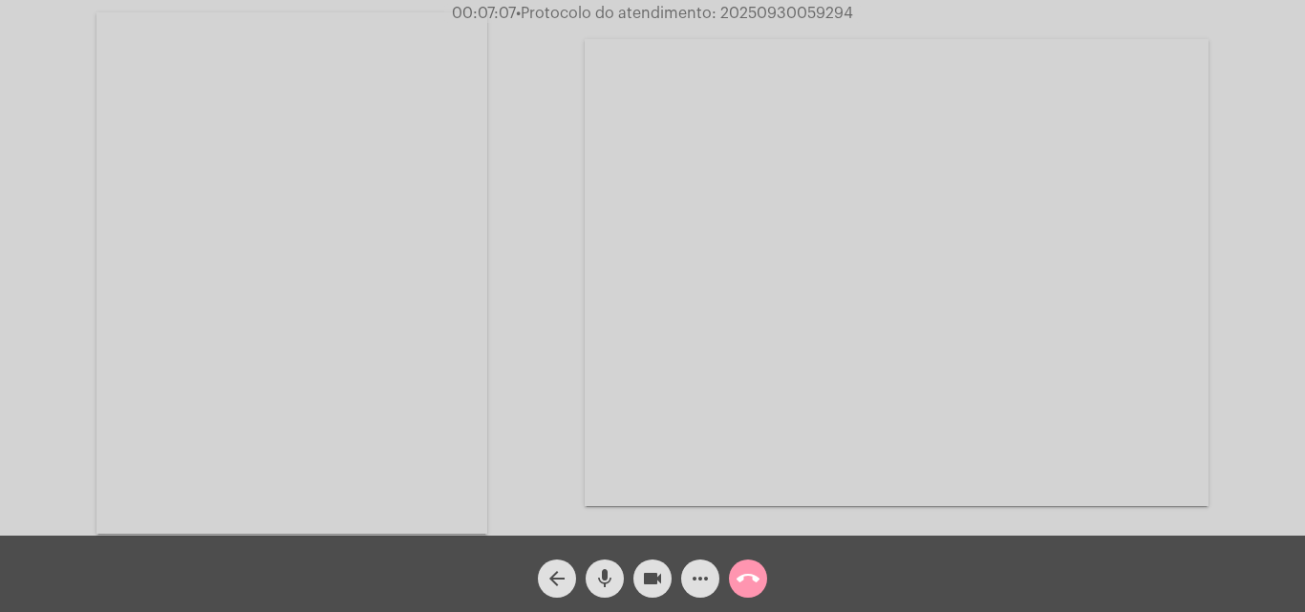
click at [343, 278] on video at bounding box center [291, 273] width 391 height 522
click at [705, 573] on mat-icon "more_horiz" at bounding box center [700, 578] width 23 height 23
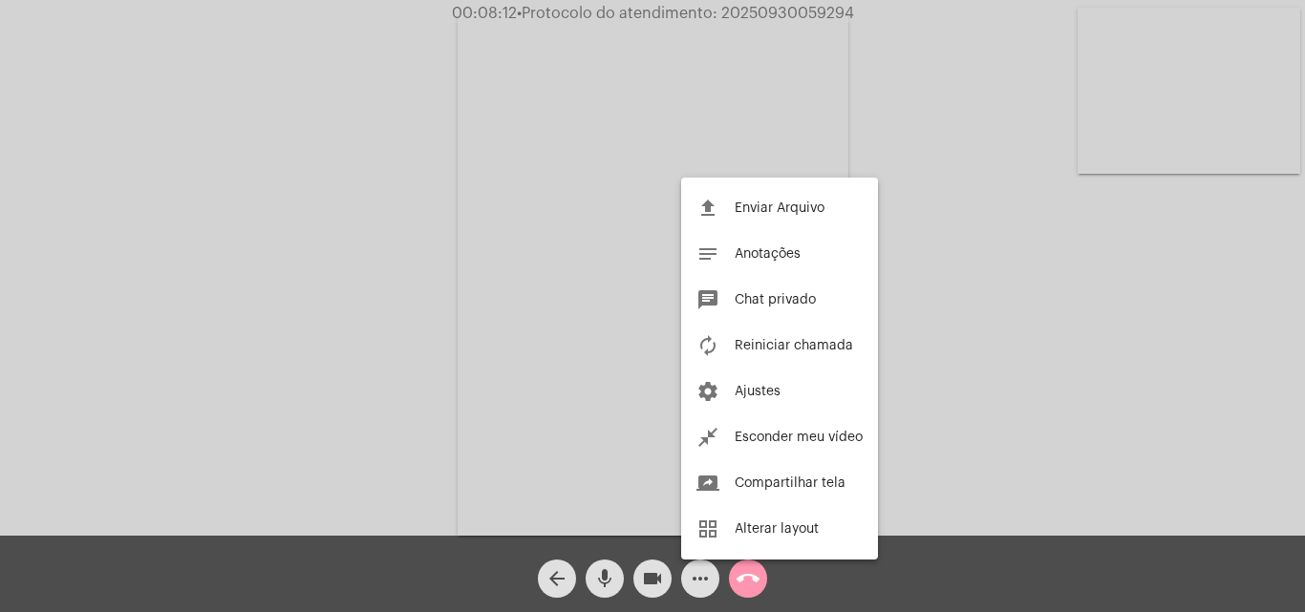
click at [356, 258] on div at bounding box center [652, 306] width 1305 height 612
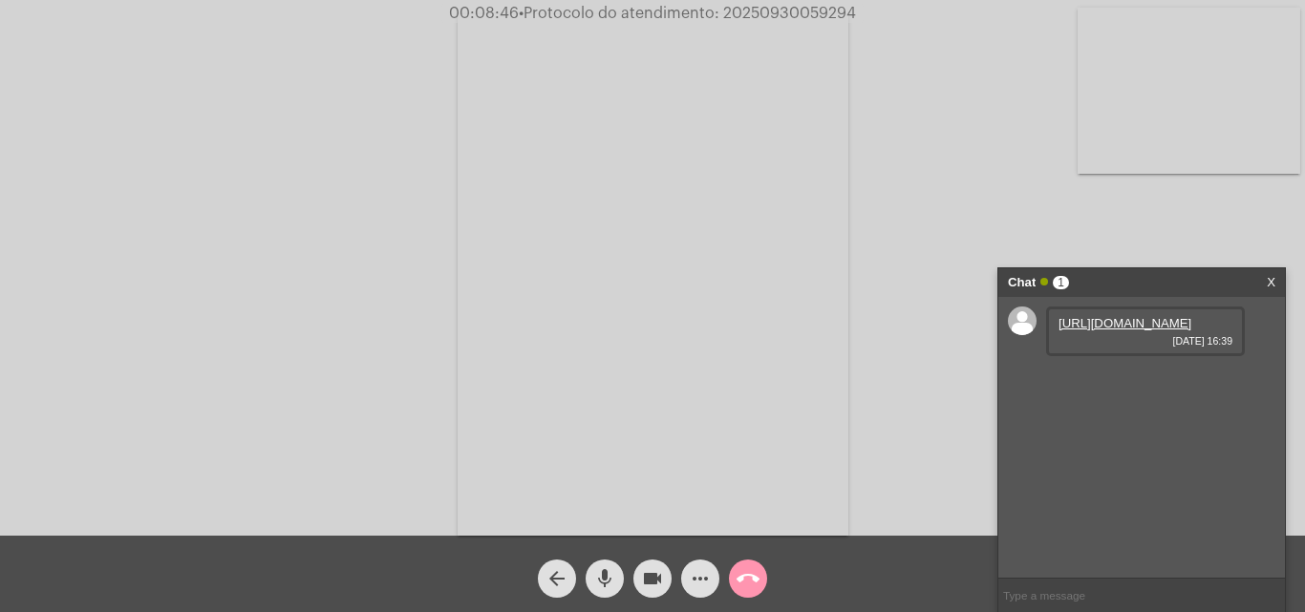
click at [1134, 331] on link "[URL][DOMAIN_NAME]" at bounding box center [1124, 323] width 133 height 14
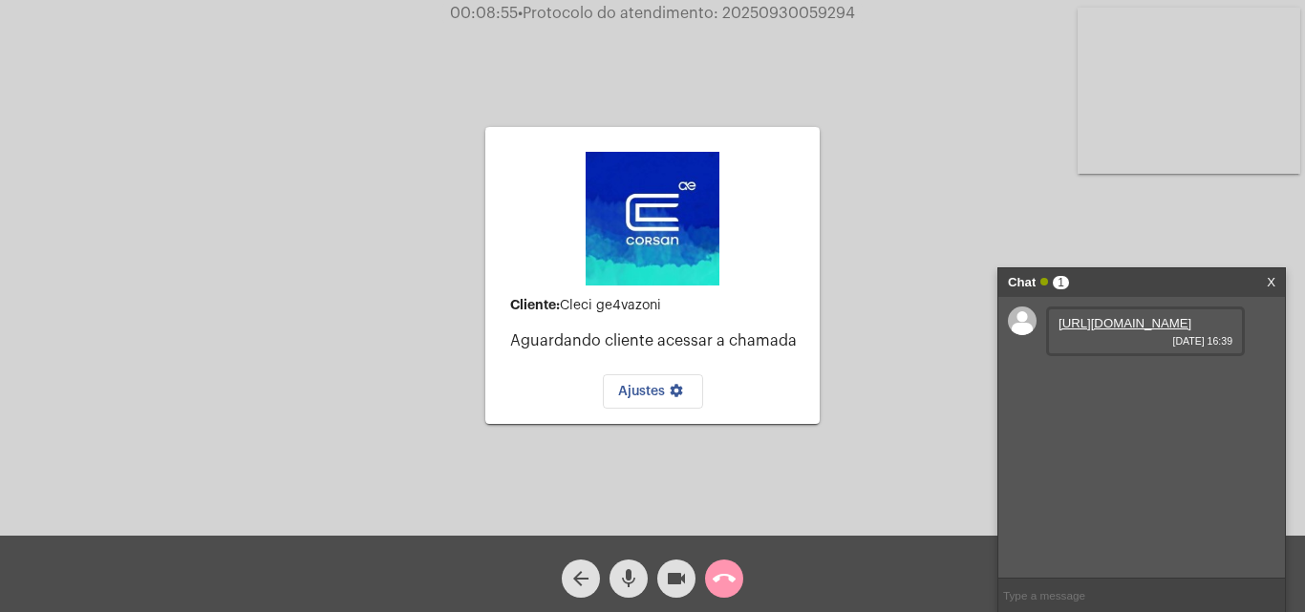
click at [1107, 232] on div "Cliente: Cleci ge4vazoni Aguardando cliente acessar a chamada Ajustes settings …" at bounding box center [652, 273] width 1301 height 536
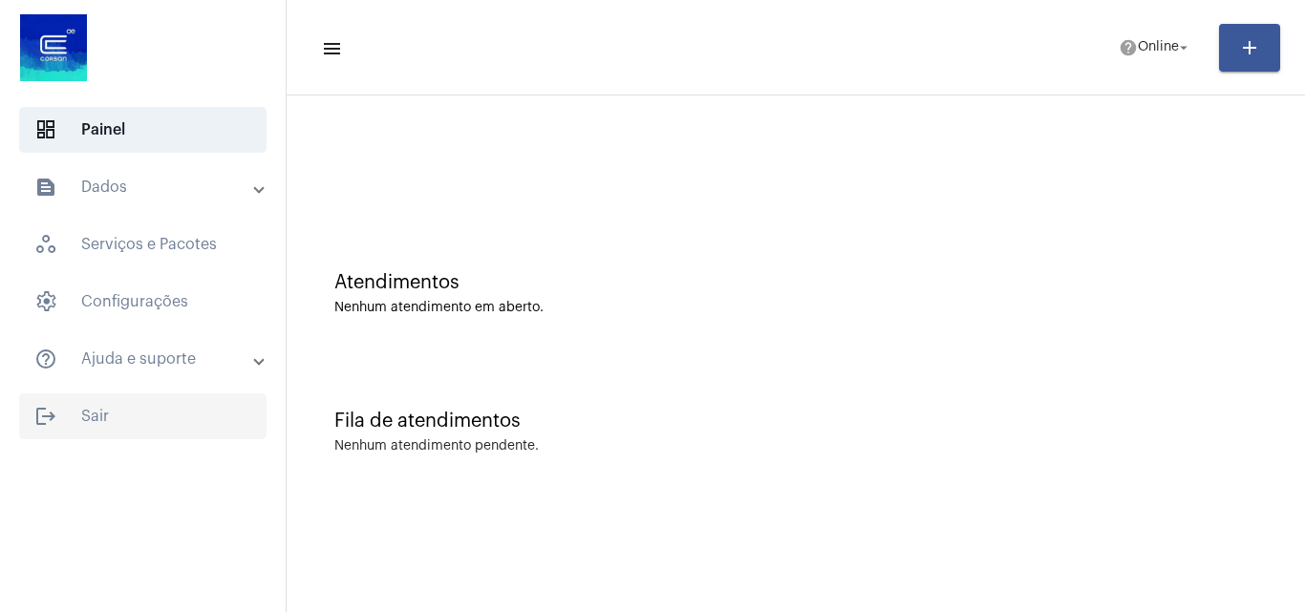
click at [160, 410] on span "logout Sair" at bounding box center [142, 417] width 247 height 46
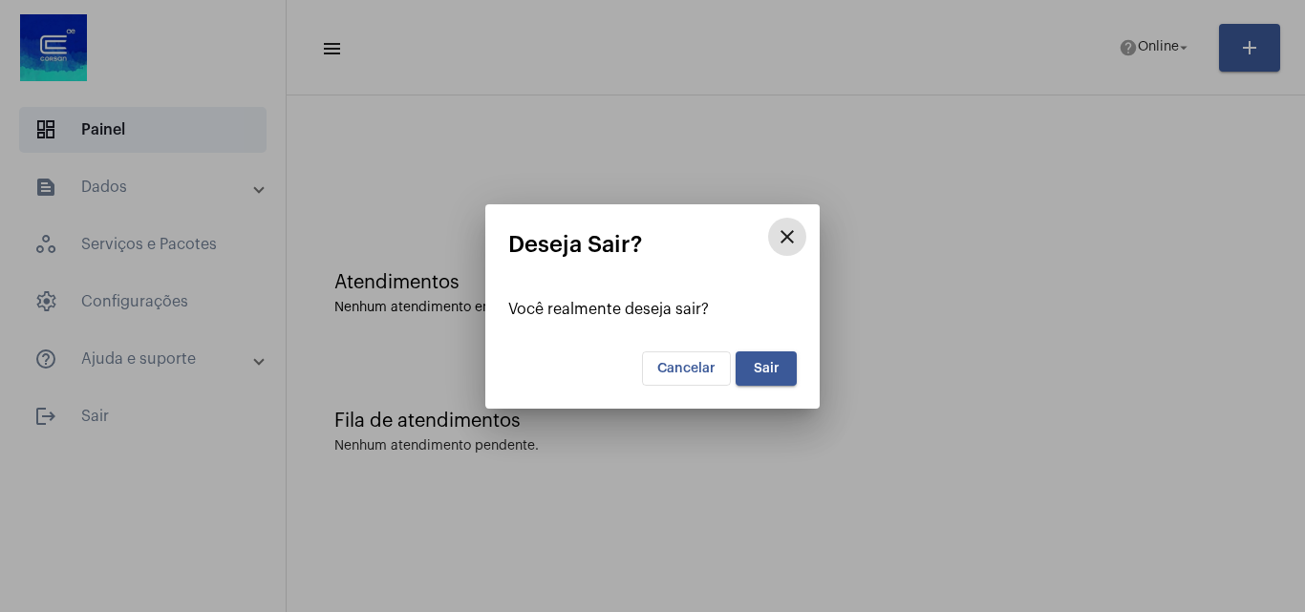
click at [777, 366] on span "Sair" at bounding box center [767, 368] width 26 height 13
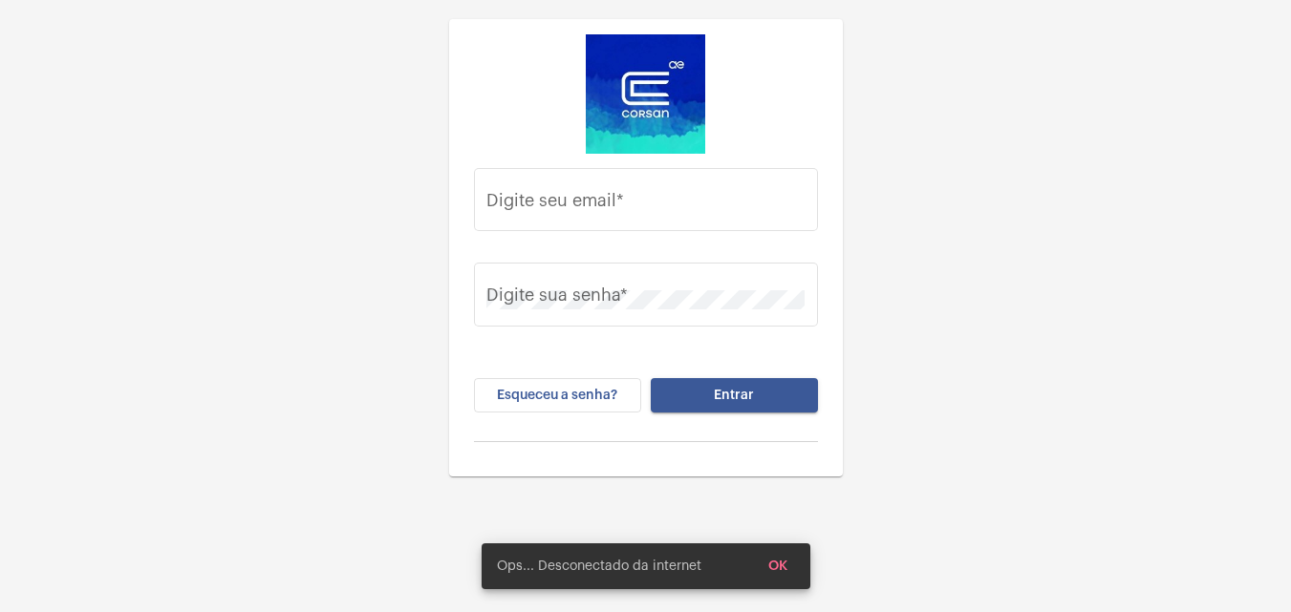
type input "[EMAIL_ADDRESS][PERSON_NAME][DOMAIN_NAME]"
